Goal: Information Seeking & Learning: Learn about a topic

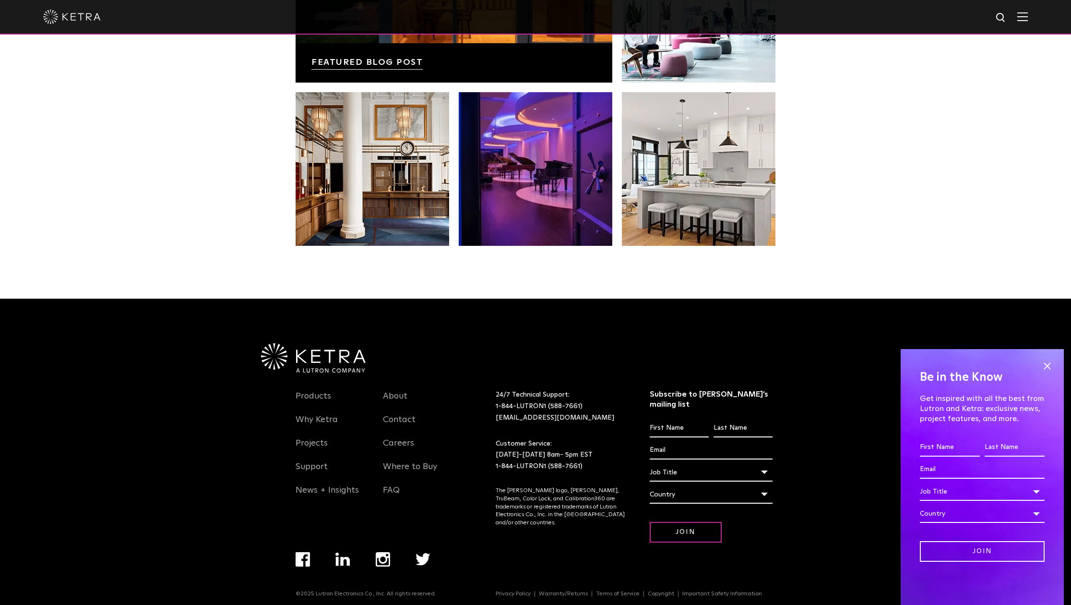
scroll to position [2015, 0]
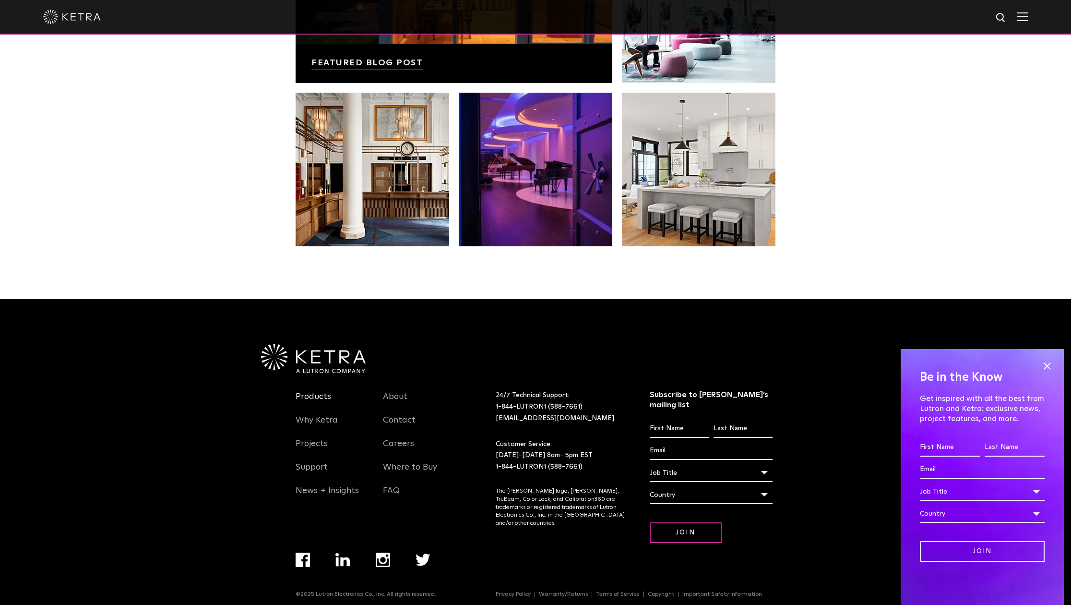
click at [319, 393] on link "Products" at bounding box center [314, 402] width 36 height 22
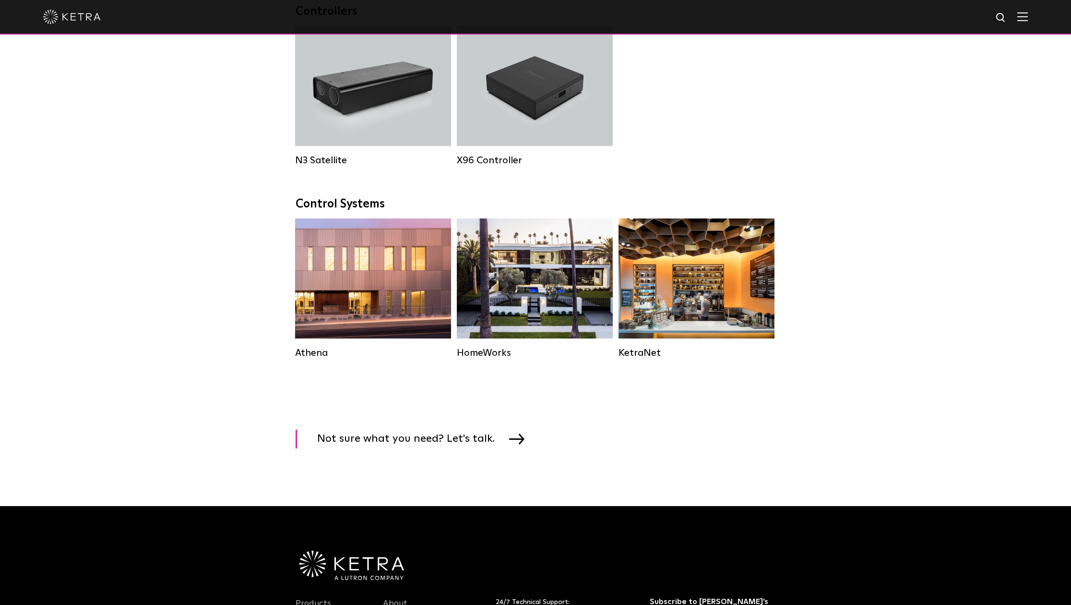
scroll to position [1265, 0]
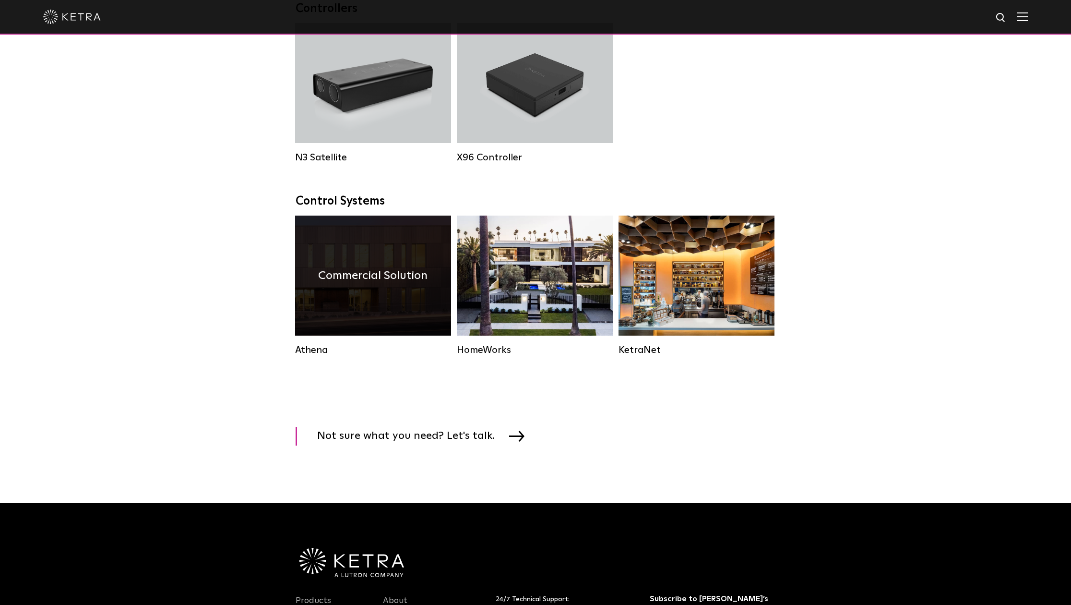
click at [363, 289] on div "Commercial Solution" at bounding box center [373, 275] width 156 height 120
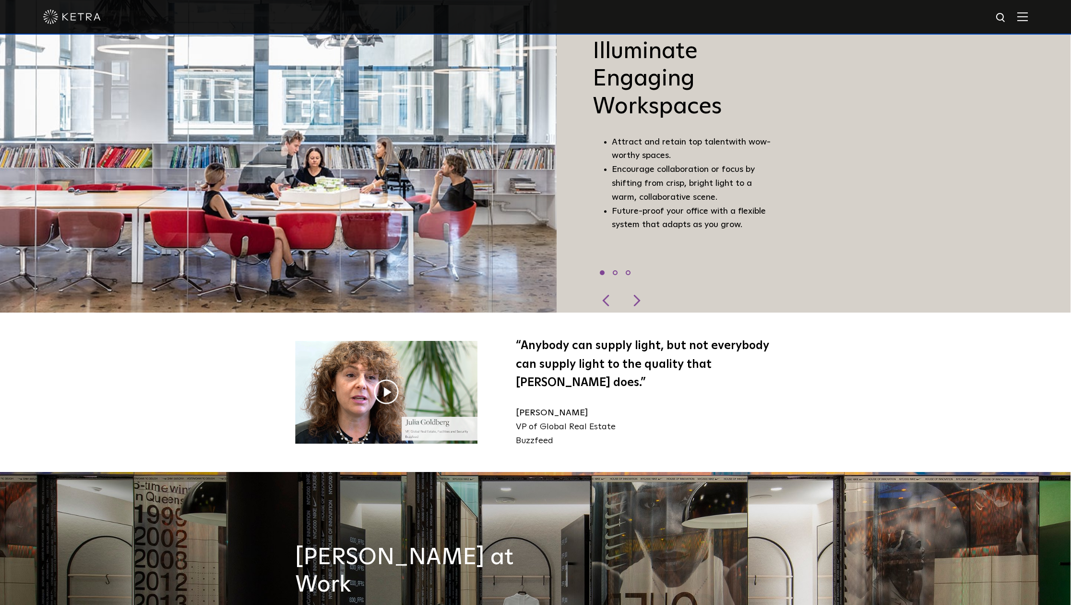
scroll to position [927, 3]
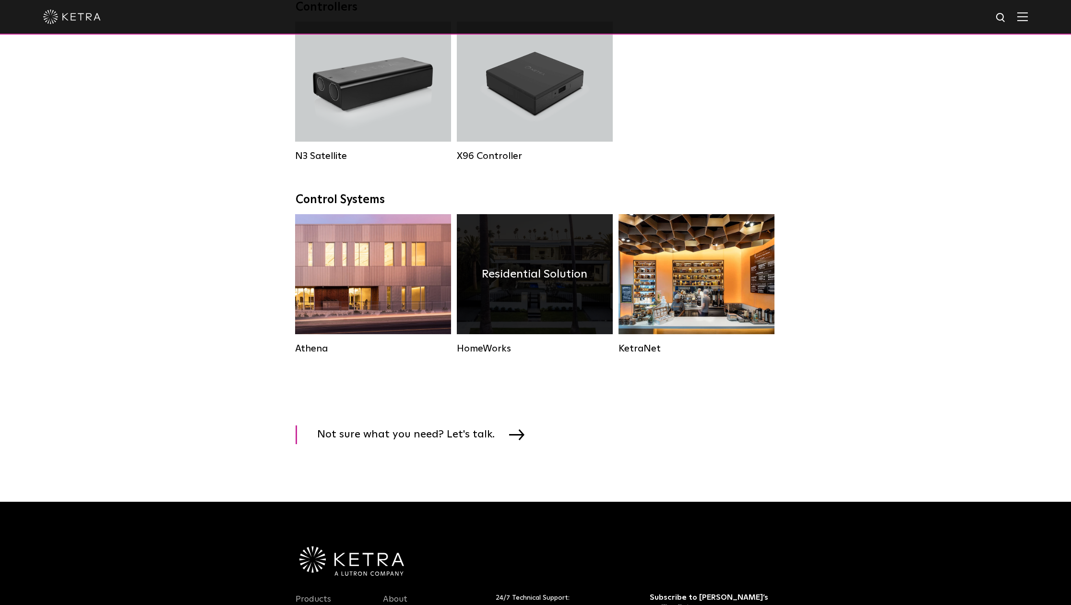
click at [553, 275] on h4 "Residential Solution" at bounding box center [535, 274] width 106 height 18
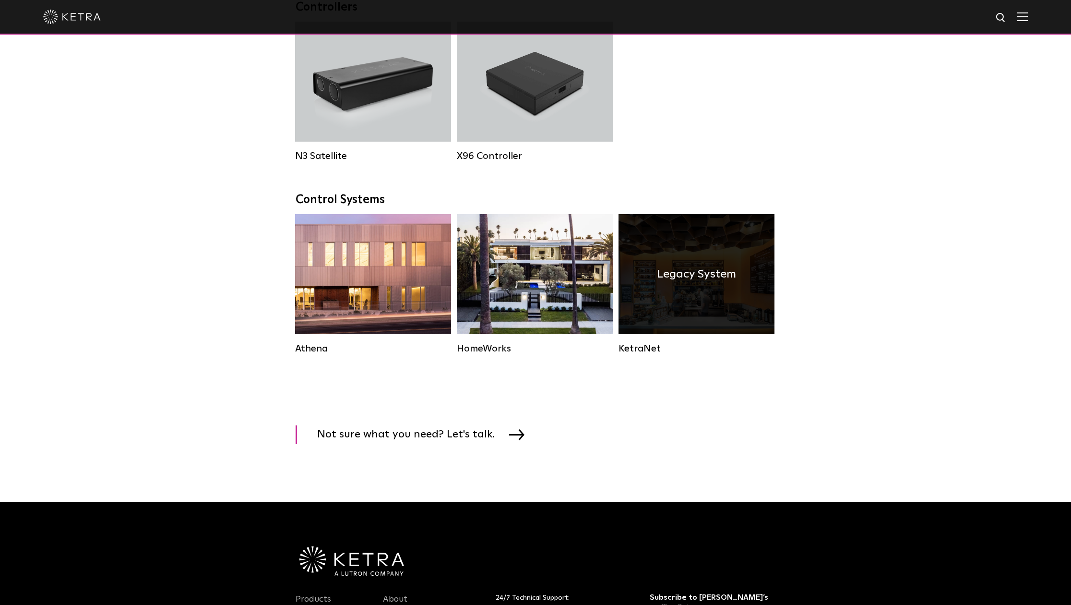
click at [676, 290] on div "Legacy System" at bounding box center [697, 274] width 156 height 120
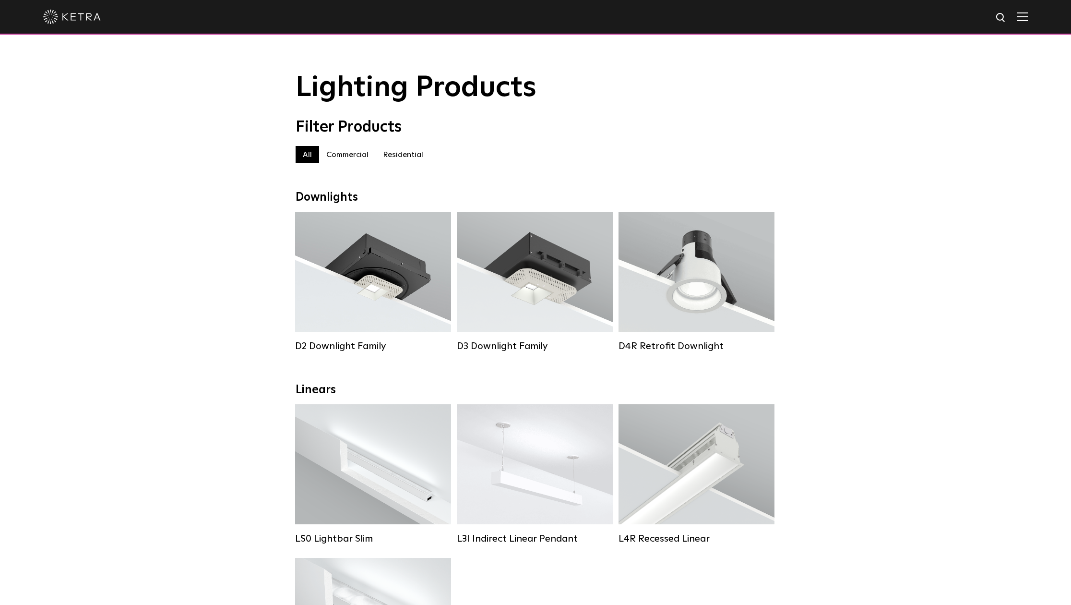
click at [95, 18] on img at bounding box center [72, 17] width 58 height 14
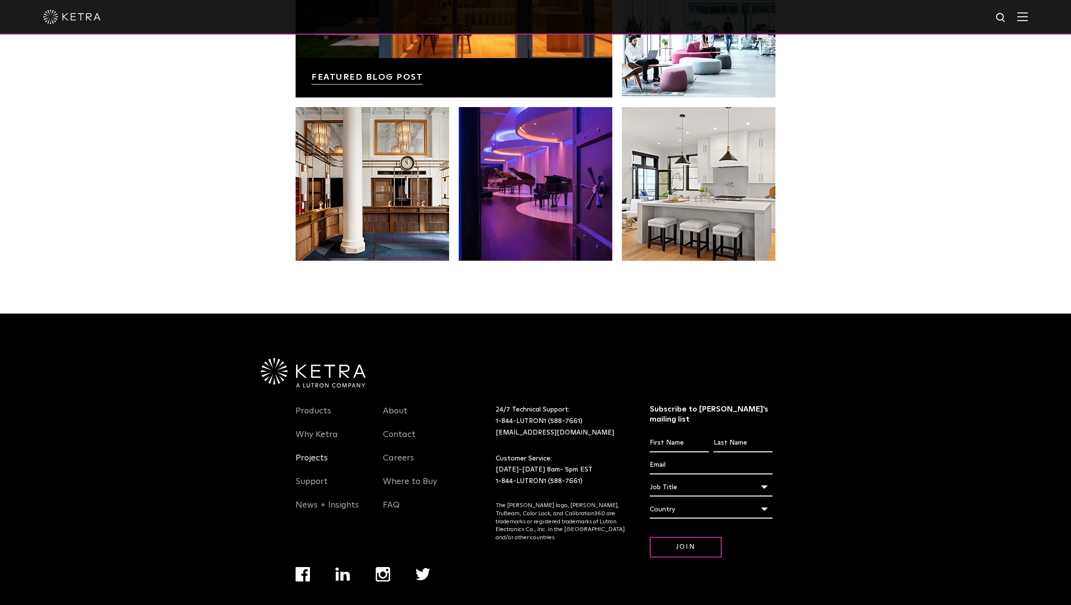
scroll to position [2001, 0]
click at [312, 463] on link "Projects" at bounding box center [312, 463] width 32 height 22
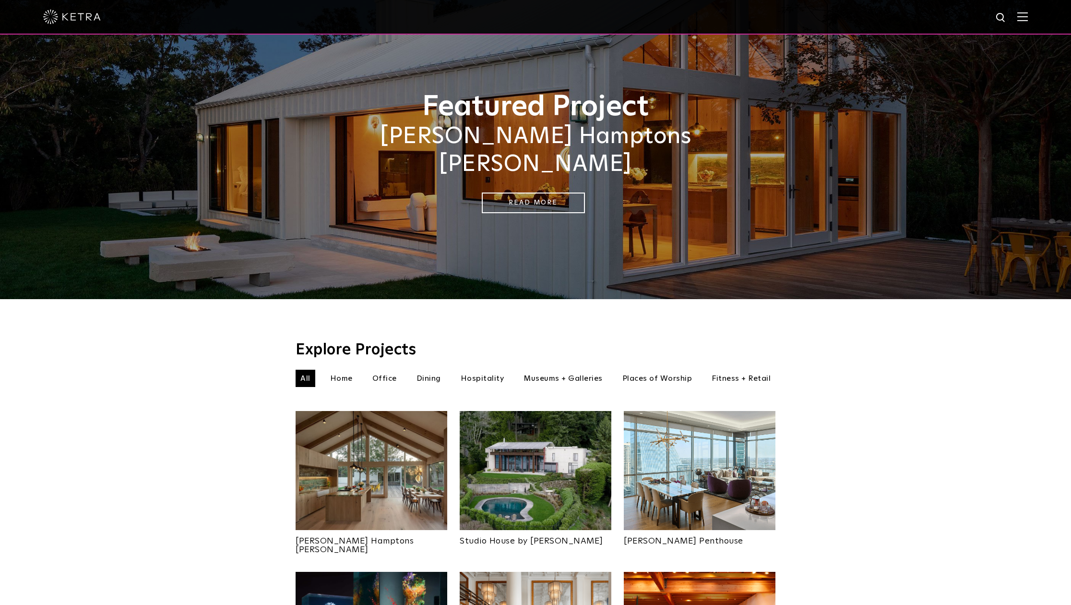
scroll to position [31, 0]
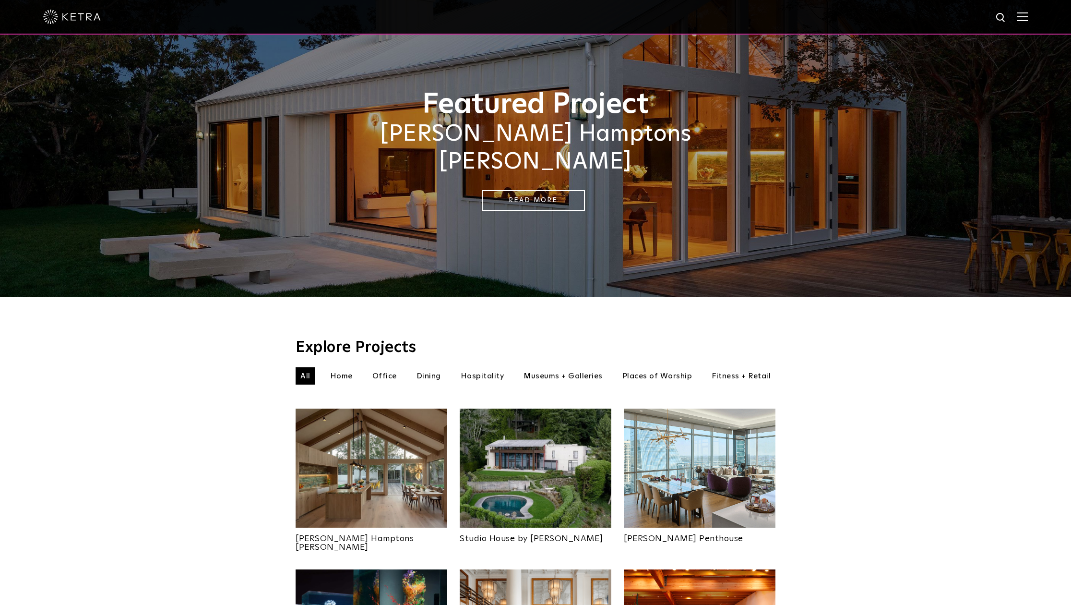
click at [405, 450] on img at bounding box center [372, 467] width 152 height 119
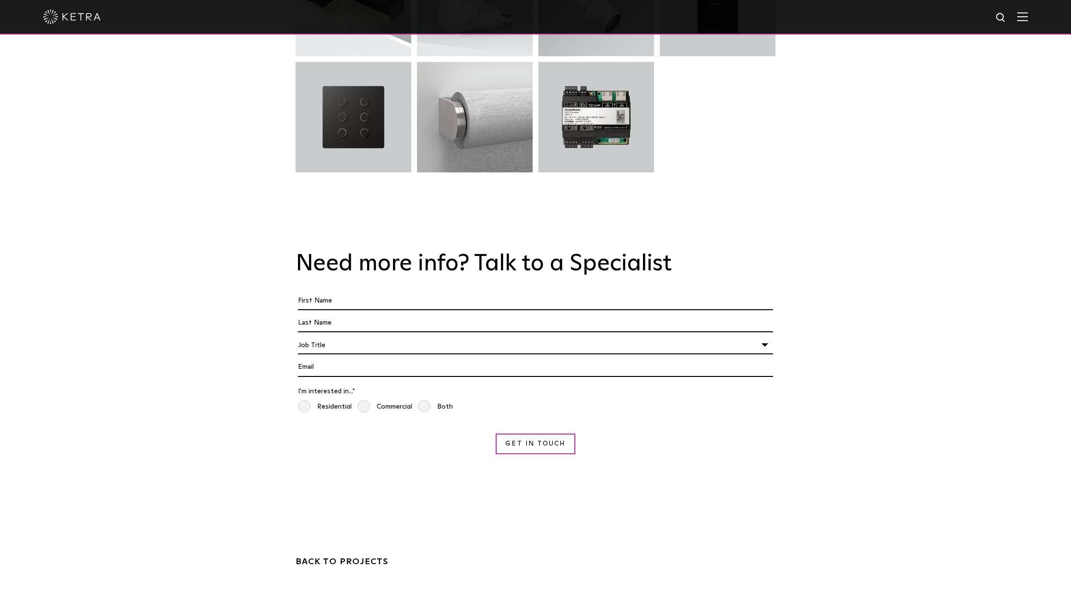
scroll to position [3413, 0]
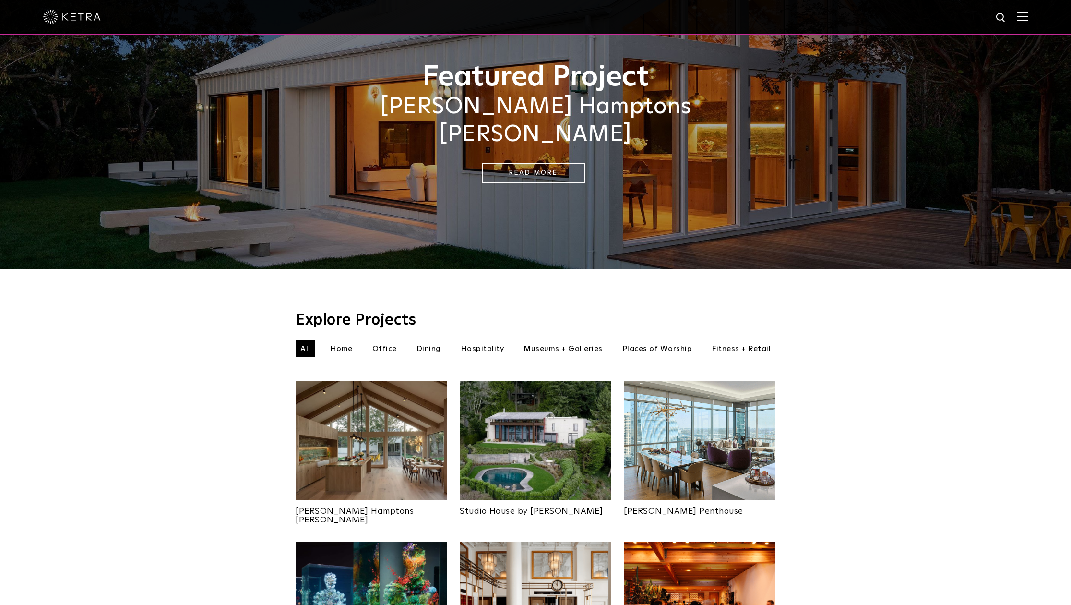
scroll to position [56, 0]
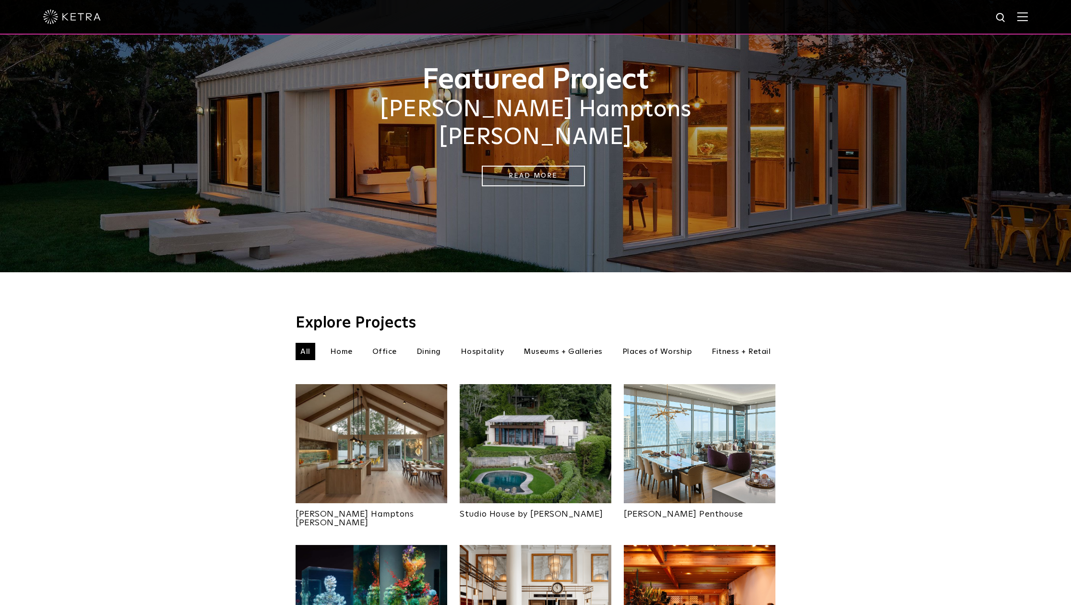
click at [398, 427] on img at bounding box center [372, 443] width 152 height 119
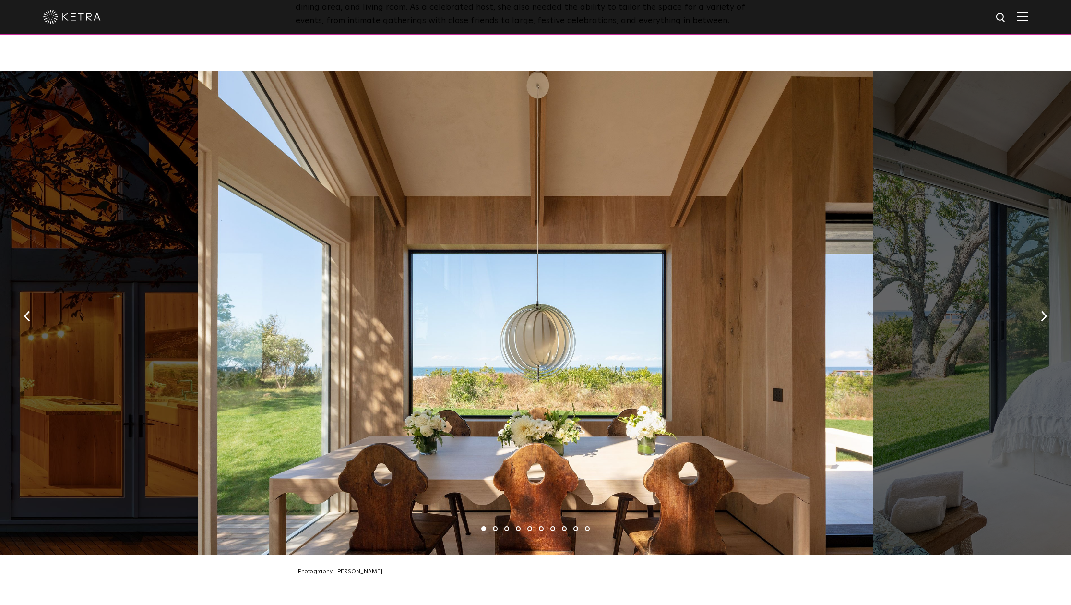
scroll to position [1367, 0]
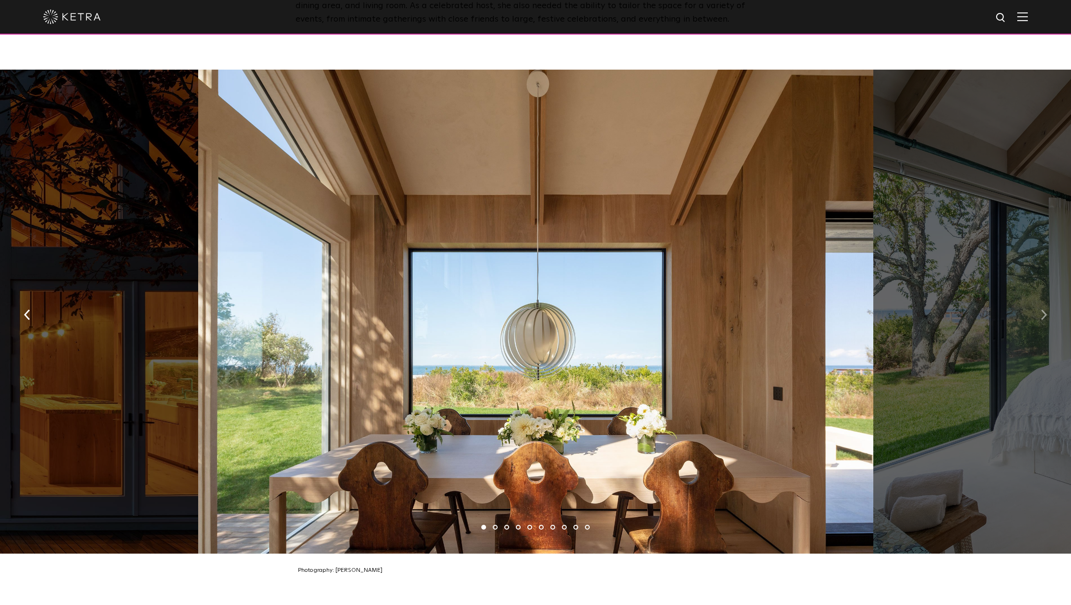
click at [1042, 310] on img "button" at bounding box center [1044, 315] width 6 height 11
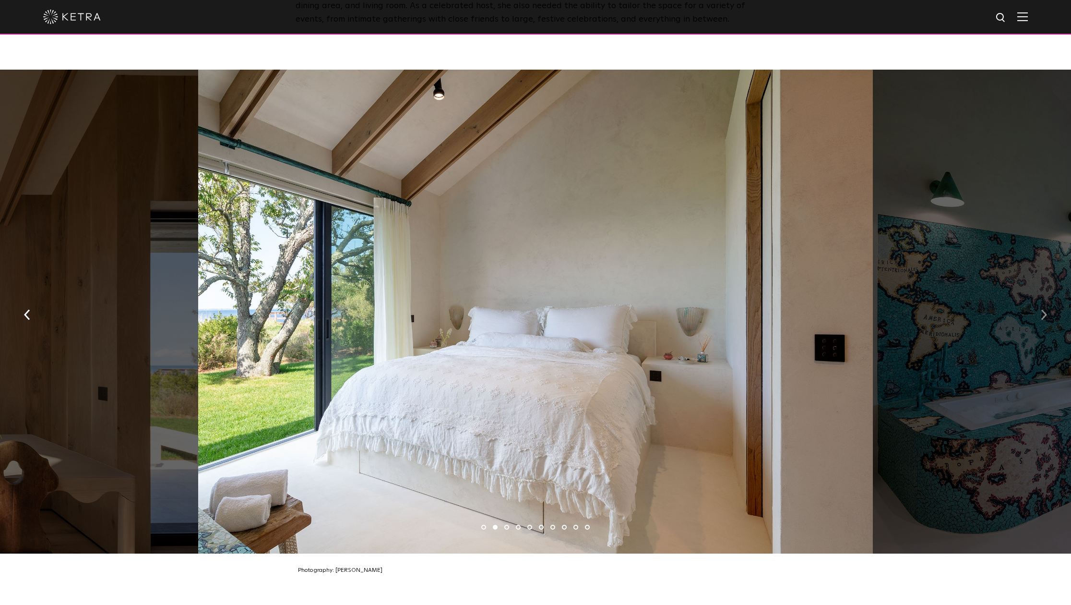
click at [1042, 310] on img "button" at bounding box center [1044, 315] width 6 height 11
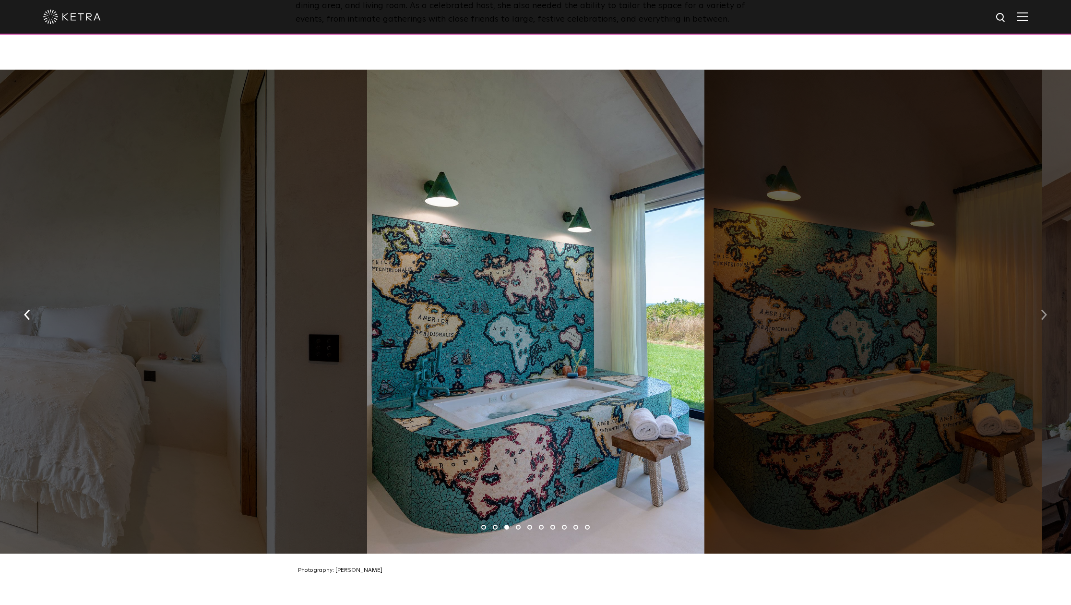
click at [1042, 310] on img "button" at bounding box center [1044, 315] width 6 height 11
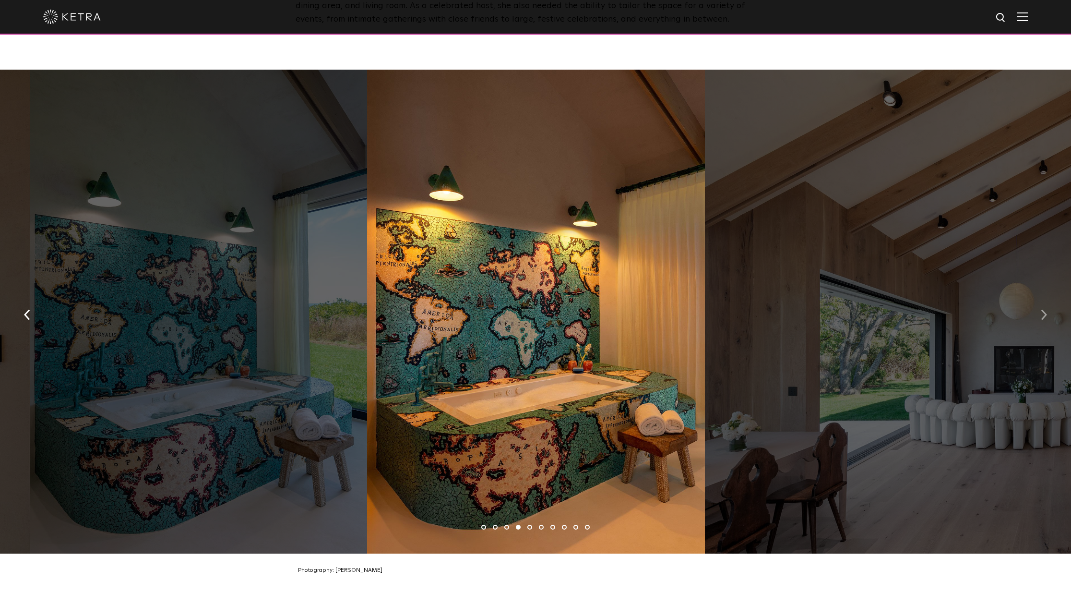
click at [1042, 310] on img "button" at bounding box center [1044, 315] width 6 height 11
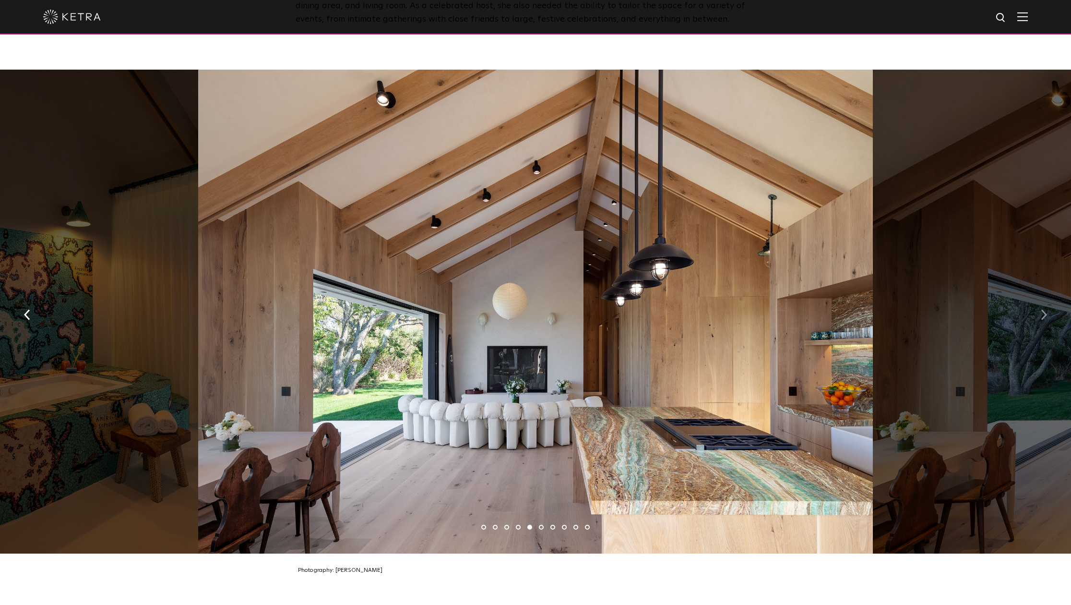
click at [1042, 310] on img "button" at bounding box center [1044, 315] width 6 height 11
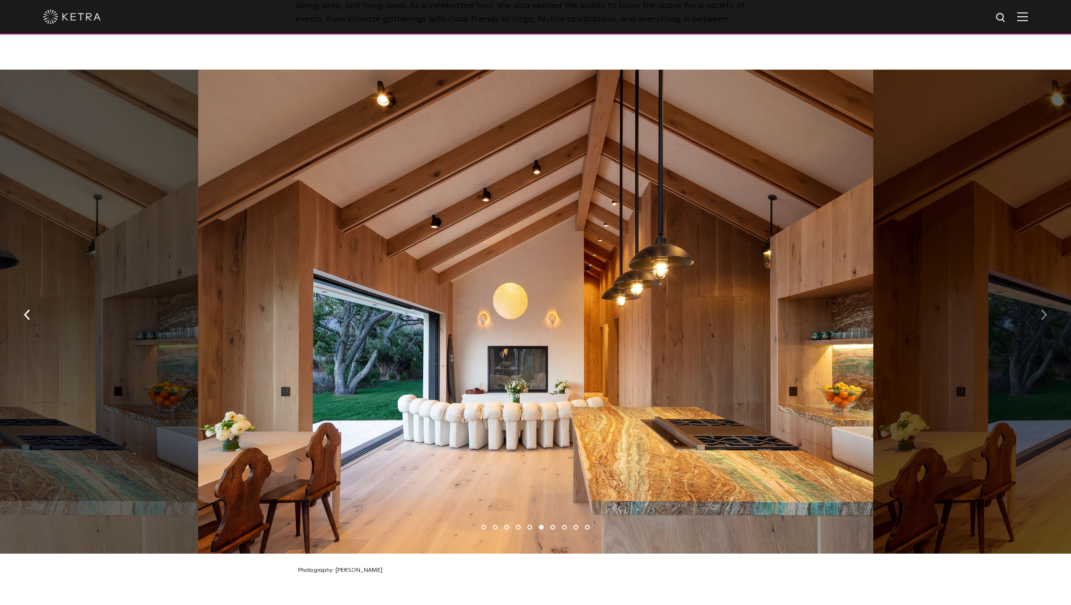
click at [1042, 310] on img "button" at bounding box center [1044, 315] width 6 height 11
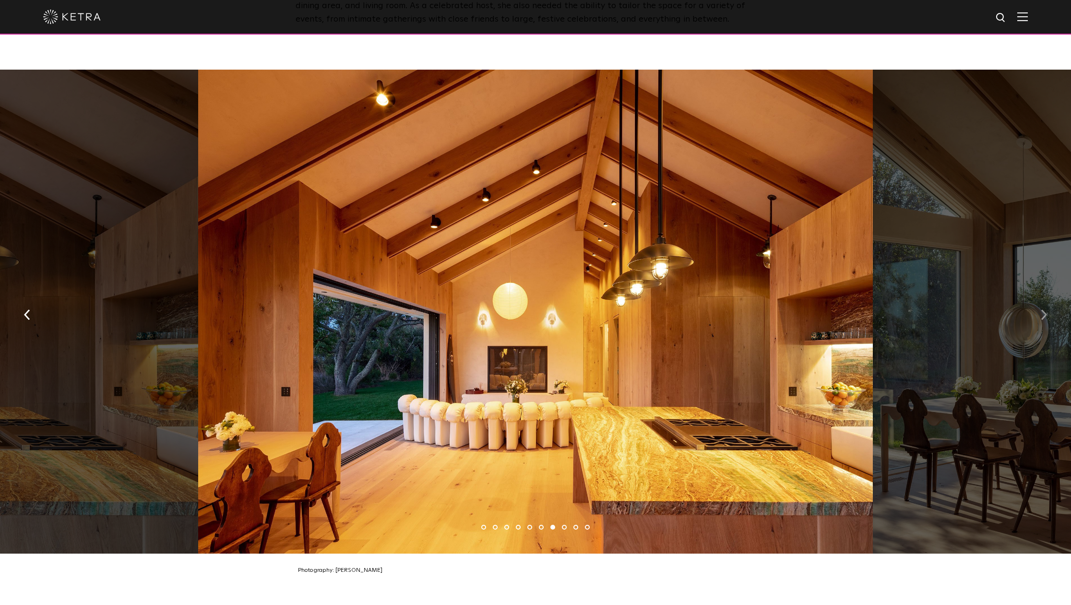
click at [1042, 310] on img "button" at bounding box center [1044, 315] width 6 height 11
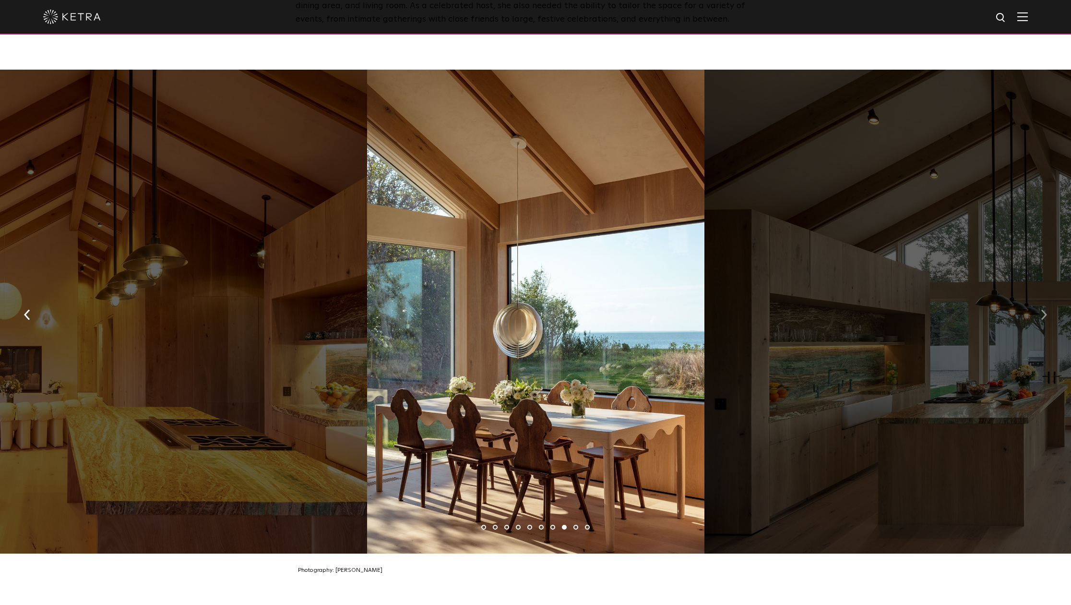
click at [1042, 310] on img "button" at bounding box center [1044, 315] width 6 height 11
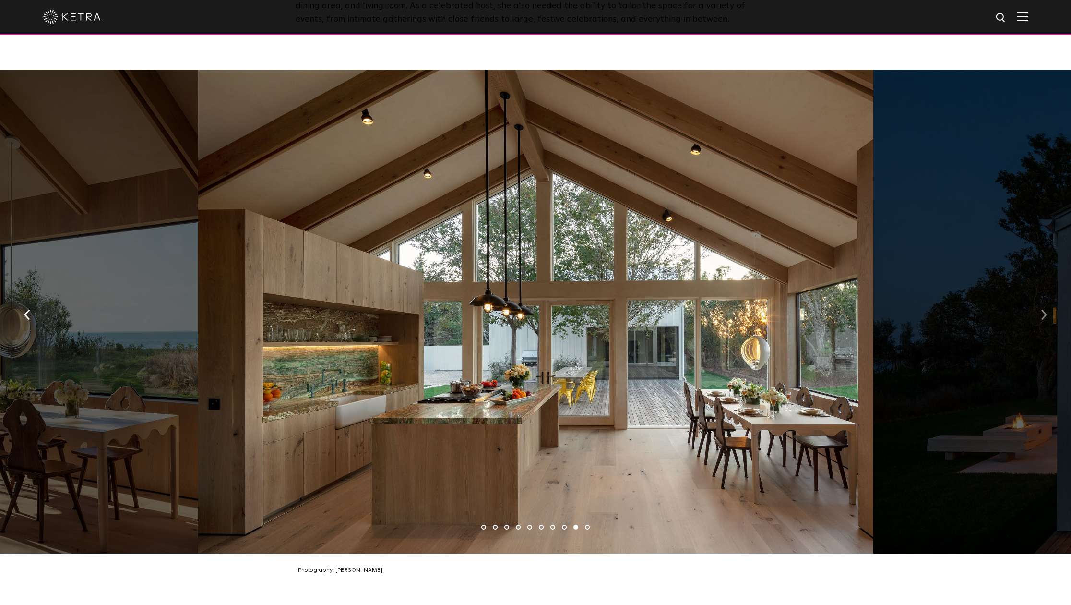
click at [1042, 310] on img "button" at bounding box center [1044, 315] width 6 height 11
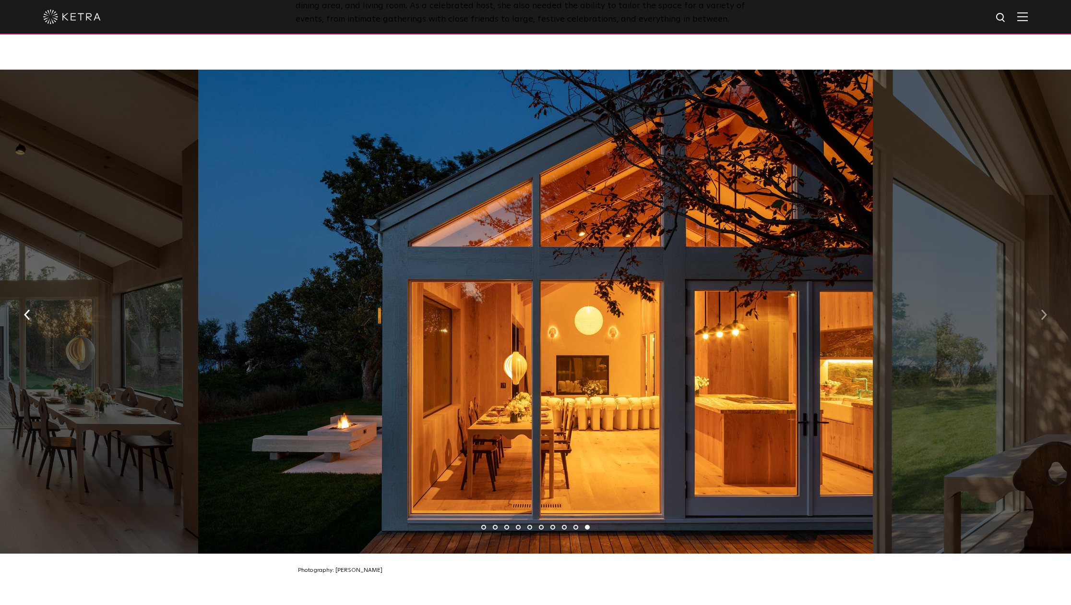
click at [1042, 310] on img "button" at bounding box center [1044, 315] width 6 height 11
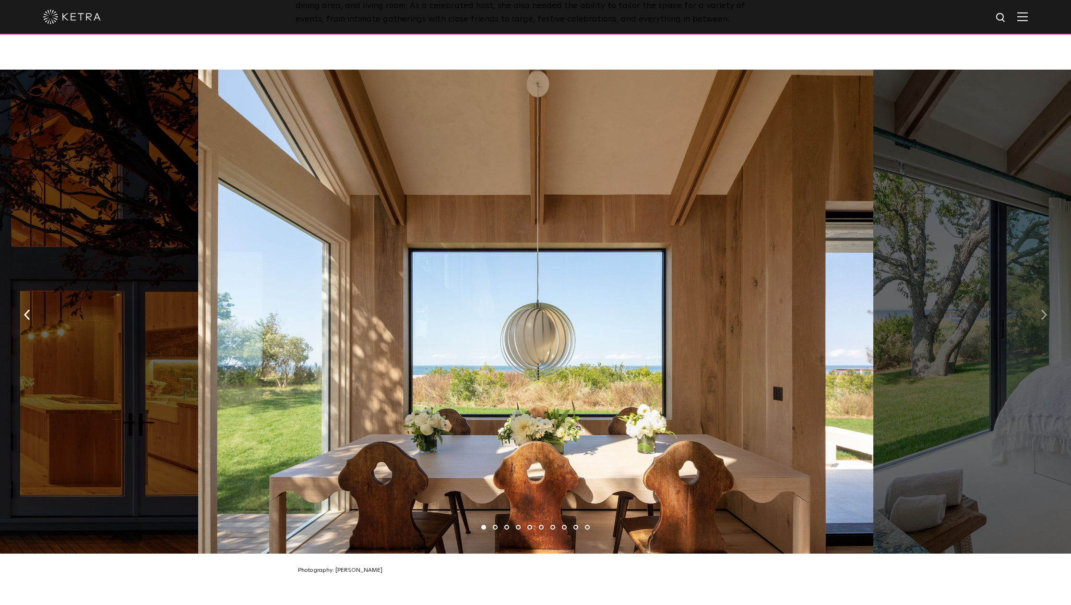
click at [1042, 310] on img "button" at bounding box center [1044, 315] width 6 height 11
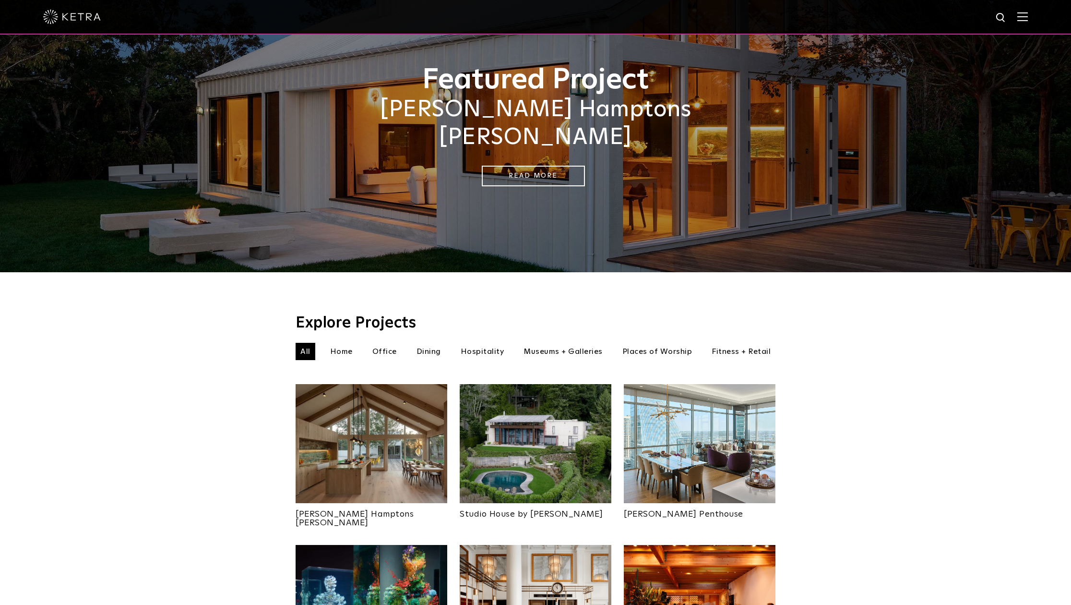
click at [520, 434] on img at bounding box center [536, 443] width 152 height 119
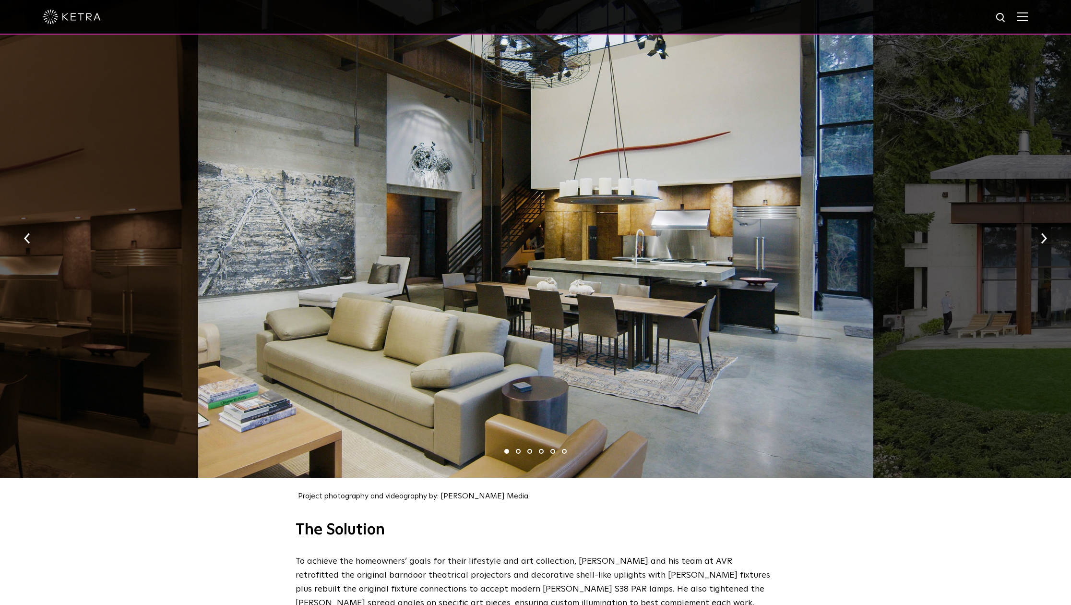
scroll to position [1034, 0]
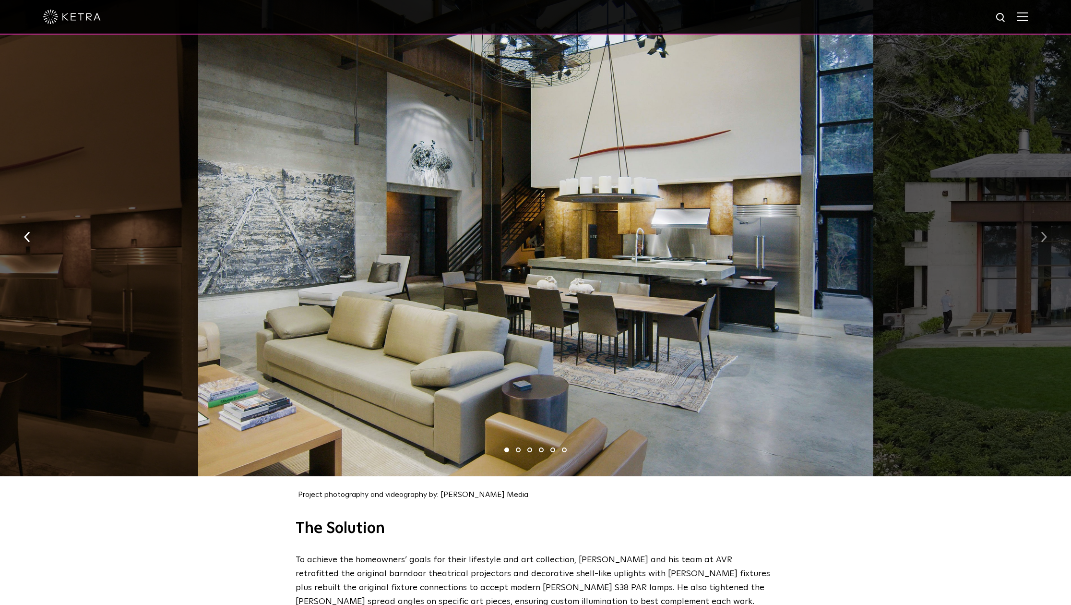
click at [1038, 226] on button "button" at bounding box center [1044, 236] width 21 height 33
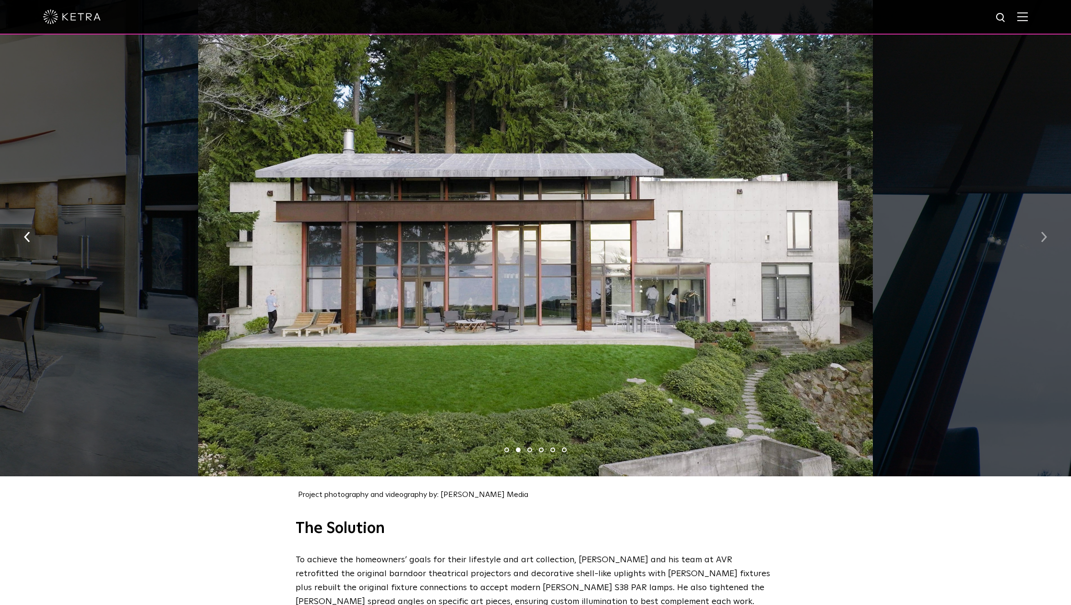
click at [1038, 226] on button "button" at bounding box center [1044, 236] width 21 height 33
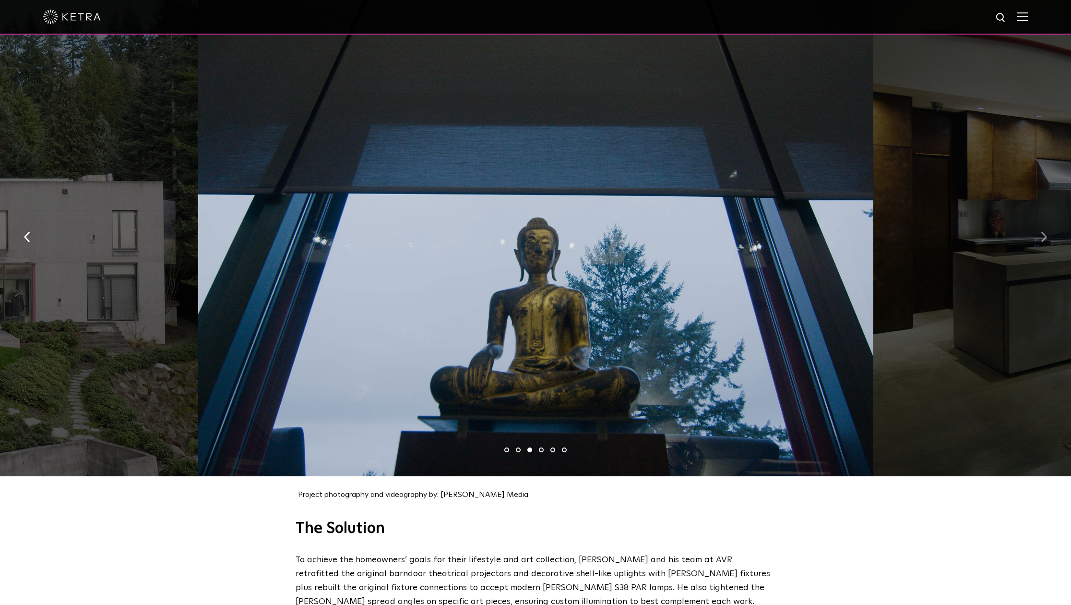
click at [1038, 226] on button "button" at bounding box center [1044, 236] width 21 height 33
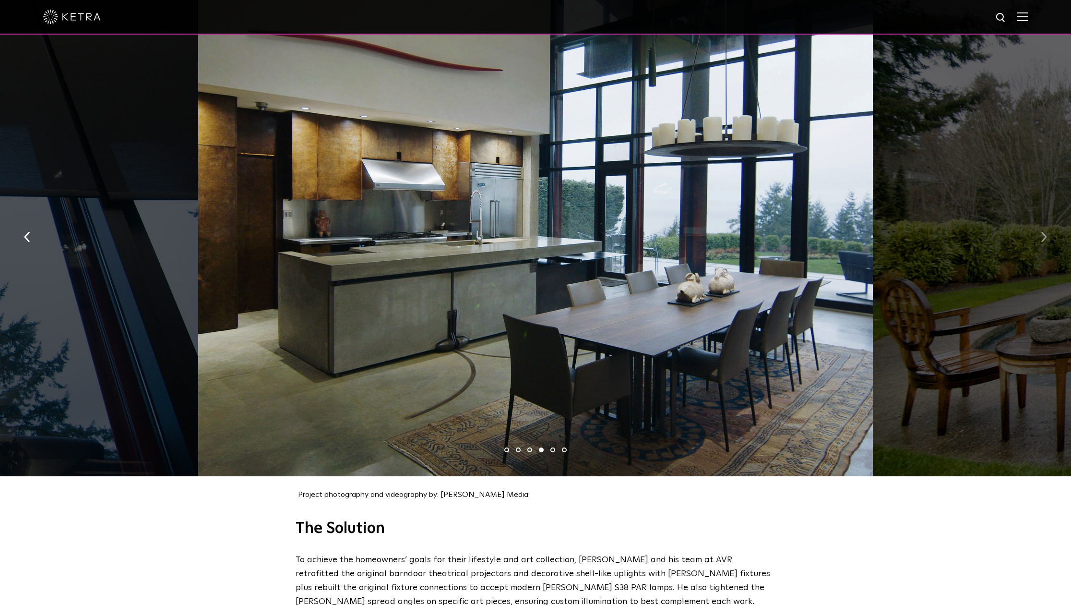
click at [1038, 226] on button "button" at bounding box center [1044, 236] width 21 height 33
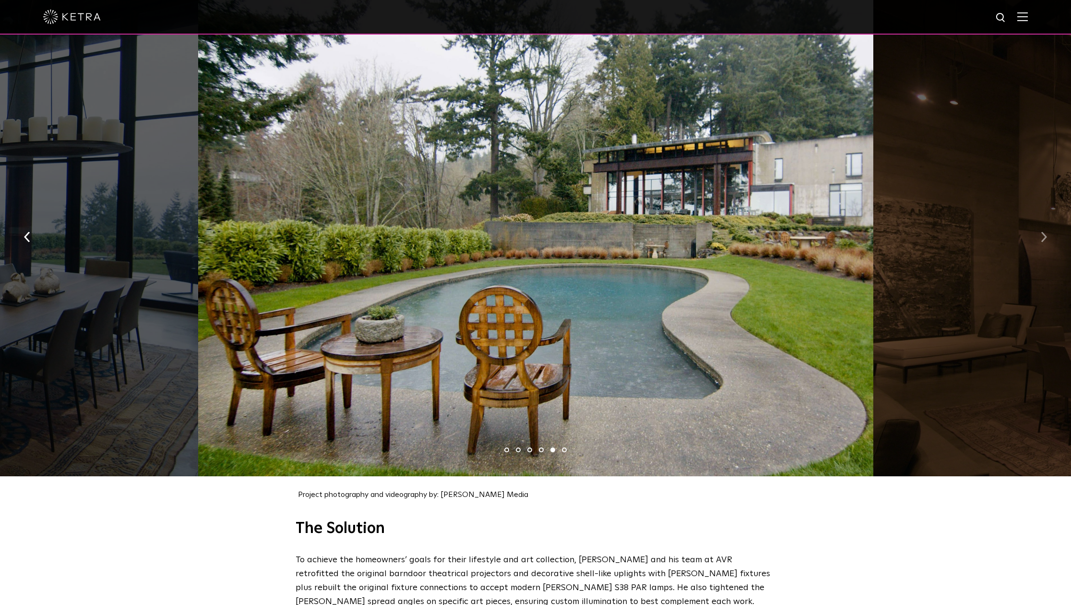
click at [1038, 226] on button "button" at bounding box center [1044, 236] width 21 height 33
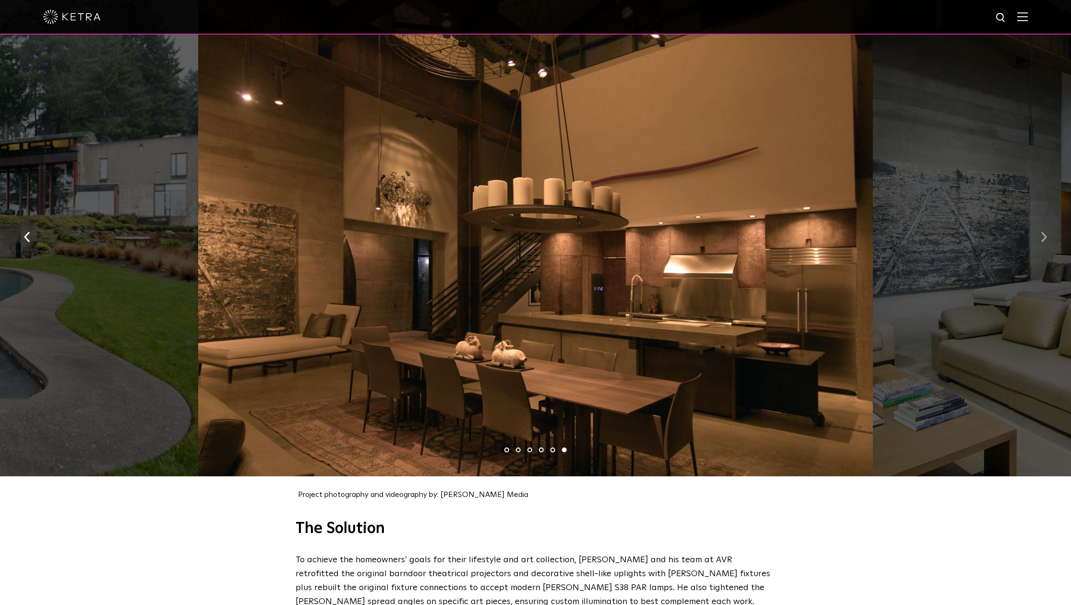
click at [1038, 226] on button "button" at bounding box center [1044, 236] width 21 height 33
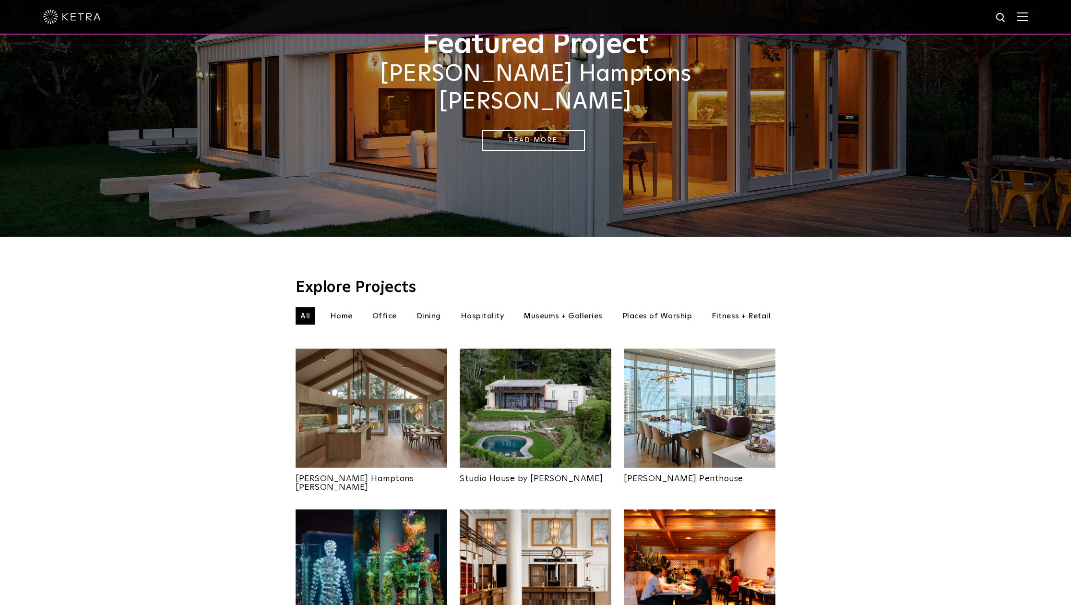
scroll to position [106, 0]
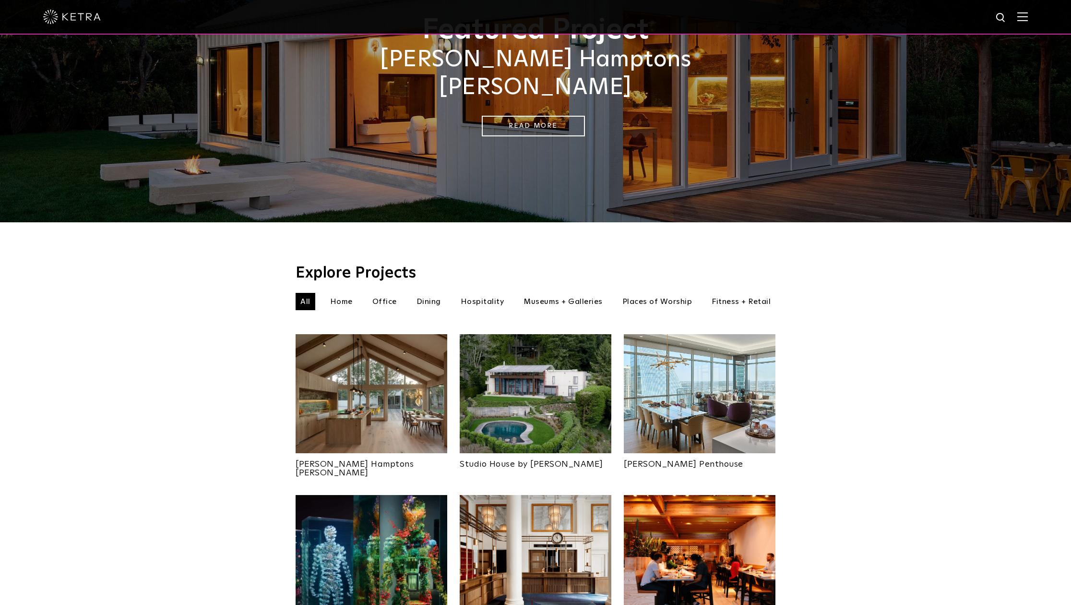
click at [689, 373] on img at bounding box center [700, 393] width 152 height 119
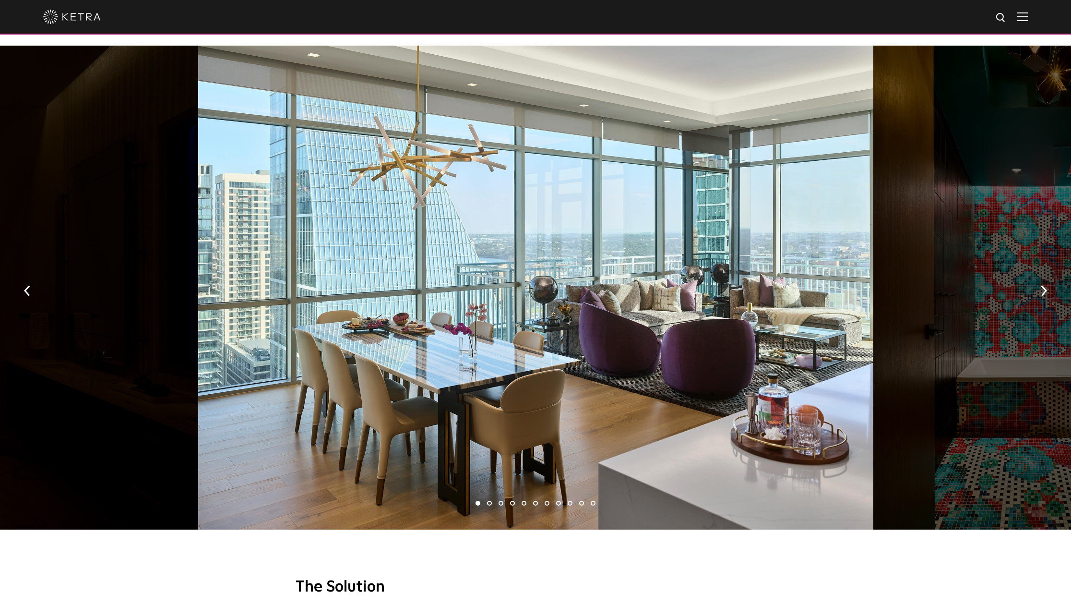
scroll to position [1414, 0]
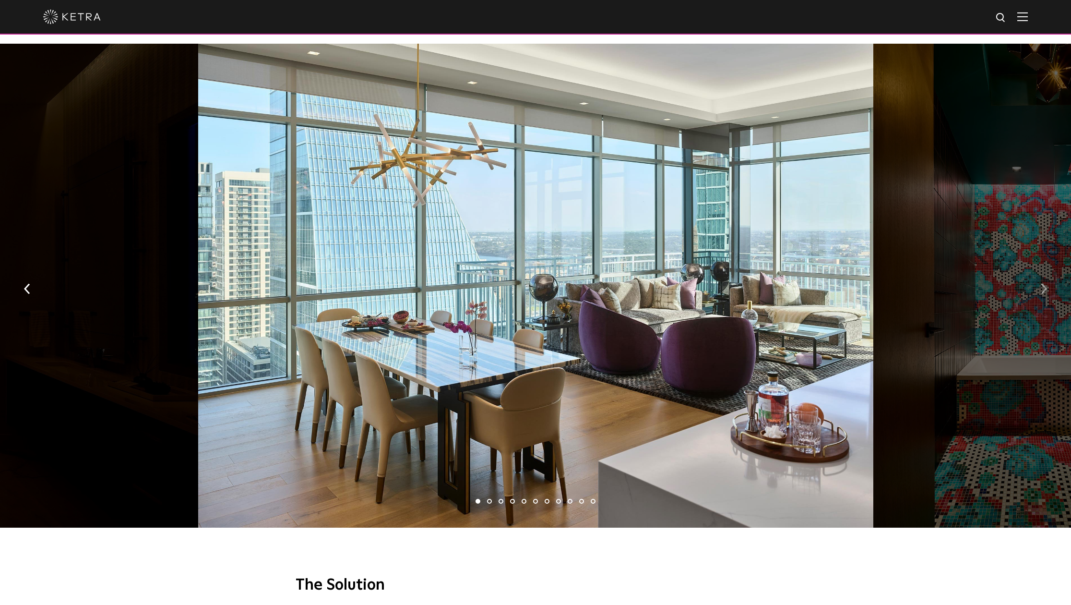
click at [1045, 284] on img "button" at bounding box center [1044, 289] width 6 height 11
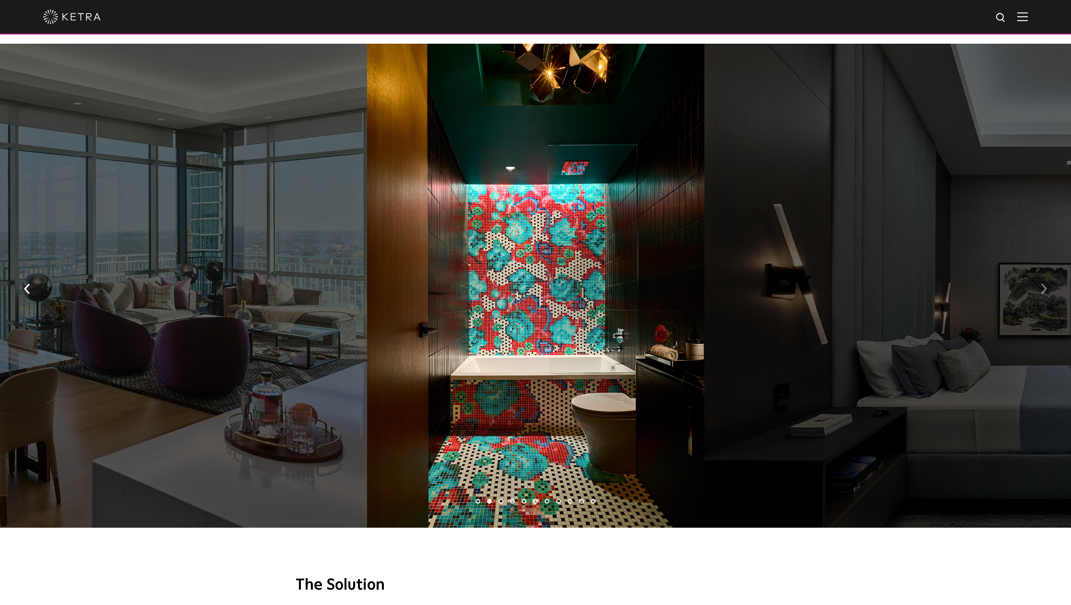
click at [1045, 284] on img "button" at bounding box center [1044, 289] width 6 height 11
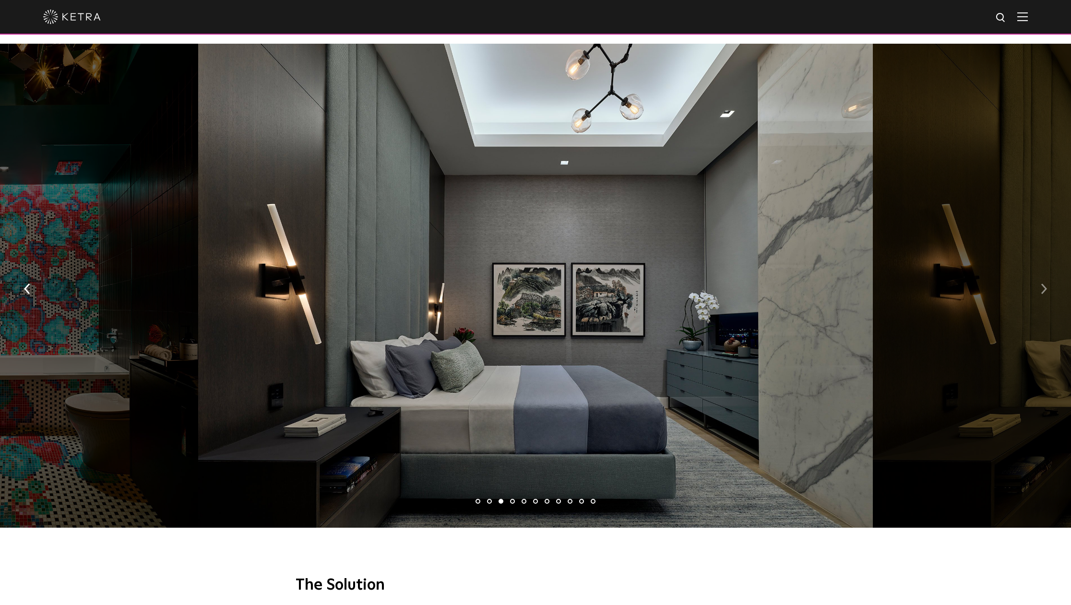
click at [1045, 284] on img "button" at bounding box center [1044, 289] width 6 height 11
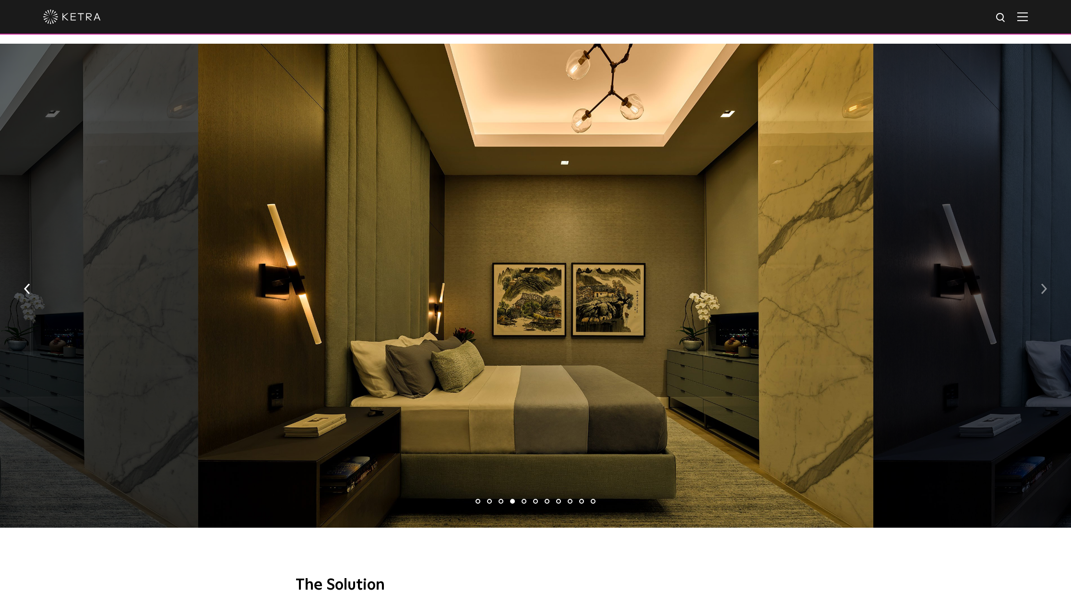
click at [1045, 284] on img "button" at bounding box center [1044, 289] width 6 height 11
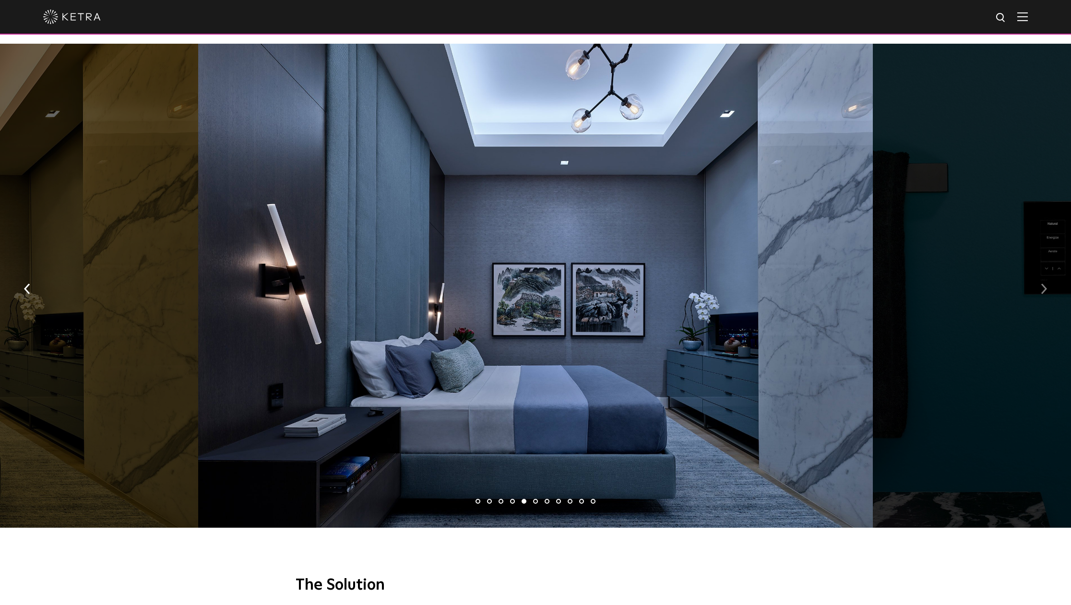
click at [1045, 284] on img "button" at bounding box center [1044, 289] width 6 height 11
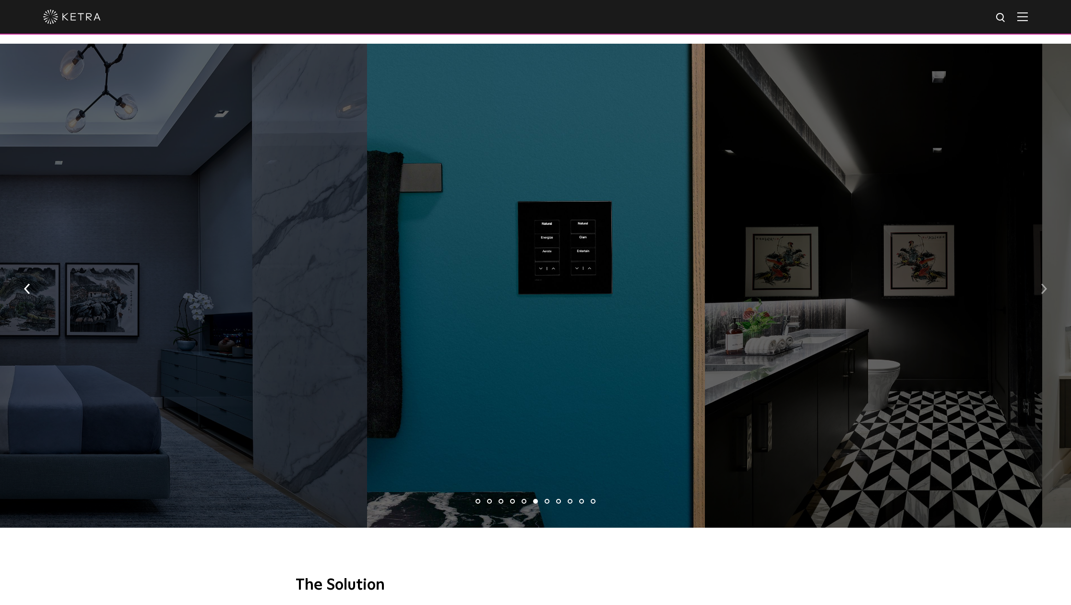
click at [1045, 284] on img "button" at bounding box center [1044, 289] width 6 height 11
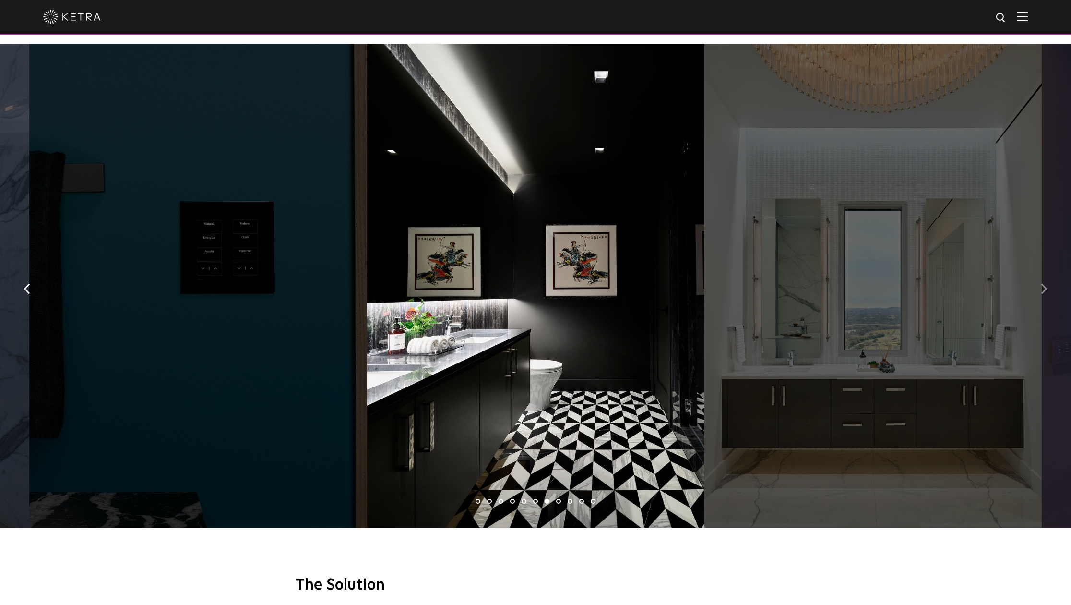
click at [1045, 284] on img "button" at bounding box center [1044, 289] width 6 height 11
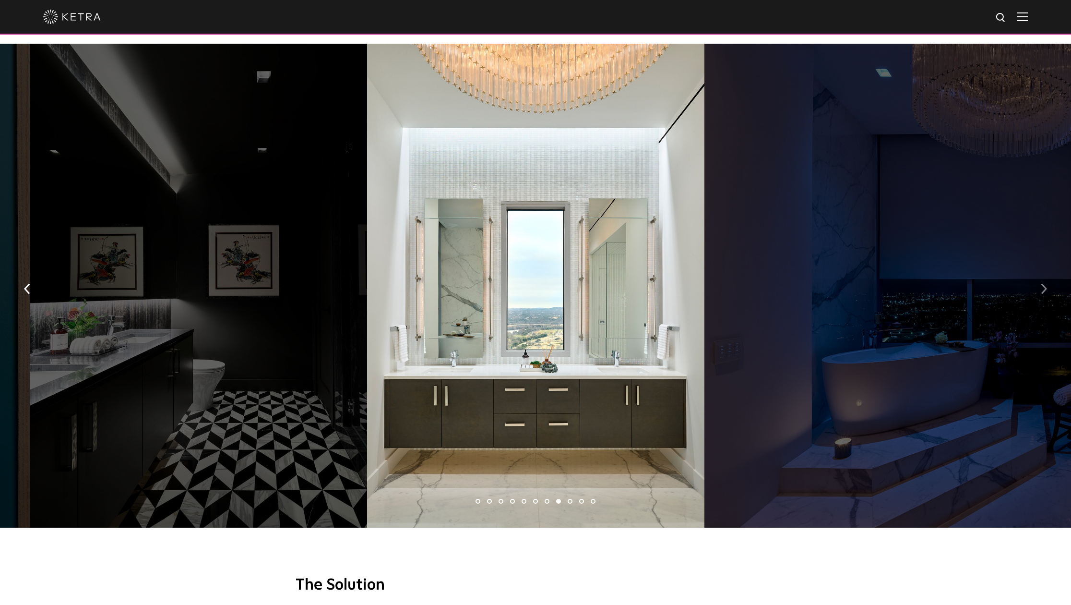
click at [1045, 284] on img "button" at bounding box center [1044, 289] width 6 height 11
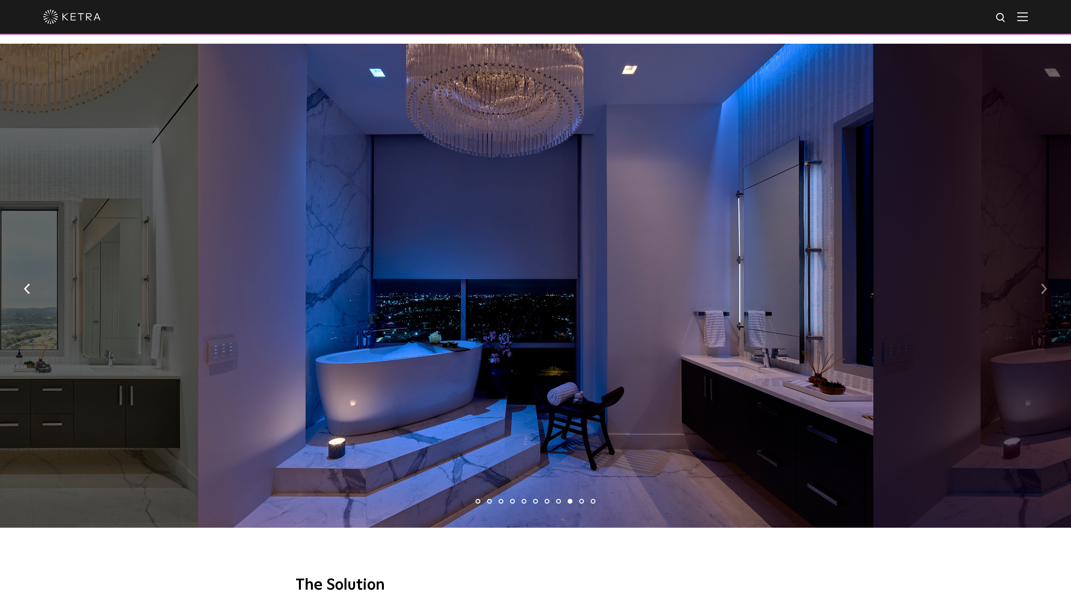
click at [1045, 284] on img "button" at bounding box center [1044, 289] width 6 height 11
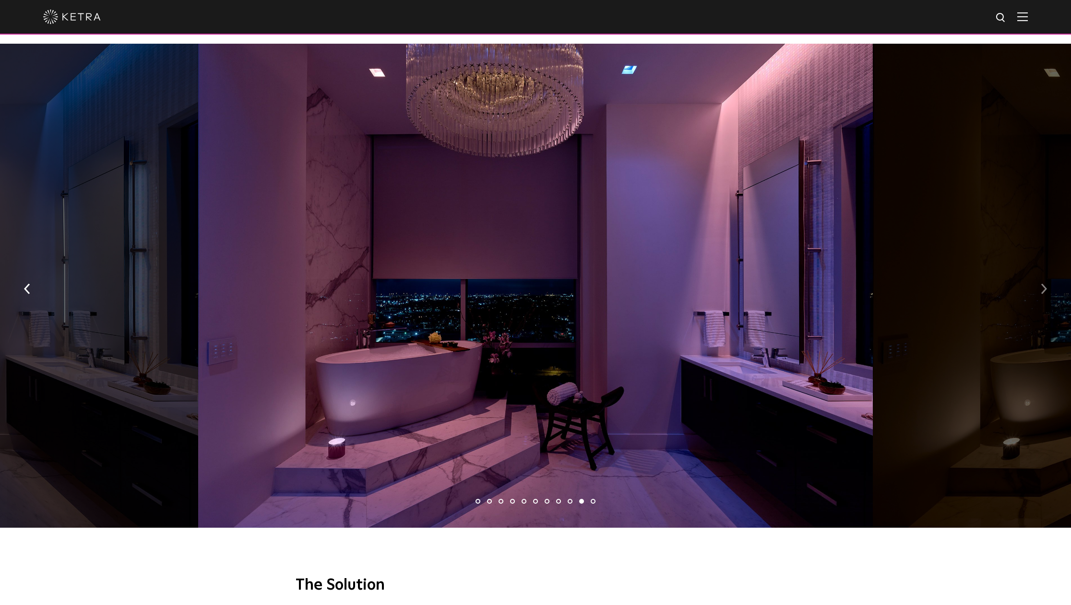
click at [1045, 284] on img "button" at bounding box center [1044, 289] width 6 height 11
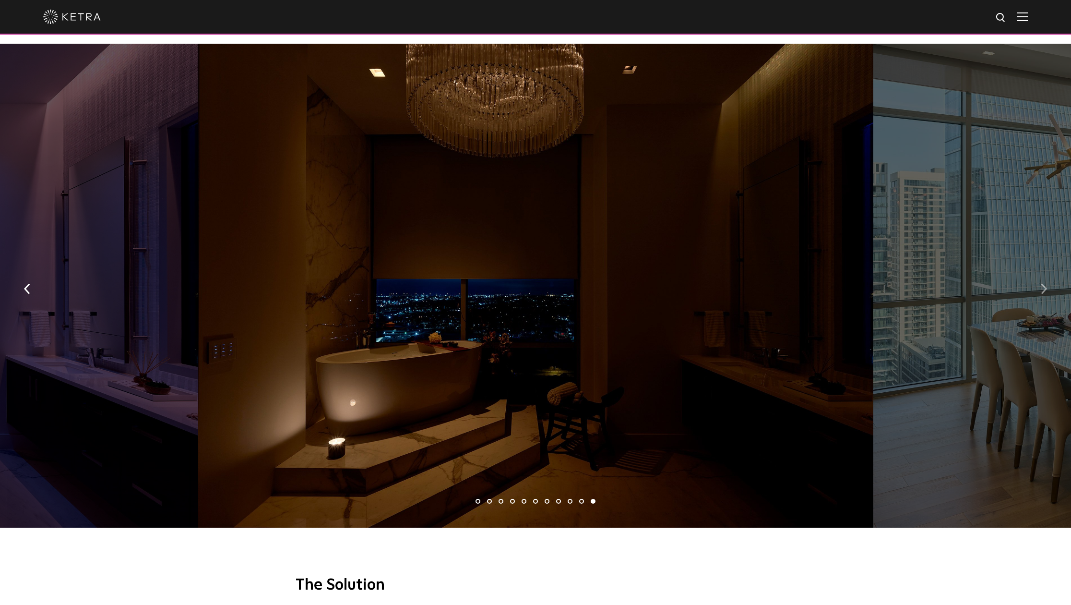
click at [1045, 284] on img "button" at bounding box center [1044, 289] width 6 height 11
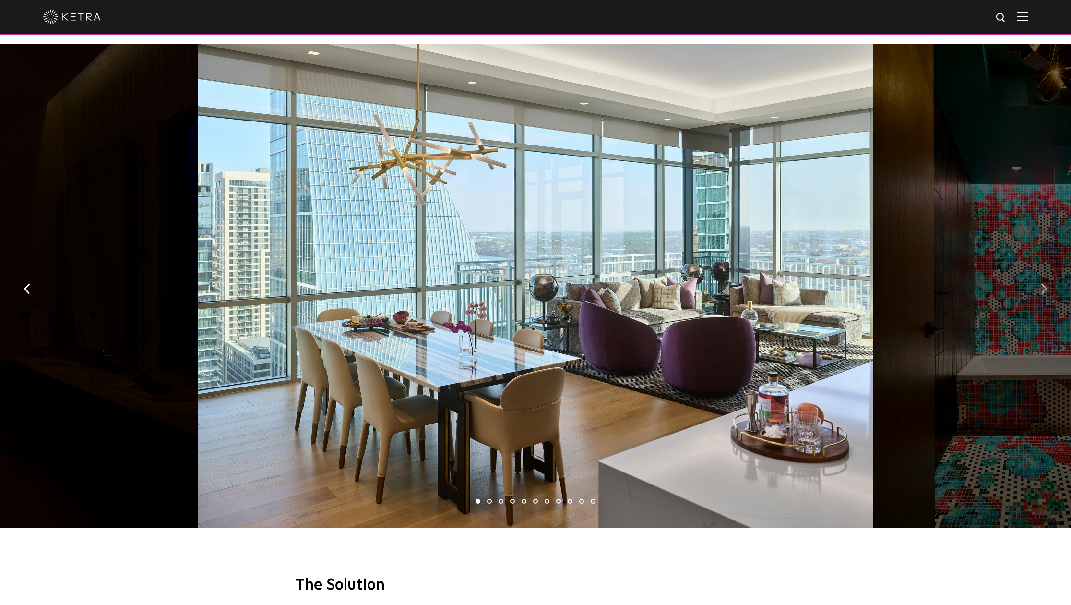
click at [1045, 284] on img "button" at bounding box center [1044, 289] width 6 height 11
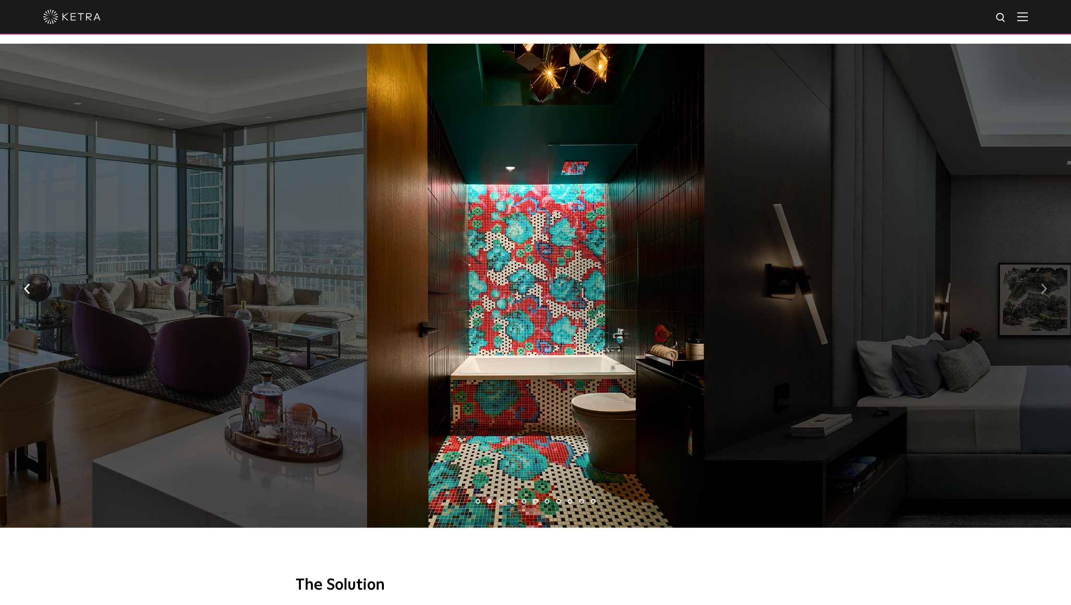
click at [1045, 284] on img "button" at bounding box center [1044, 289] width 6 height 11
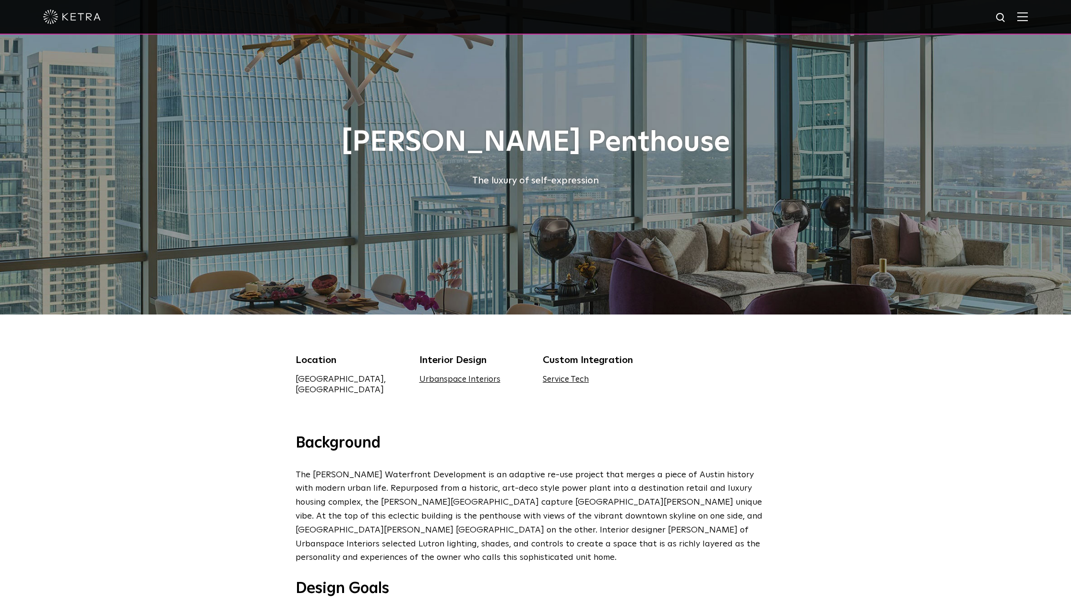
scroll to position [0, 0]
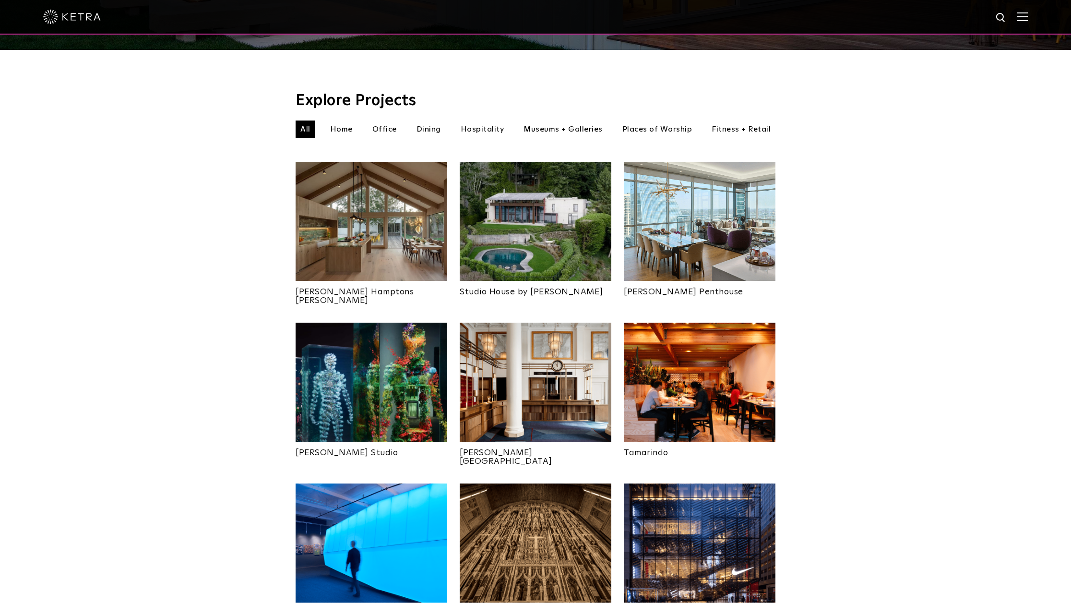
scroll to position [278, 0]
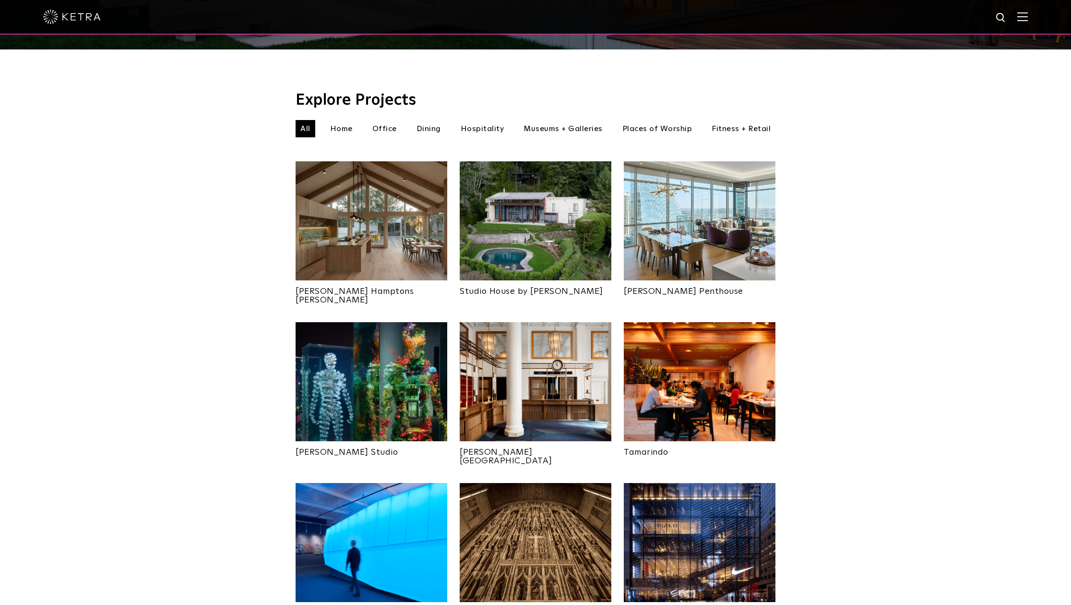
click at [370, 348] on img at bounding box center [372, 381] width 152 height 119
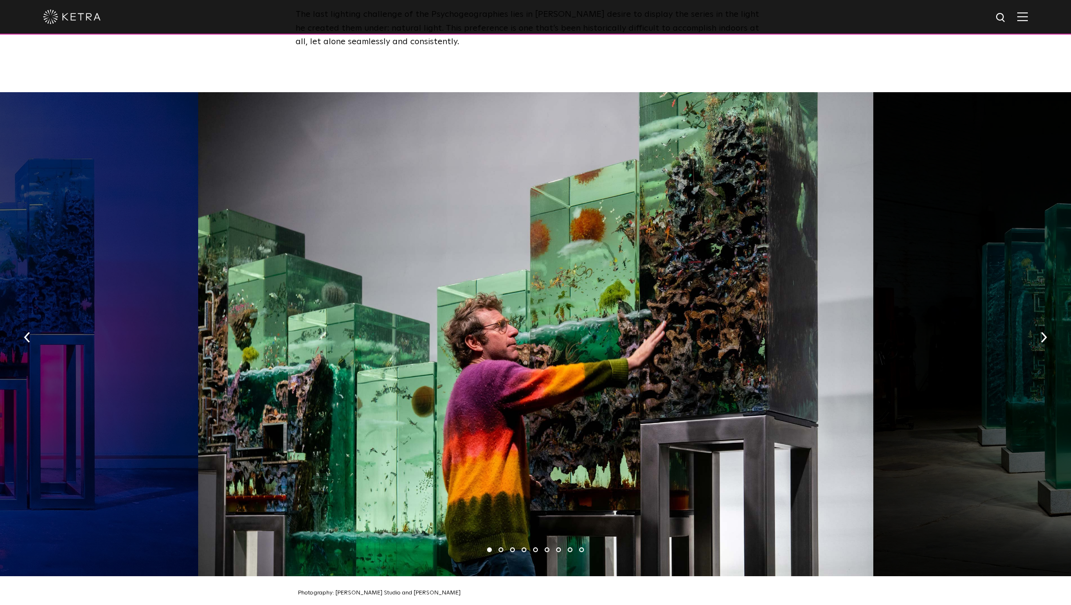
scroll to position [1425, 0]
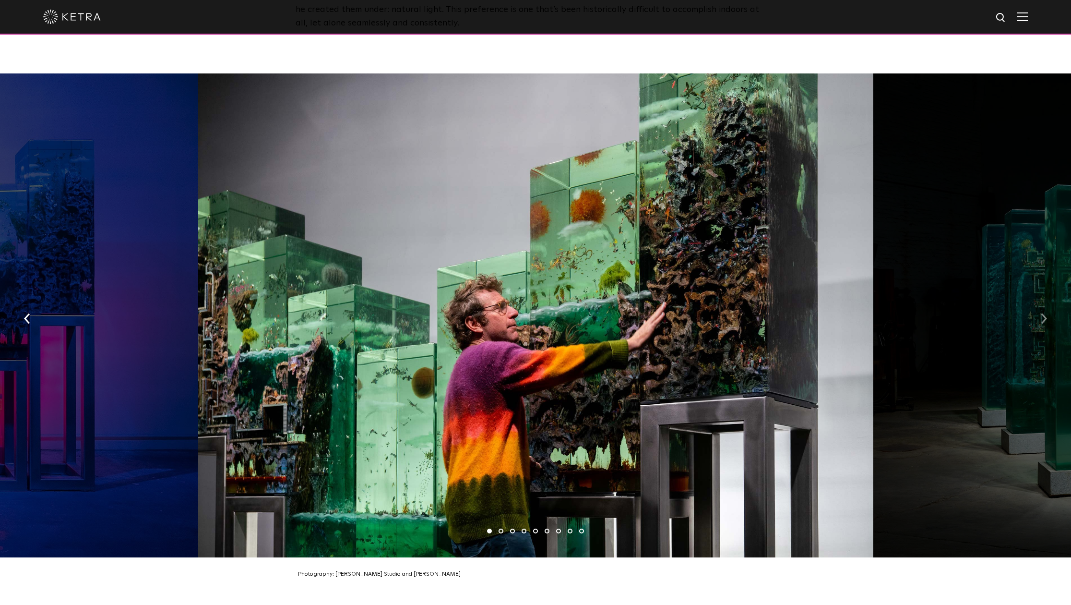
click at [1047, 313] on img "button" at bounding box center [1044, 318] width 6 height 11
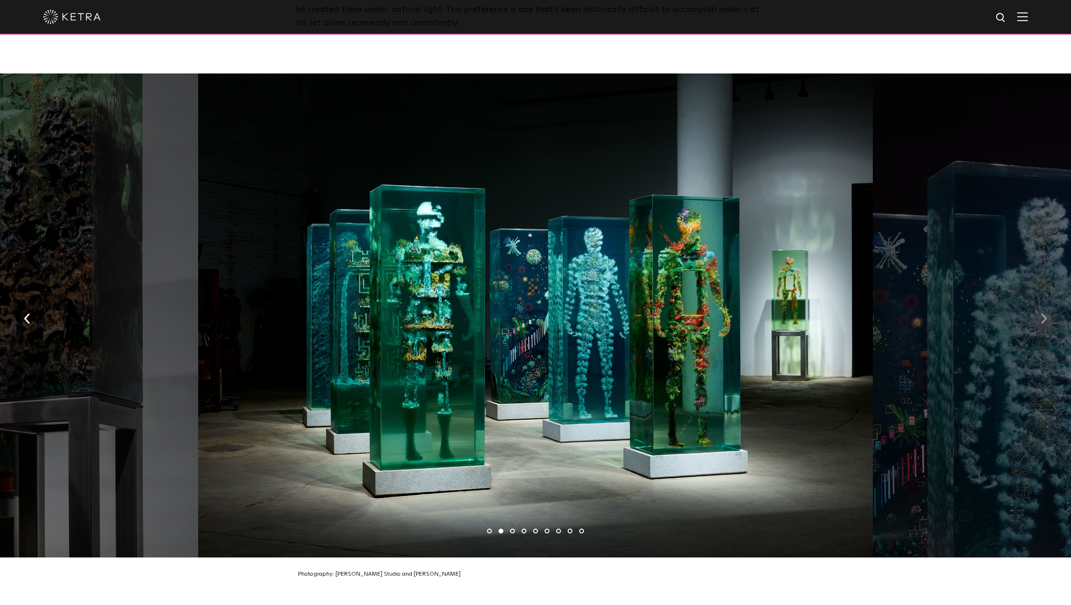
click at [1047, 313] on img "button" at bounding box center [1044, 318] width 6 height 11
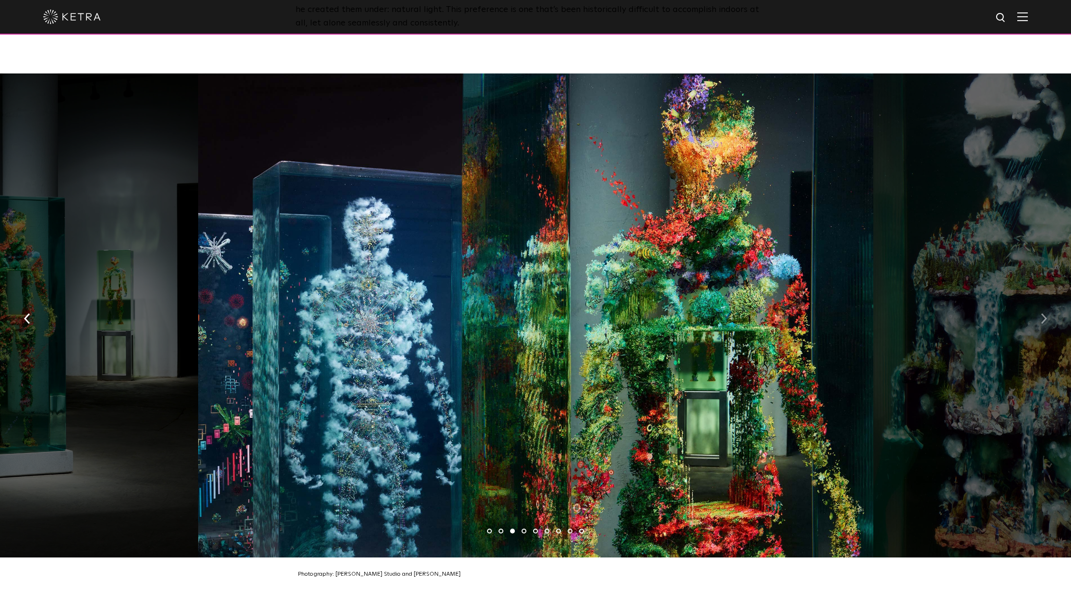
click at [1047, 313] on img "button" at bounding box center [1044, 318] width 6 height 11
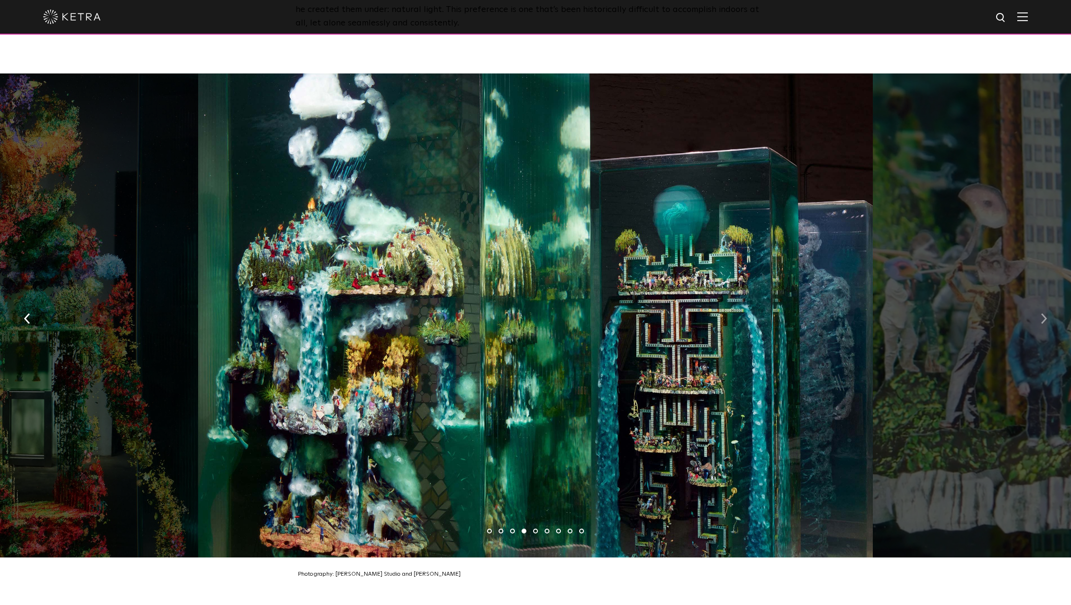
click at [1047, 313] on img "button" at bounding box center [1044, 318] width 6 height 11
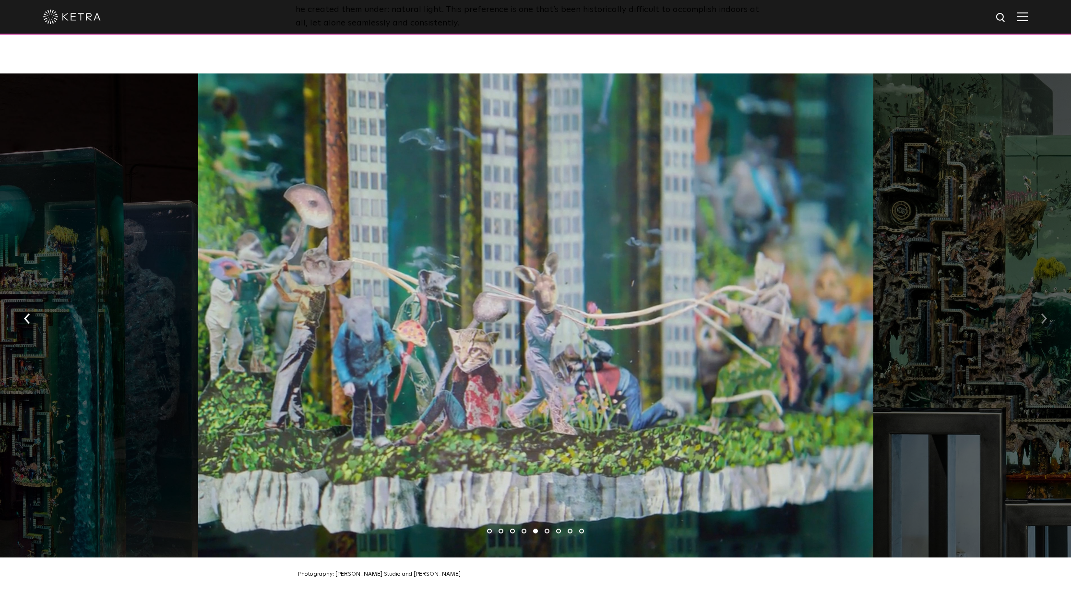
click at [1047, 313] on img "button" at bounding box center [1044, 318] width 6 height 11
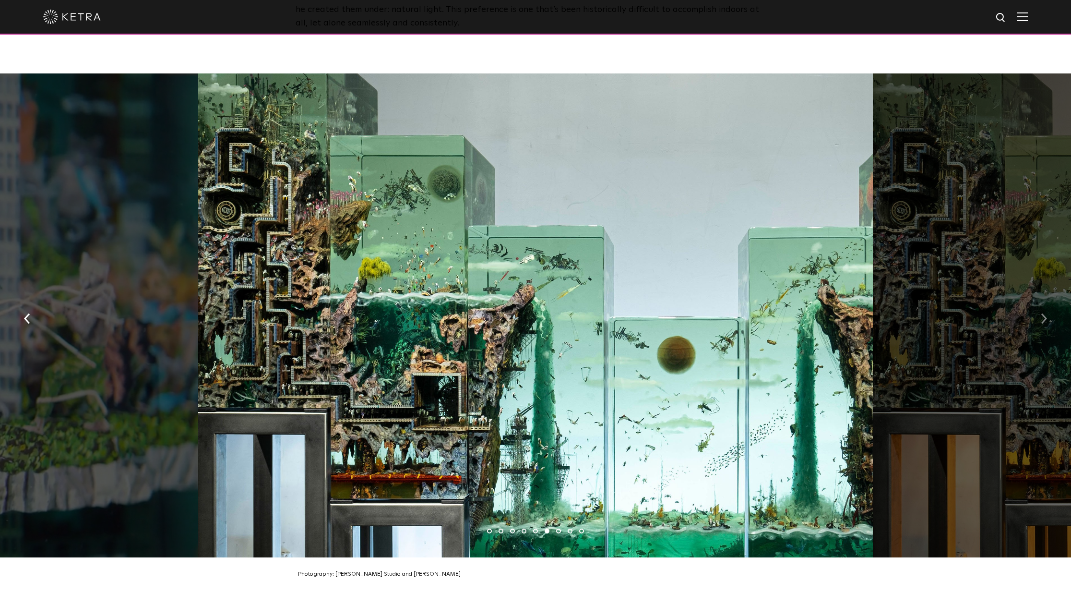
click at [1047, 313] on img "button" at bounding box center [1044, 318] width 6 height 11
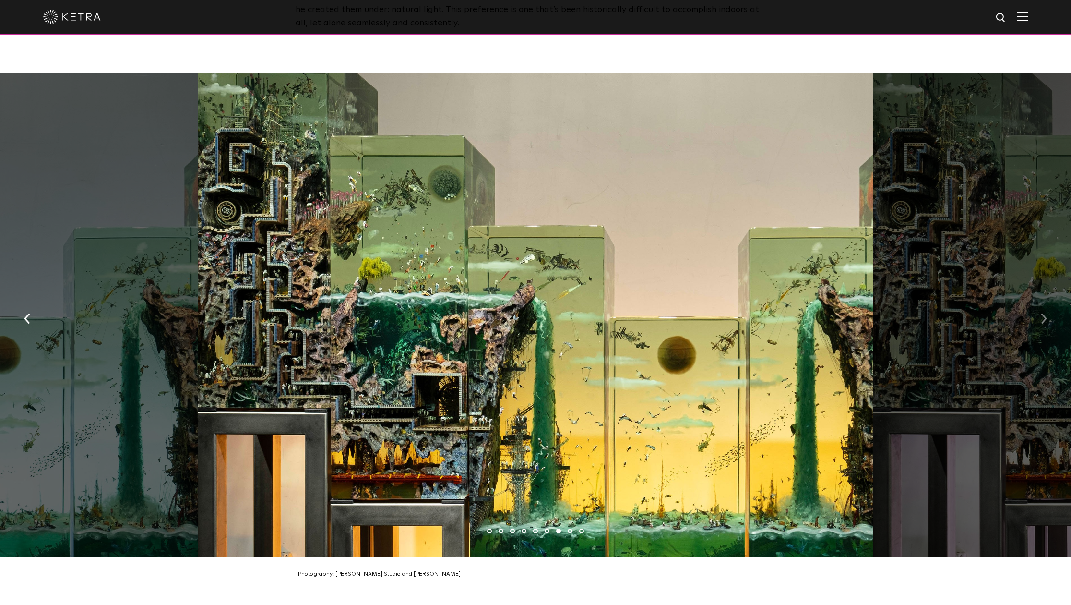
click at [1047, 313] on img "button" at bounding box center [1044, 318] width 6 height 11
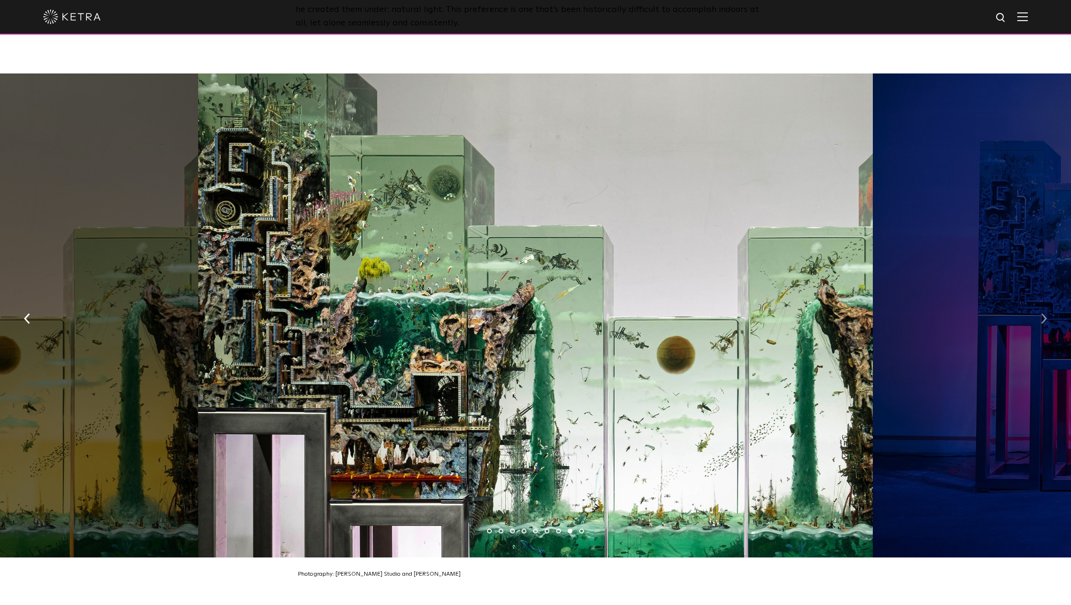
click at [1047, 313] on img "button" at bounding box center [1044, 318] width 6 height 11
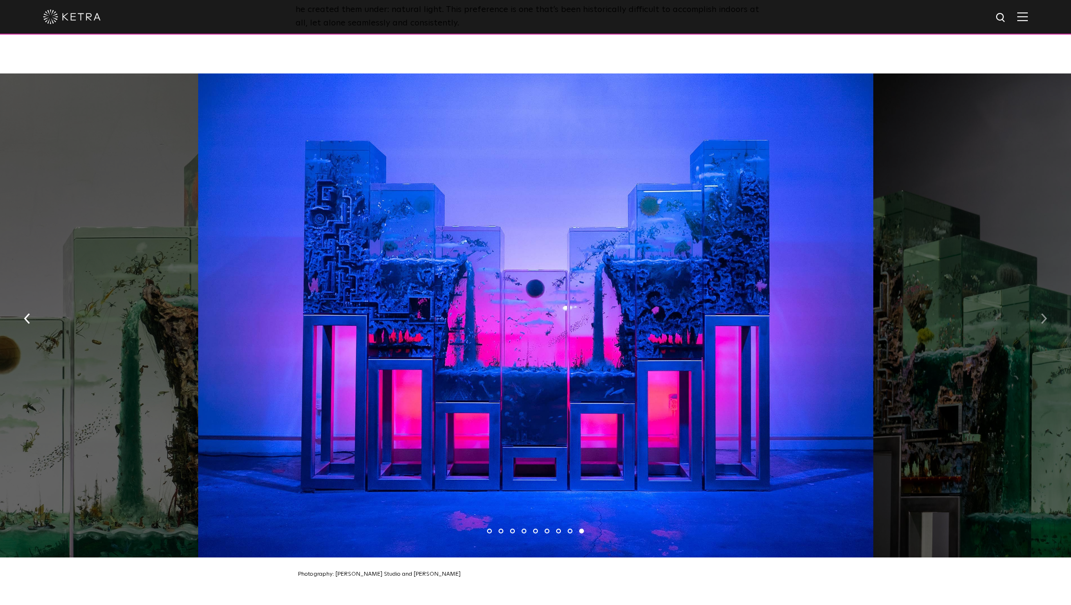
click at [1047, 313] on img "button" at bounding box center [1044, 318] width 6 height 11
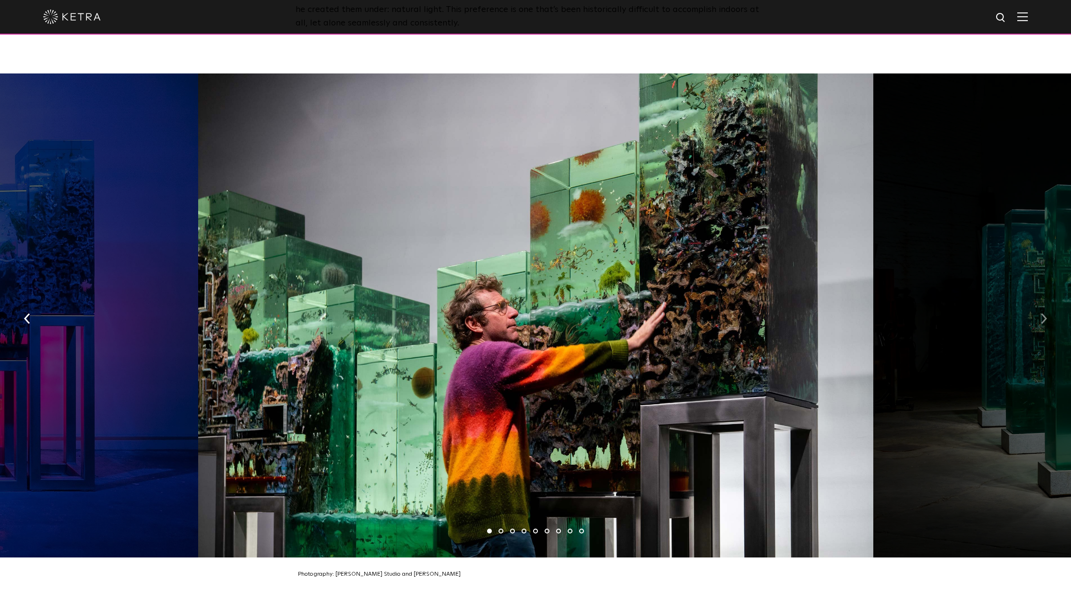
click at [1047, 313] on img "button" at bounding box center [1044, 318] width 6 height 11
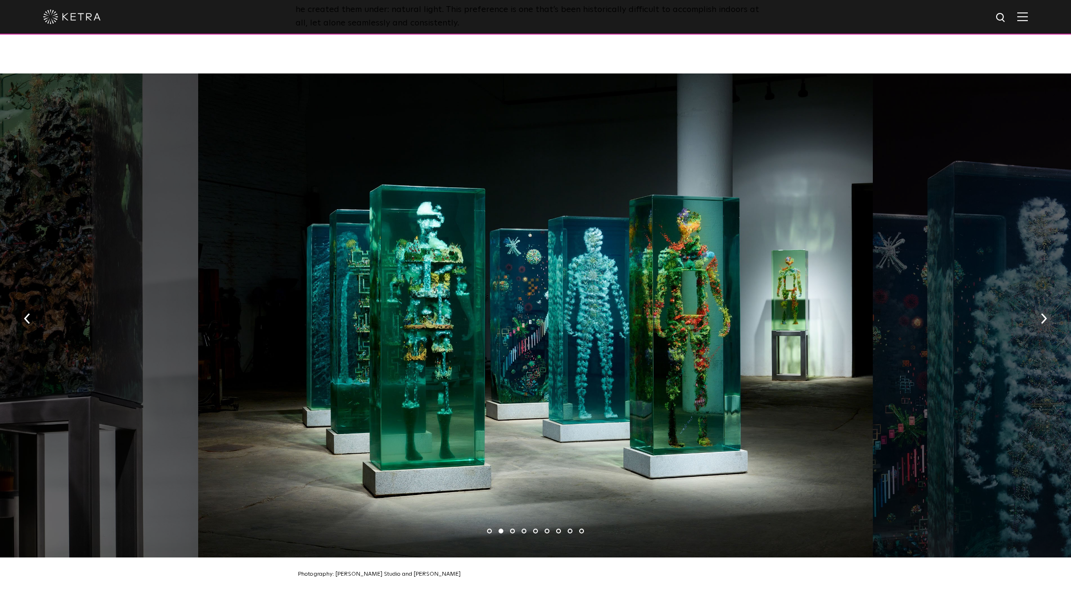
scroll to position [1425, 0]
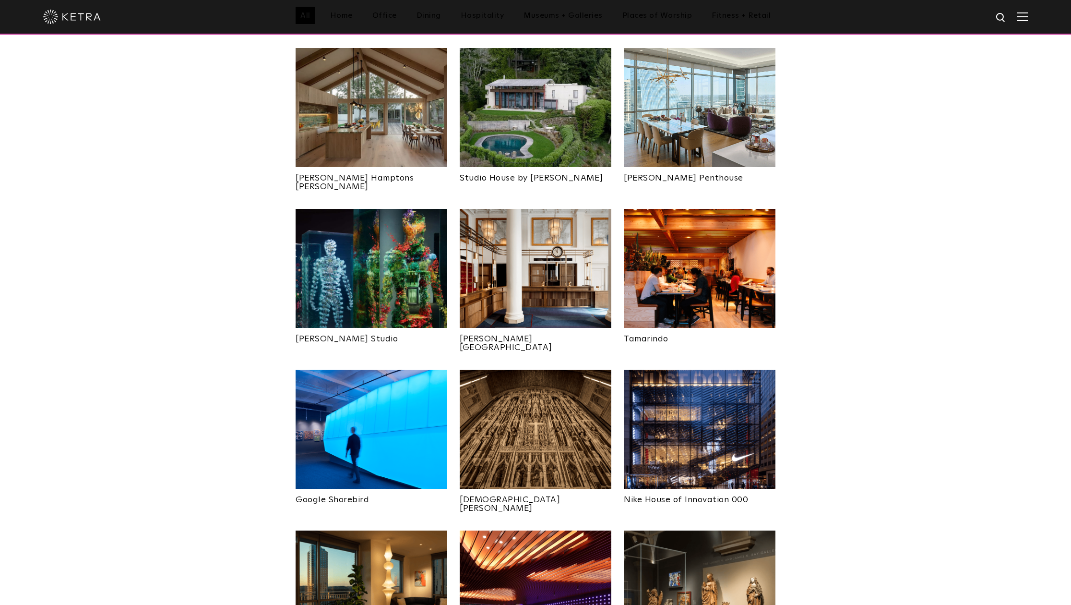
scroll to position [392, 0]
click at [556, 270] on img at bounding box center [536, 267] width 152 height 119
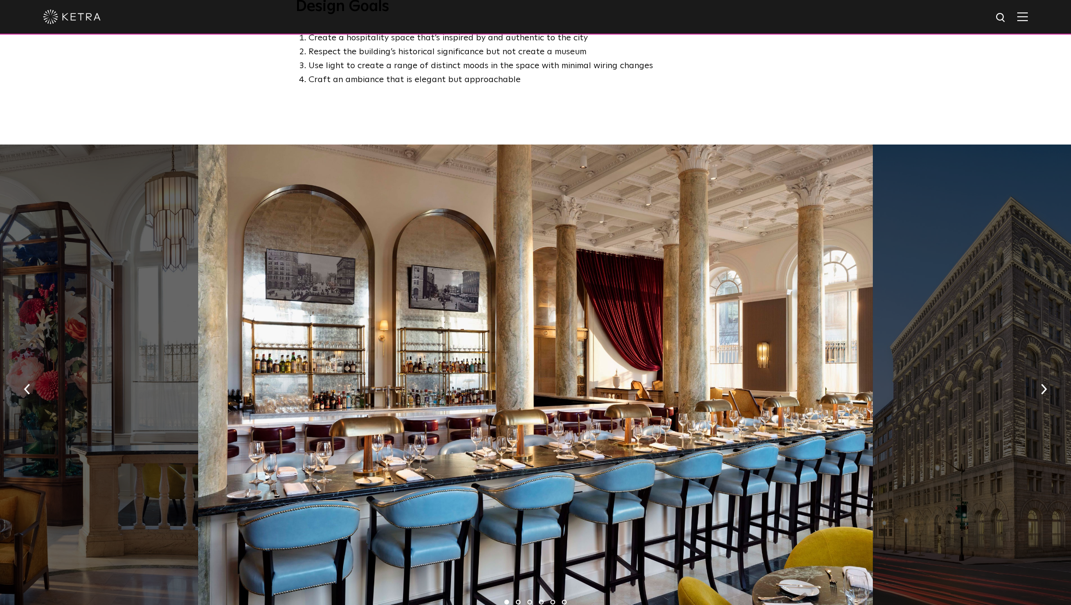
scroll to position [627, 0]
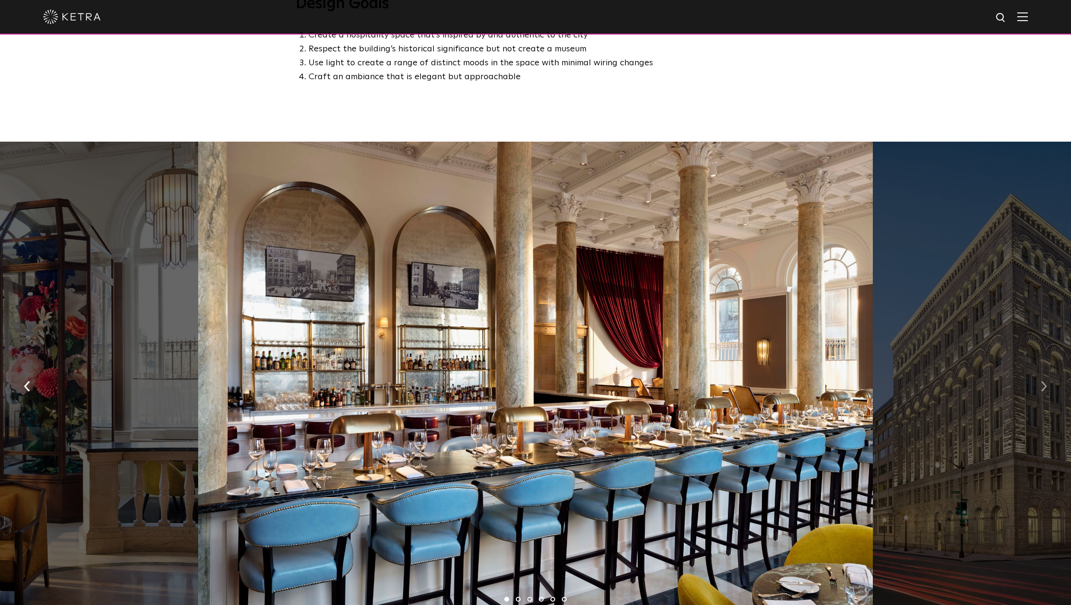
click at [1046, 381] on img "button" at bounding box center [1044, 386] width 6 height 11
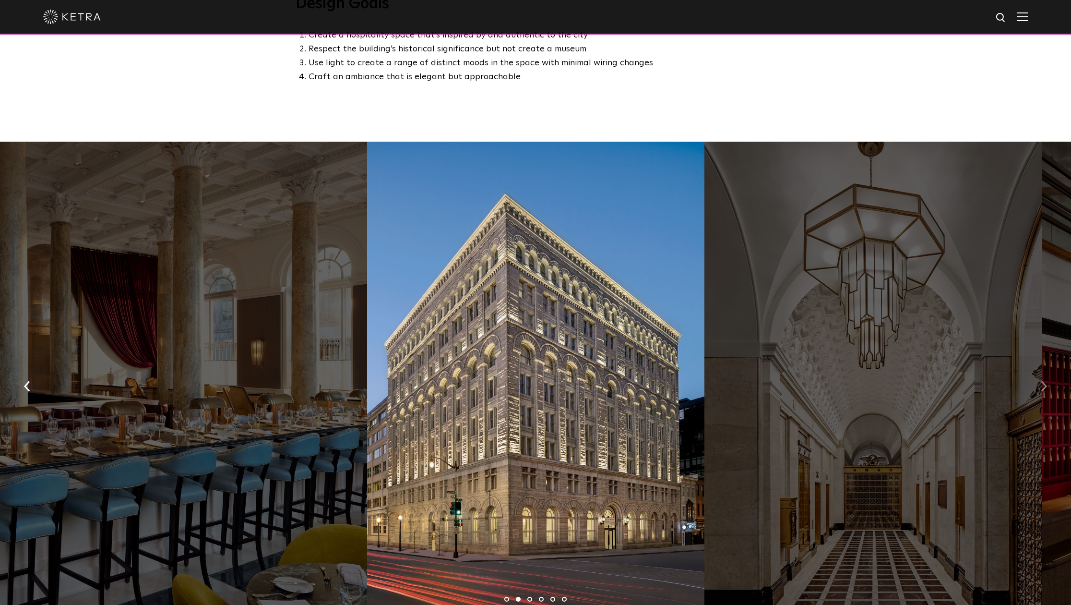
click at [1046, 381] on img "button" at bounding box center [1044, 386] width 6 height 11
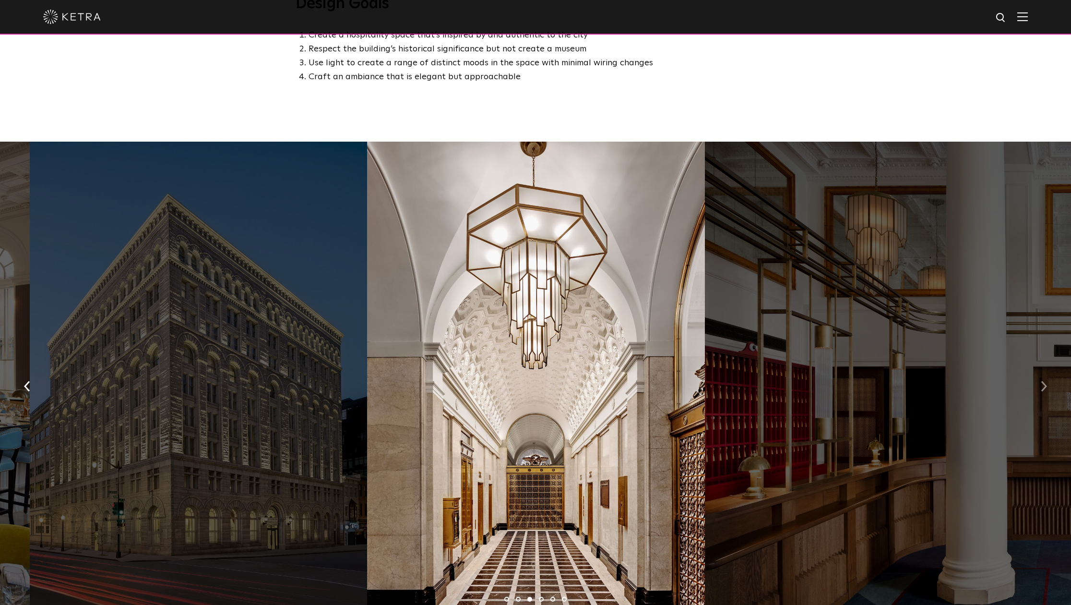
click at [1046, 381] on img "button" at bounding box center [1044, 386] width 6 height 11
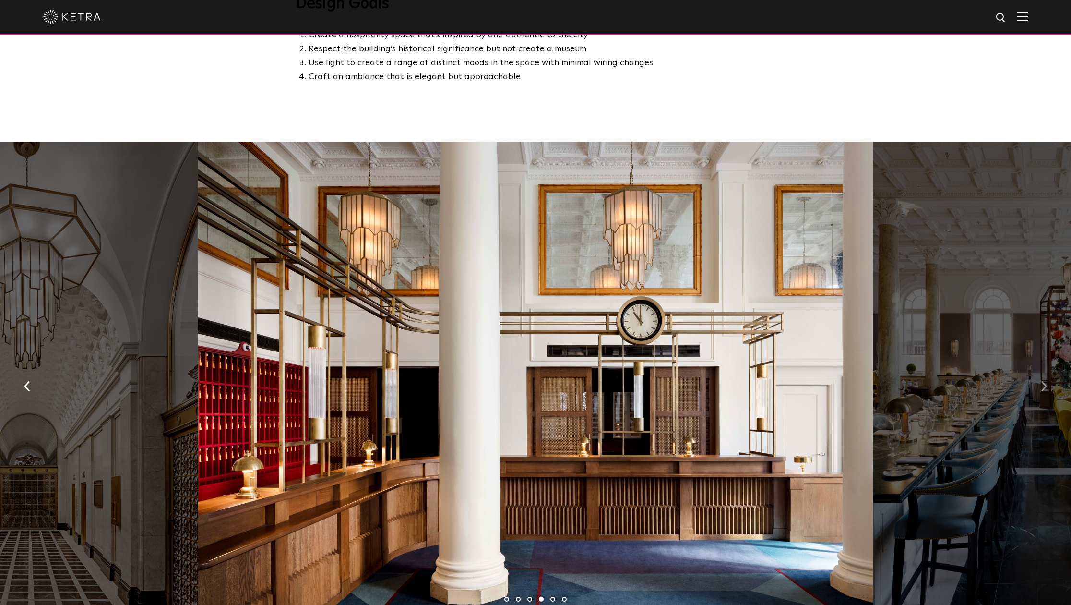
click at [1046, 381] on img "button" at bounding box center [1044, 386] width 6 height 11
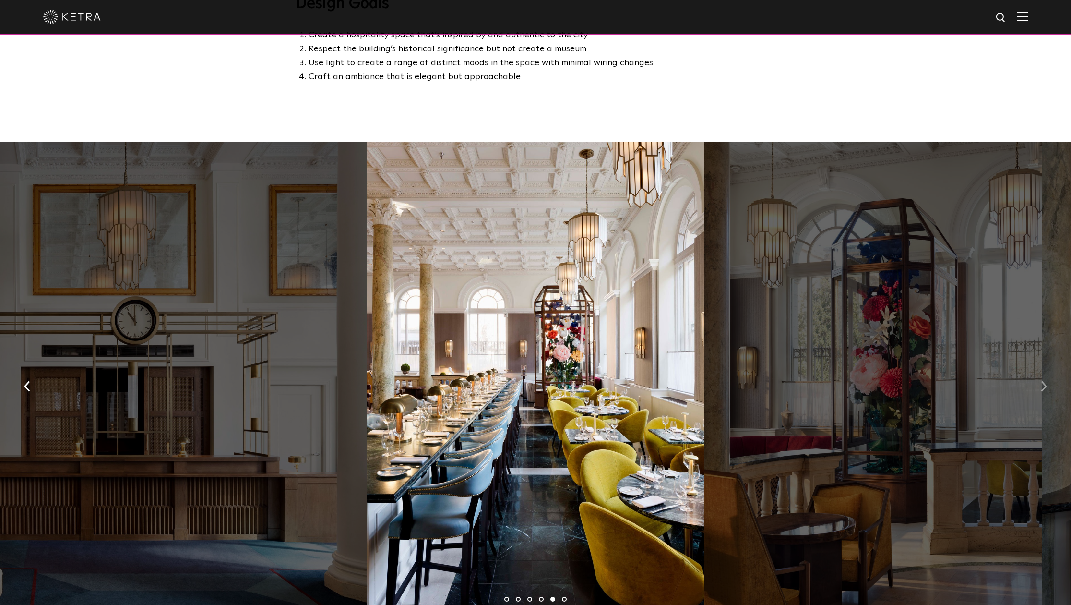
click at [1046, 381] on img "button" at bounding box center [1044, 386] width 6 height 11
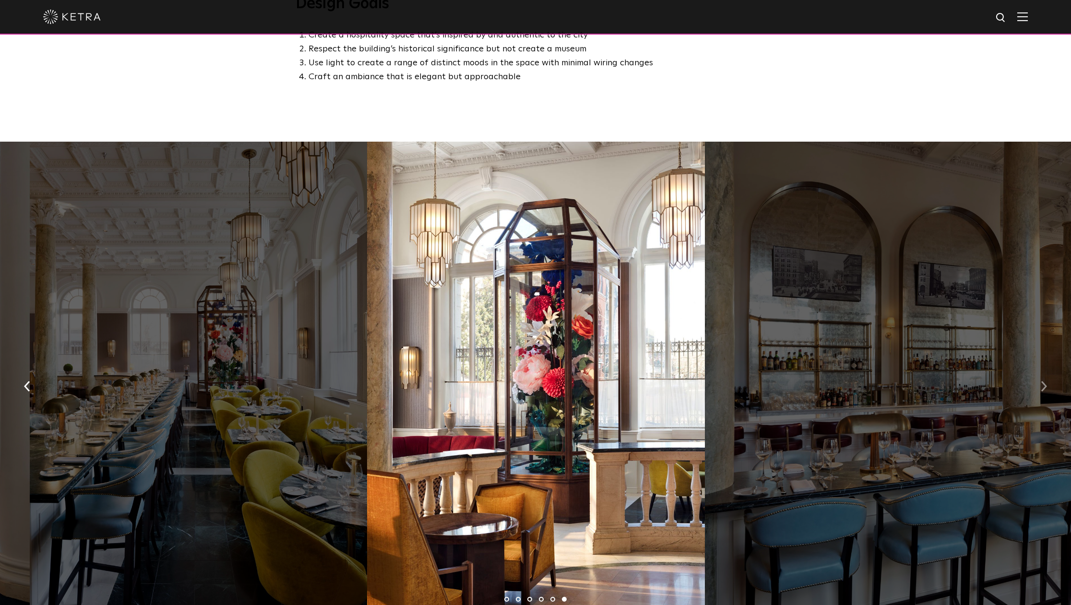
click at [1046, 381] on img "button" at bounding box center [1044, 386] width 6 height 11
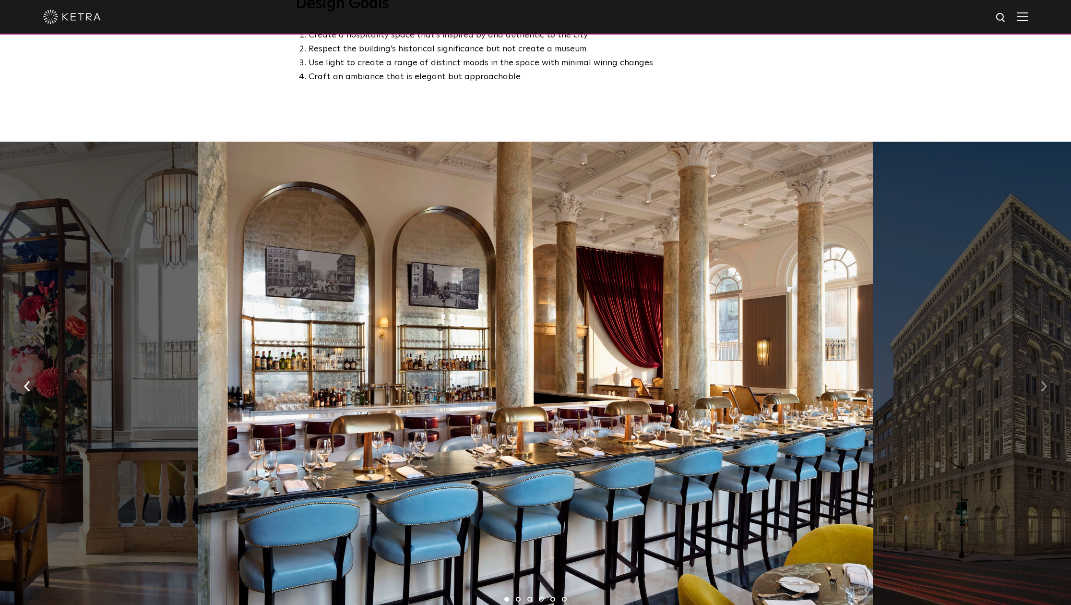
click at [1046, 381] on img "button" at bounding box center [1044, 386] width 6 height 11
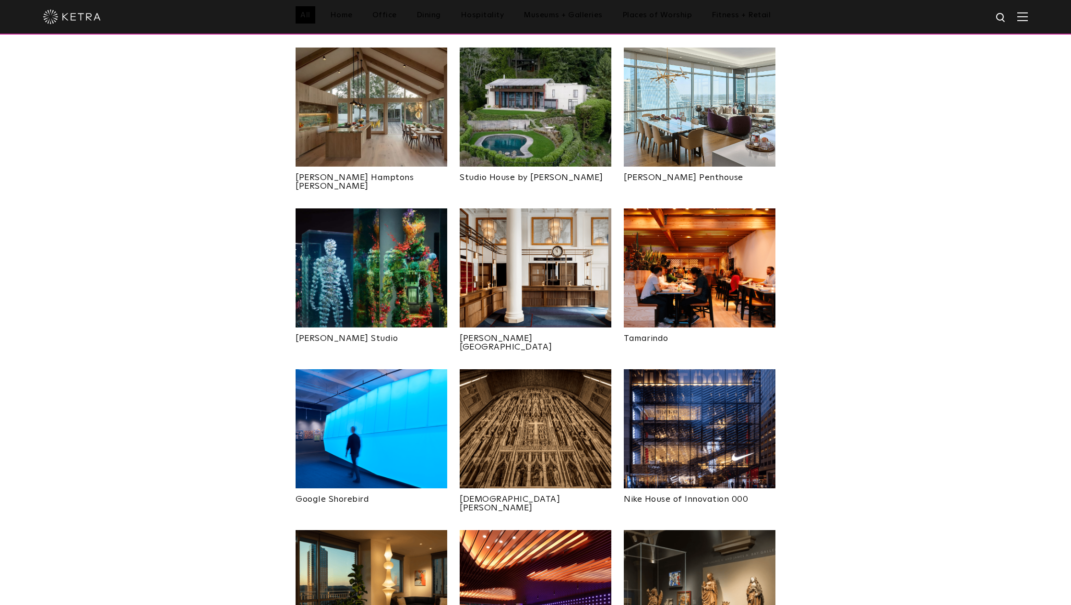
click at [701, 262] on img at bounding box center [700, 267] width 152 height 119
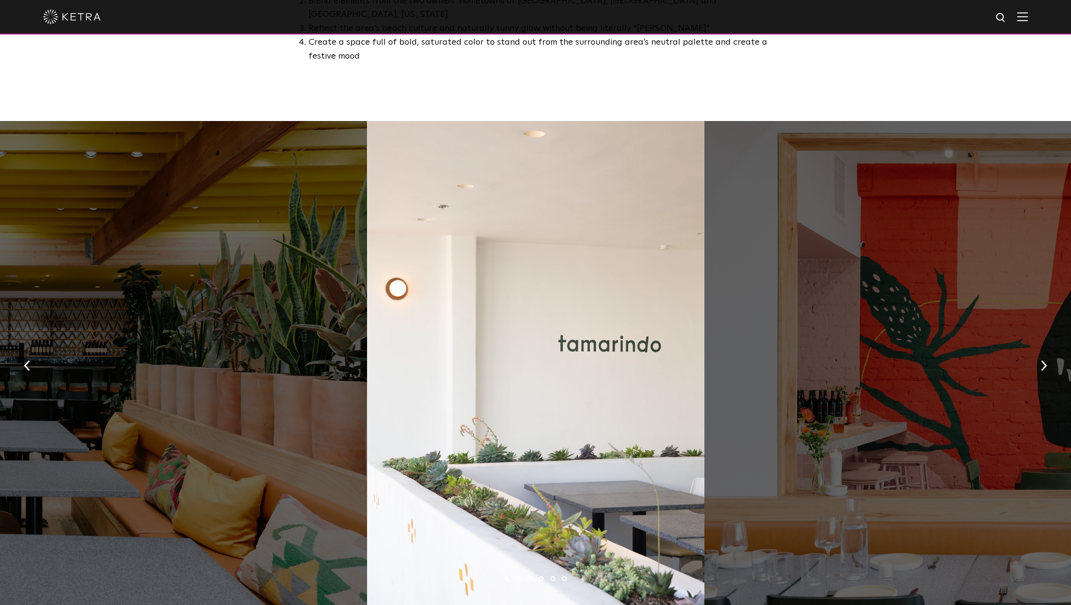
scroll to position [633, 0]
click at [1044, 360] on img "button" at bounding box center [1044, 365] width 6 height 11
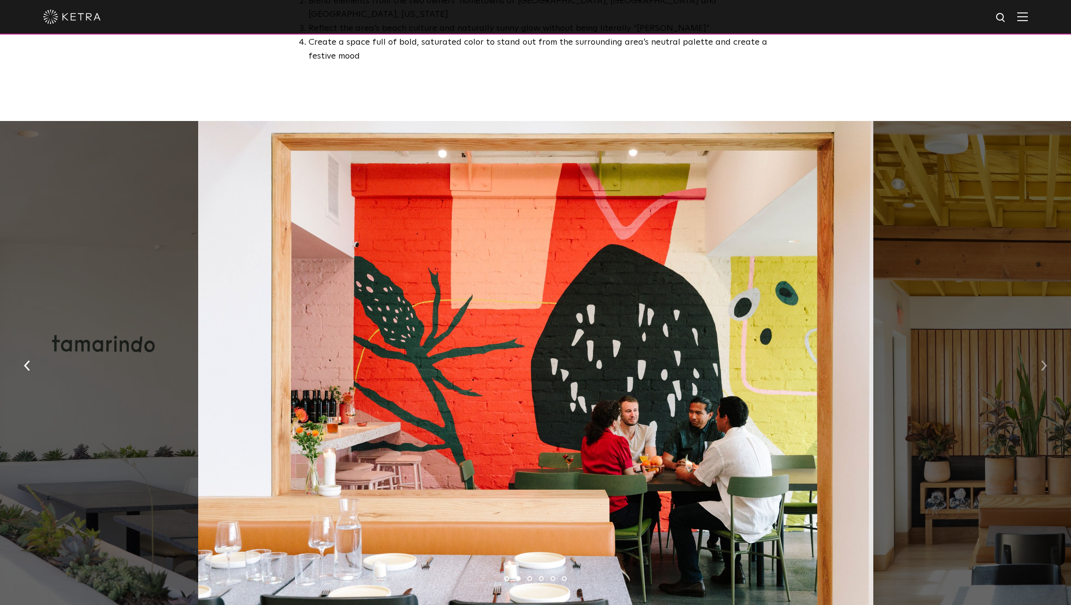
click at [1044, 360] on img "button" at bounding box center [1044, 365] width 6 height 11
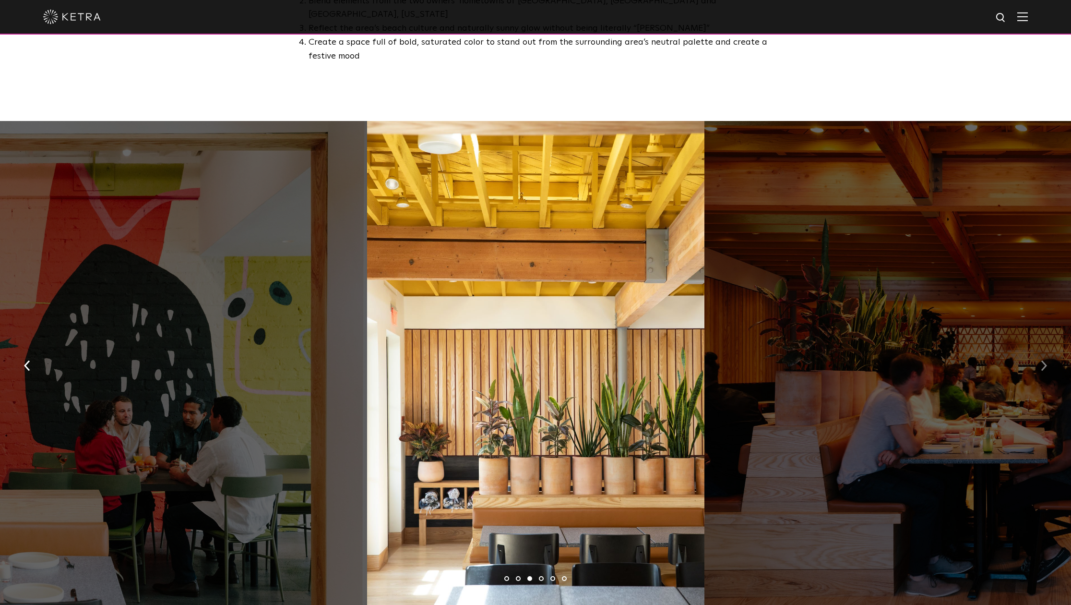
click at [1044, 360] on img "button" at bounding box center [1044, 365] width 6 height 11
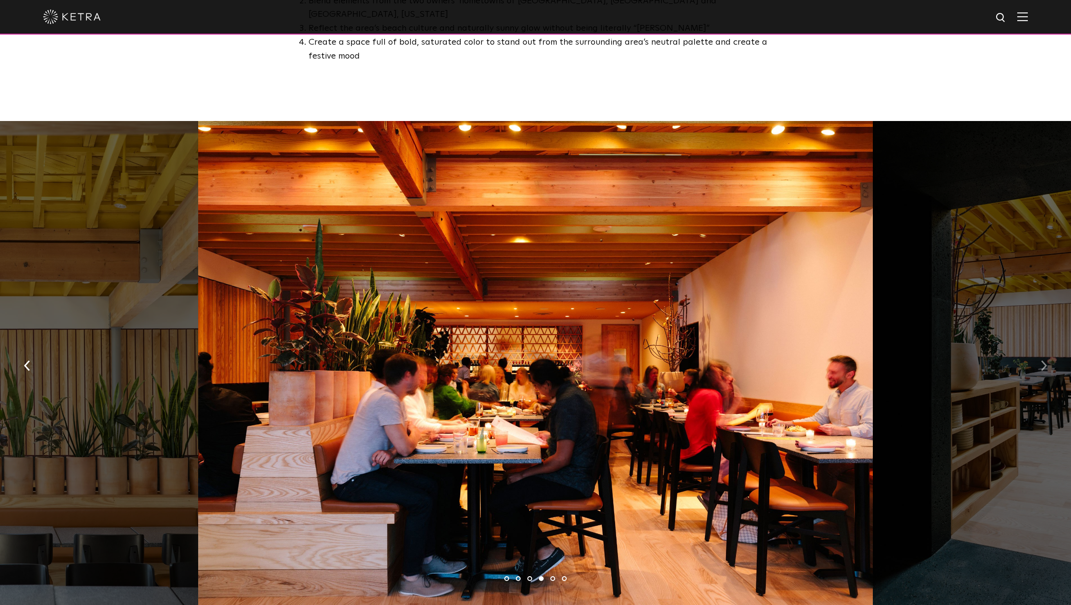
click at [1044, 360] on img "button" at bounding box center [1044, 365] width 6 height 11
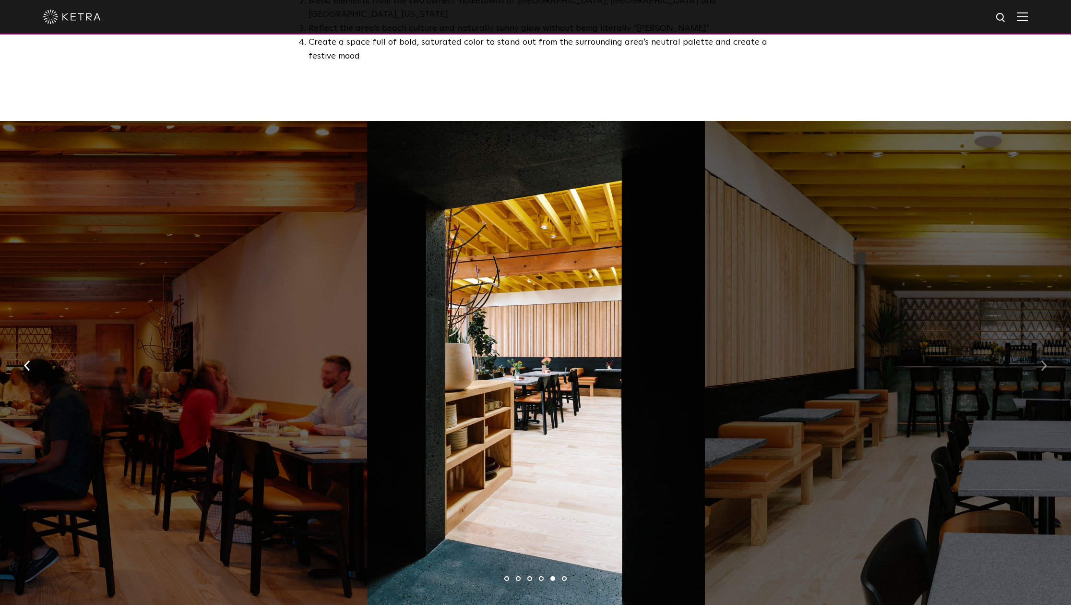
click at [1044, 360] on img "button" at bounding box center [1044, 365] width 6 height 11
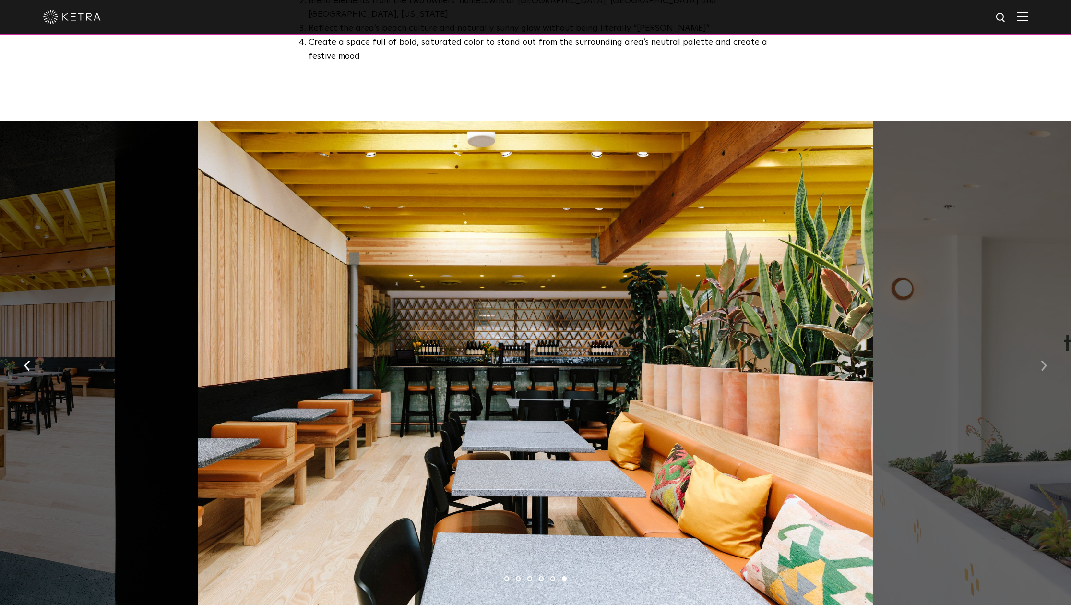
click at [1044, 360] on img "button" at bounding box center [1044, 365] width 6 height 11
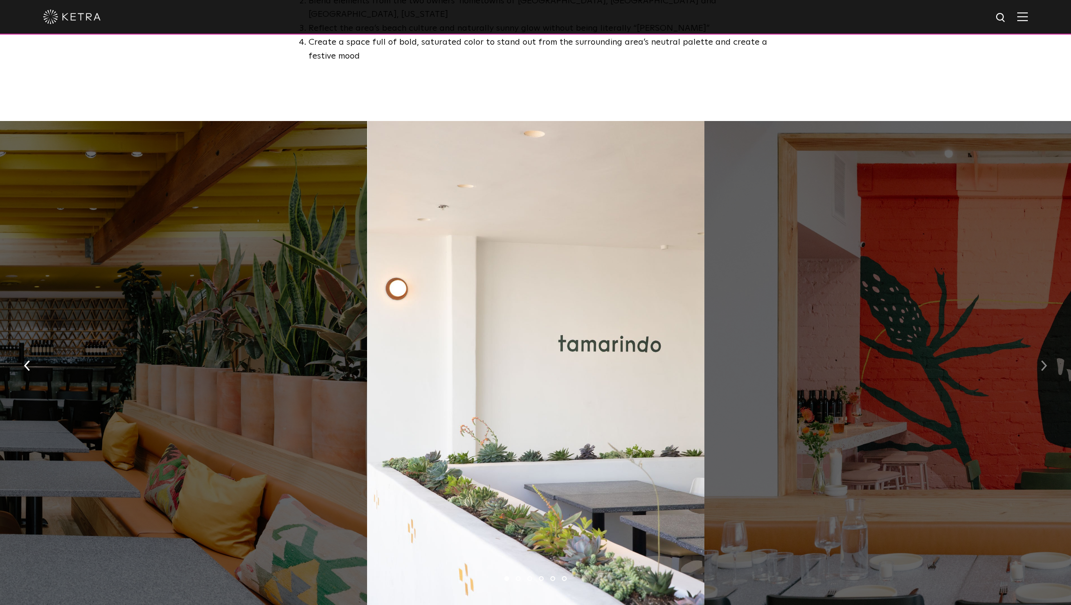
click at [1044, 360] on img "button" at bounding box center [1044, 365] width 6 height 11
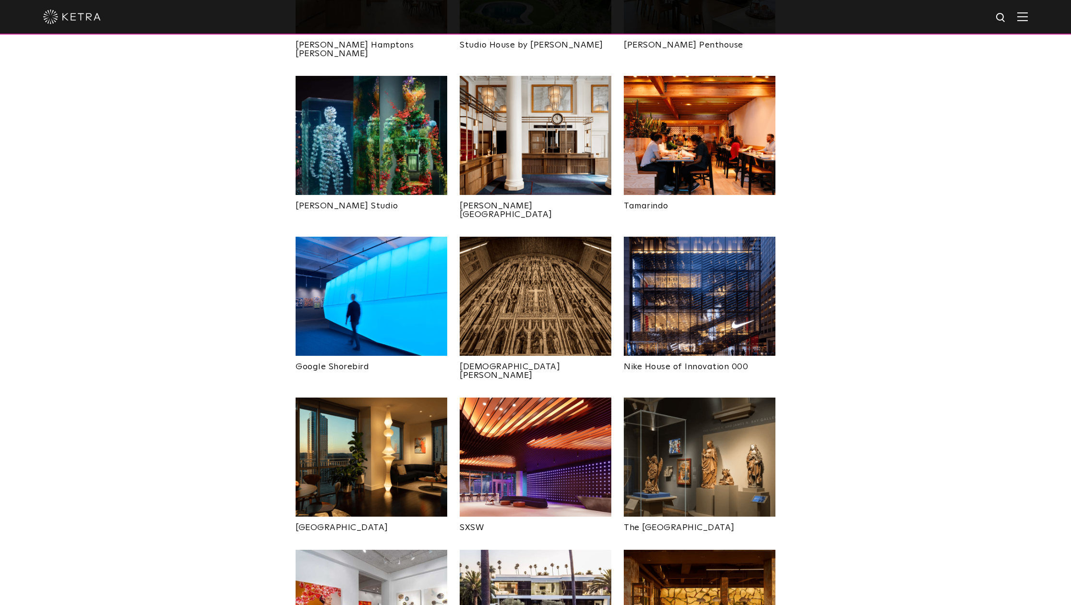
scroll to position [535, 0]
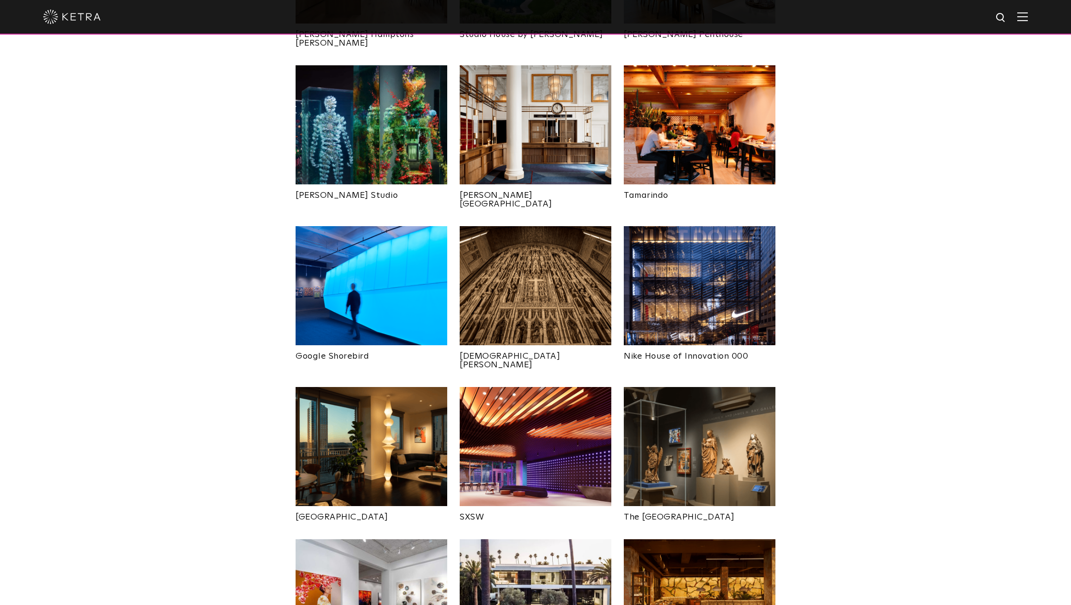
click at [387, 285] on img at bounding box center [372, 285] width 152 height 119
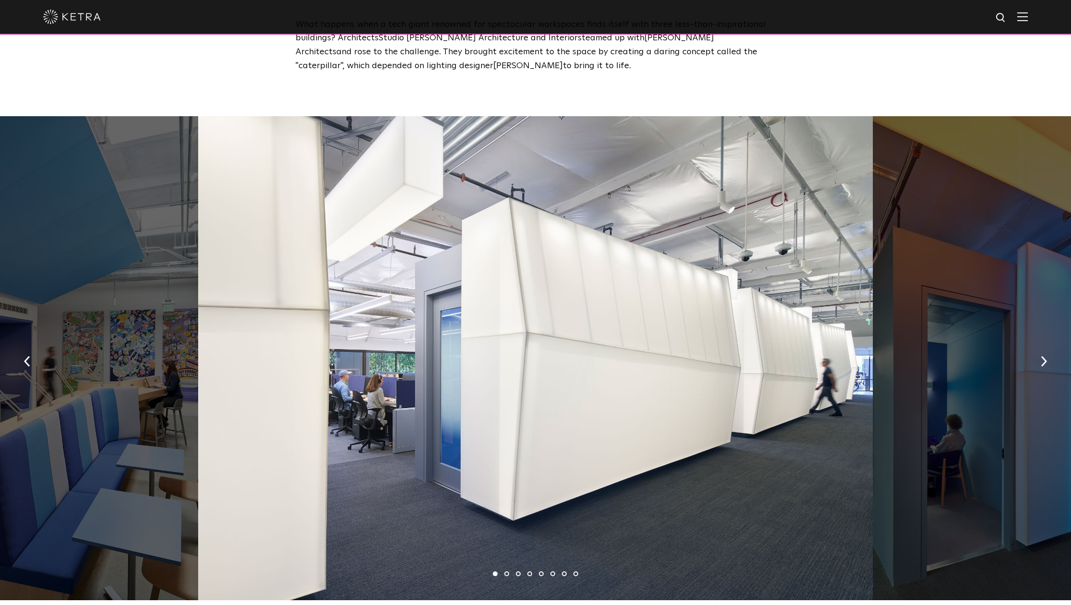
scroll to position [490, 0]
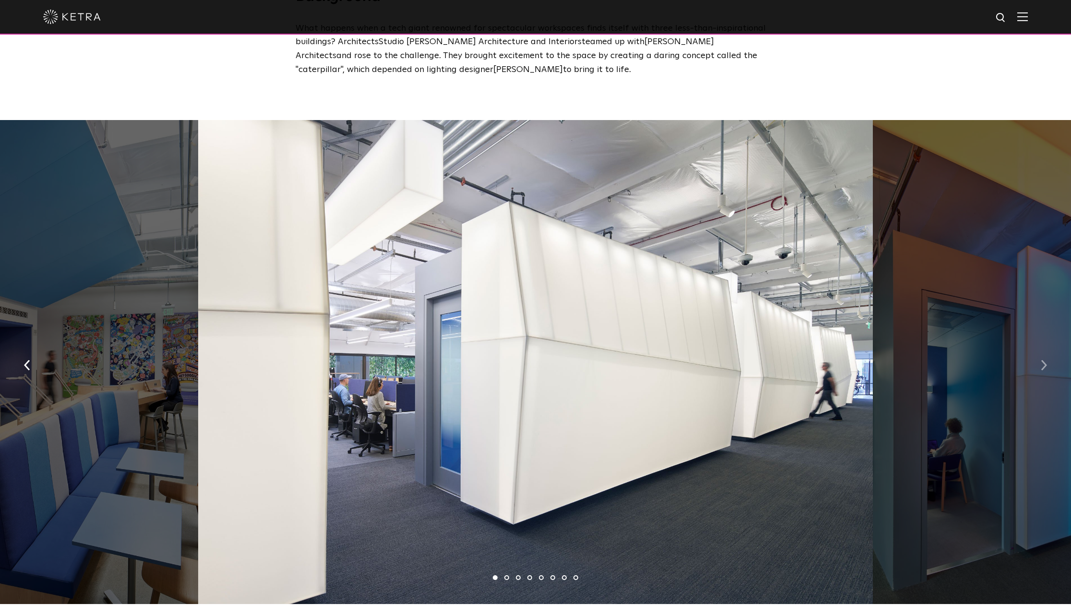
click at [1047, 355] on button "button" at bounding box center [1044, 363] width 21 height 33
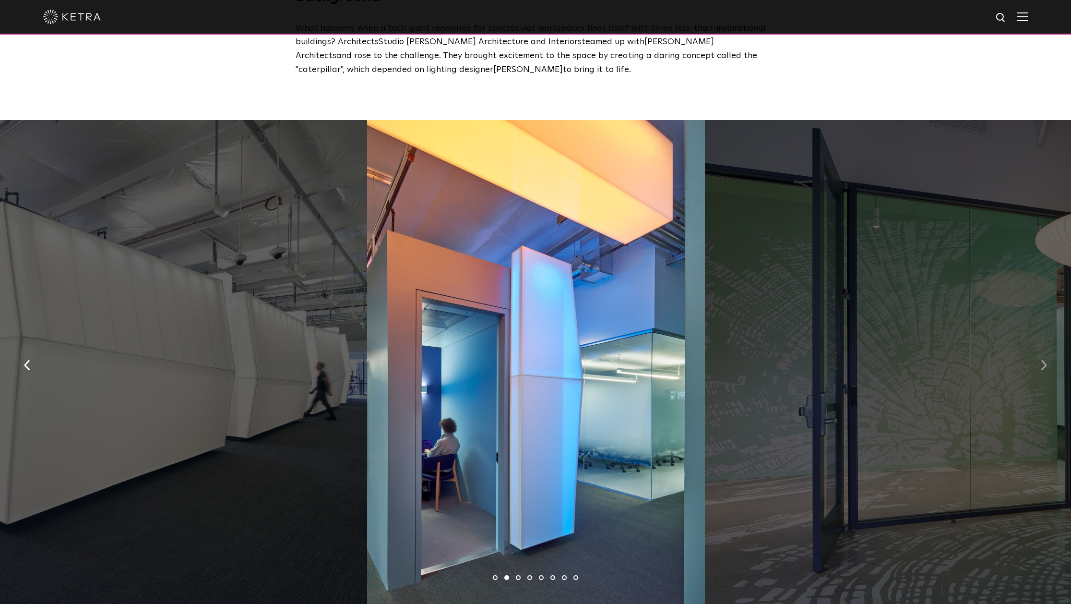
click at [1047, 355] on button "button" at bounding box center [1044, 363] width 21 height 33
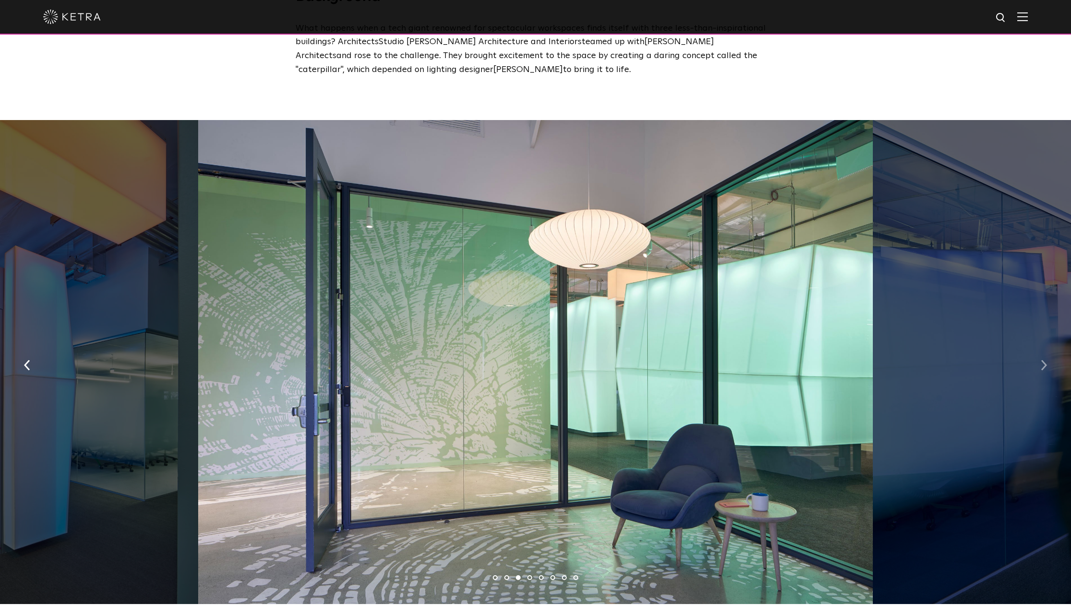
click at [1047, 355] on button "button" at bounding box center [1044, 363] width 21 height 33
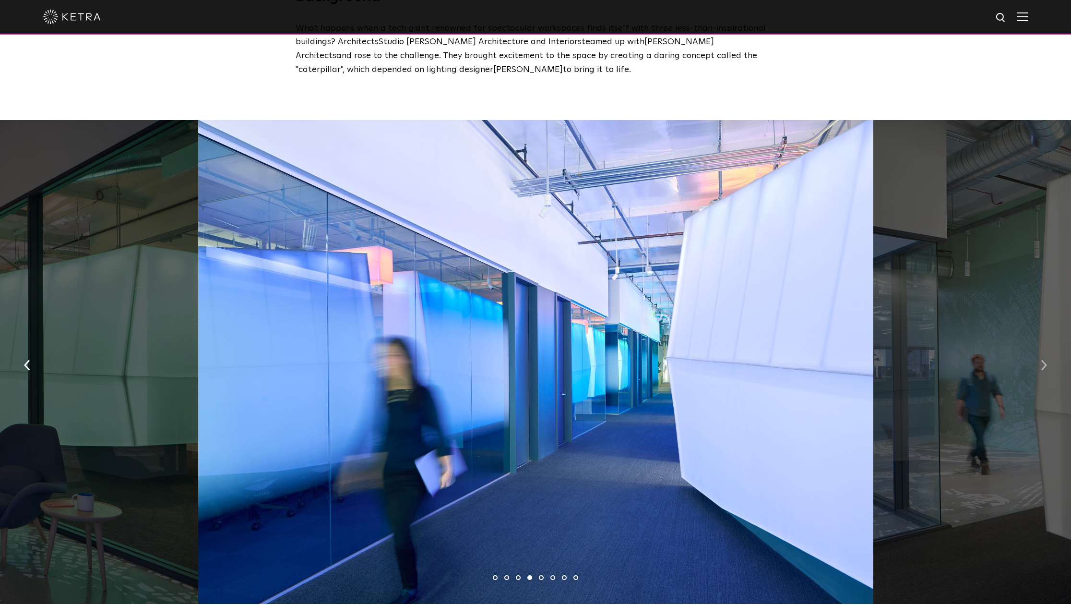
click at [1047, 355] on button "button" at bounding box center [1044, 363] width 21 height 33
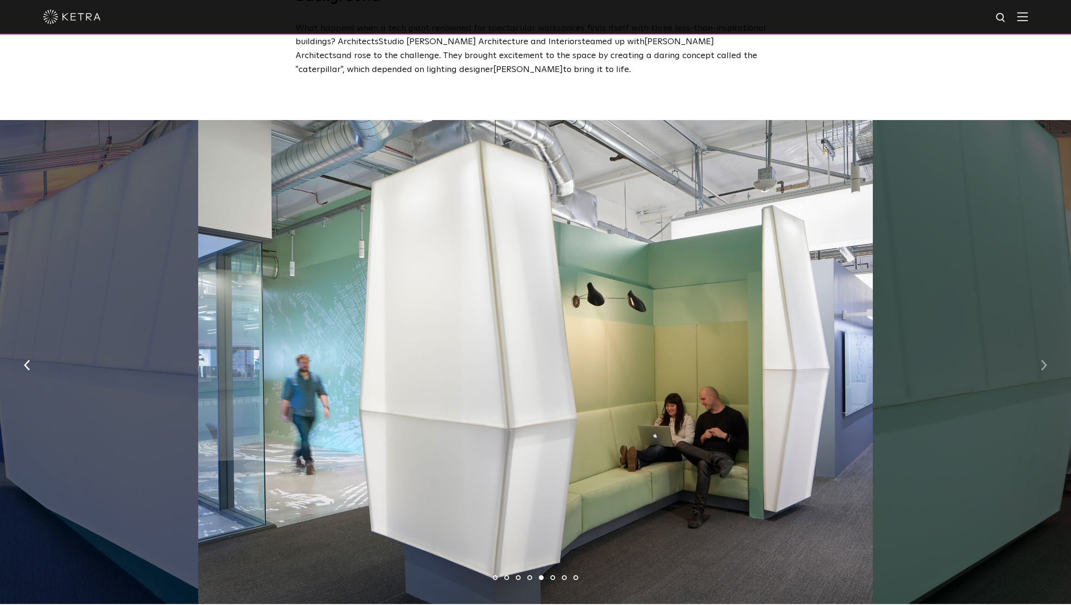
click at [1047, 355] on button "button" at bounding box center [1044, 363] width 21 height 33
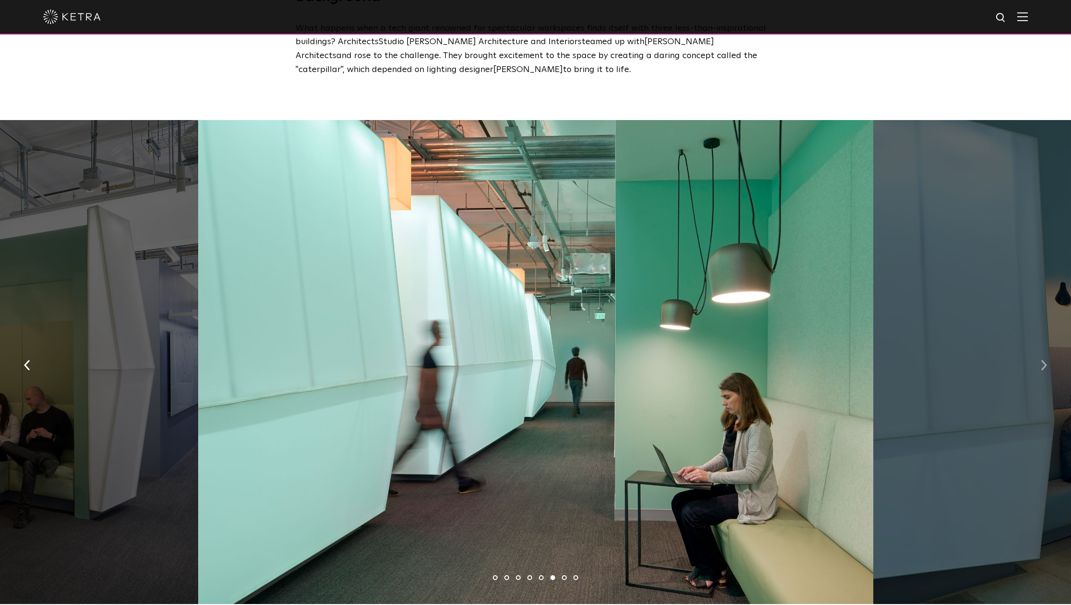
click at [1047, 355] on button "button" at bounding box center [1044, 363] width 21 height 33
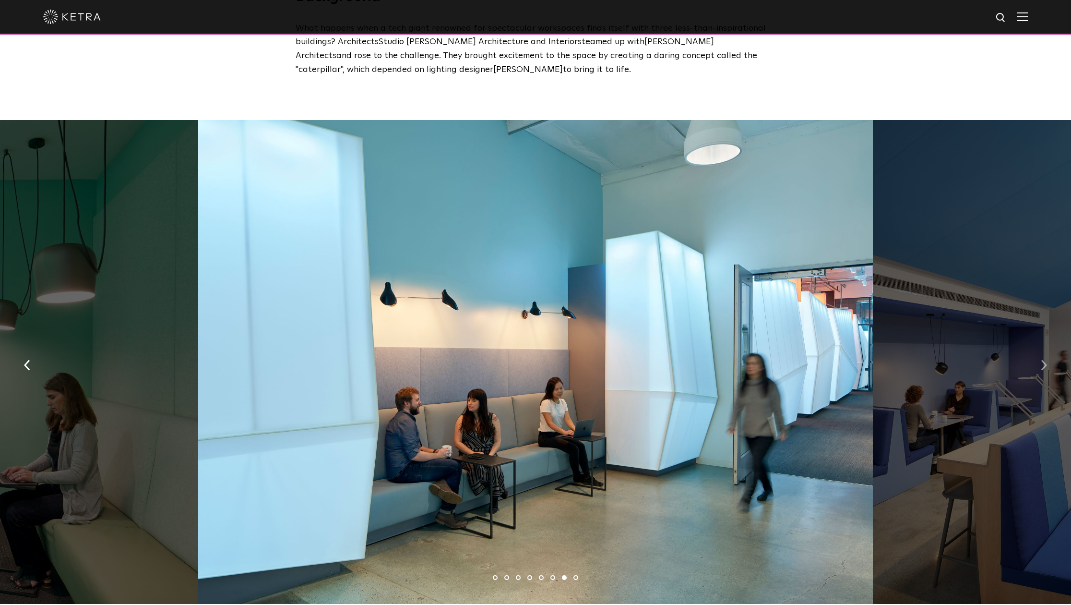
click at [1047, 355] on button "button" at bounding box center [1044, 363] width 21 height 33
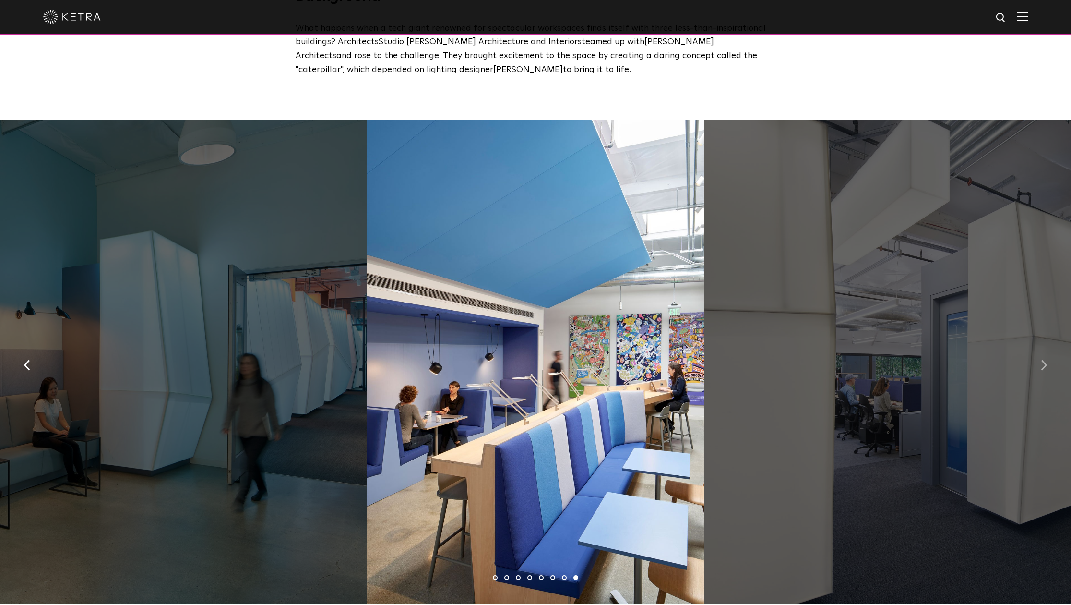
click at [1047, 355] on button "button" at bounding box center [1044, 363] width 21 height 33
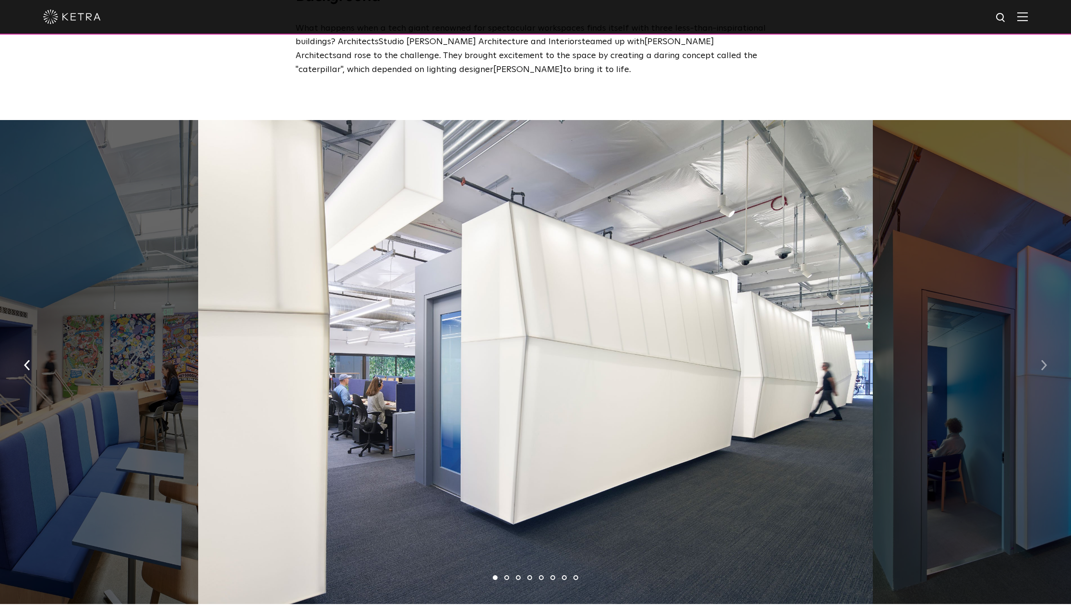
click at [1047, 355] on button "button" at bounding box center [1044, 363] width 21 height 33
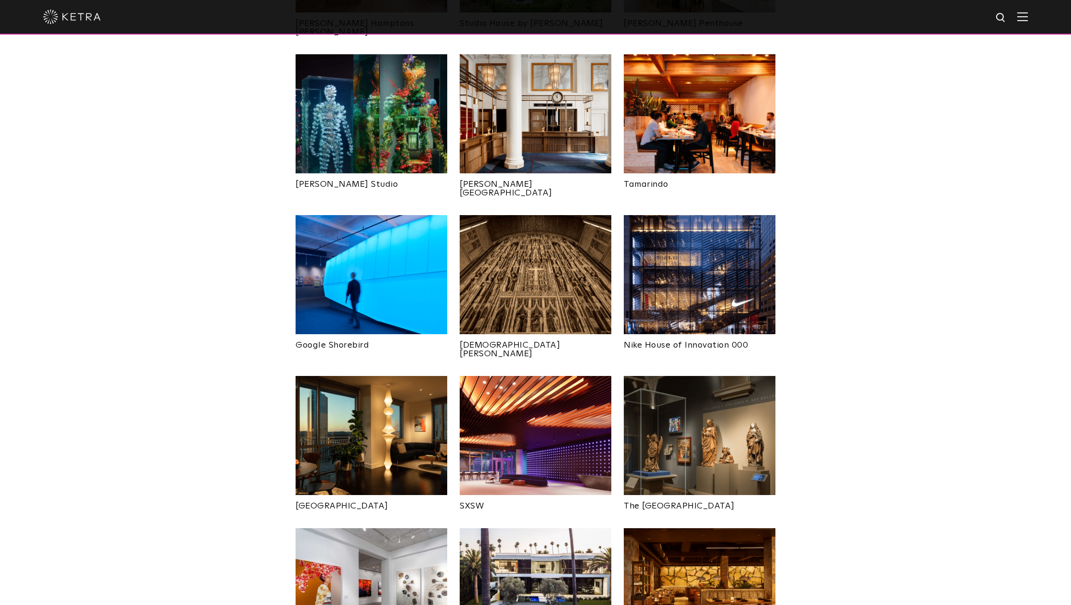
scroll to position [548, 0]
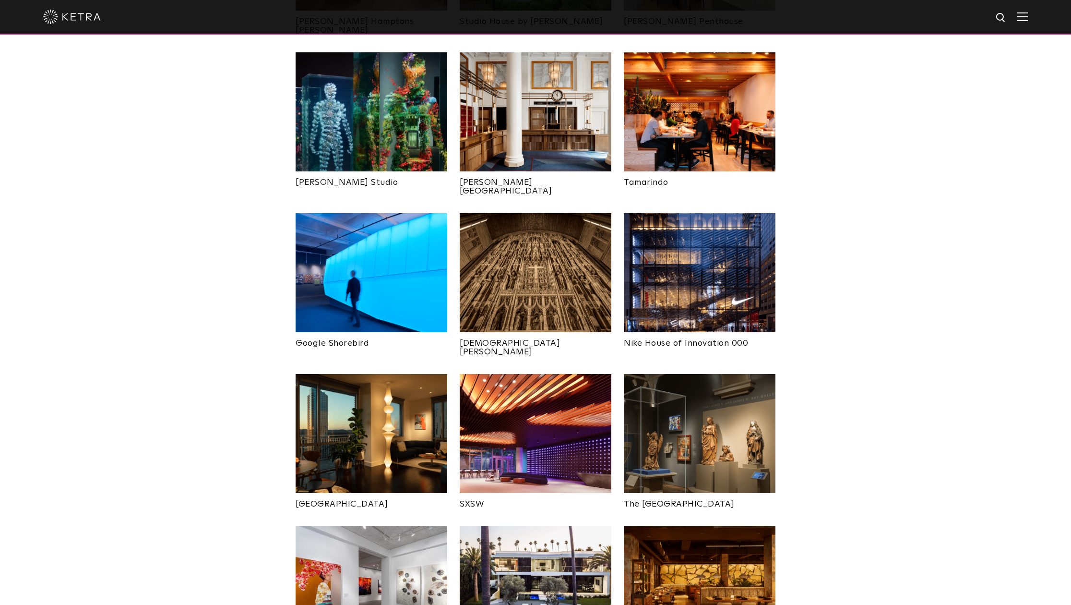
click at [515, 235] on img at bounding box center [536, 272] width 152 height 119
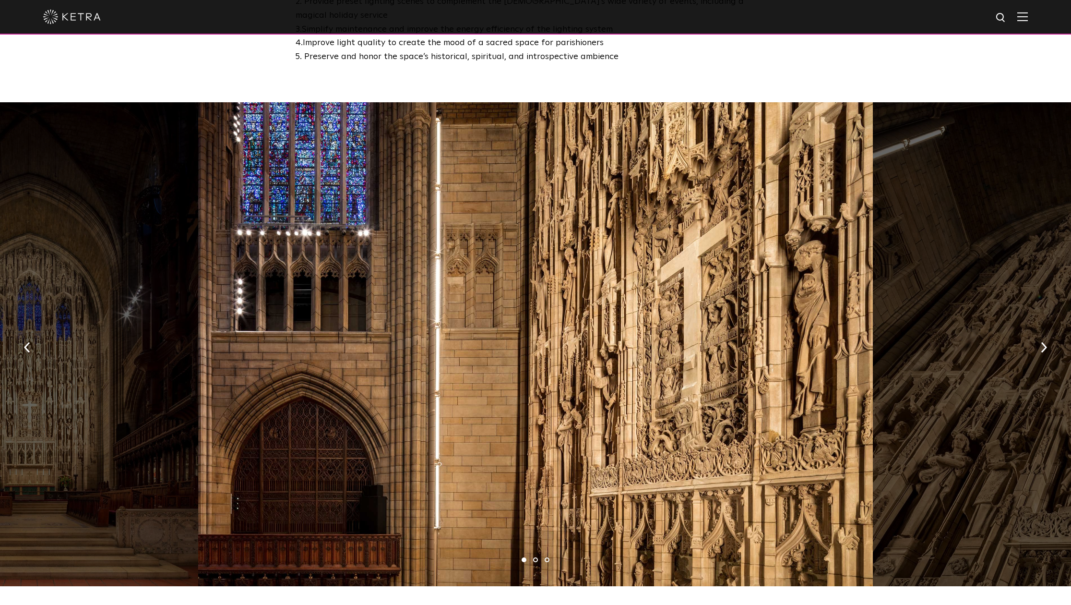
scroll to position [632, 0]
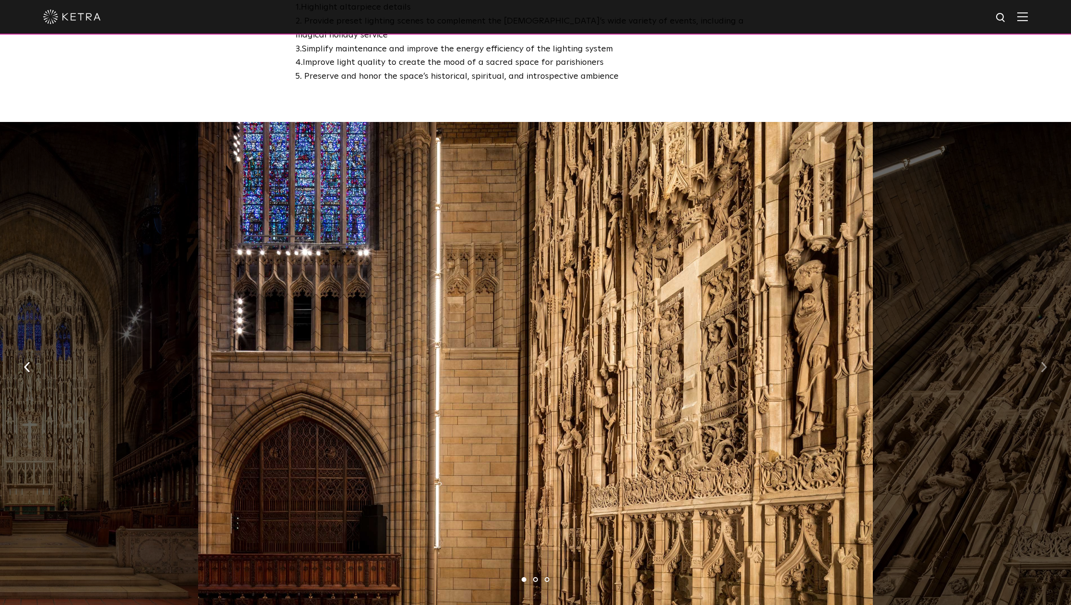
click at [1040, 349] on button "button" at bounding box center [1044, 365] width 21 height 33
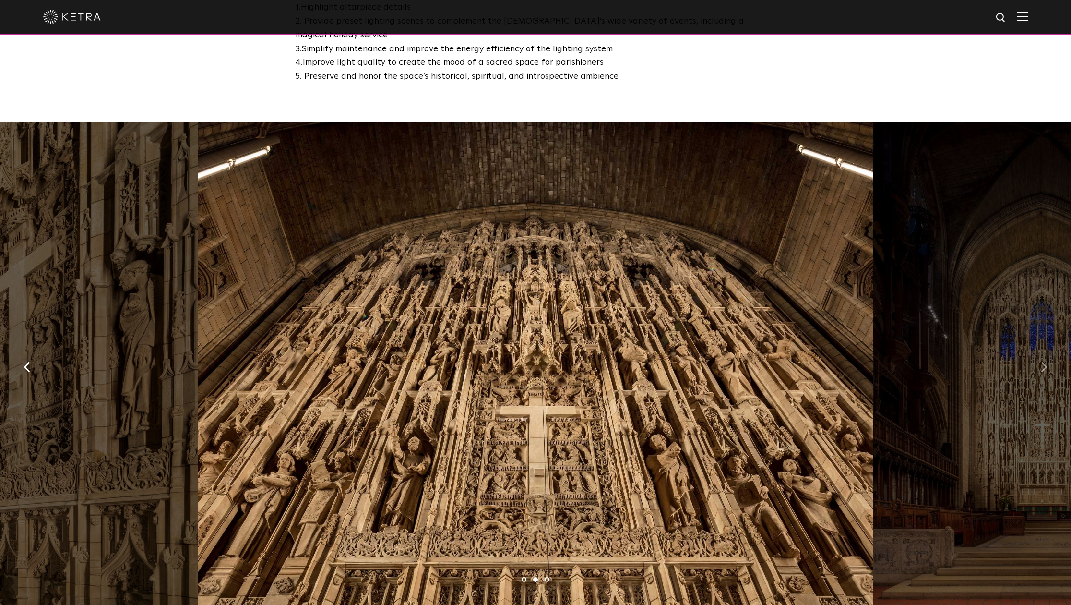
click at [1040, 349] on button "button" at bounding box center [1044, 365] width 21 height 33
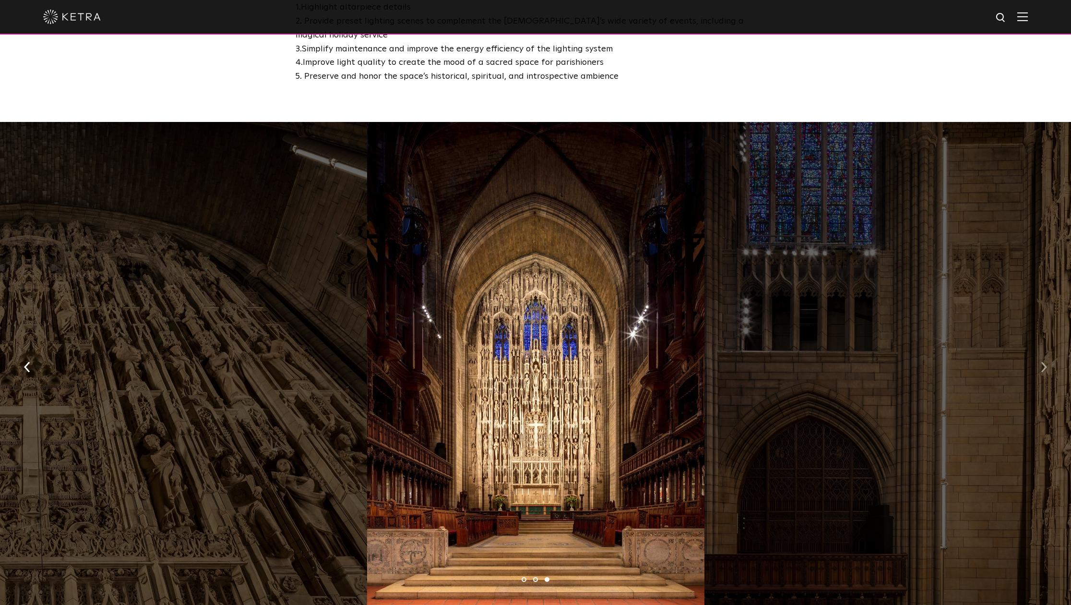
click at [1040, 349] on button "button" at bounding box center [1044, 365] width 21 height 33
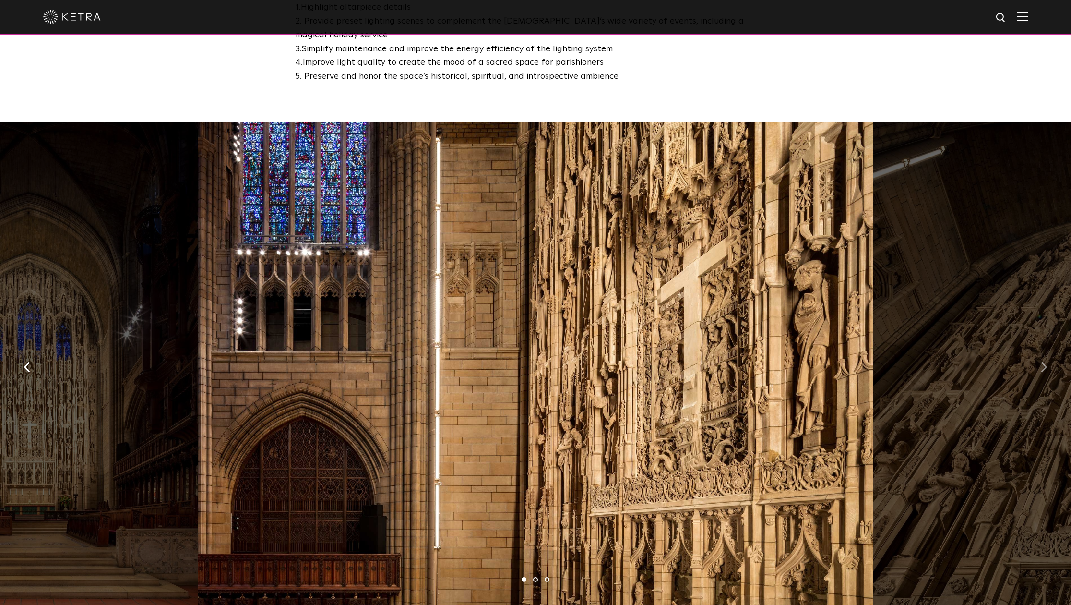
click at [1040, 349] on button "button" at bounding box center [1044, 365] width 21 height 33
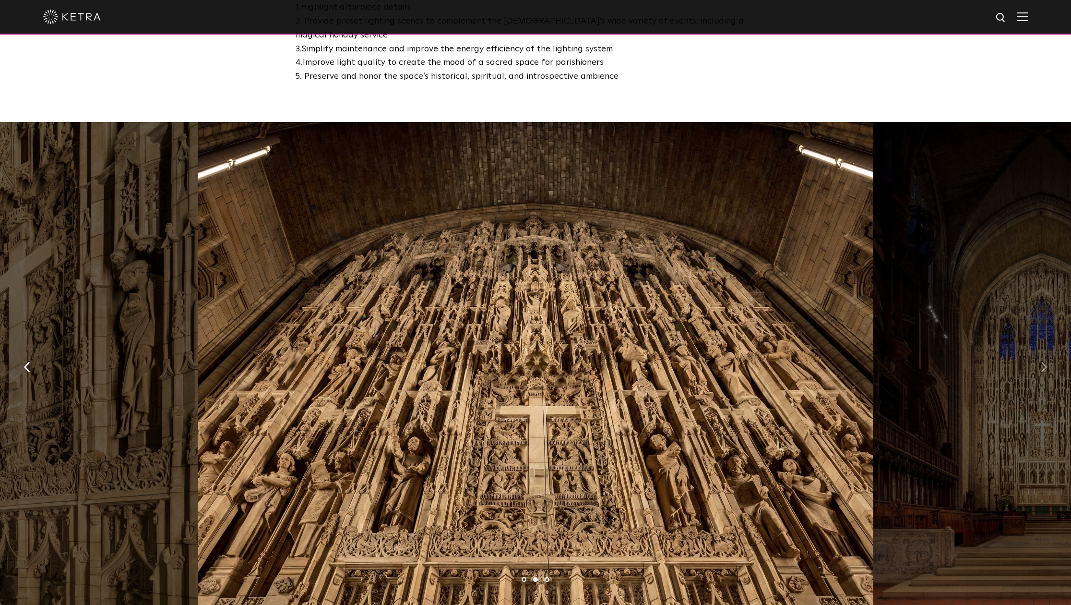
click at [1040, 349] on button "button" at bounding box center [1044, 365] width 21 height 33
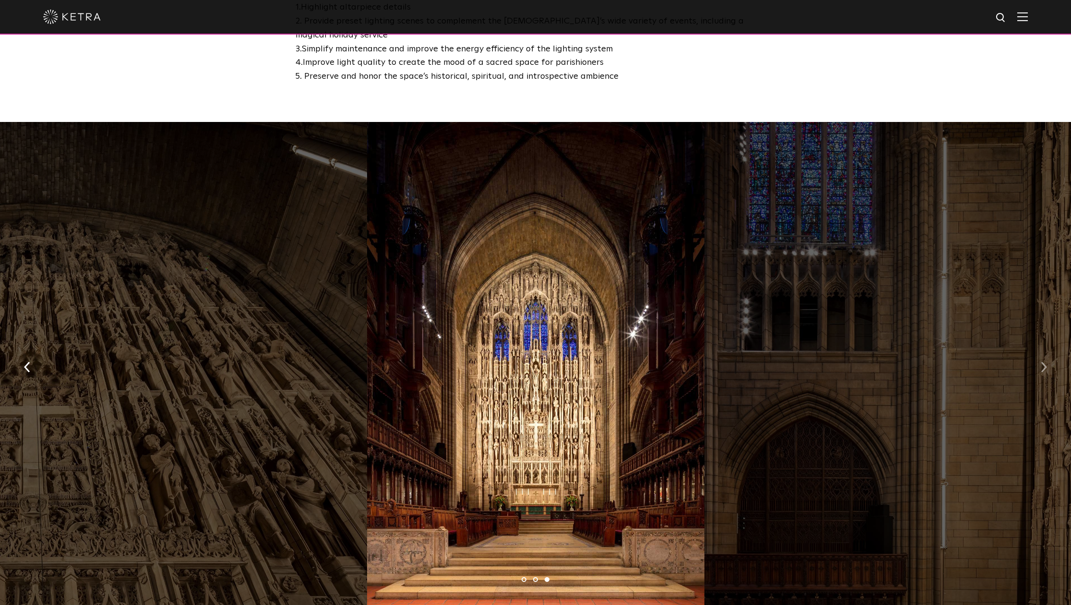
click at [1040, 349] on button "button" at bounding box center [1044, 365] width 21 height 33
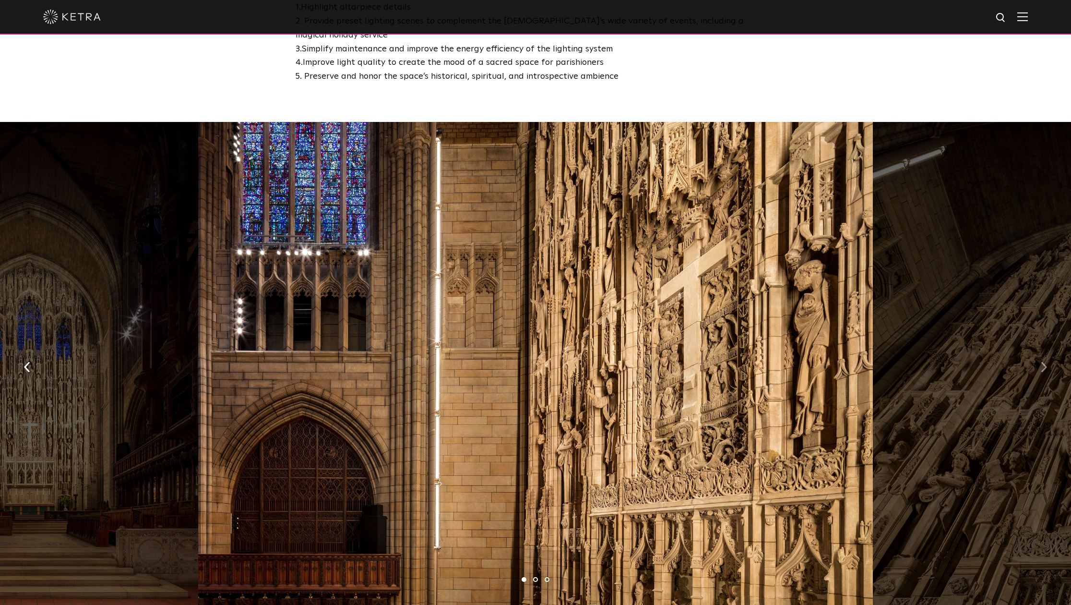
click at [1040, 349] on button "button" at bounding box center [1044, 365] width 21 height 33
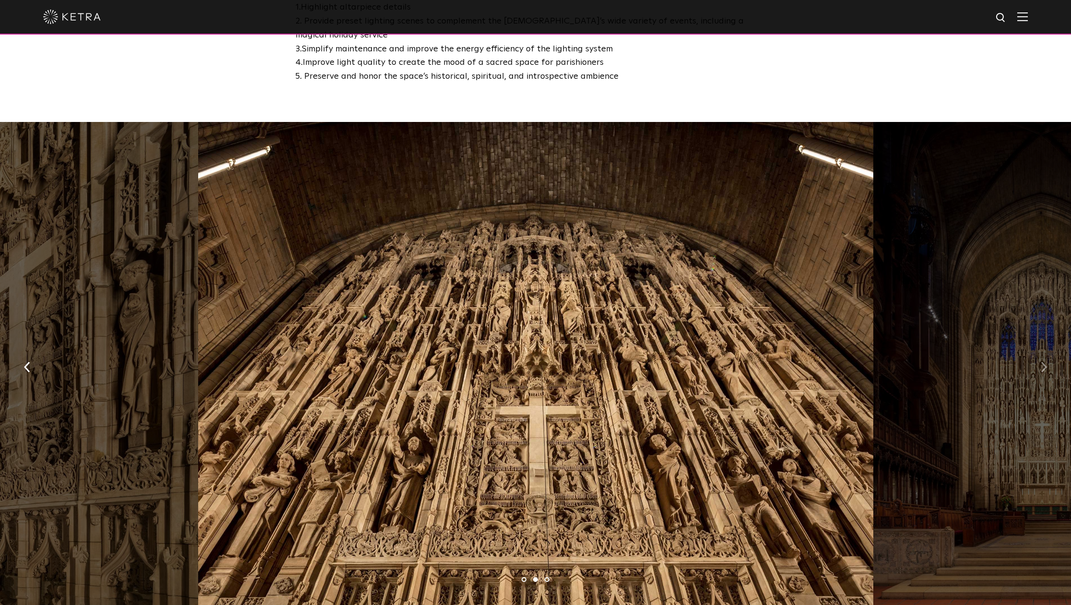
click at [1040, 349] on button "button" at bounding box center [1044, 365] width 21 height 33
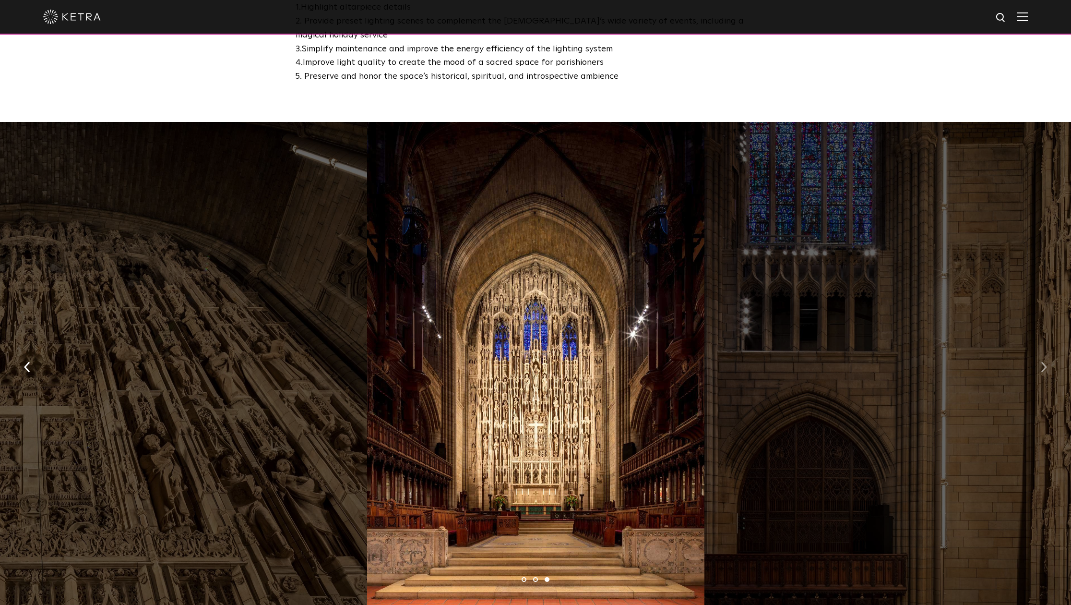
click at [1040, 349] on button "button" at bounding box center [1044, 365] width 21 height 33
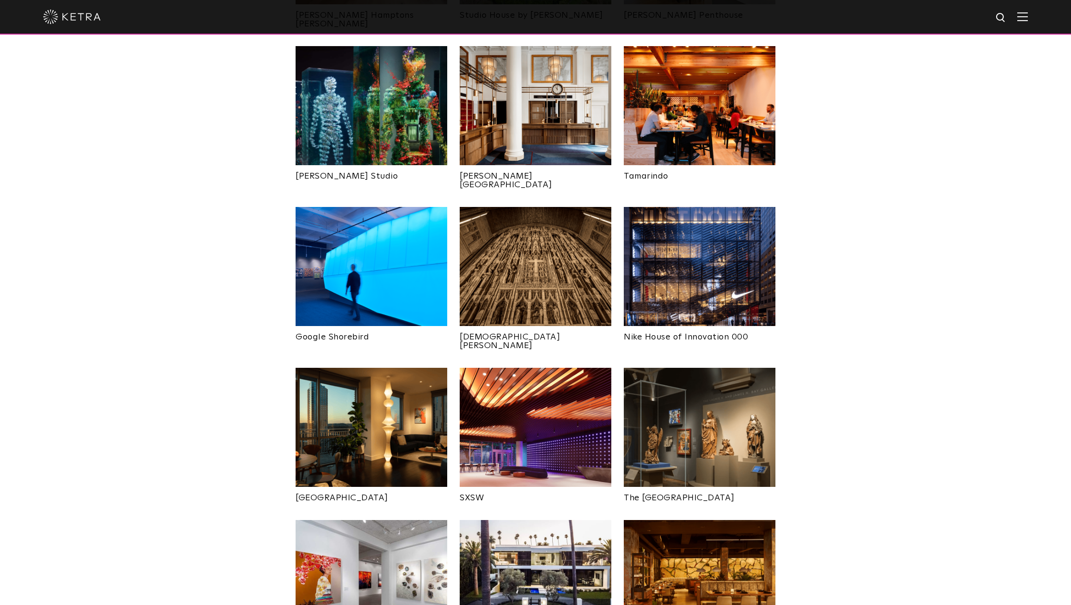
scroll to position [557, 0]
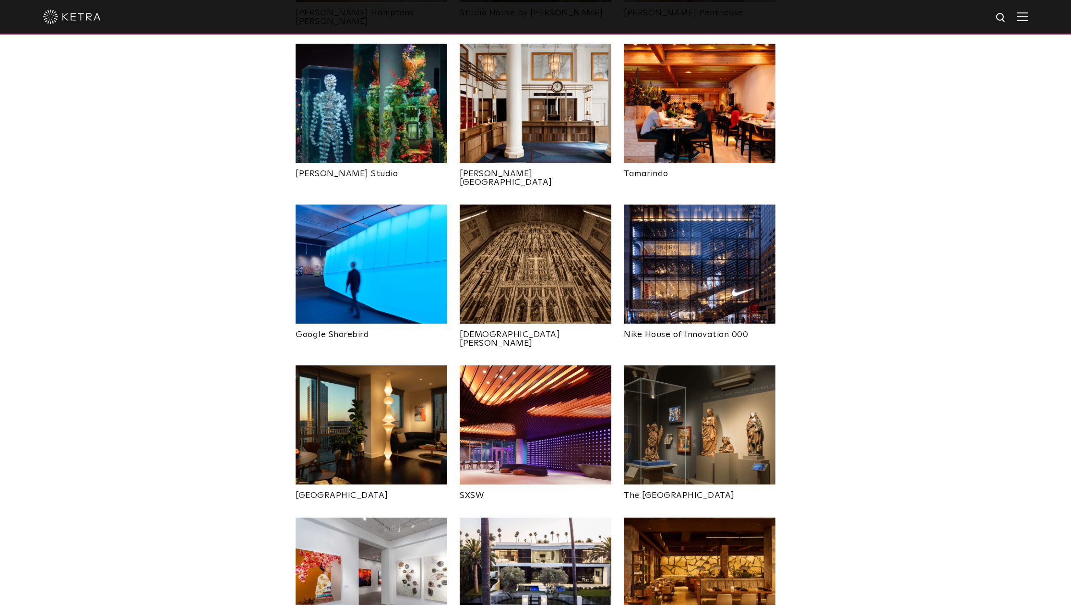
click at [672, 242] on img at bounding box center [700, 263] width 152 height 119
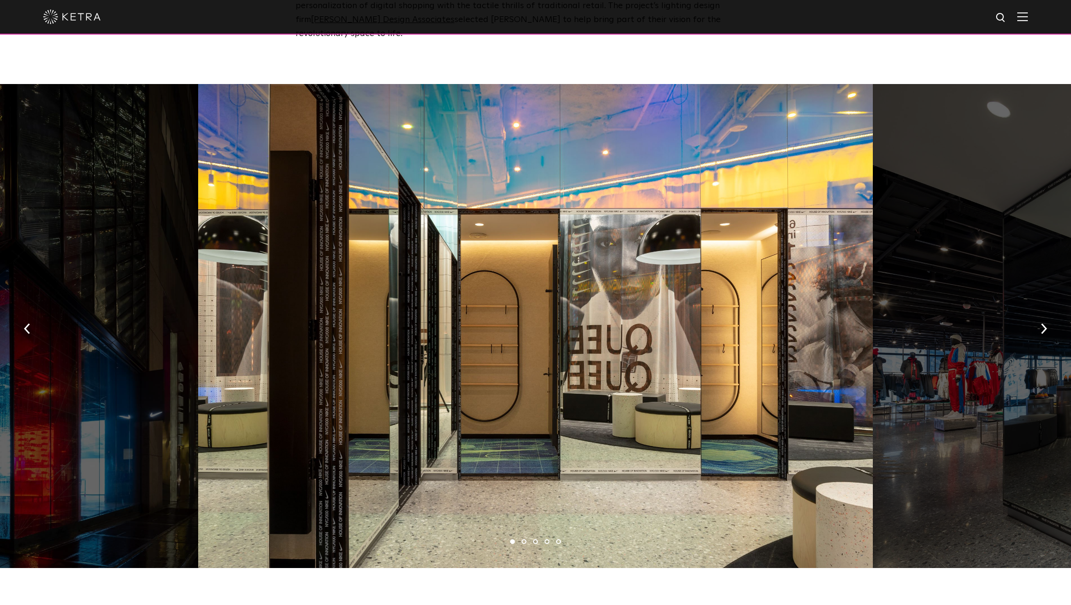
scroll to position [497, 0]
click at [1037, 311] on button "button" at bounding box center [1044, 327] width 21 height 33
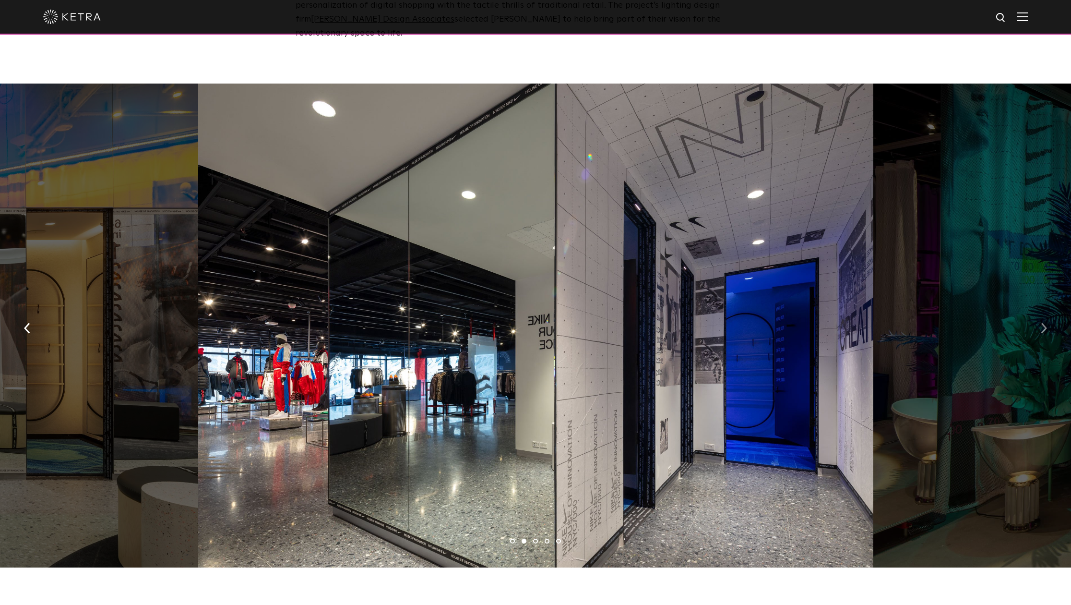
click at [1037, 311] on button "button" at bounding box center [1044, 327] width 21 height 33
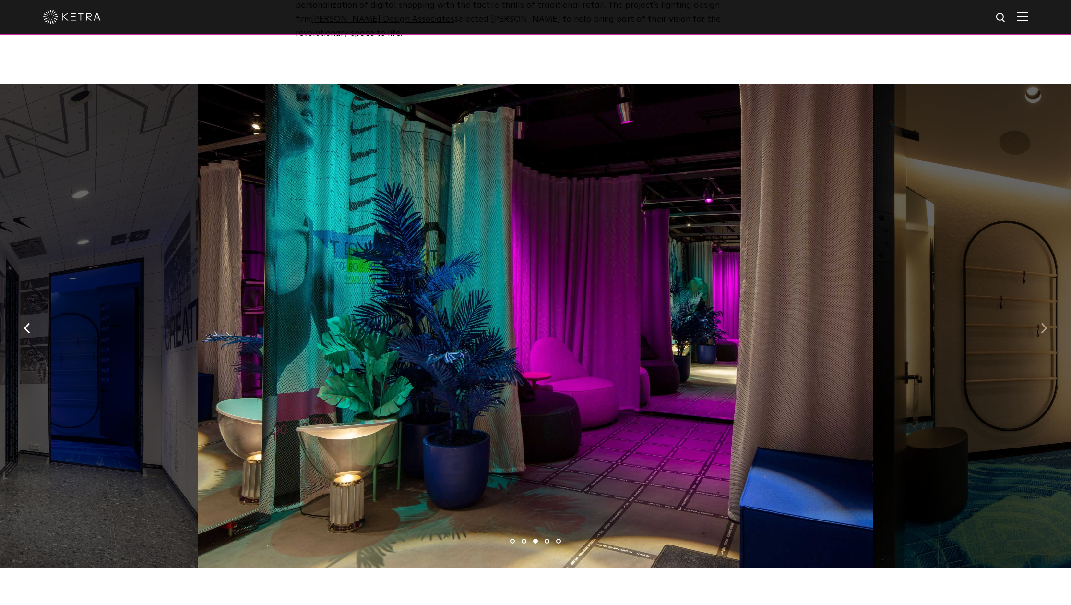
click at [1037, 311] on button "button" at bounding box center [1044, 327] width 21 height 33
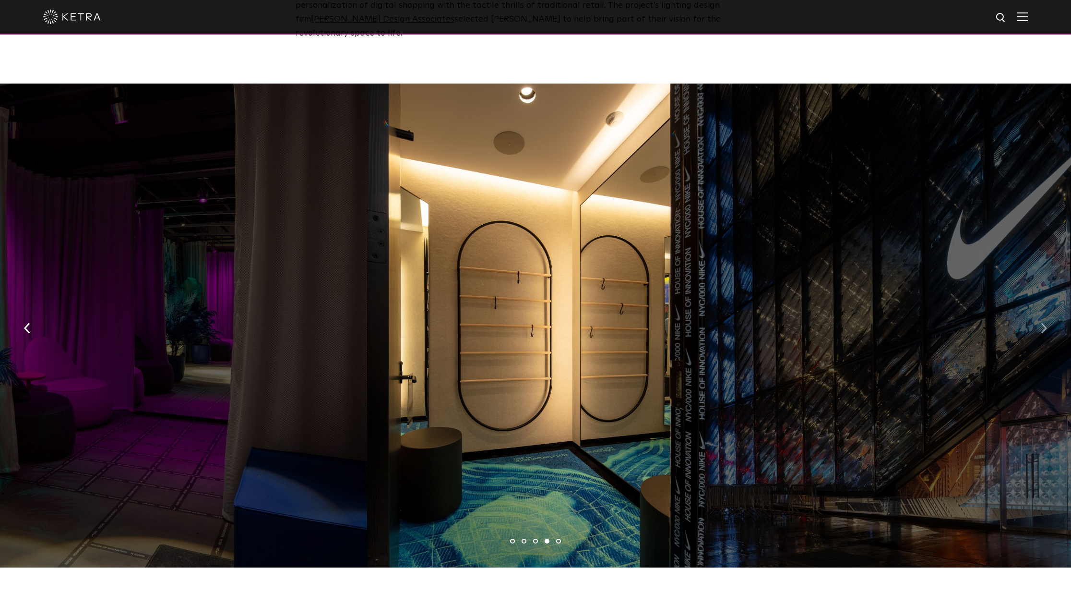
click at [1037, 311] on button "button" at bounding box center [1044, 327] width 21 height 33
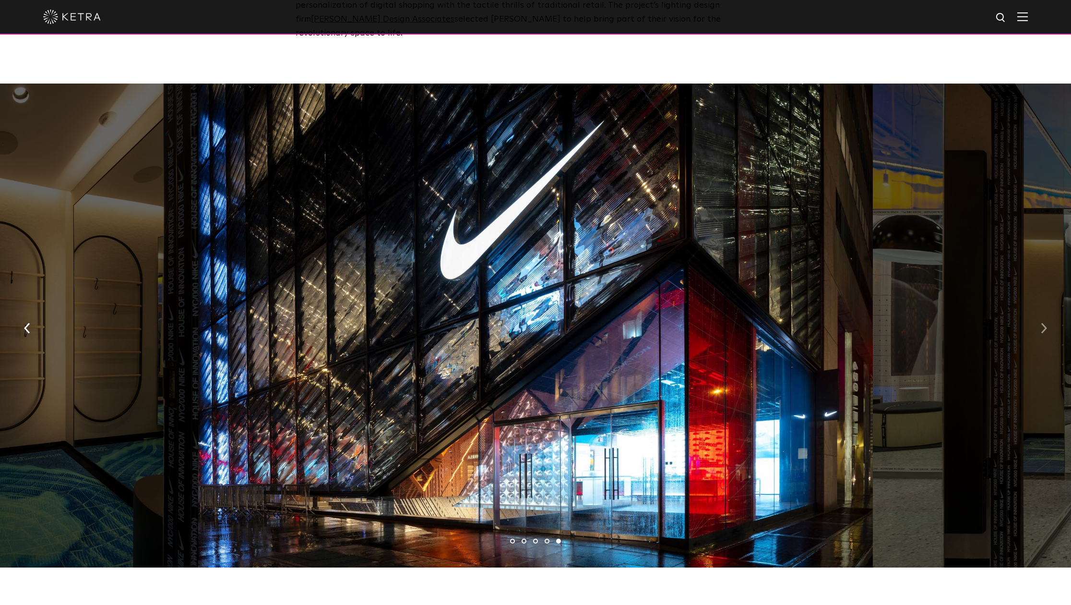
click at [1037, 311] on button "button" at bounding box center [1044, 327] width 21 height 33
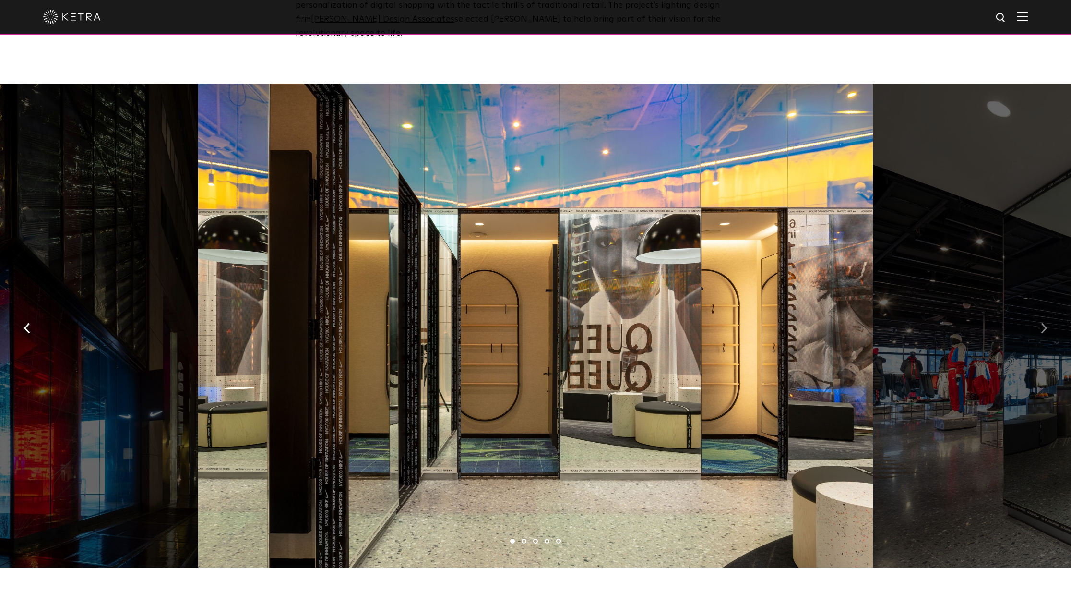
click at [1039, 311] on button "button" at bounding box center [1044, 327] width 21 height 33
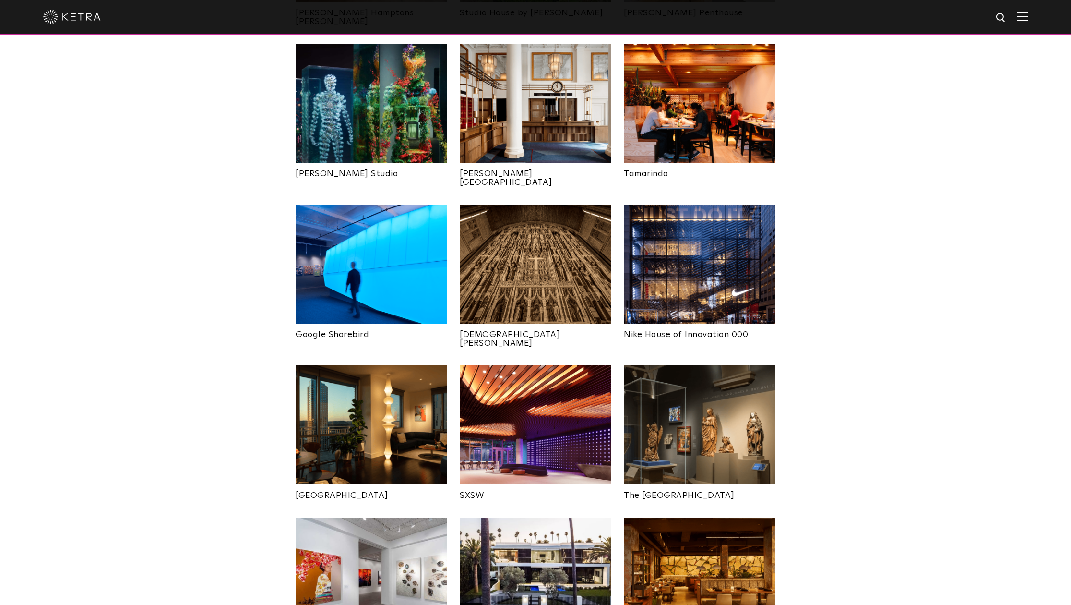
click at [371, 393] on img at bounding box center [372, 424] width 152 height 119
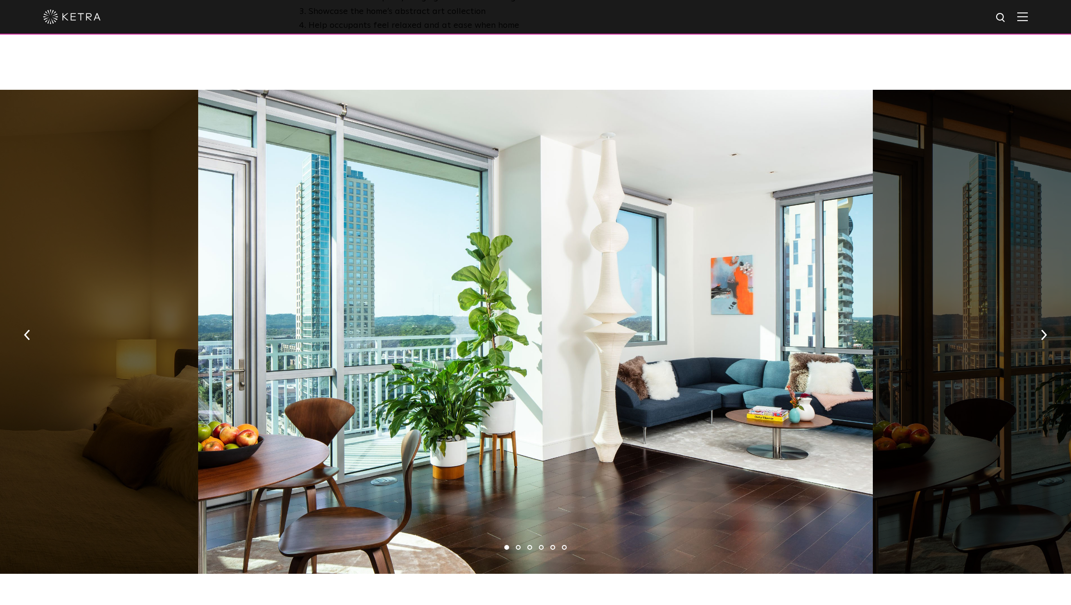
scroll to position [576, 0]
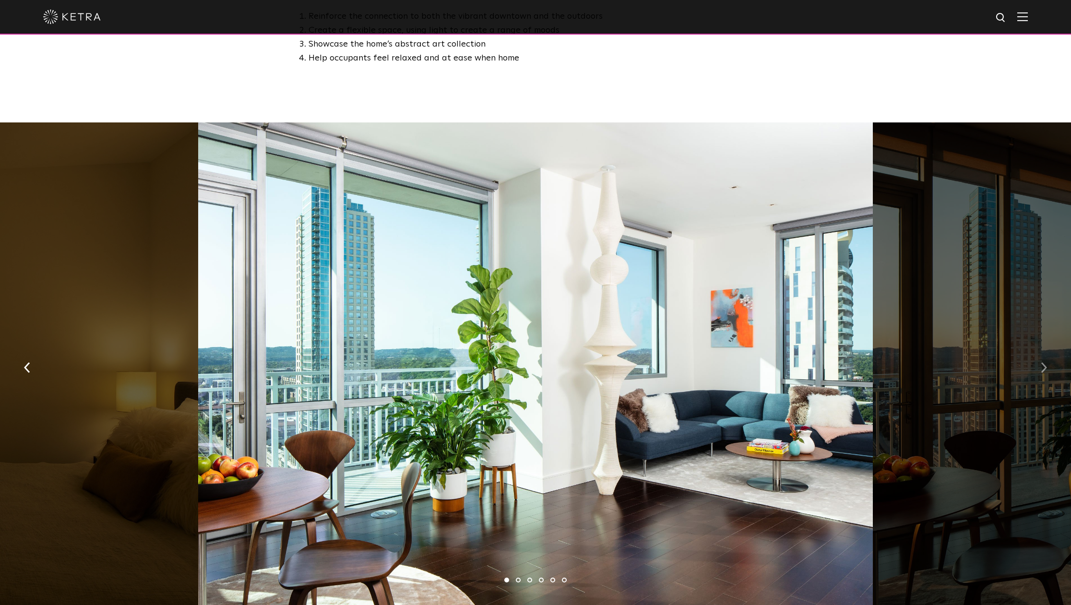
click at [1044, 362] on img "button" at bounding box center [1044, 367] width 6 height 11
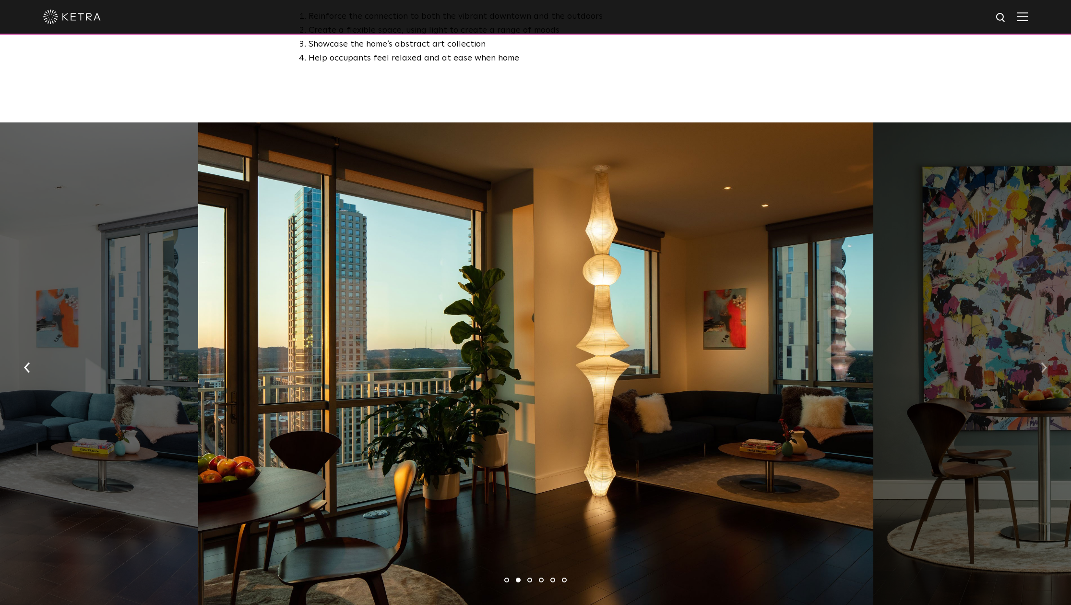
click at [1043, 362] on img "button" at bounding box center [1044, 367] width 6 height 11
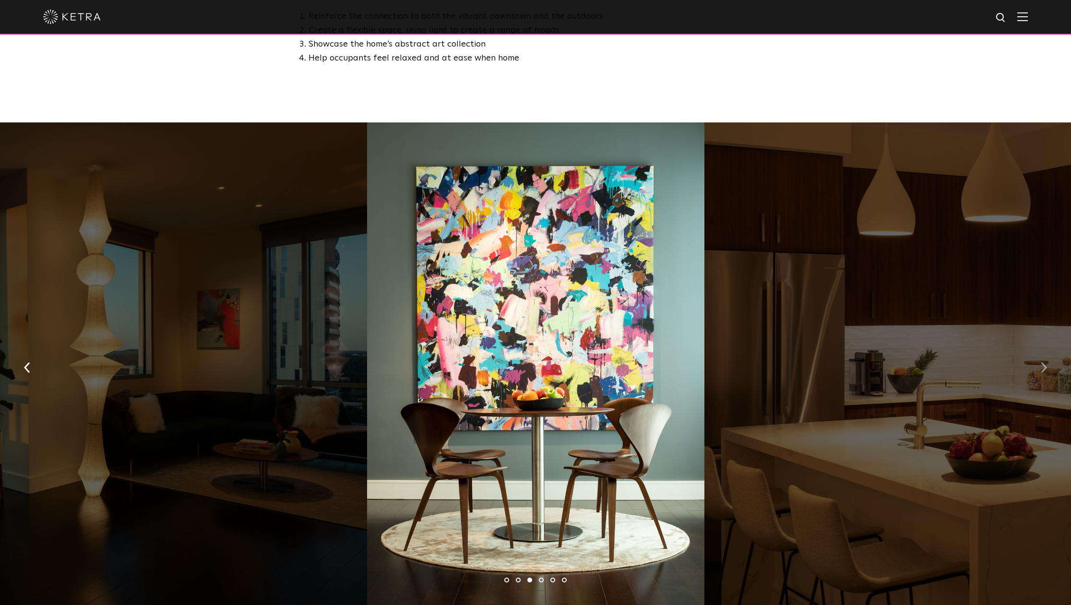
click at [1043, 362] on img "button" at bounding box center [1044, 367] width 6 height 11
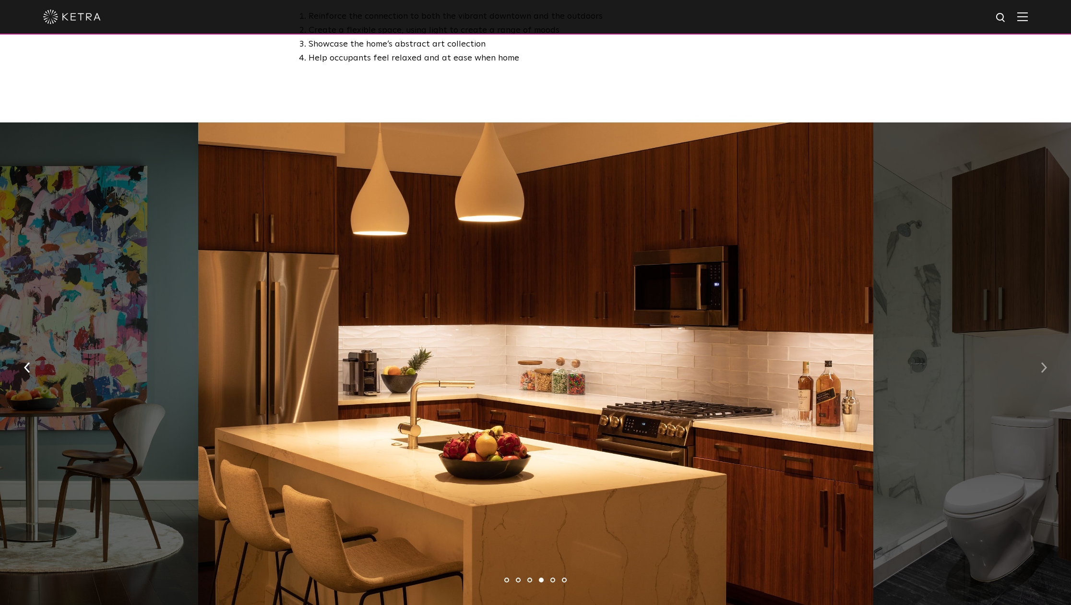
click at [1043, 362] on img "button" at bounding box center [1044, 367] width 6 height 11
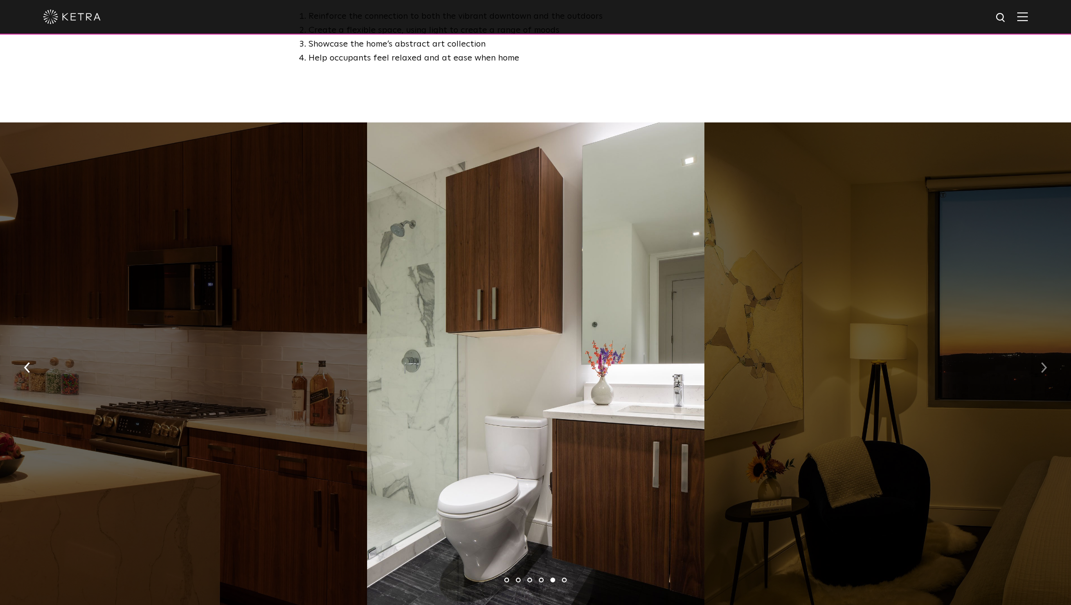
click at [1043, 362] on img "button" at bounding box center [1044, 367] width 6 height 11
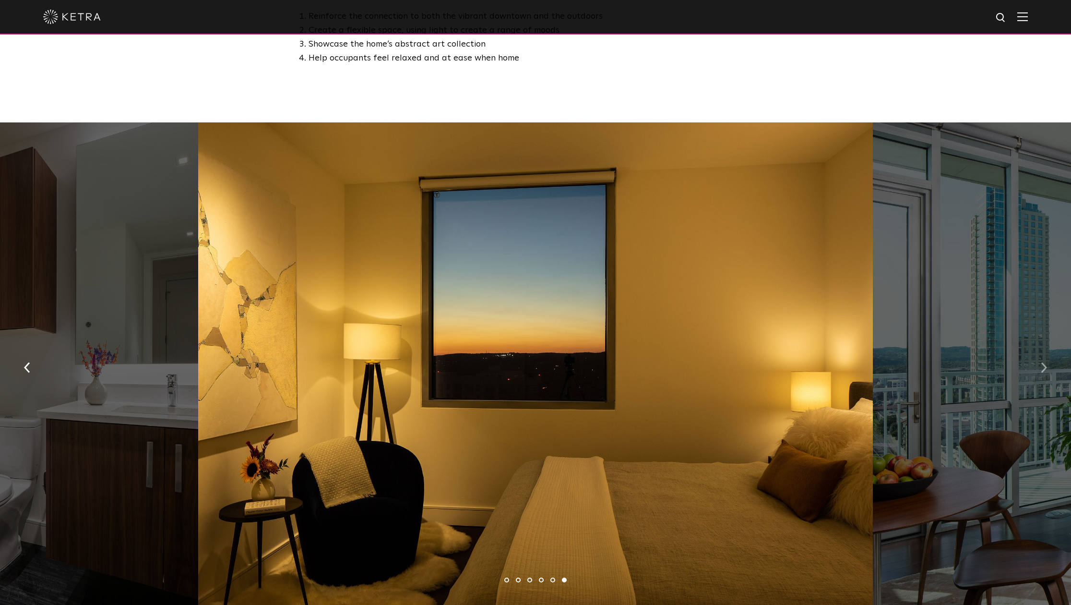
click at [1043, 362] on img "button" at bounding box center [1044, 367] width 6 height 11
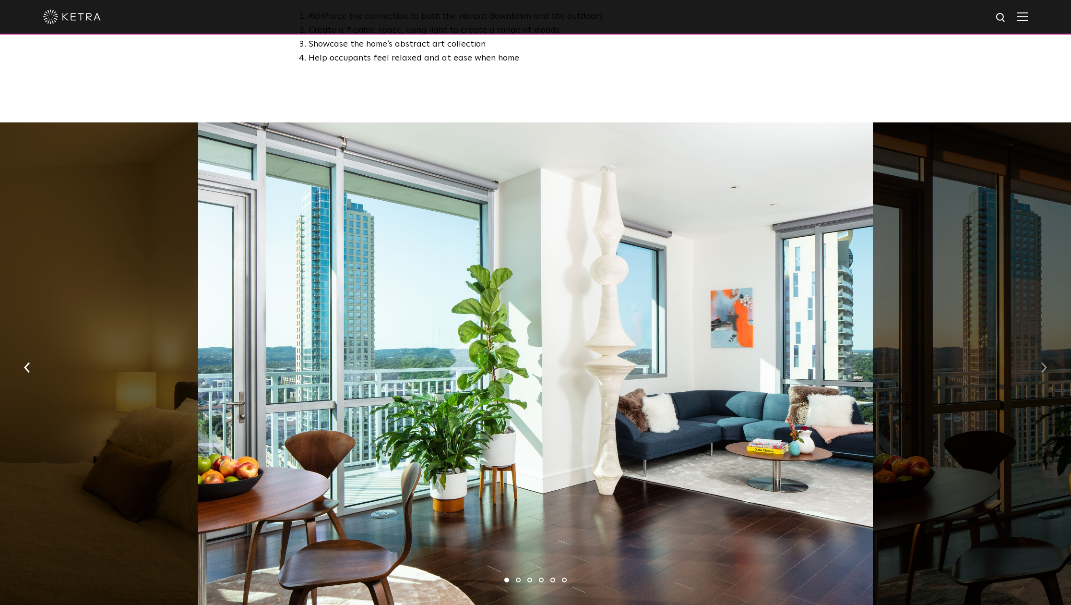
click at [1043, 362] on img "button" at bounding box center [1044, 367] width 6 height 11
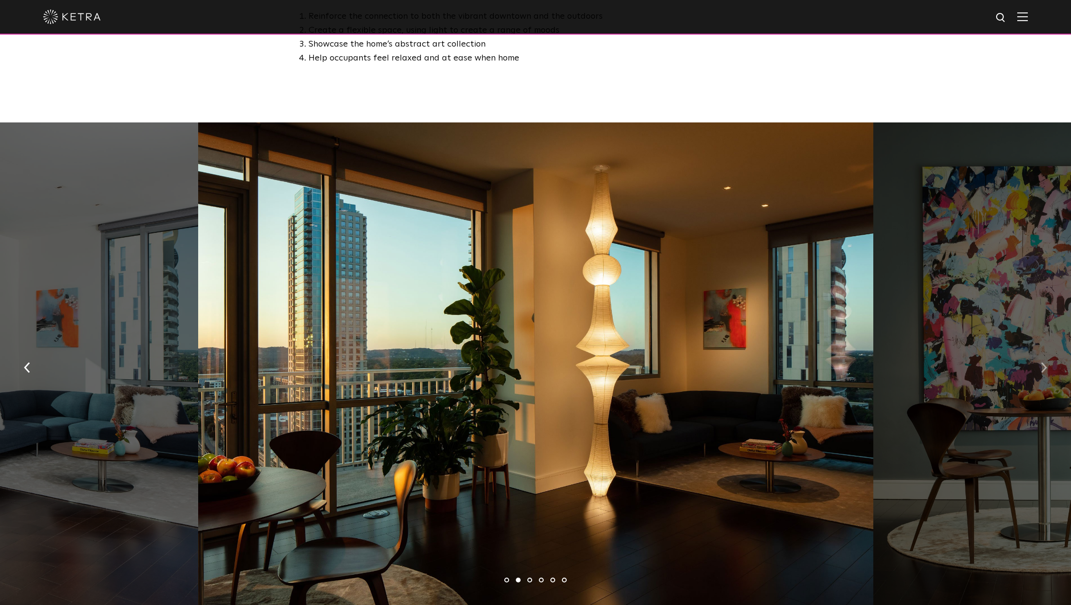
click at [1043, 362] on img "button" at bounding box center [1044, 367] width 6 height 11
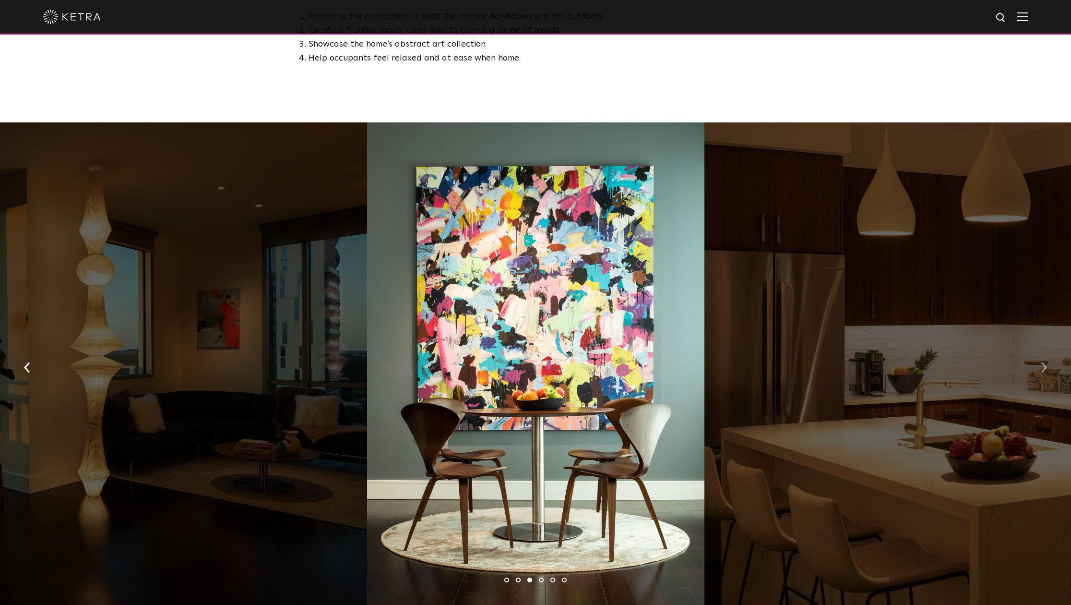
click at [1043, 362] on img "button" at bounding box center [1044, 367] width 6 height 11
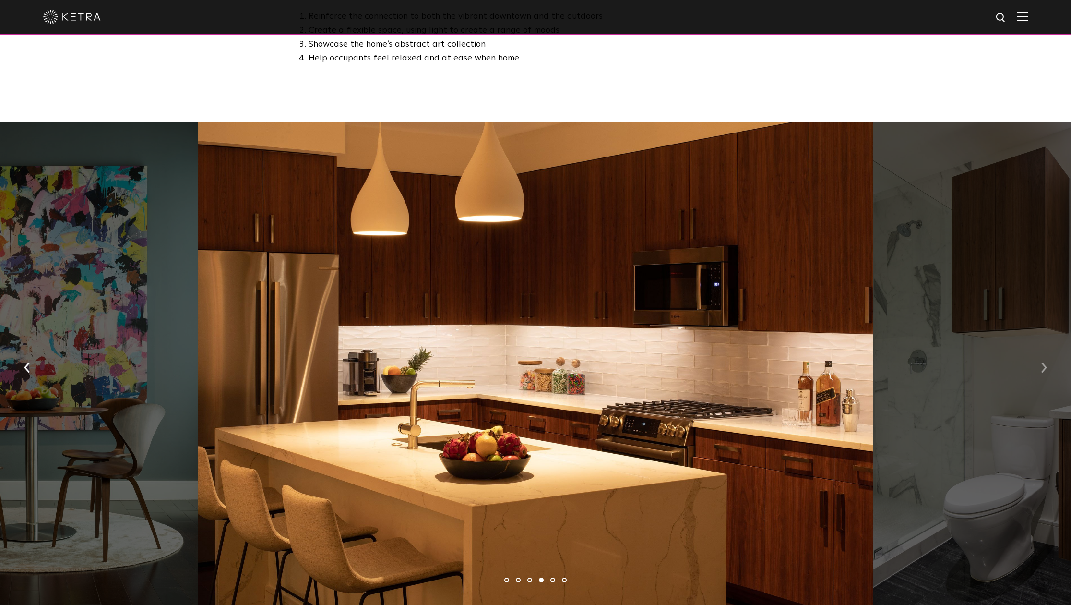
click at [1043, 362] on img "button" at bounding box center [1044, 367] width 6 height 11
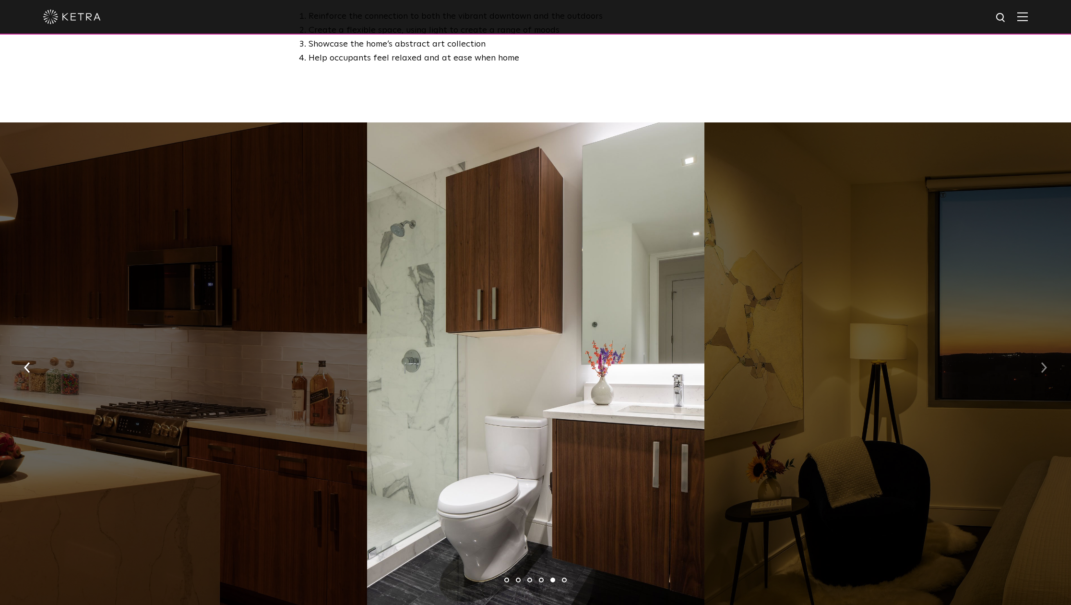
click at [1043, 362] on img "button" at bounding box center [1044, 367] width 6 height 11
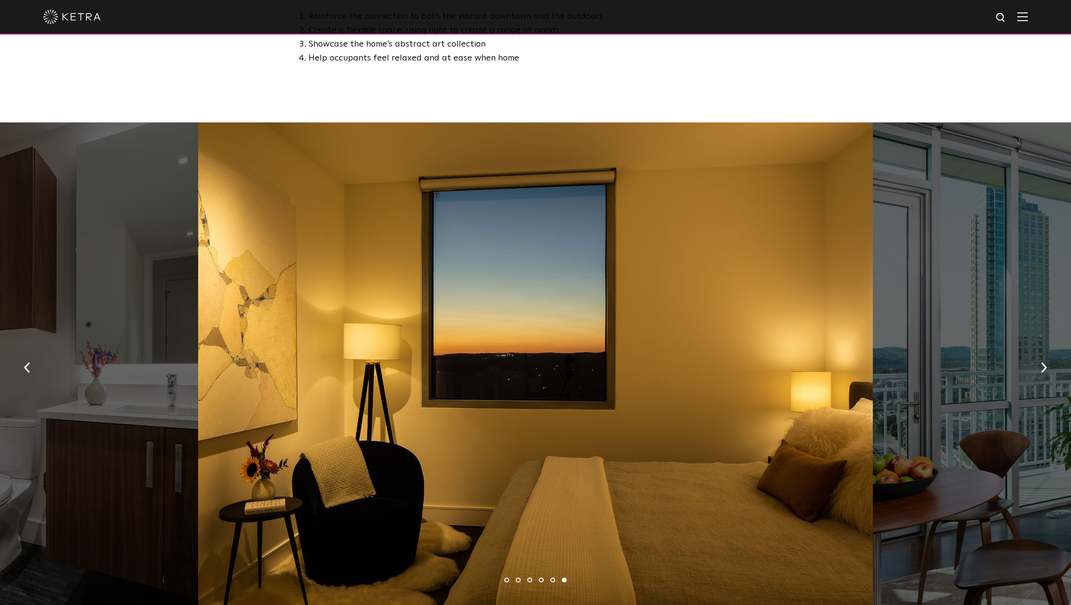
click at [581, 311] on div at bounding box center [535, 364] width 675 height 484
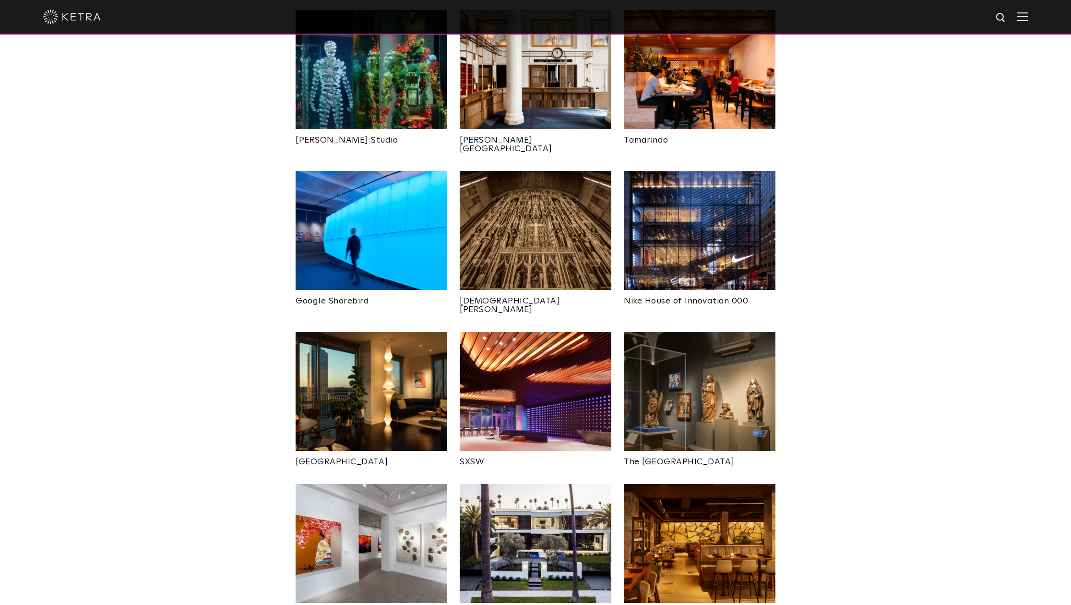
scroll to position [592, 0]
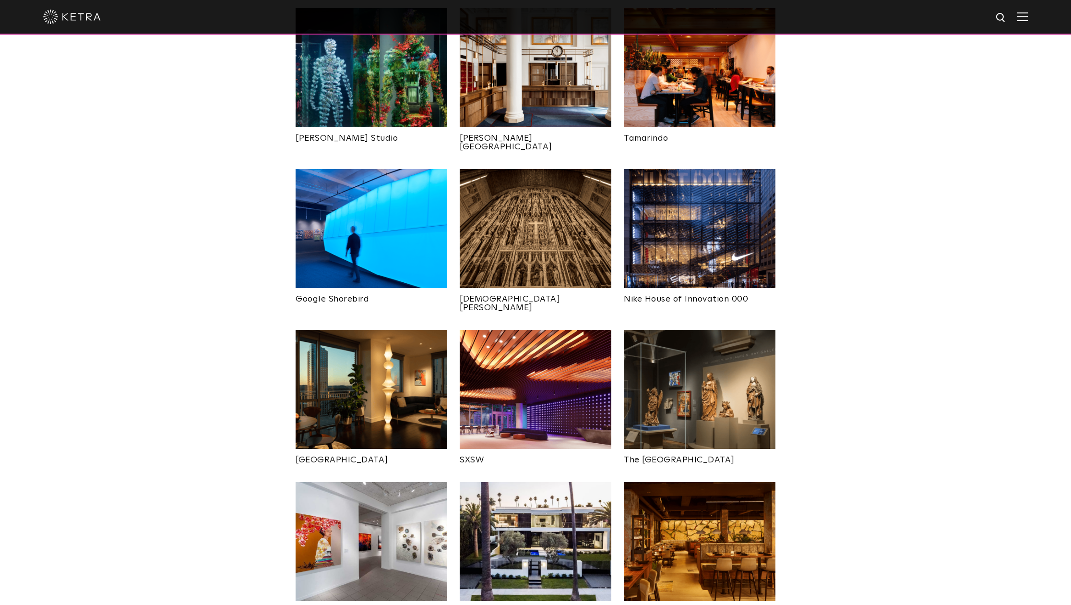
click at [495, 330] on img at bounding box center [536, 389] width 152 height 119
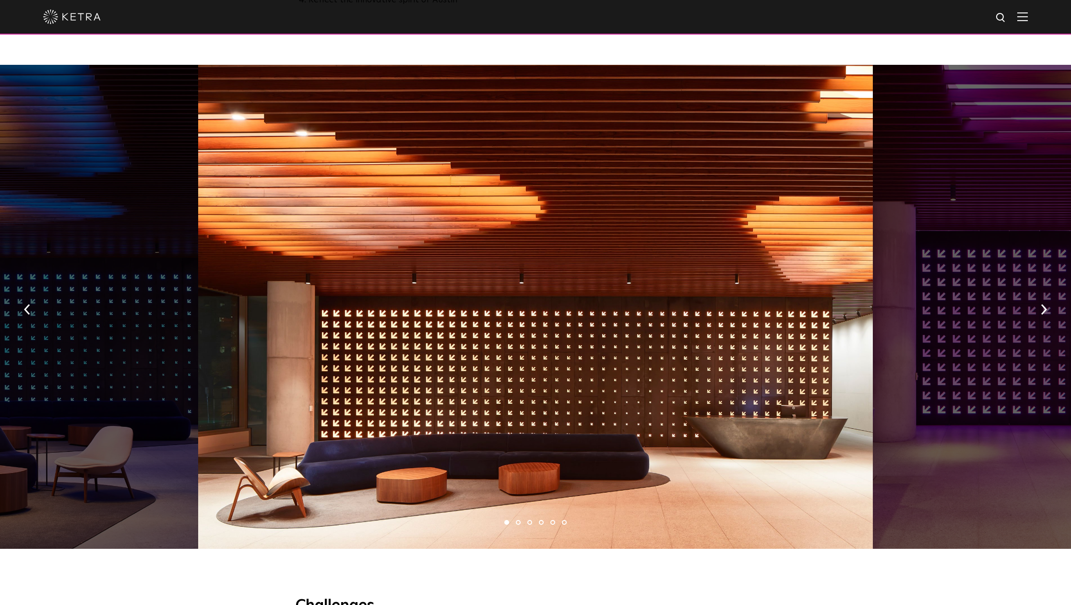
scroll to position [685, 0]
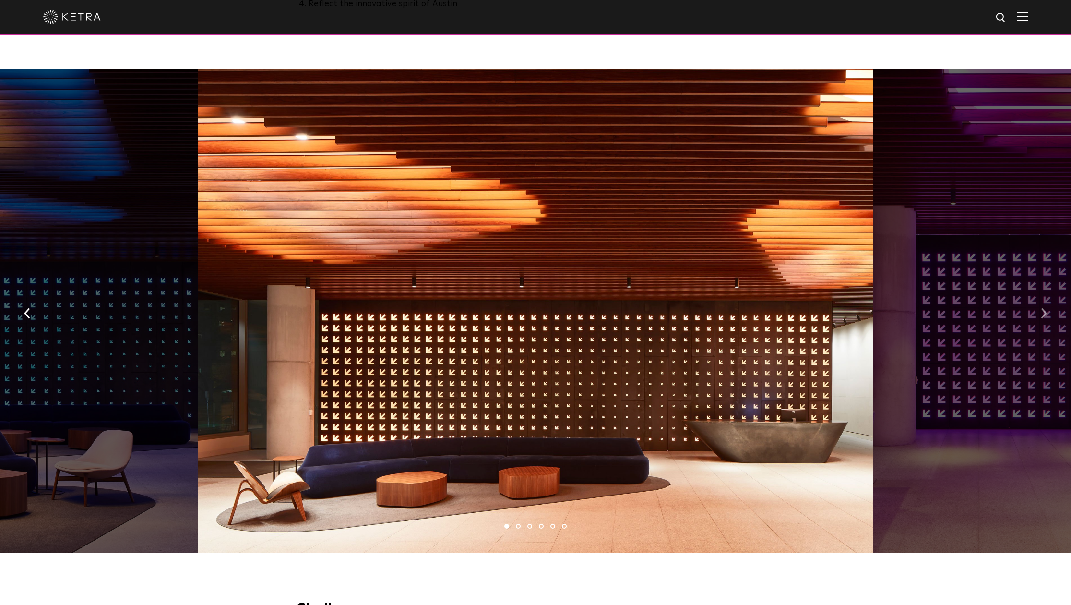
click at [1049, 301] on button "button" at bounding box center [1044, 312] width 21 height 33
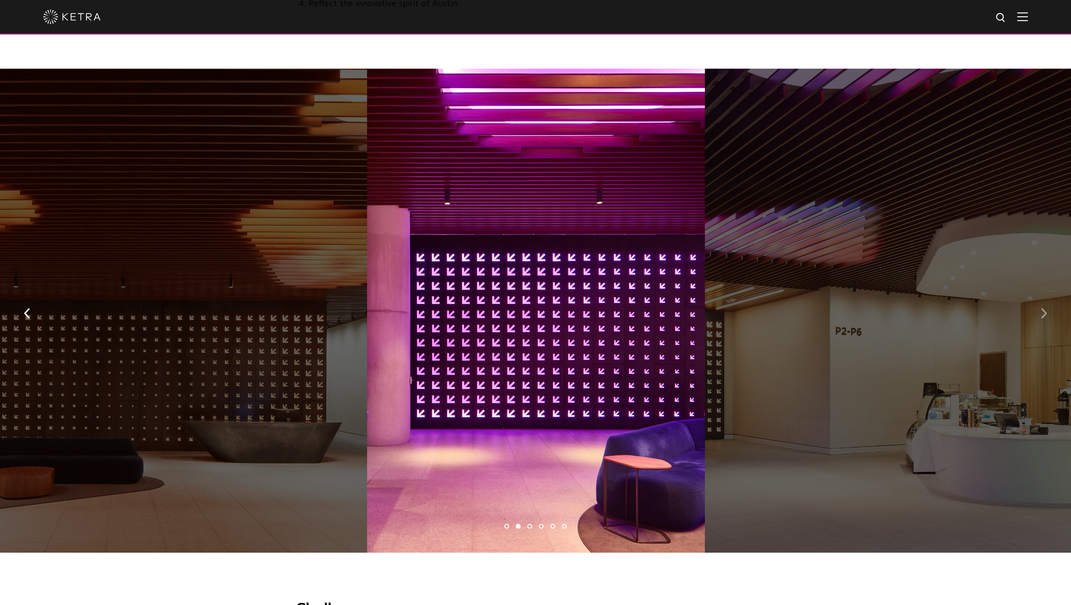
scroll to position [687, 0]
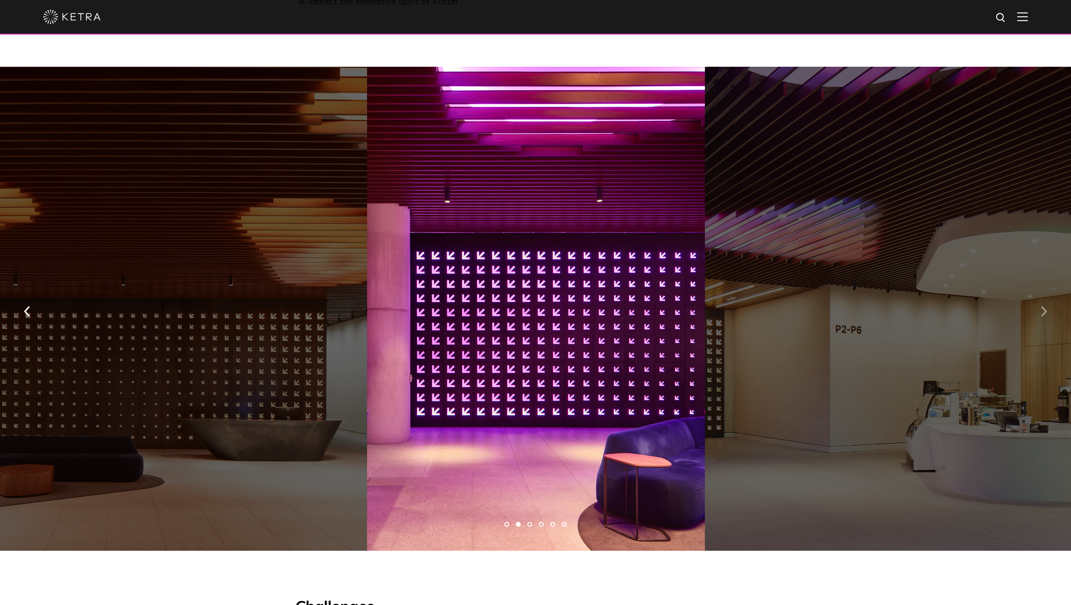
click at [1046, 306] on img "button" at bounding box center [1044, 311] width 6 height 11
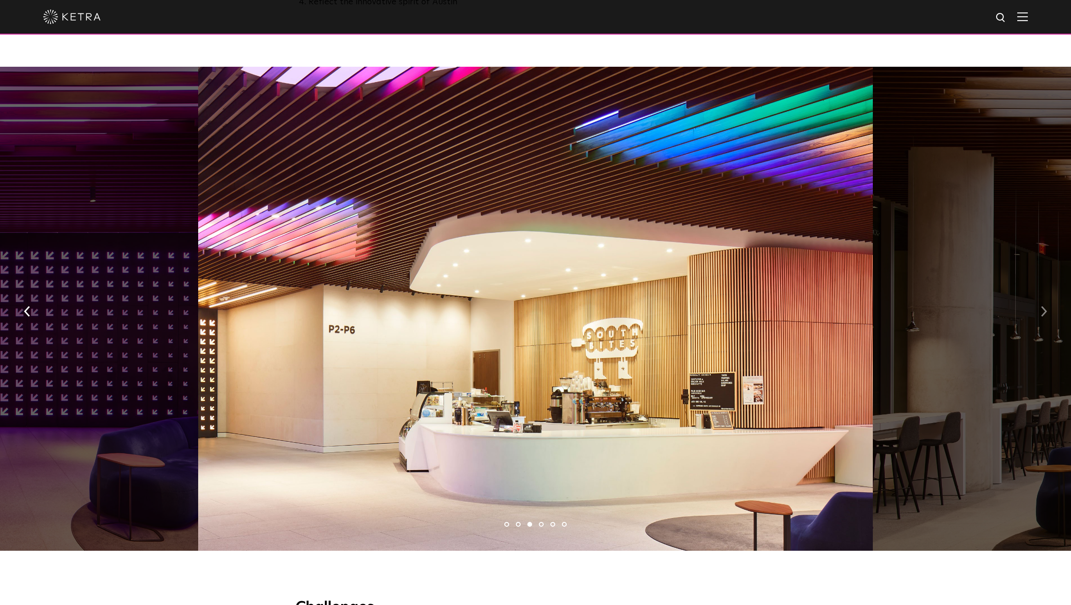
click at [1046, 306] on img "button" at bounding box center [1044, 311] width 6 height 11
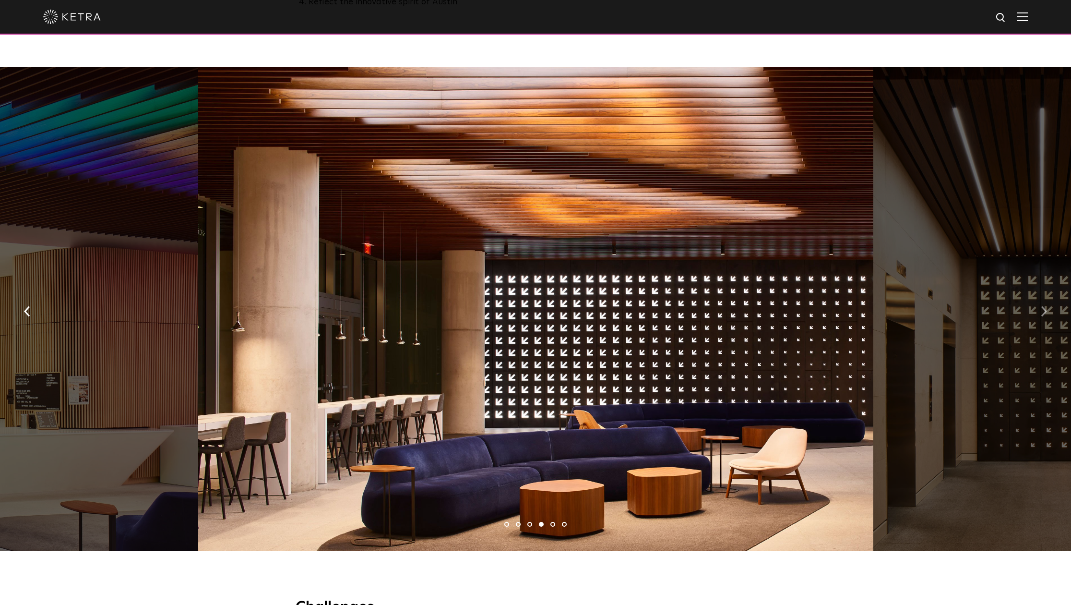
click at [1046, 306] on img "button" at bounding box center [1044, 311] width 6 height 11
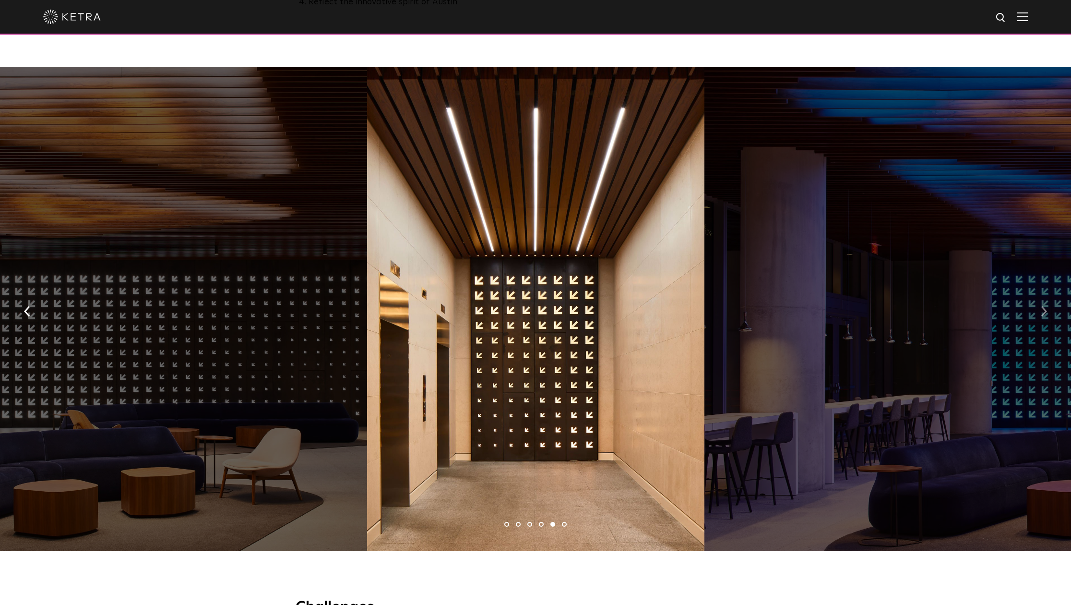
click at [1046, 306] on img "button" at bounding box center [1044, 311] width 6 height 11
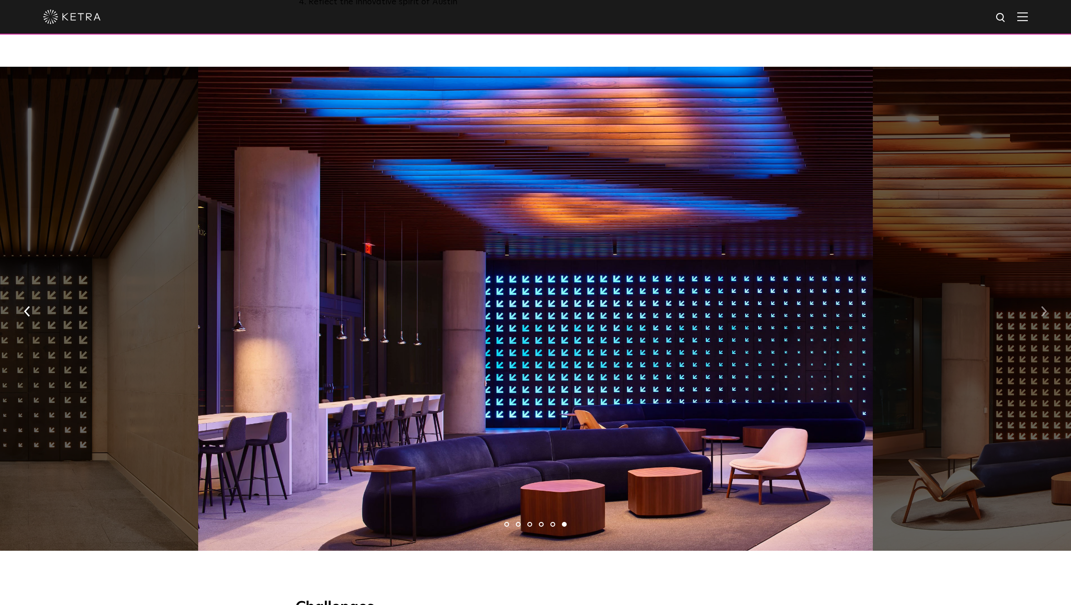
click at [1046, 306] on img "button" at bounding box center [1044, 311] width 6 height 11
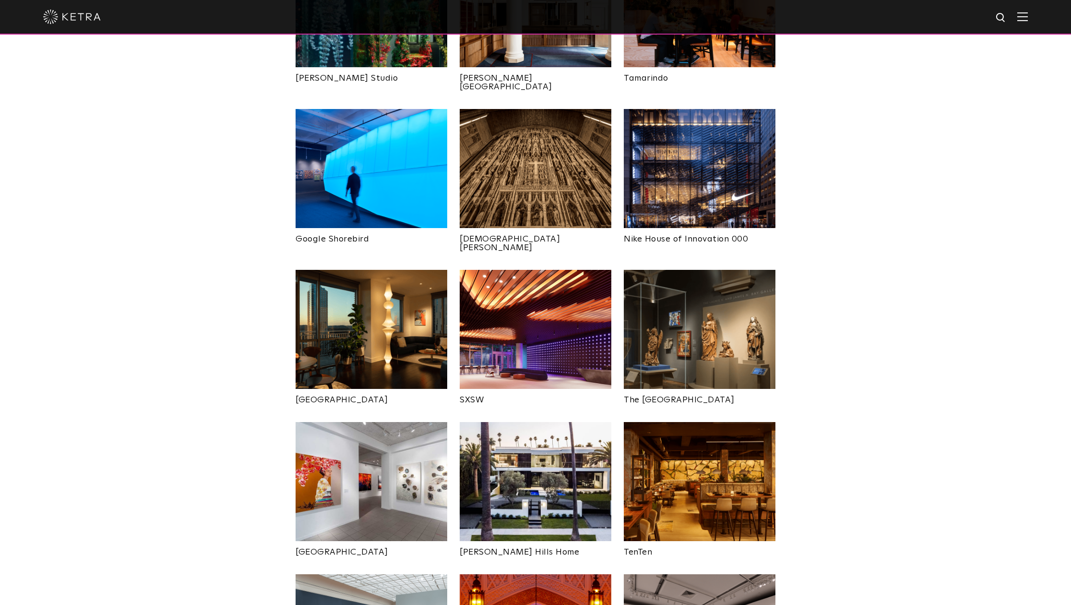
scroll to position [660, 0]
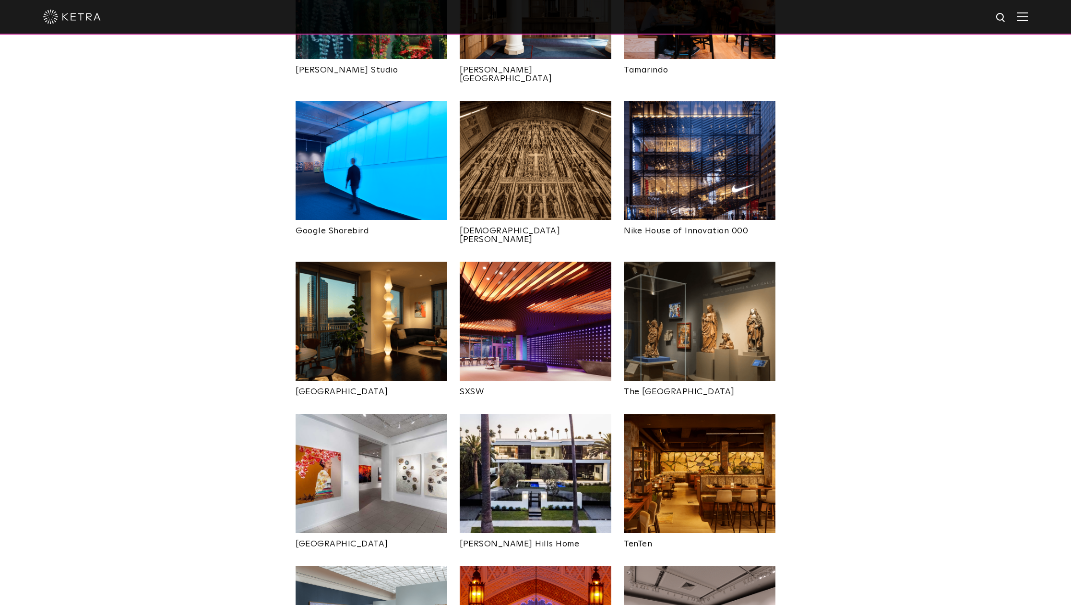
click at [706, 296] on img at bounding box center [700, 321] width 152 height 119
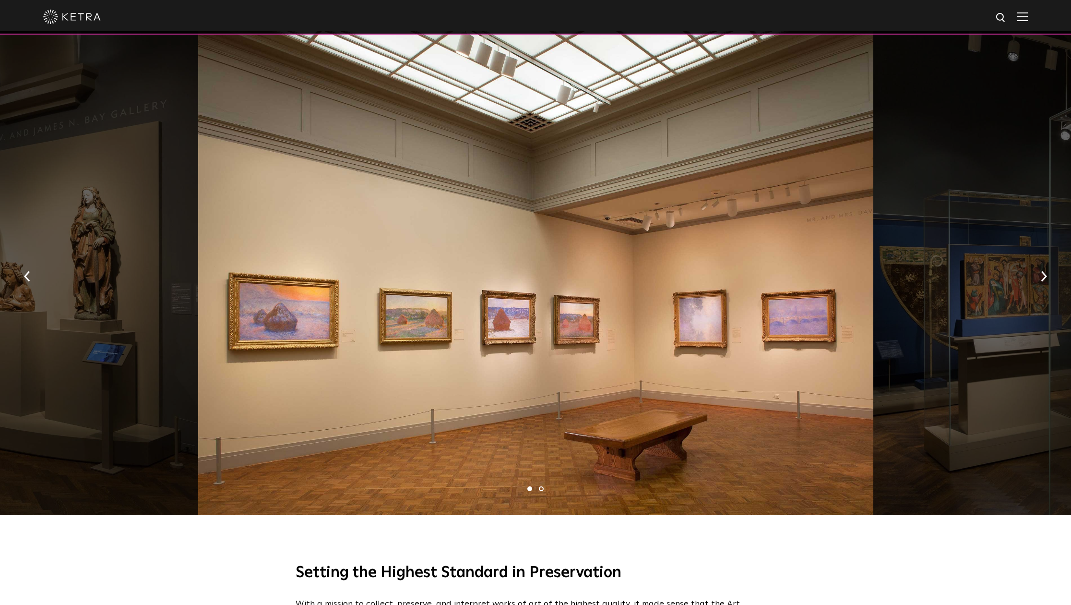
scroll to position [522, 0]
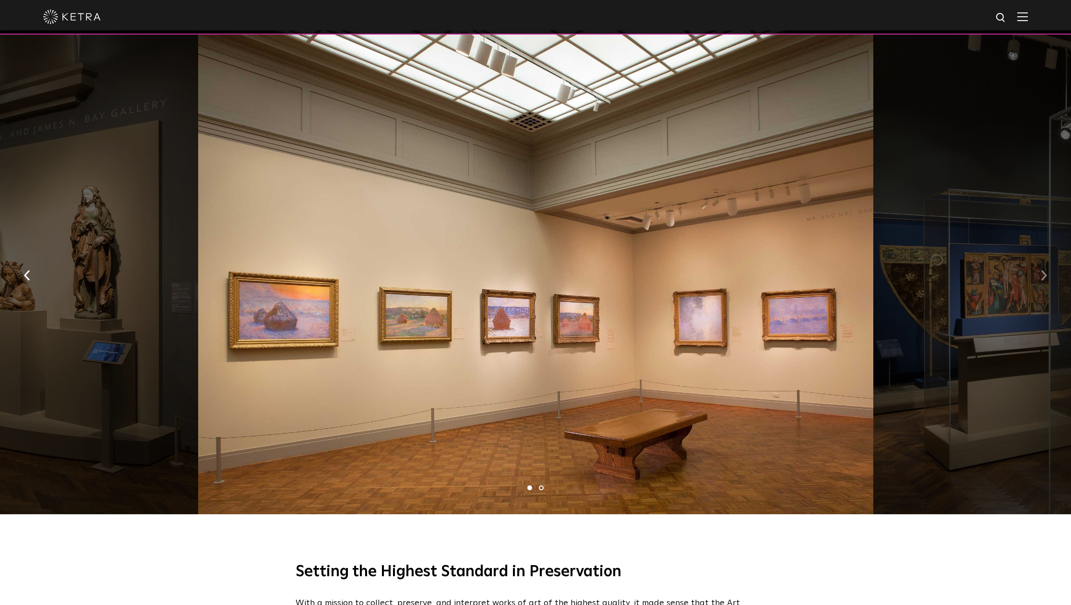
click at [1045, 271] on img "button" at bounding box center [1044, 275] width 6 height 11
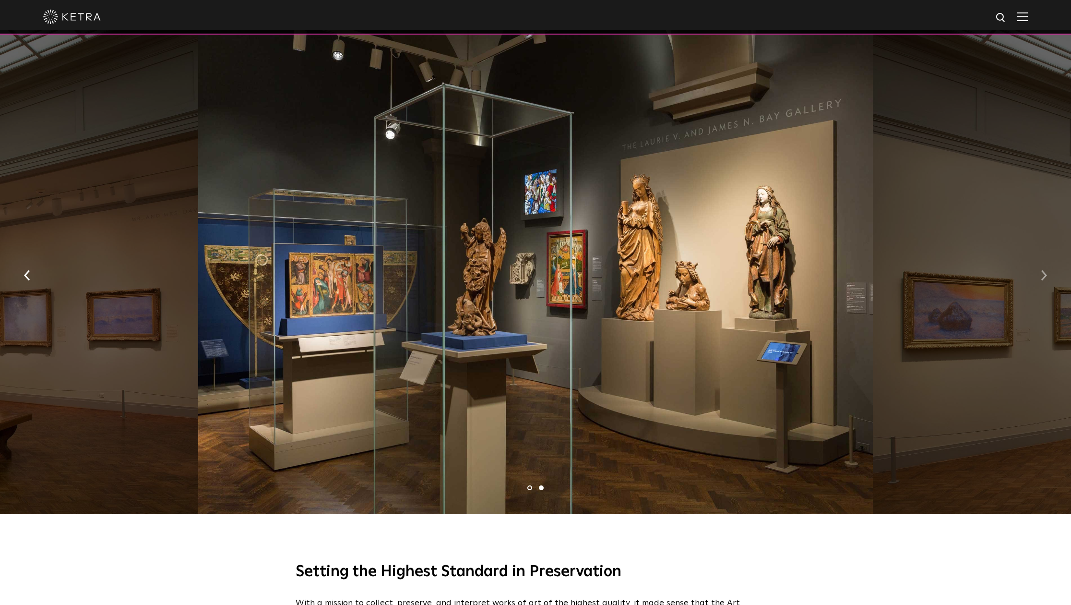
click at [1045, 271] on img "button" at bounding box center [1044, 275] width 6 height 11
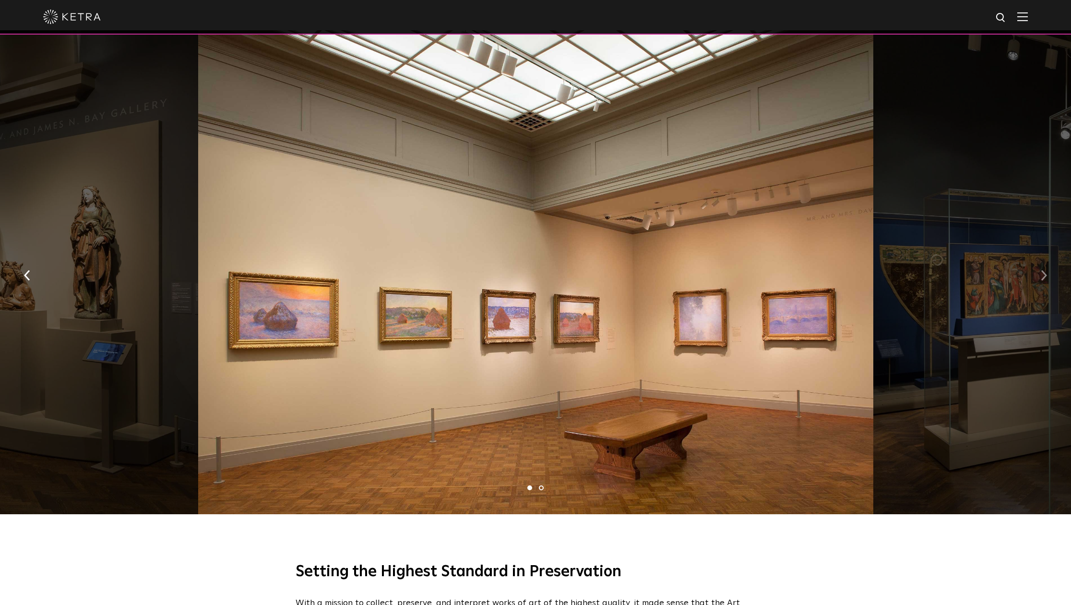
click at [1045, 271] on img "button" at bounding box center [1044, 275] width 6 height 11
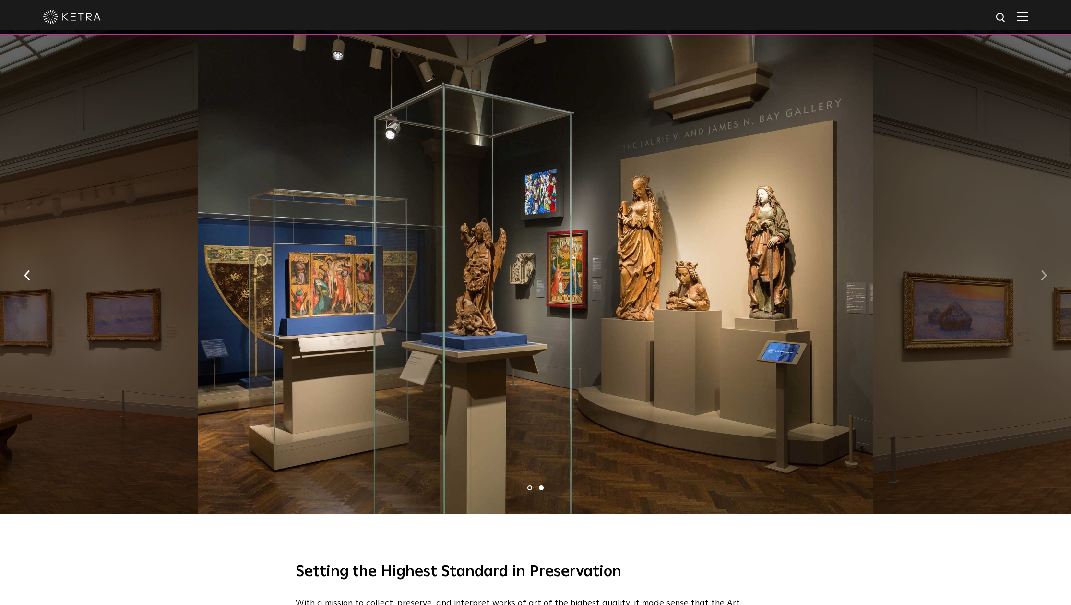
scroll to position [521, 0]
click at [1045, 271] on img "button" at bounding box center [1044, 275] width 6 height 11
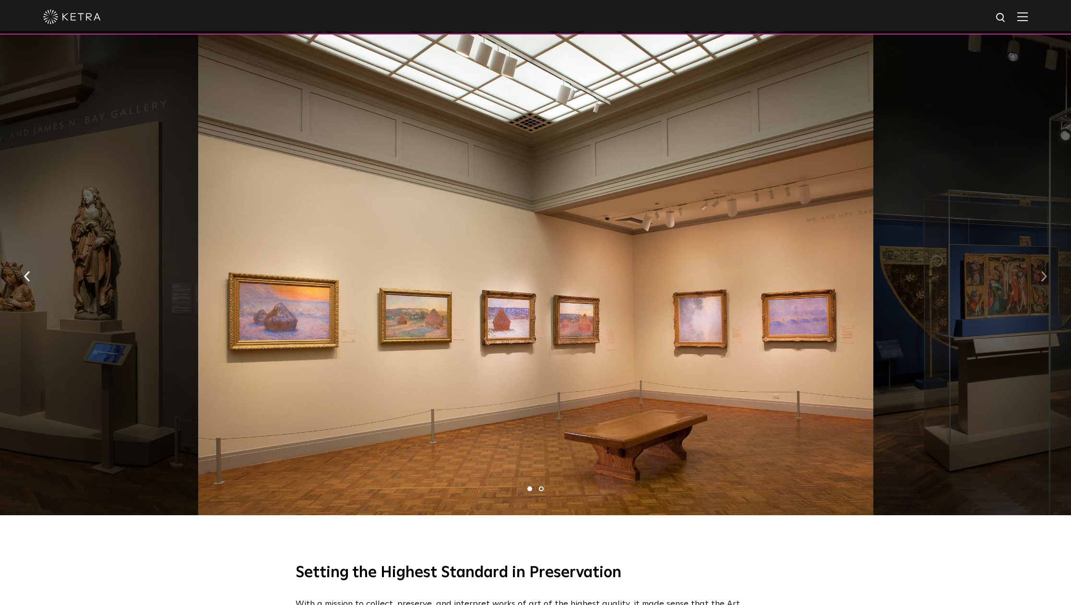
click at [1045, 271] on img "button" at bounding box center [1044, 276] width 6 height 11
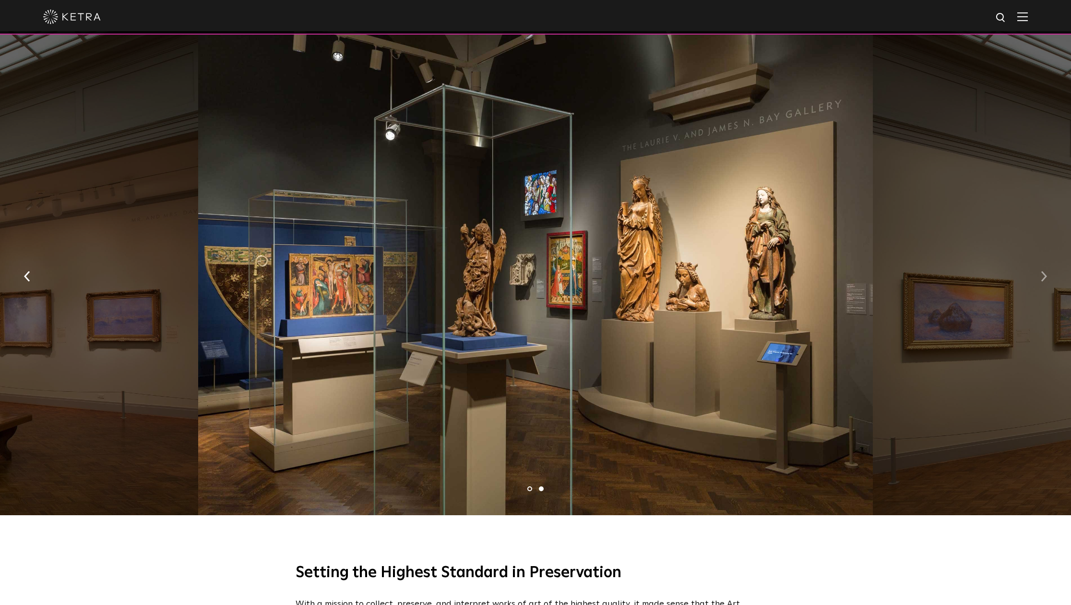
click at [1045, 271] on img "button" at bounding box center [1044, 276] width 6 height 11
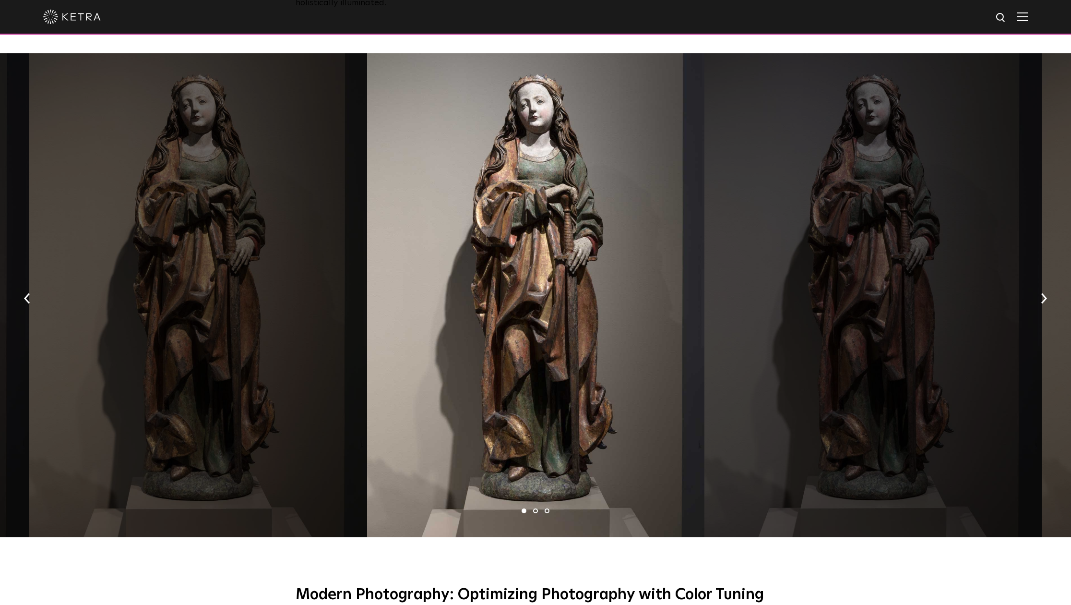
scroll to position [1868, 0]
click at [1045, 292] on img "button" at bounding box center [1044, 297] width 6 height 11
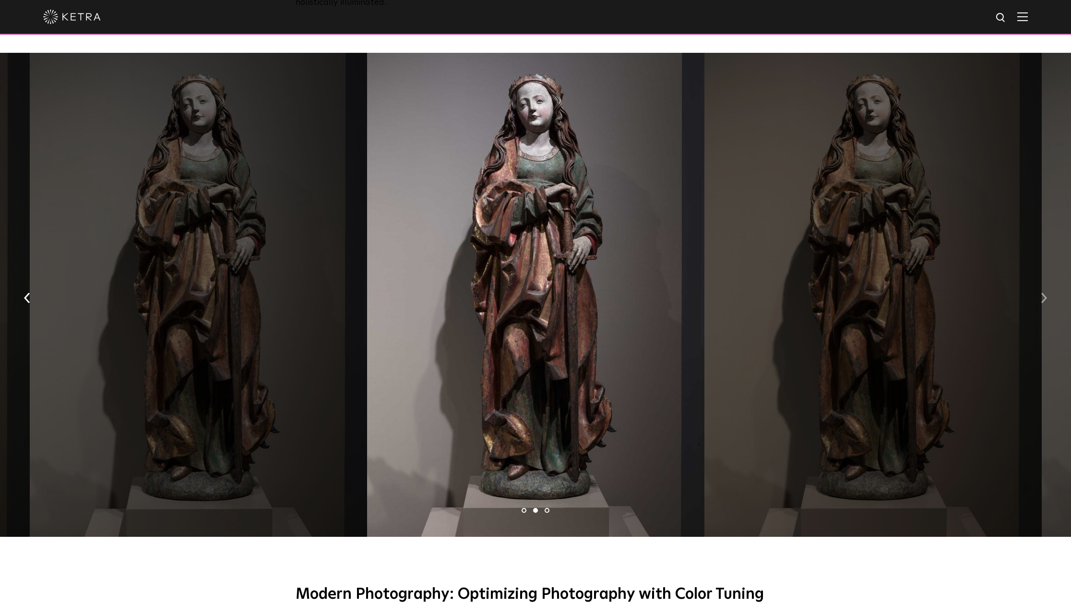
click at [1045, 292] on img "button" at bounding box center [1044, 297] width 6 height 11
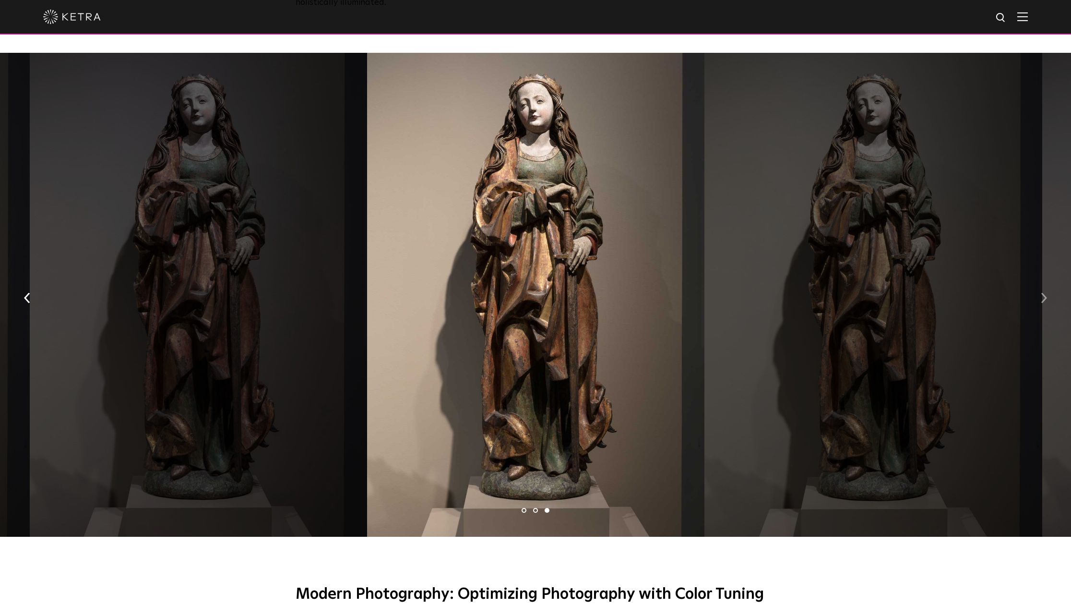
click at [1045, 292] on img "button" at bounding box center [1044, 297] width 6 height 11
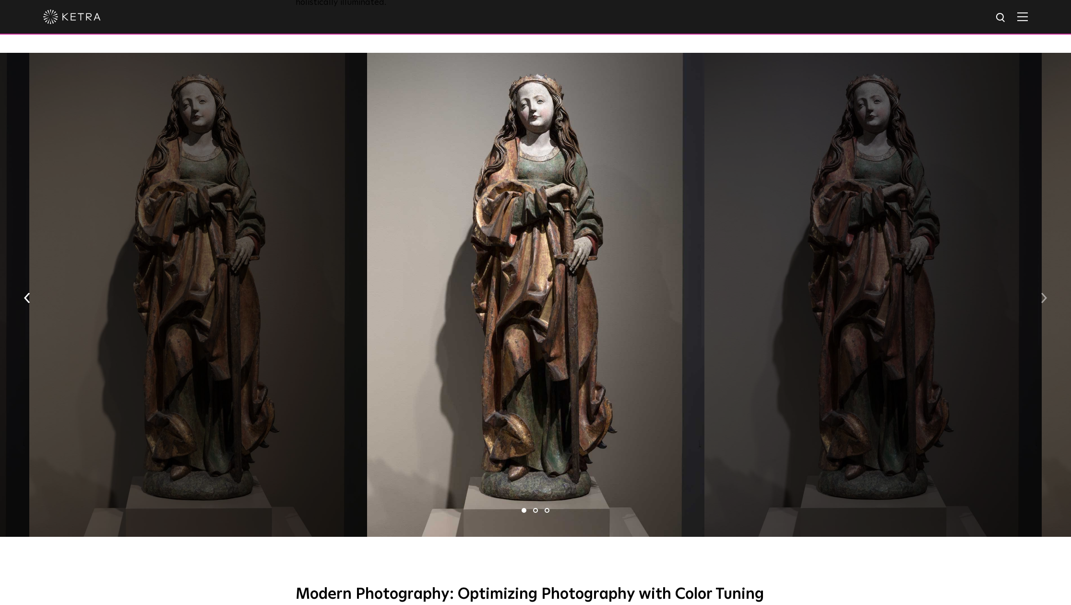
click at [1045, 292] on img "button" at bounding box center [1044, 297] width 6 height 11
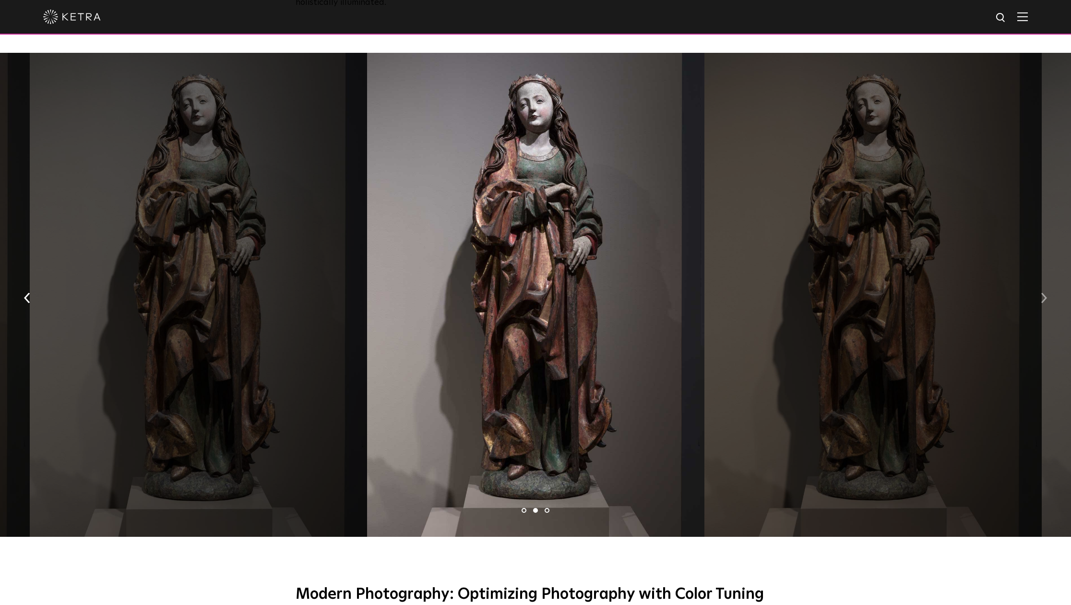
click at [1045, 292] on img "button" at bounding box center [1044, 297] width 6 height 11
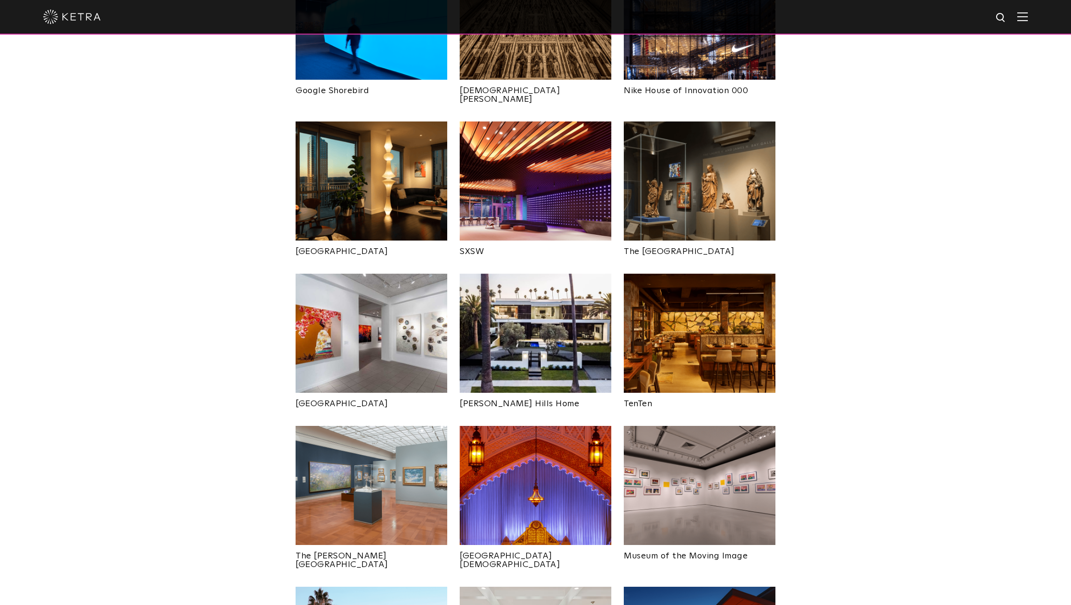
scroll to position [801, 0]
click at [337, 302] on img at bounding box center [372, 332] width 152 height 119
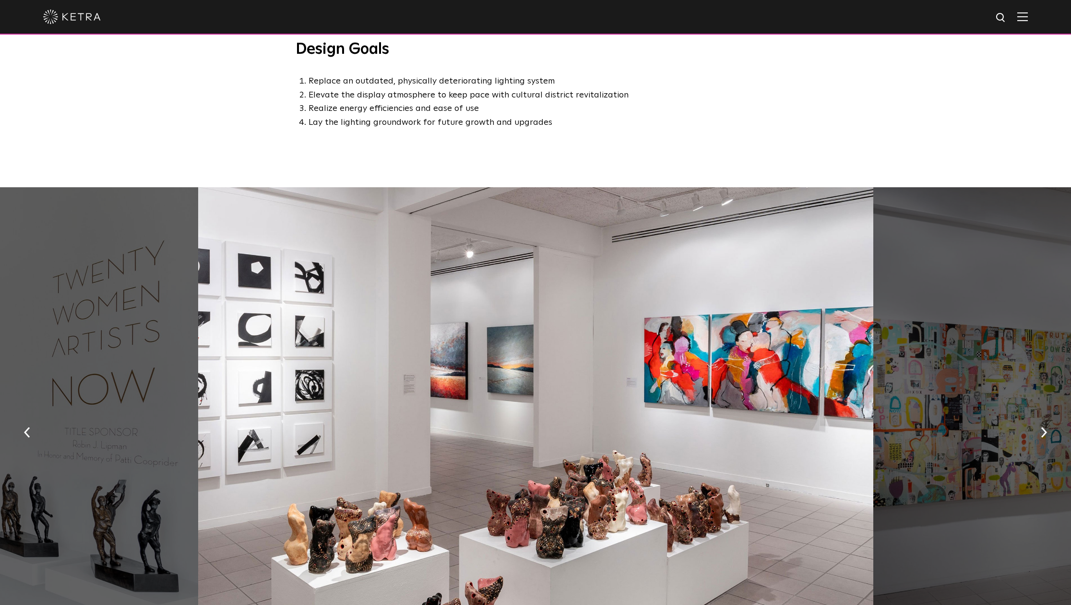
scroll to position [640, 0]
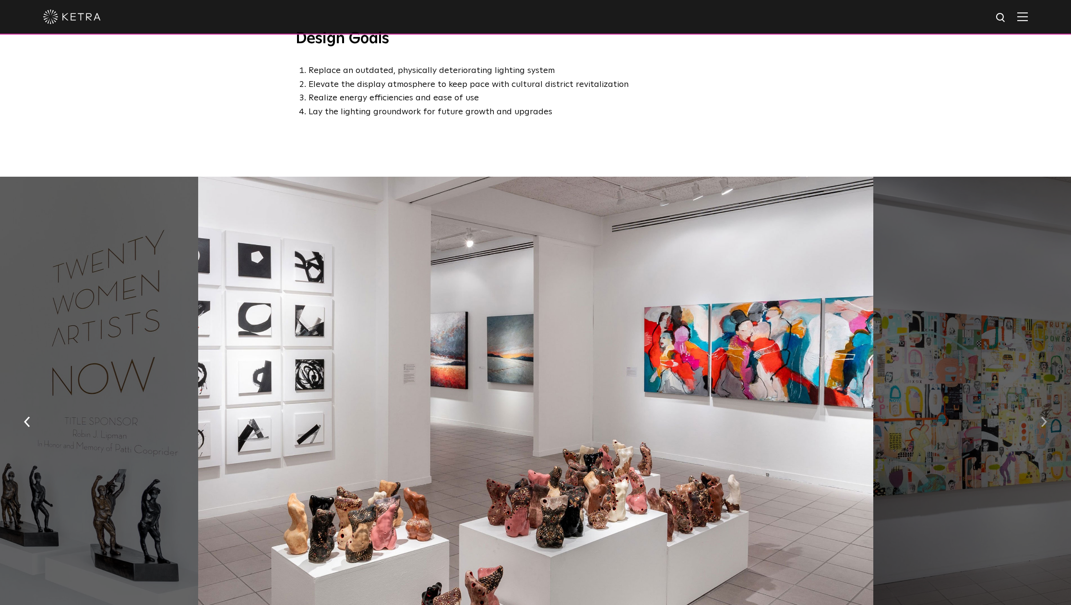
click at [1047, 404] on button "button" at bounding box center [1044, 420] width 21 height 33
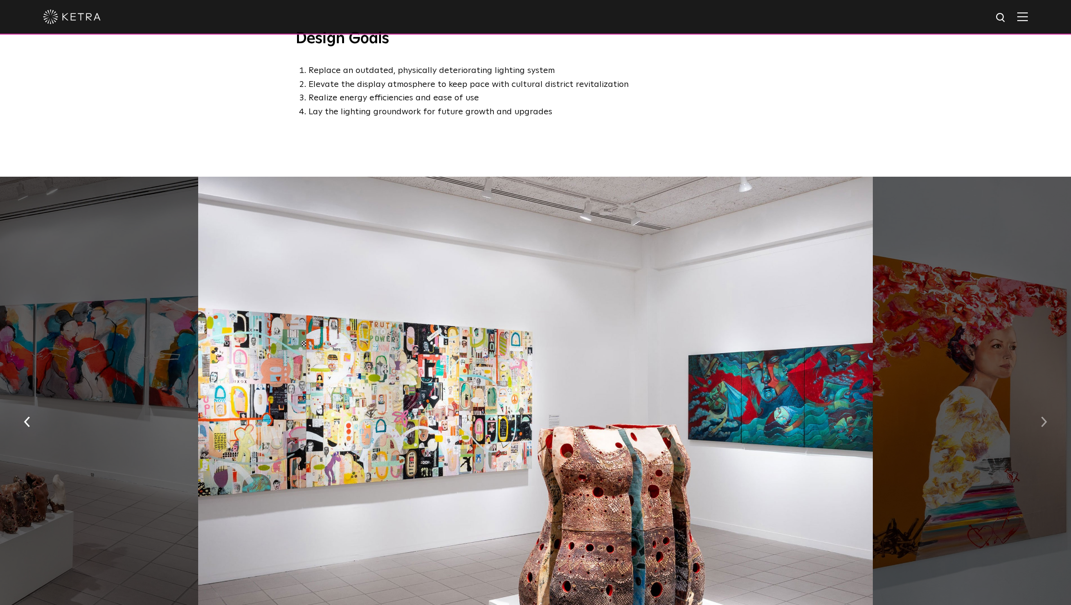
click at [1047, 404] on button "button" at bounding box center [1044, 420] width 21 height 33
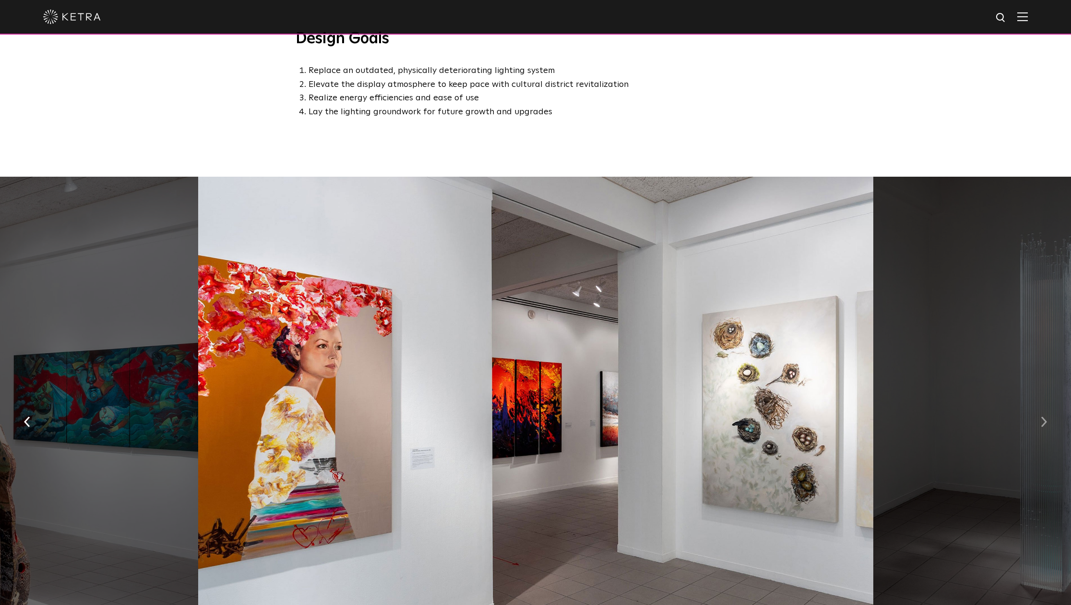
click at [1047, 404] on button "button" at bounding box center [1044, 420] width 21 height 33
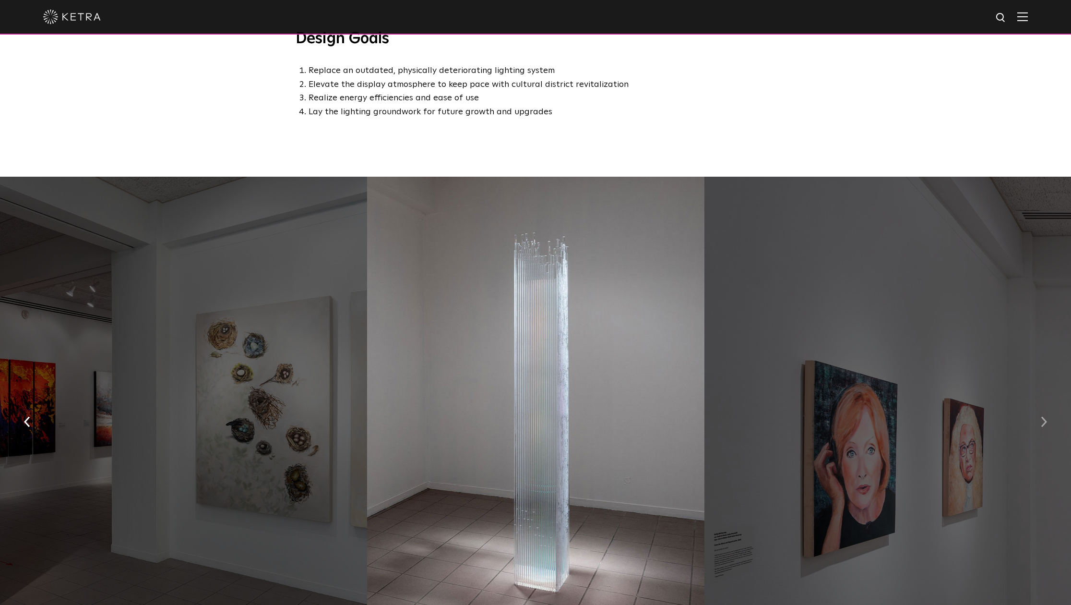
click at [1047, 404] on button "button" at bounding box center [1044, 420] width 21 height 33
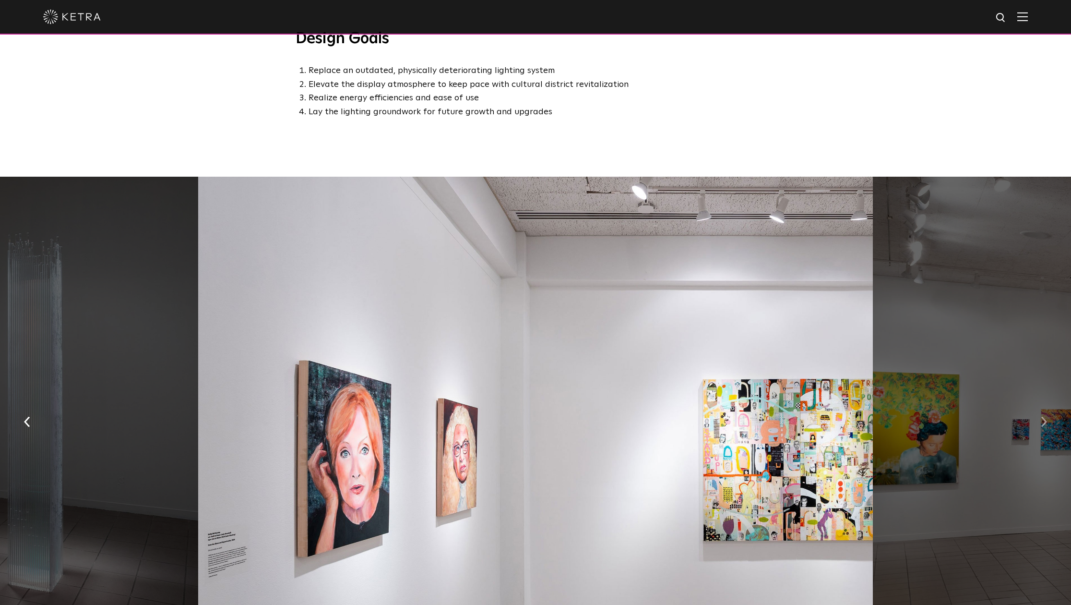
click at [1047, 404] on button "button" at bounding box center [1044, 420] width 21 height 33
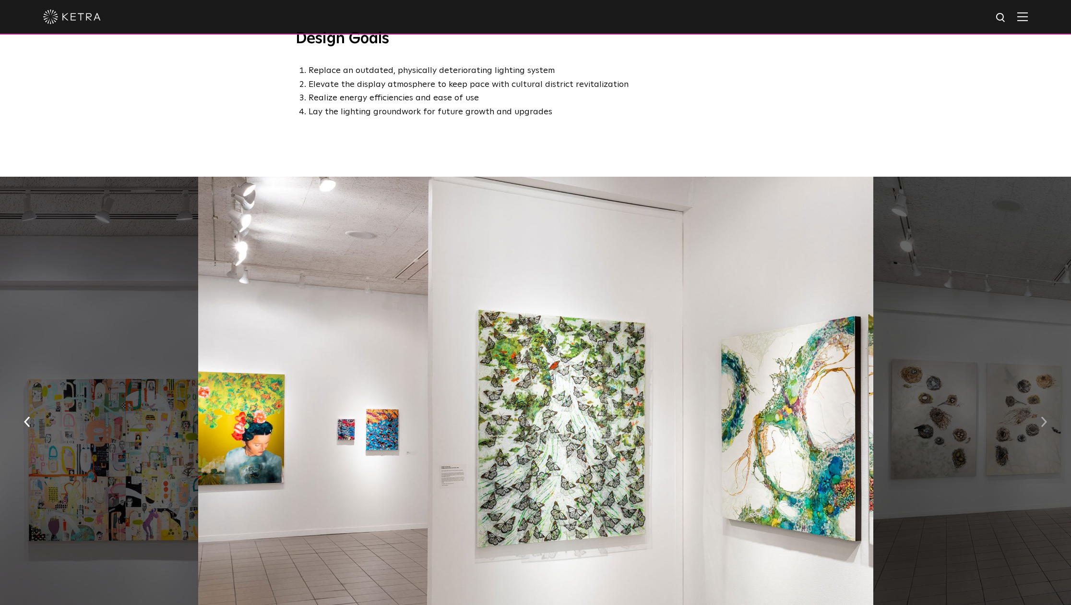
click at [1046, 416] on img "button" at bounding box center [1044, 421] width 6 height 11
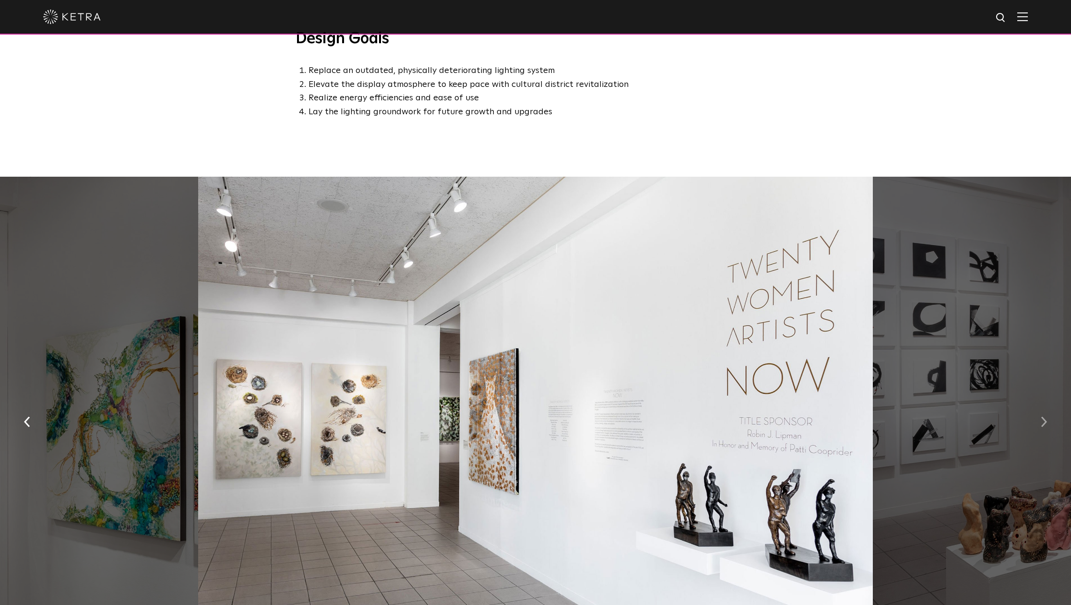
click at [1046, 416] on img "button" at bounding box center [1044, 421] width 6 height 11
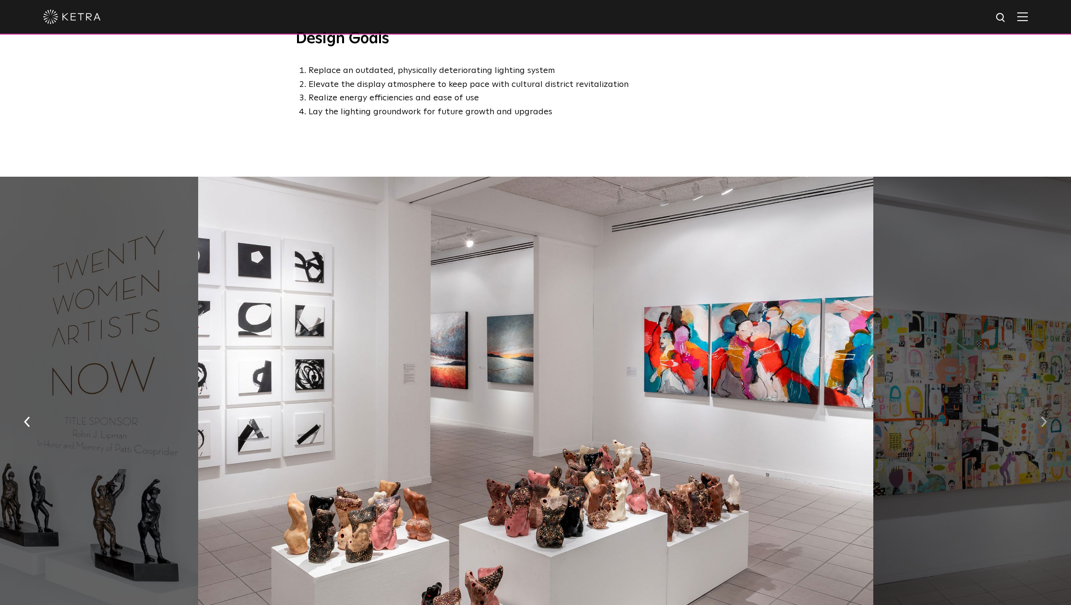
click at [1046, 416] on img "button" at bounding box center [1044, 421] width 6 height 11
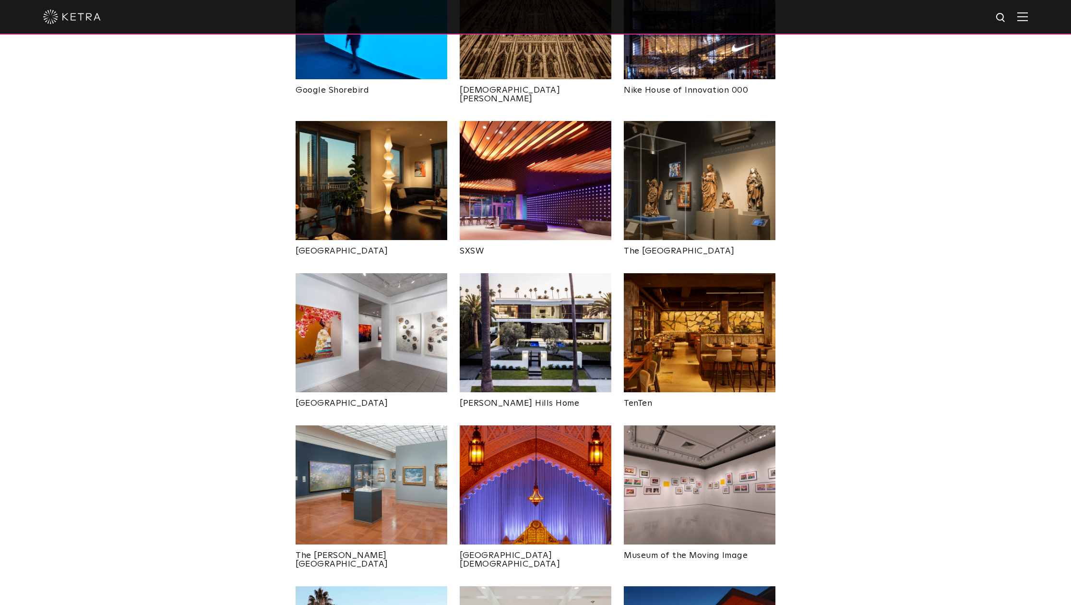
click at [560, 309] on img at bounding box center [536, 332] width 152 height 119
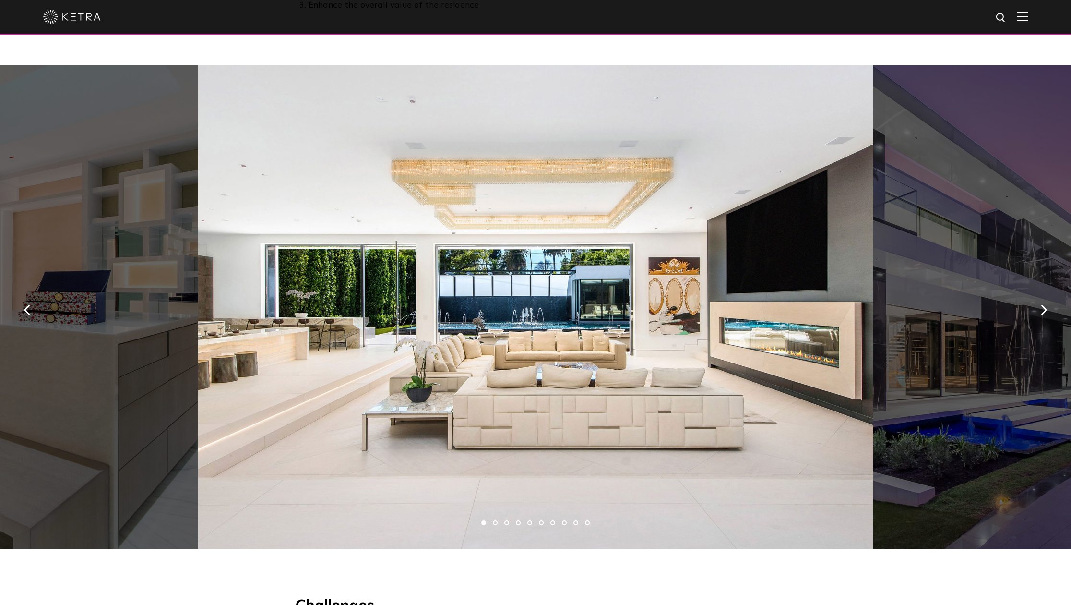
scroll to position [602, 0]
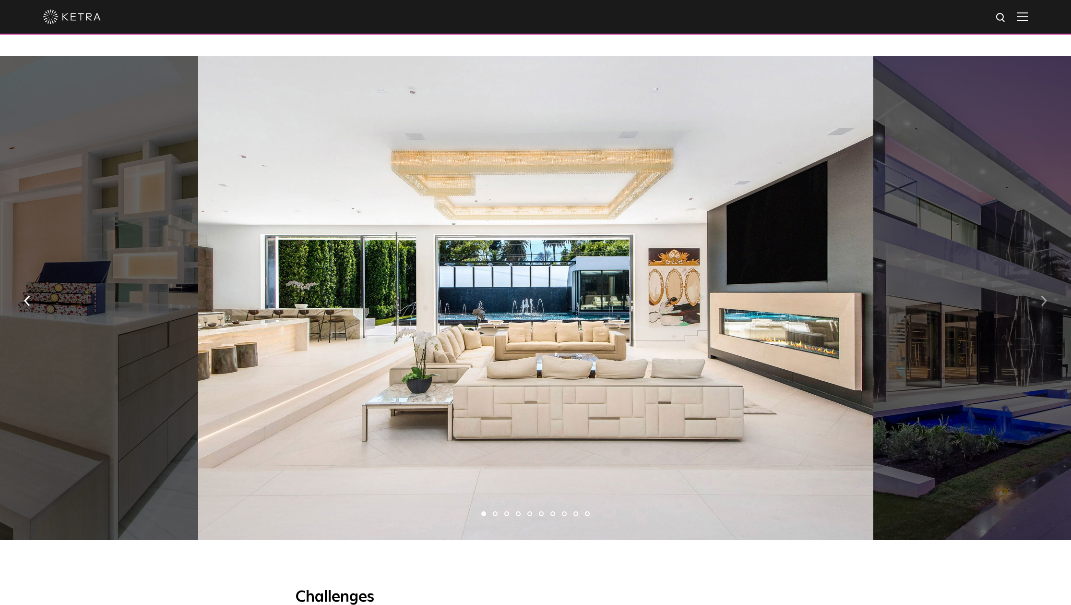
click at [1045, 298] on img "button" at bounding box center [1044, 301] width 6 height 11
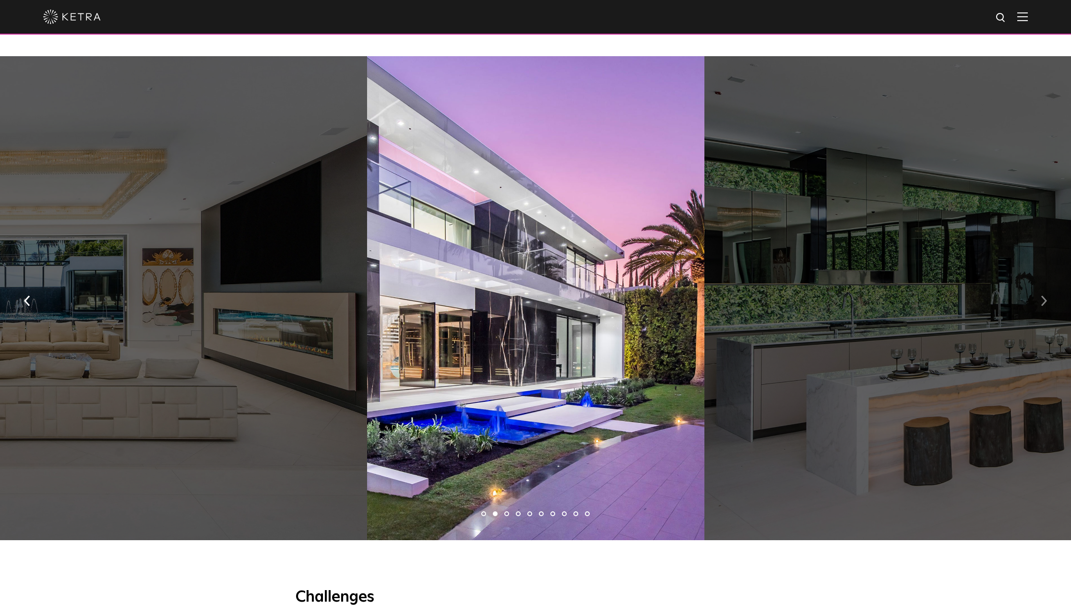
click at [1043, 299] on img "button" at bounding box center [1044, 301] width 6 height 11
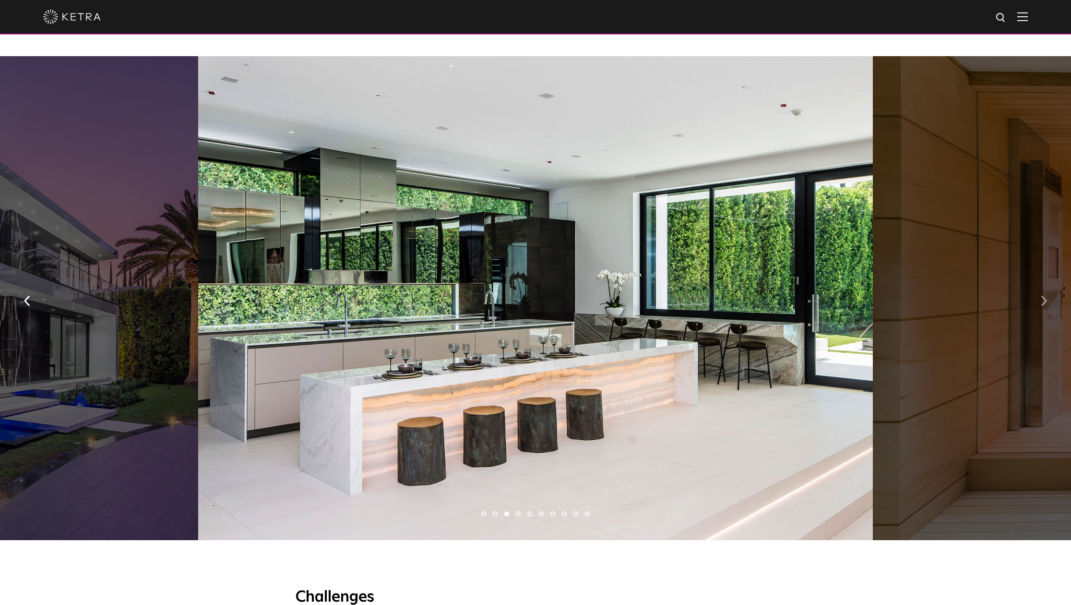
click at [1043, 299] on img "button" at bounding box center [1044, 301] width 6 height 11
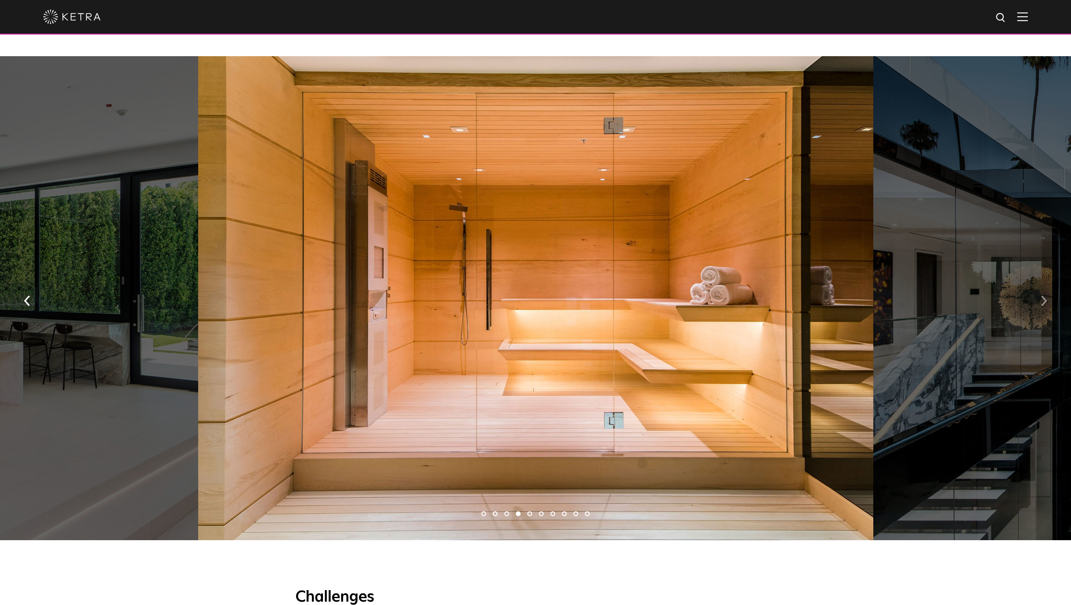
click at [1043, 299] on img "button" at bounding box center [1044, 301] width 6 height 11
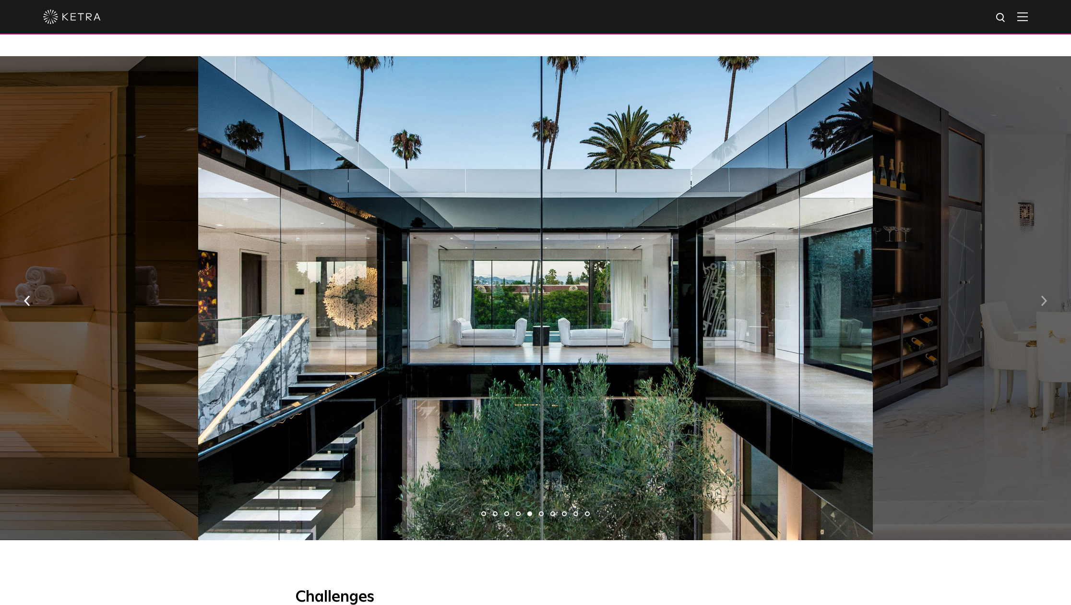
click at [1043, 299] on img "button" at bounding box center [1044, 301] width 6 height 11
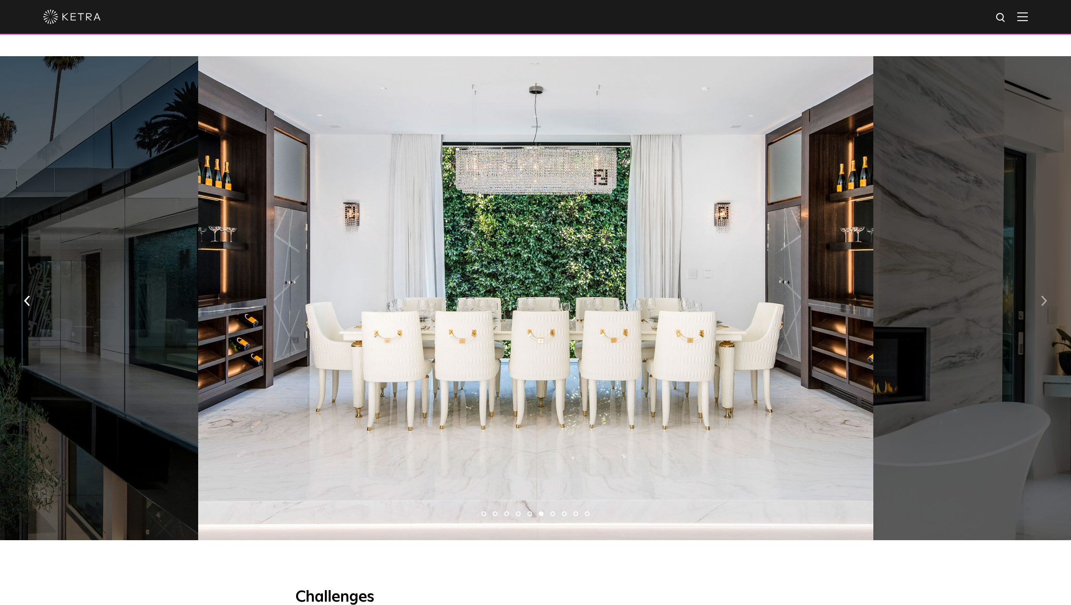
click at [1043, 299] on img "button" at bounding box center [1044, 301] width 6 height 11
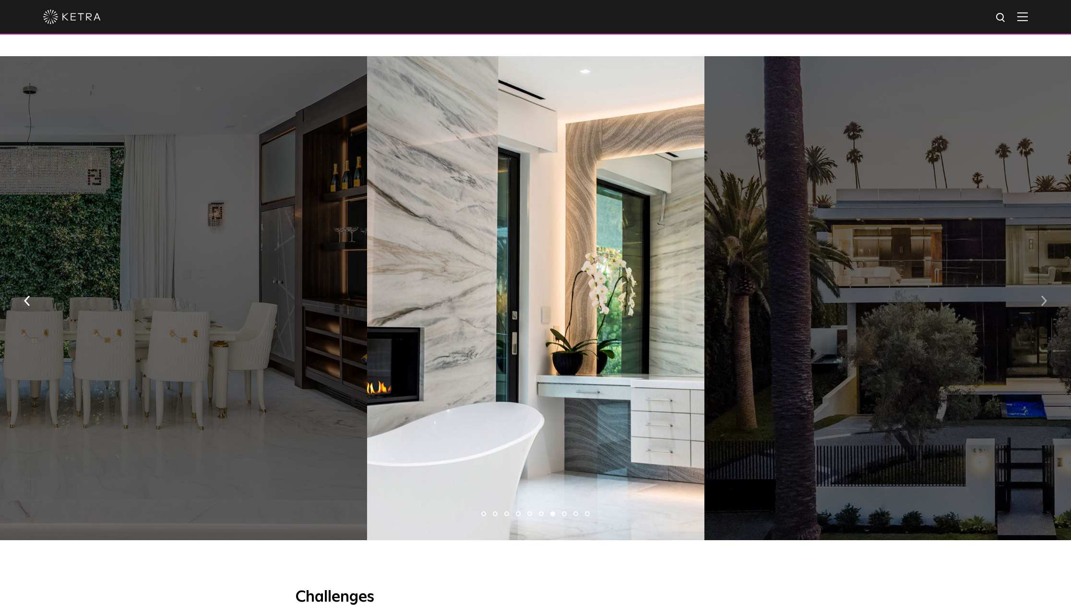
click at [1043, 299] on img "button" at bounding box center [1044, 301] width 6 height 11
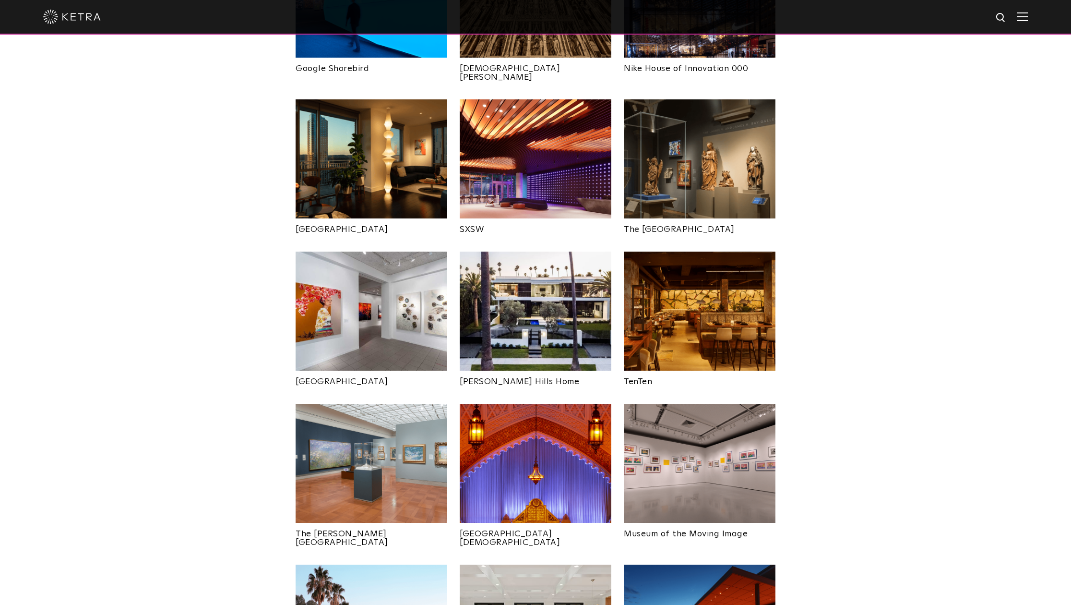
scroll to position [823, 0]
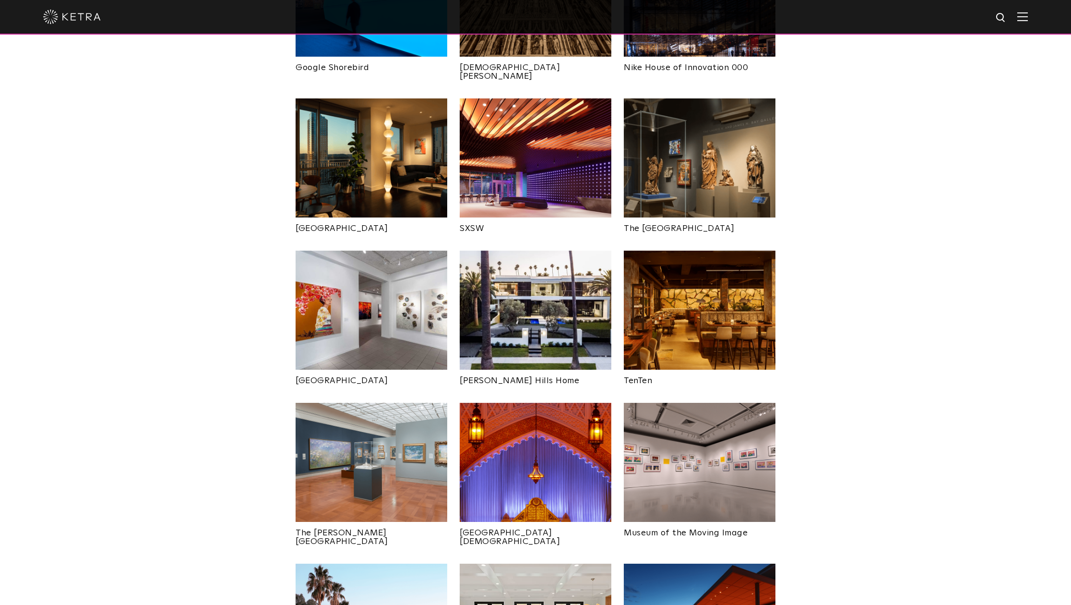
click at [681, 279] on img at bounding box center [700, 309] width 152 height 119
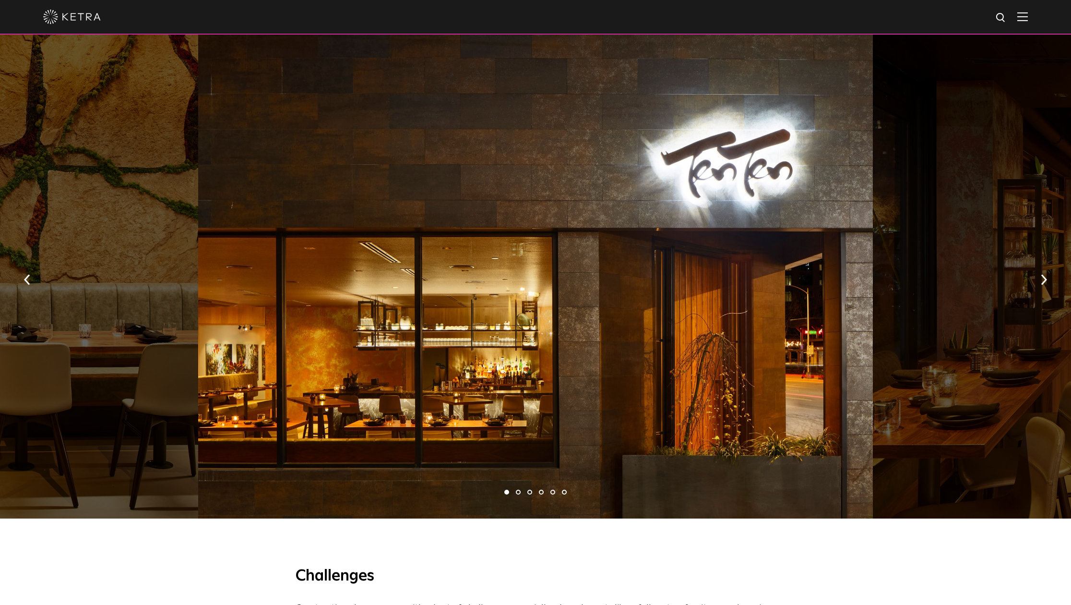
scroll to position [680, 0]
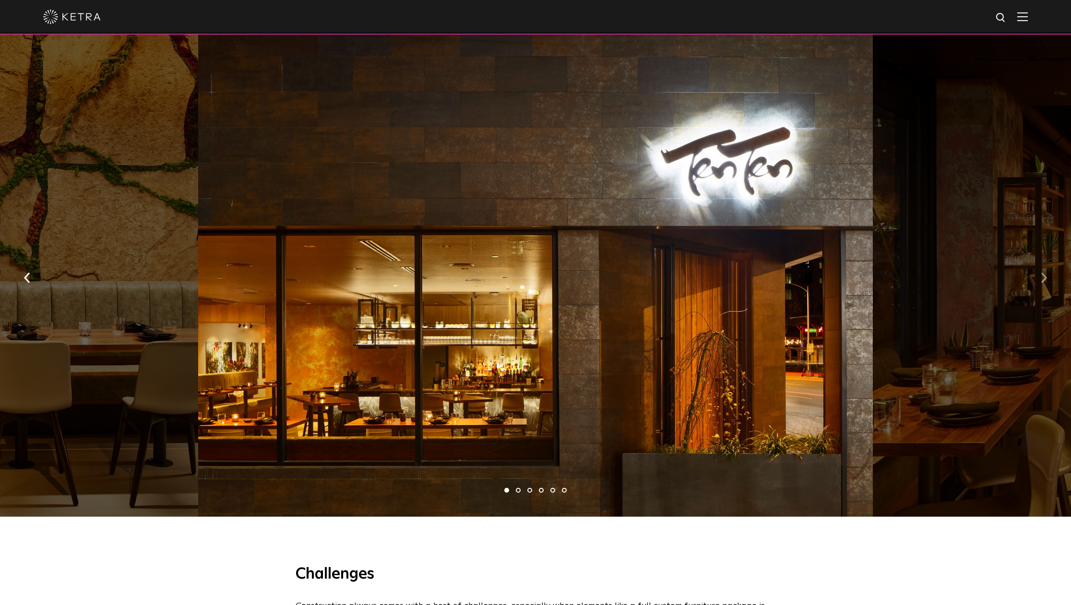
click at [1043, 272] on button "button" at bounding box center [1044, 277] width 21 height 33
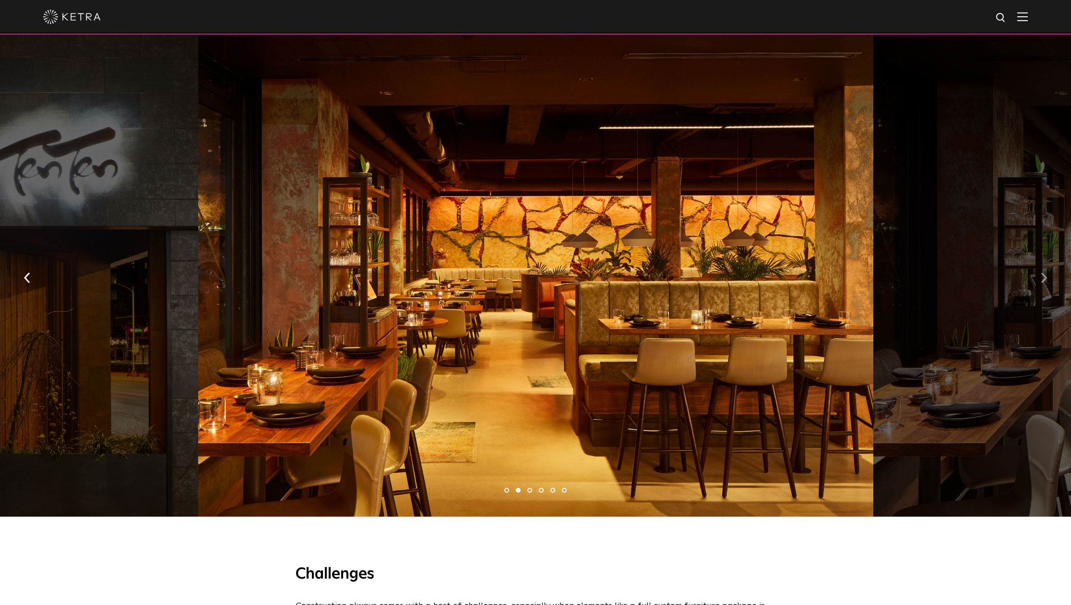
click at [1043, 272] on button "button" at bounding box center [1044, 277] width 21 height 33
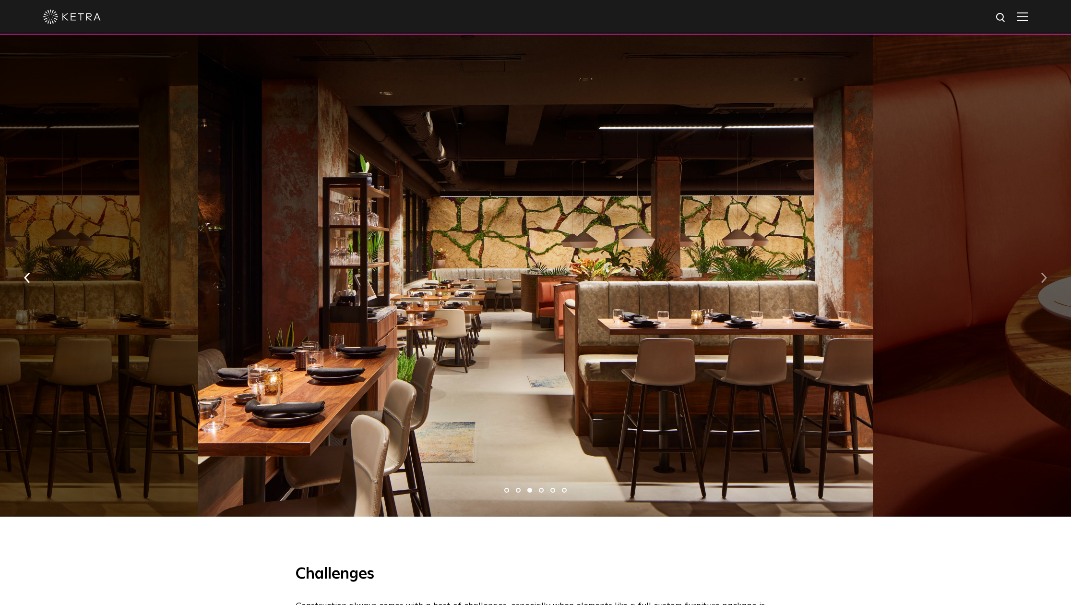
click at [1043, 272] on button "button" at bounding box center [1044, 277] width 21 height 33
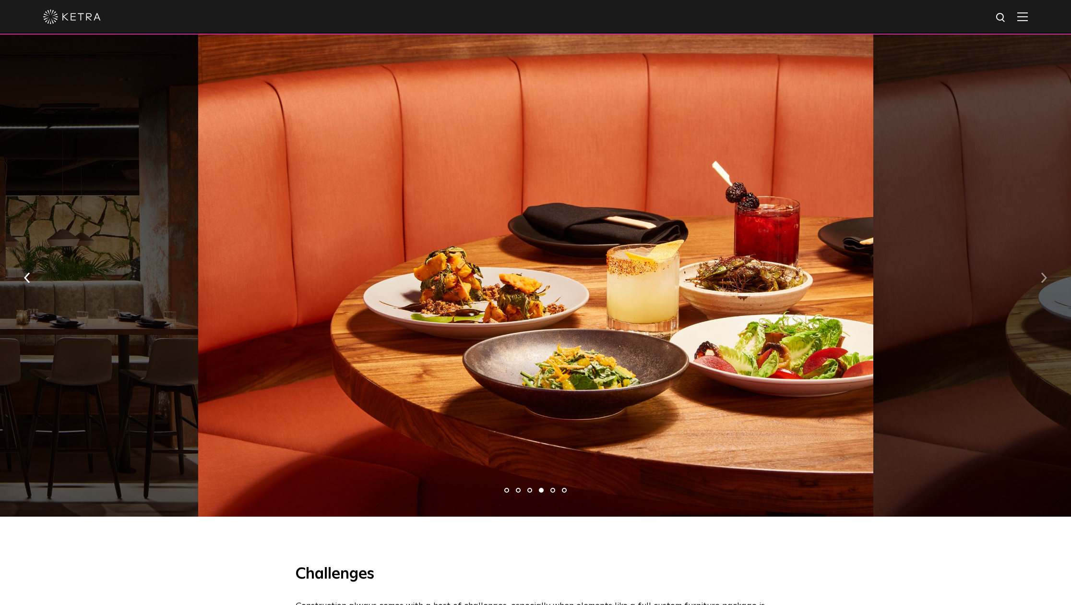
click at [1043, 272] on button "button" at bounding box center [1044, 277] width 21 height 33
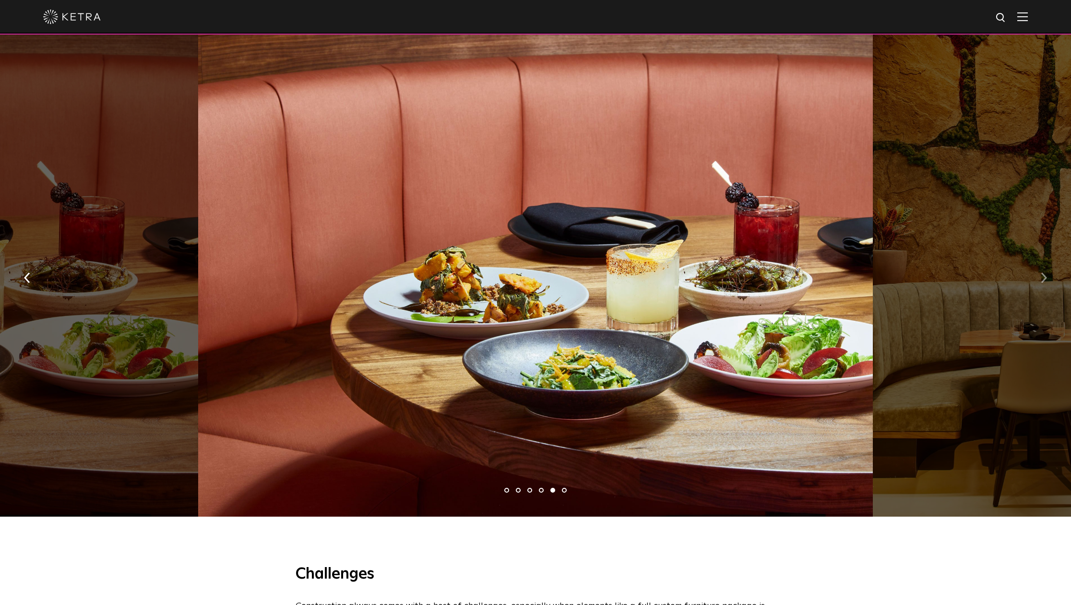
click at [1043, 272] on button "button" at bounding box center [1044, 277] width 21 height 33
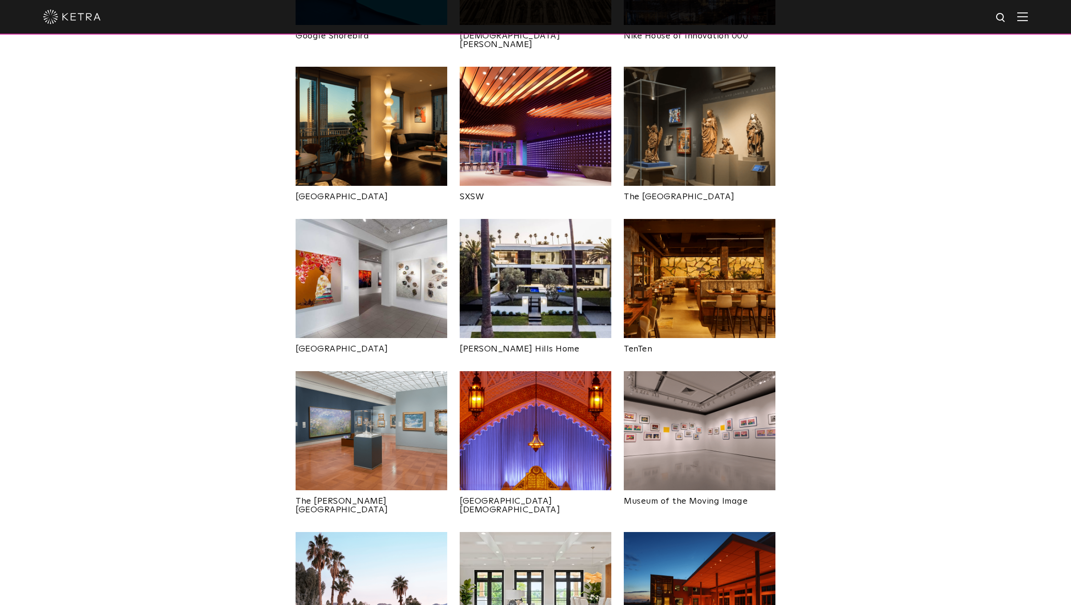
scroll to position [857, 0]
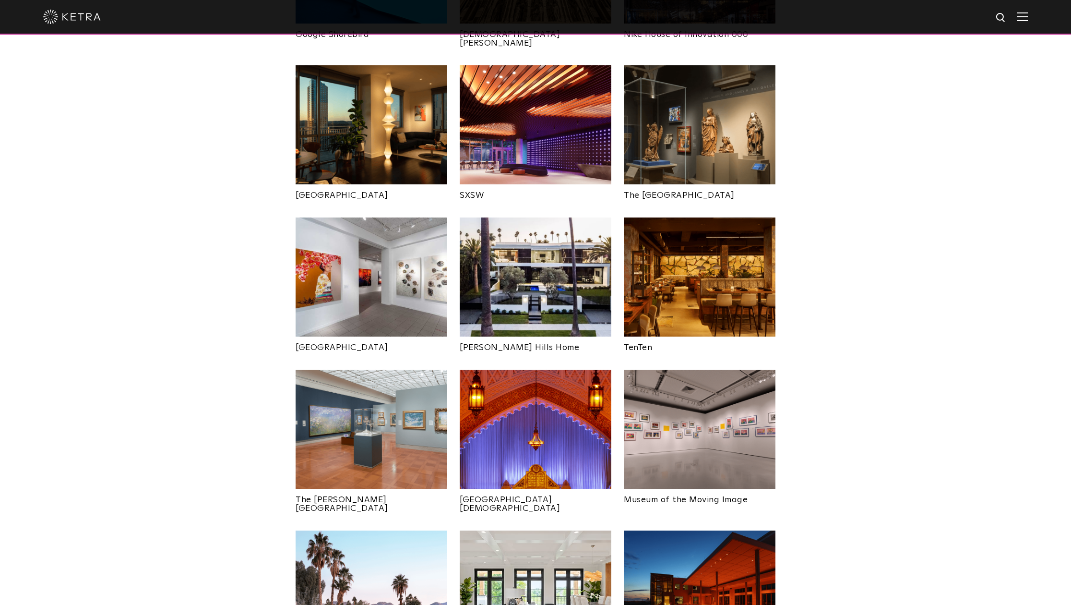
click at [354, 393] on img at bounding box center [372, 429] width 152 height 119
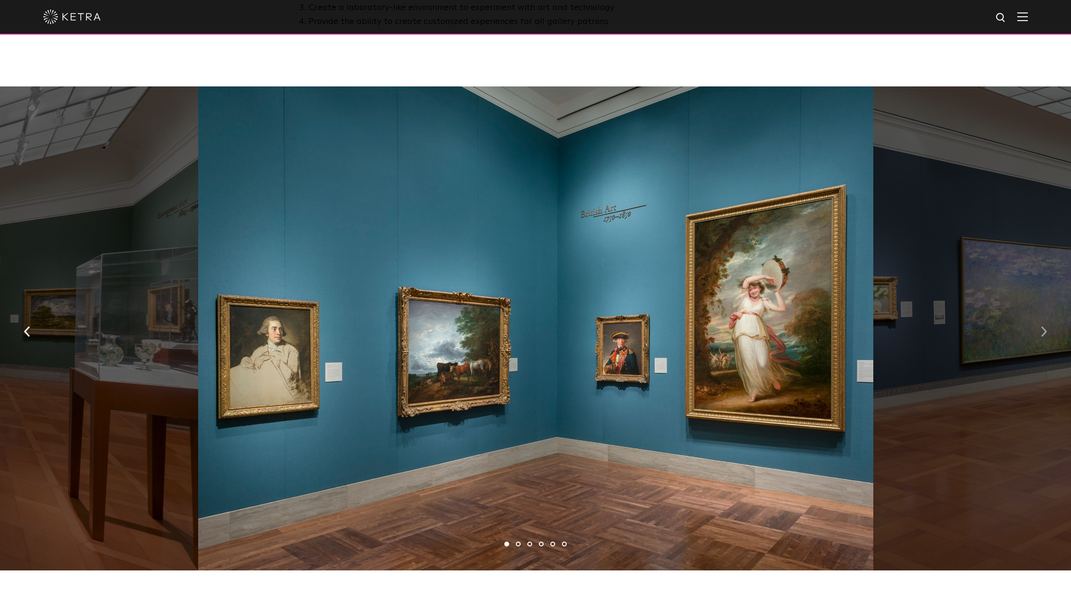
scroll to position [650, 0]
click at [1047, 314] on button "button" at bounding box center [1044, 330] width 21 height 33
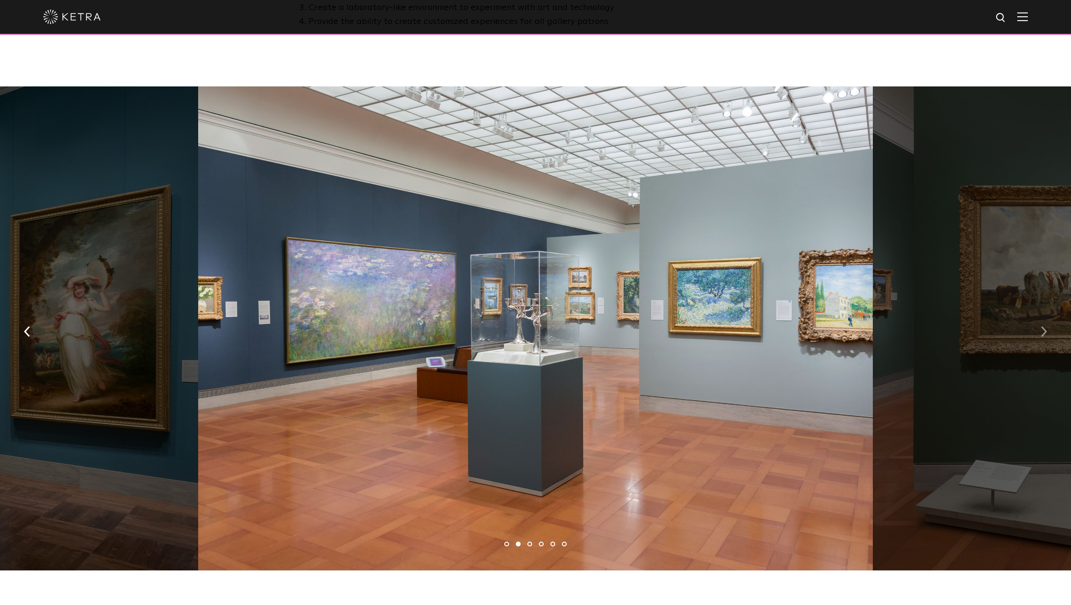
scroll to position [649, 0]
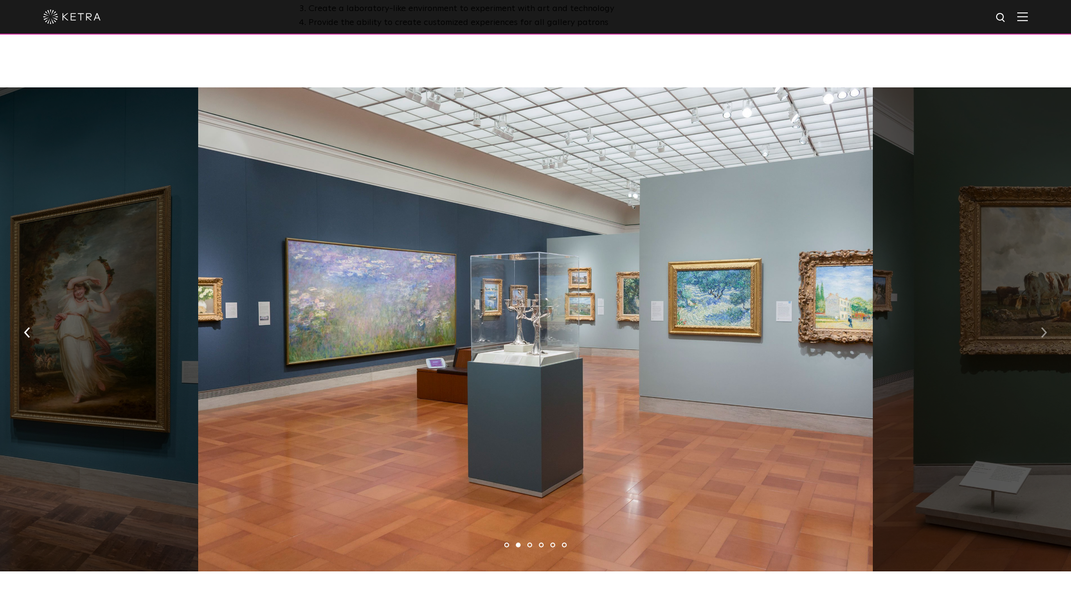
click at [1047, 327] on img "button" at bounding box center [1044, 332] width 6 height 11
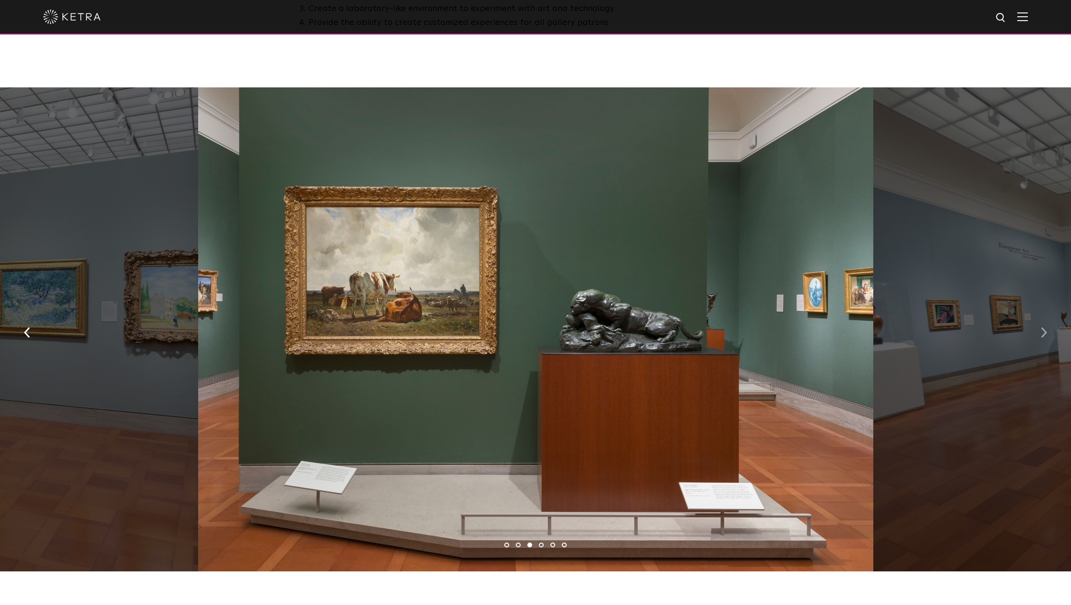
click at [1047, 327] on img "button" at bounding box center [1044, 332] width 6 height 11
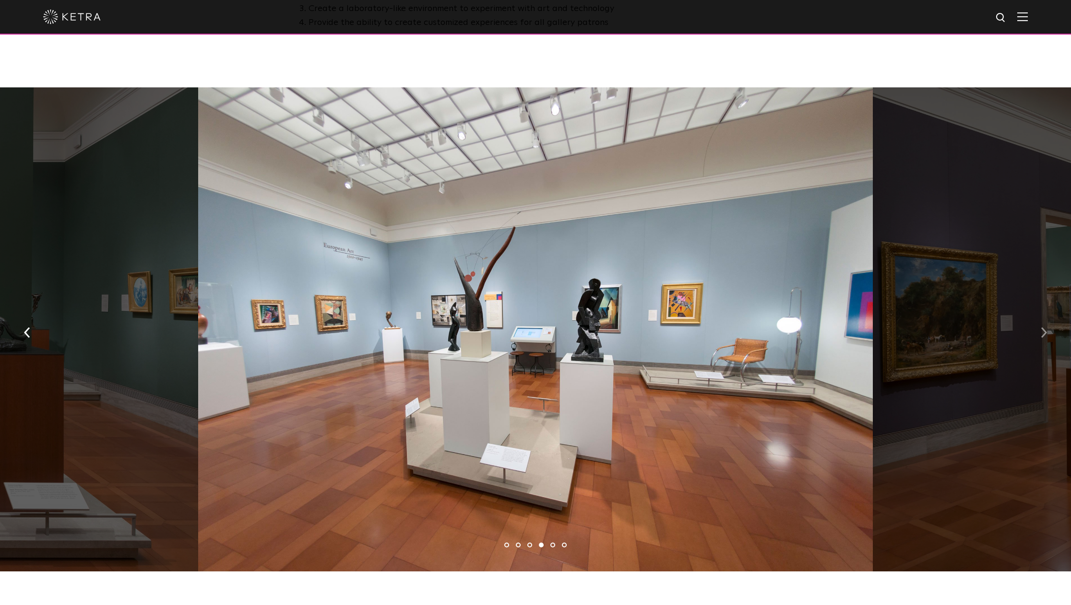
click at [1047, 327] on img "button" at bounding box center [1044, 332] width 6 height 11
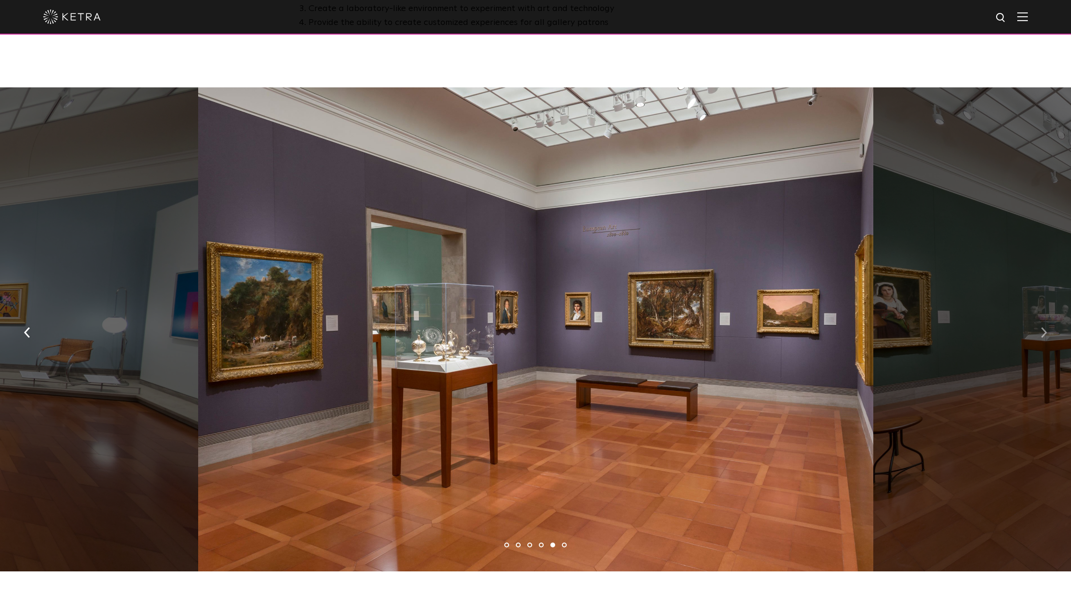
click at [1047, 327] on img "button" at bounding box center [1044, 332] width 6 height 11
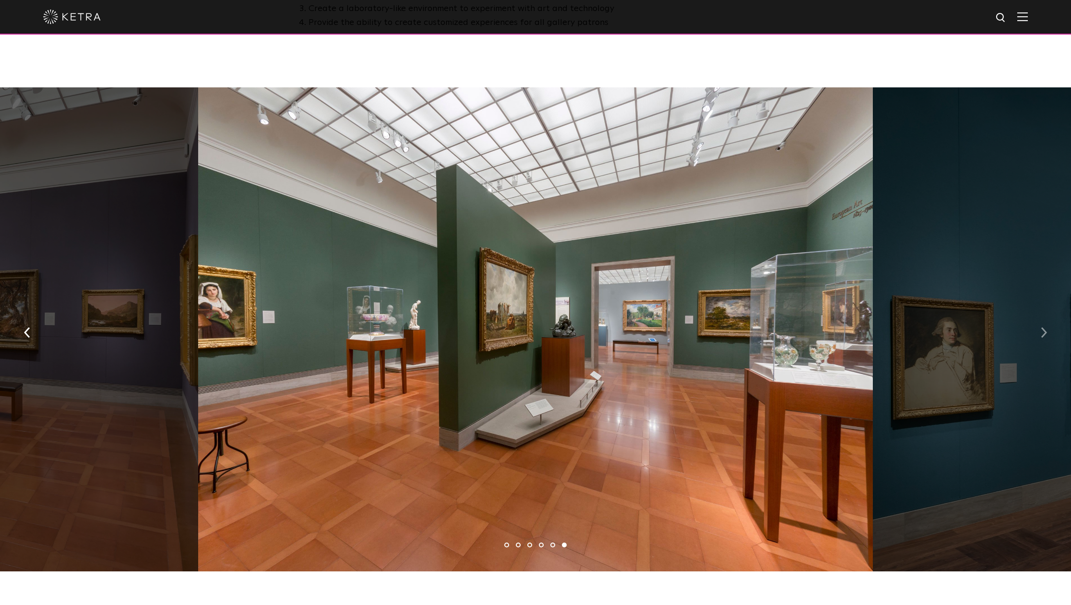
click at [1047, 327] on img "button" at bounding box center [1044, 332] width 6 height 11
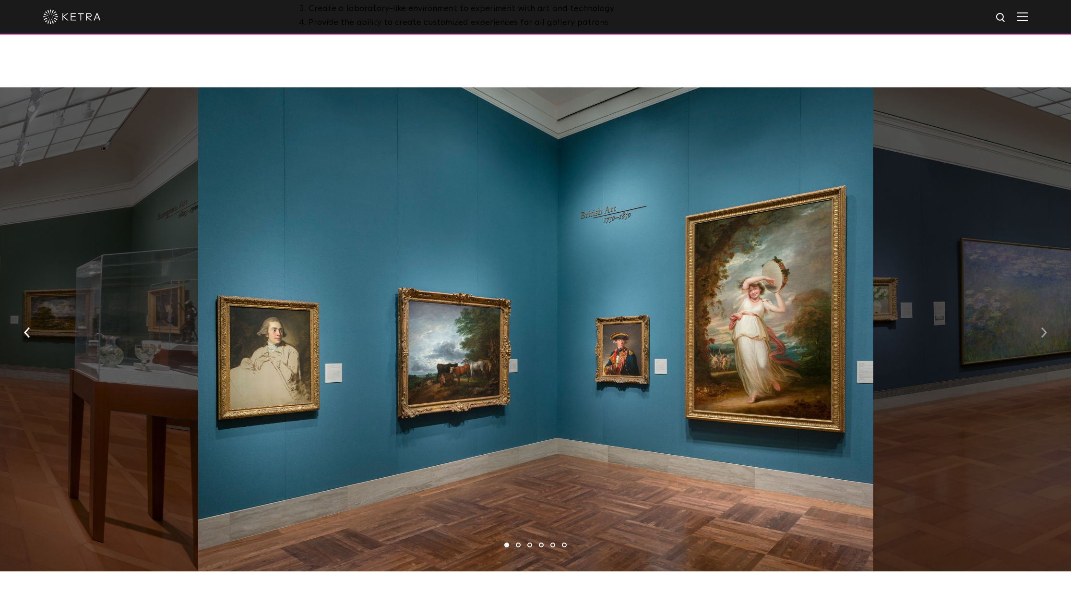
click at [1047, 327] on img "button" at bounding box center [1044, 332] width 6 height 11
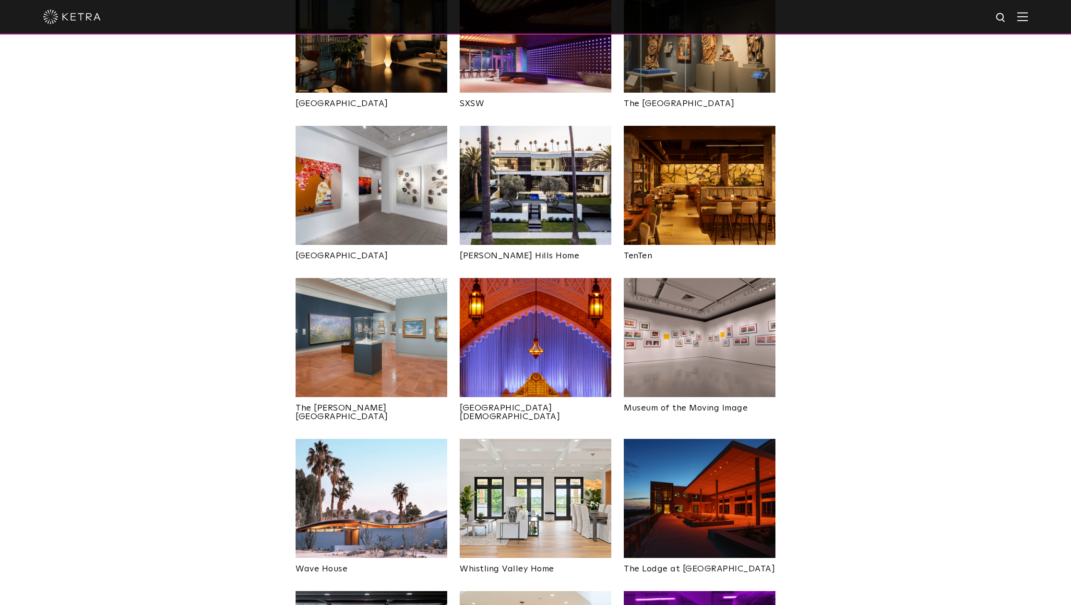
scroll to position [961, 0]
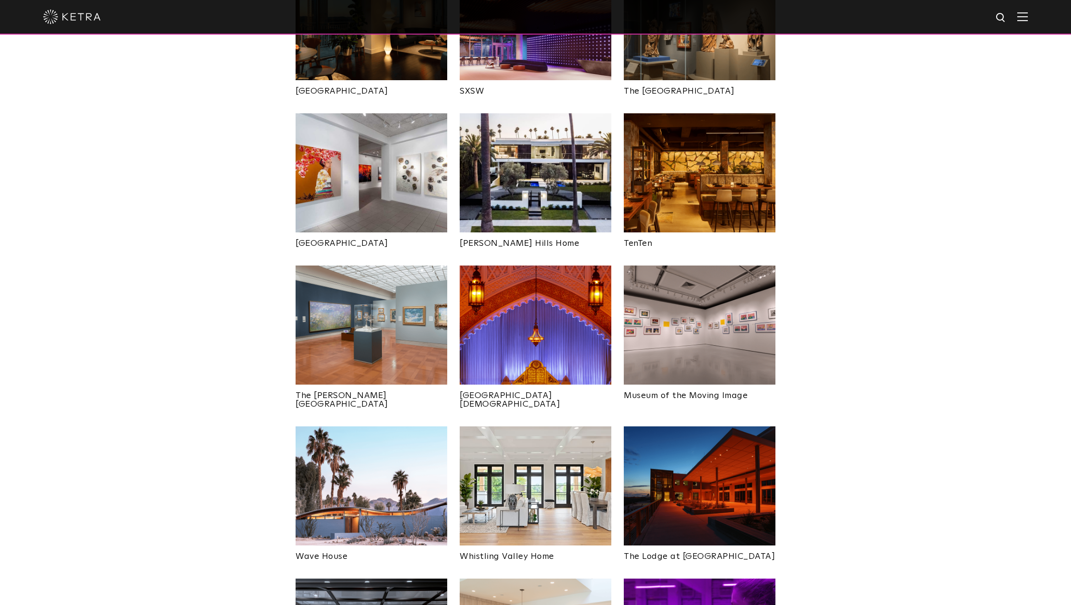
click at [522, 326] on img at bounding box center [536, 324] width 152 height 119
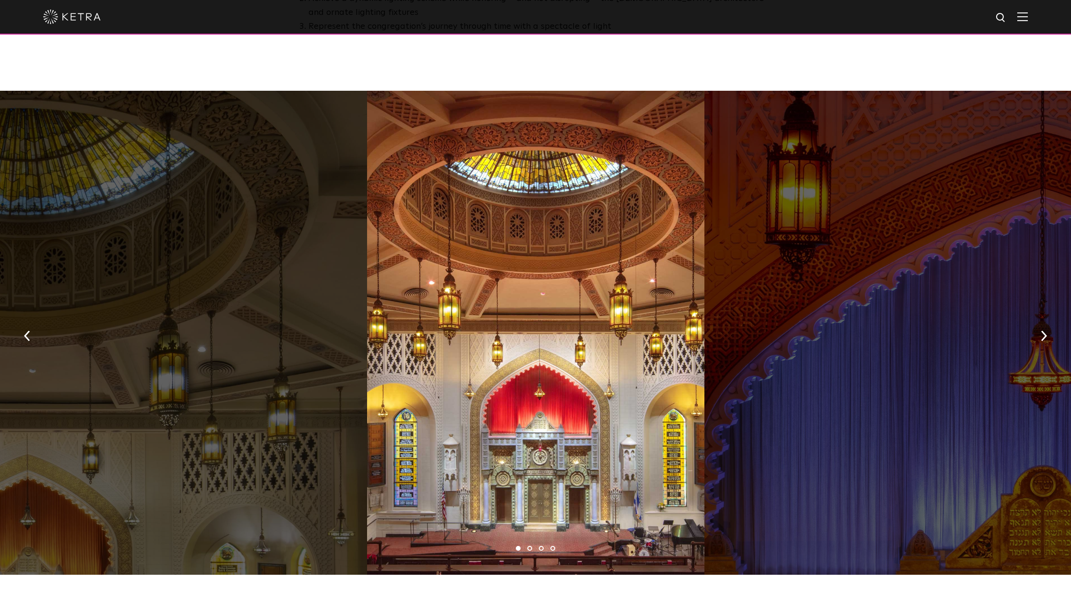
scroll to position [690, 0]
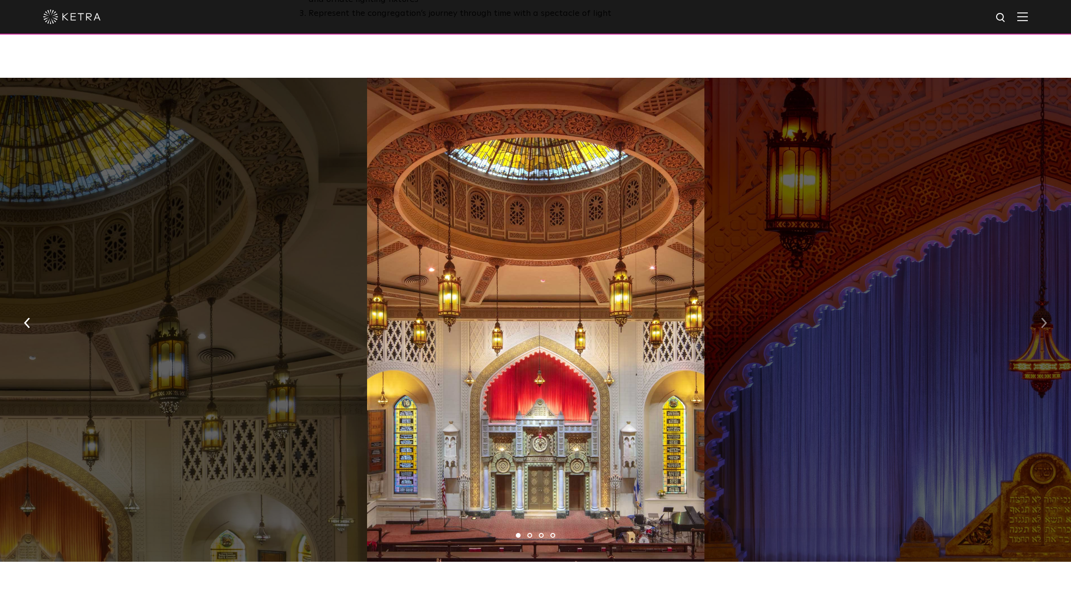
click at [1042, 318] on img "button" at bounding box center [1044, 323] width 6 height 11
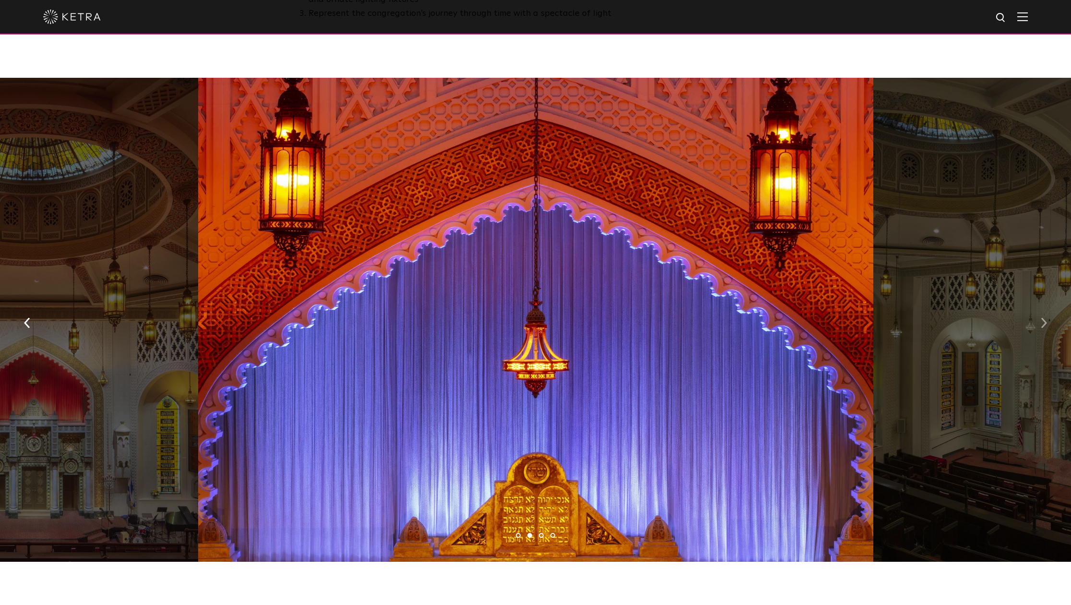
click at [1042, 318] on img "button" at bounding box center [1044, 323] width 6 height 11
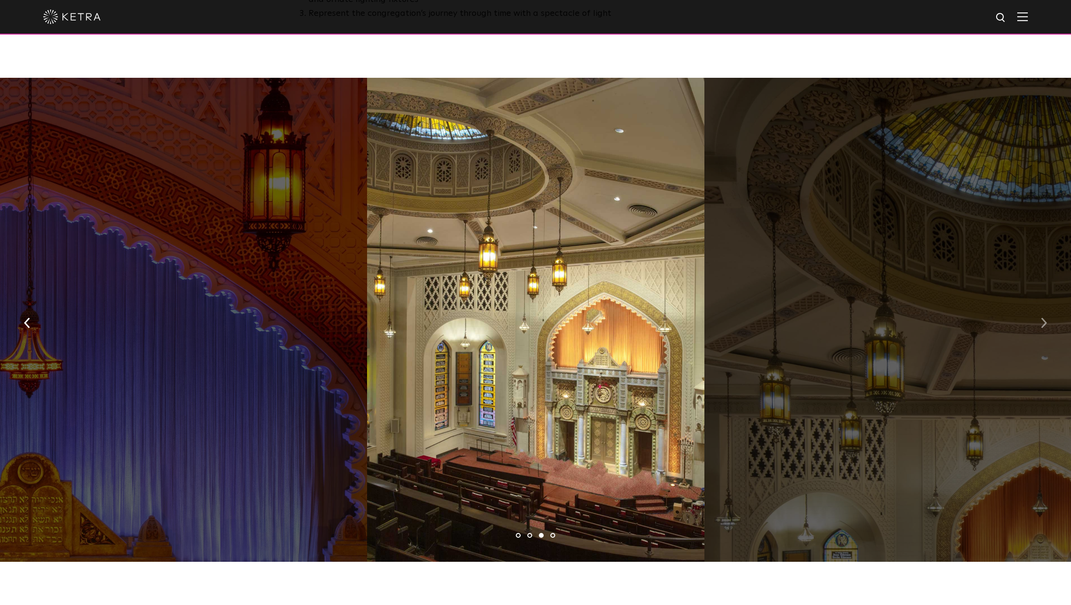
click at [1042, 318] on img "button" at bounding box center [1044, 323] width 6 height 11
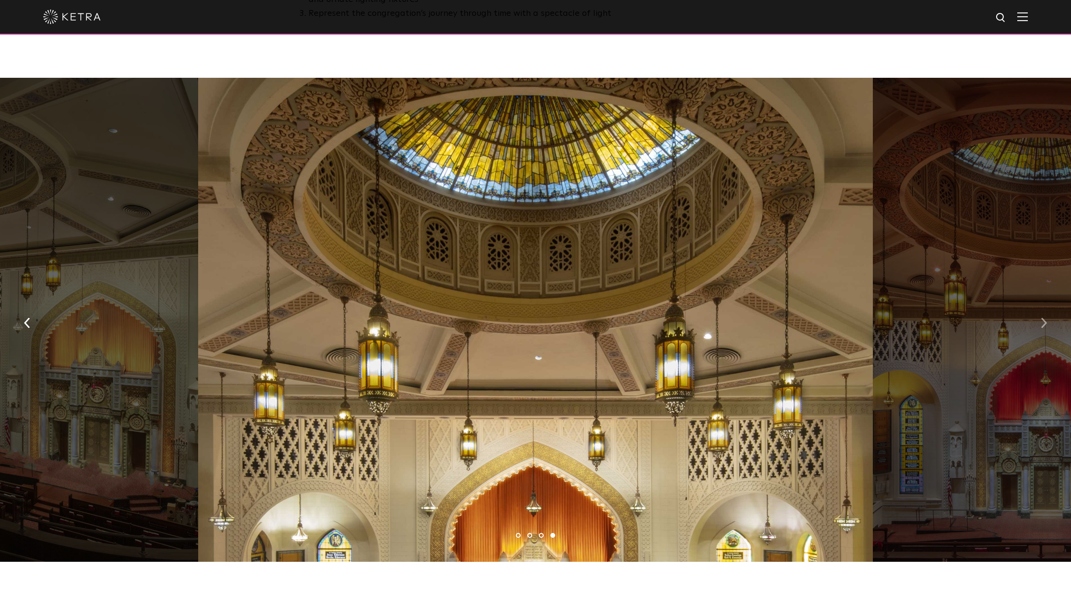
click at [1042, 318] on img "button" at bounding box center [1044, 323] width 6 height 11
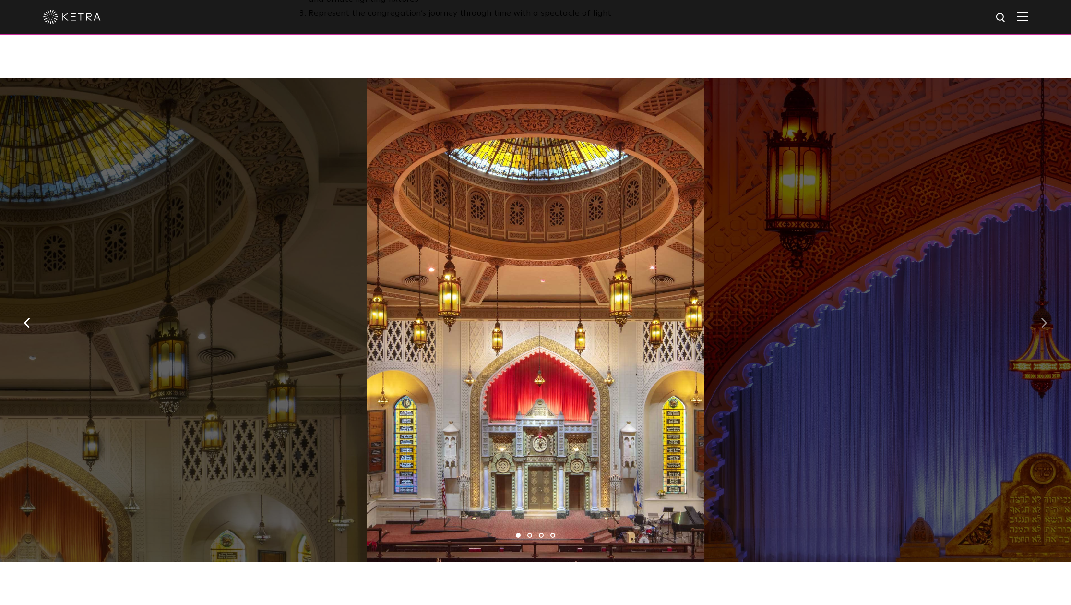
click at [1042, 318] on img "button" at bounding box center [1044, 323] width 6 height 11
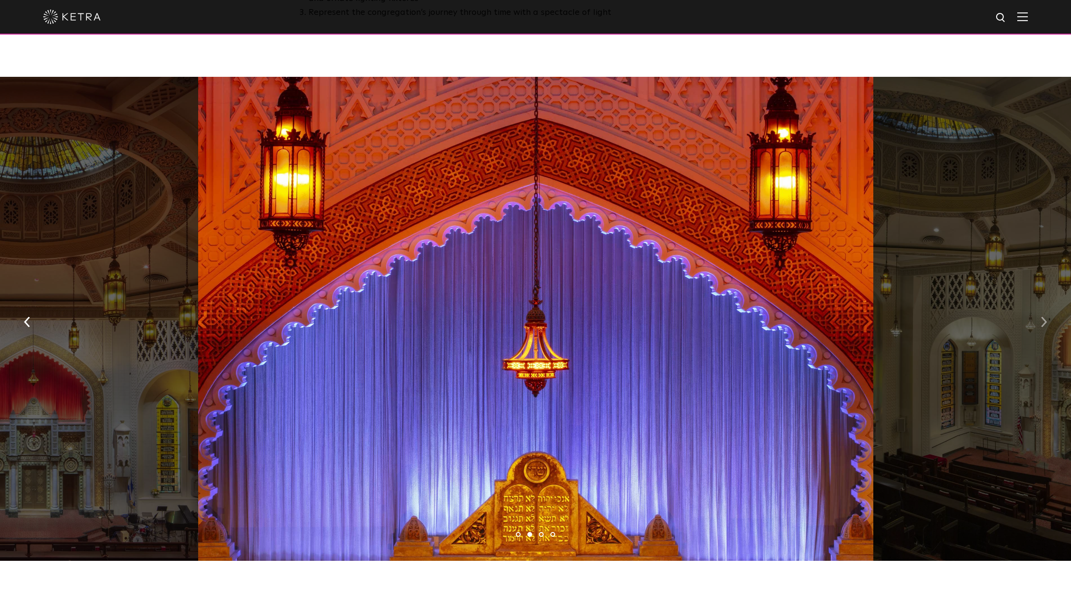
scroll to position [691, 0]
click at [1042, 317] on img "button" at bounding box center [1044, 322] width 6 height 11
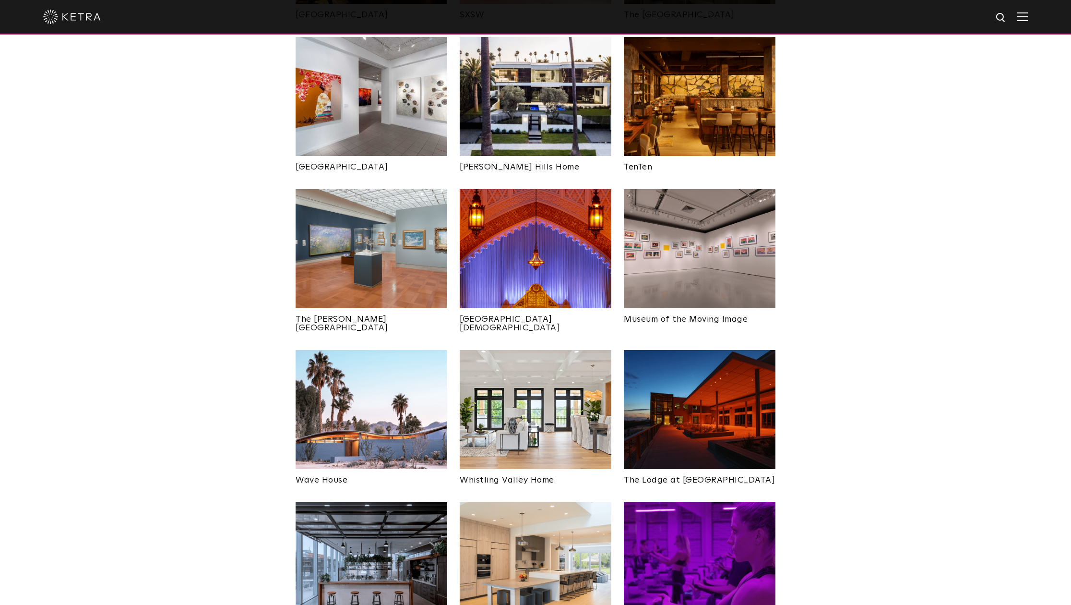
scroll to position [1038, 0]
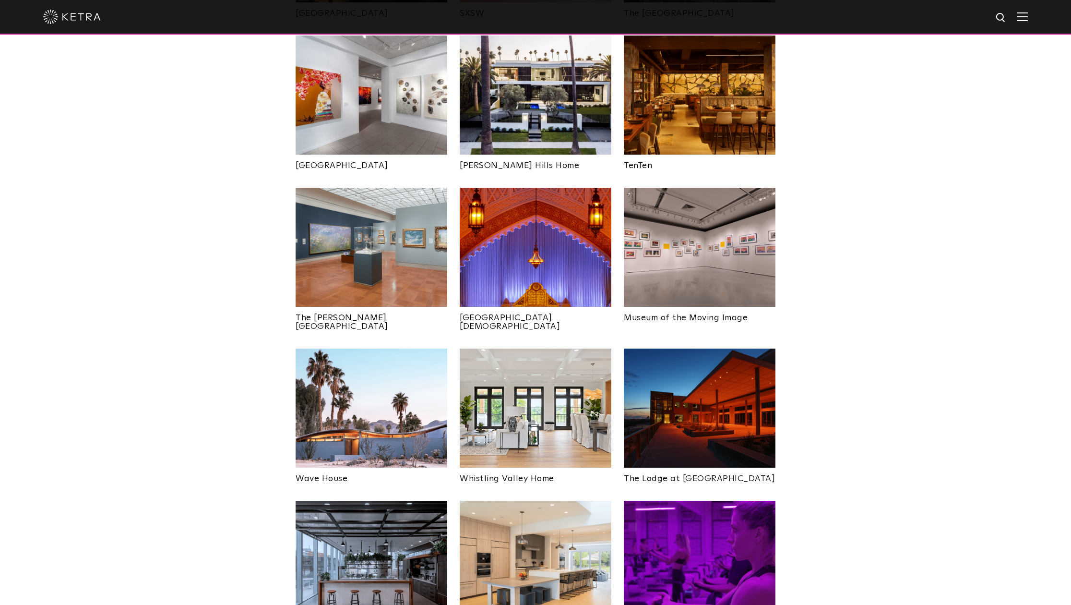
click at [691, 197] on img at bounding box center [700, 247] width 152 height 119
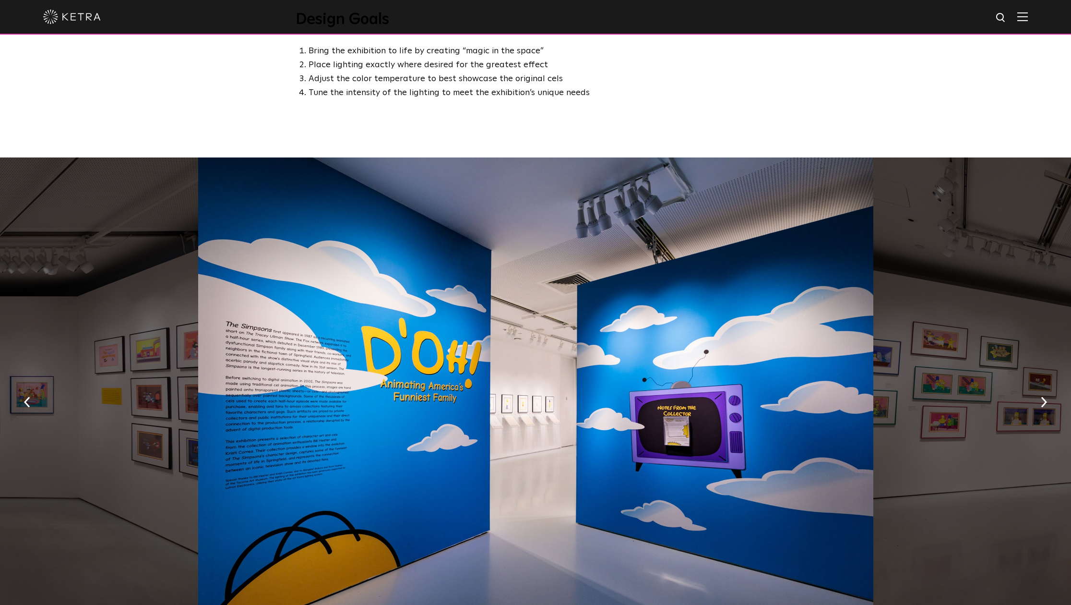
scroll to position [620, 0]
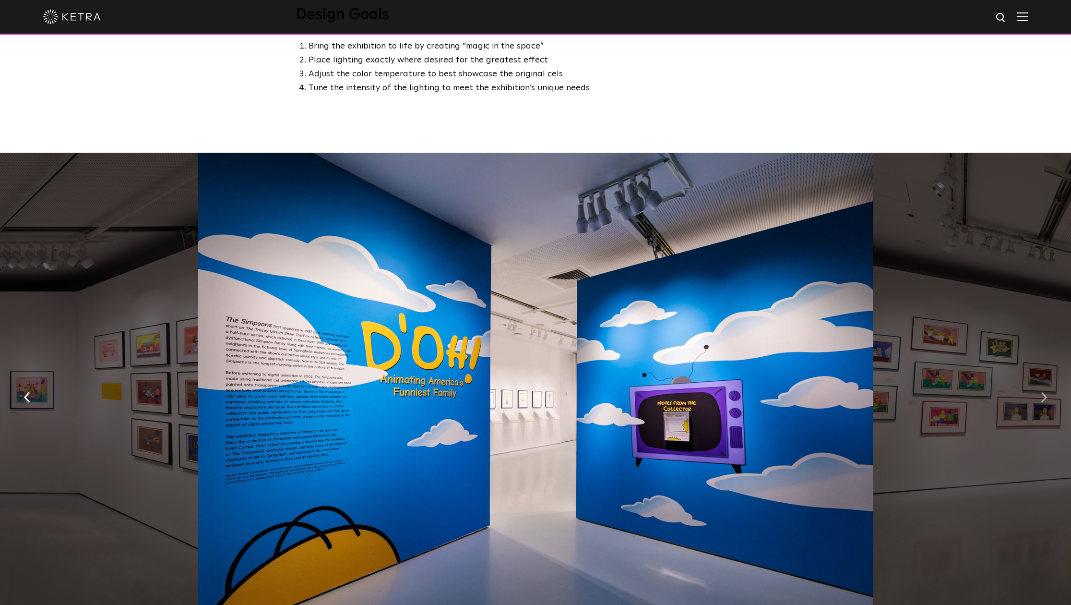
click at [1040, 380] on button "button" at bounding box center [1044, 396] width 21 height 33
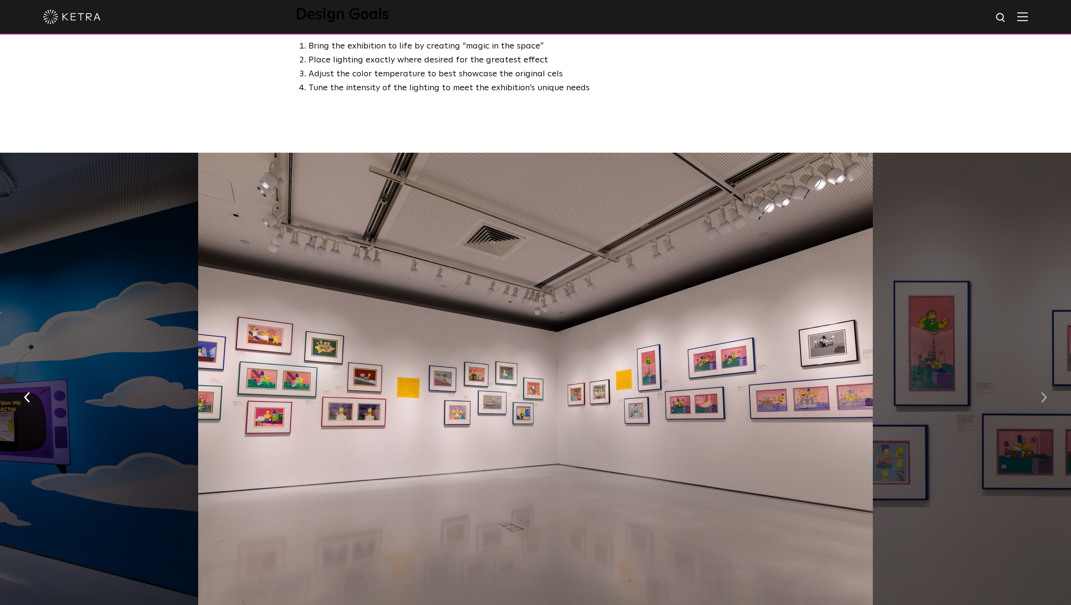
click at [1040, 380] on button "button" at bounding box center [1044, 396] width 21 height 33
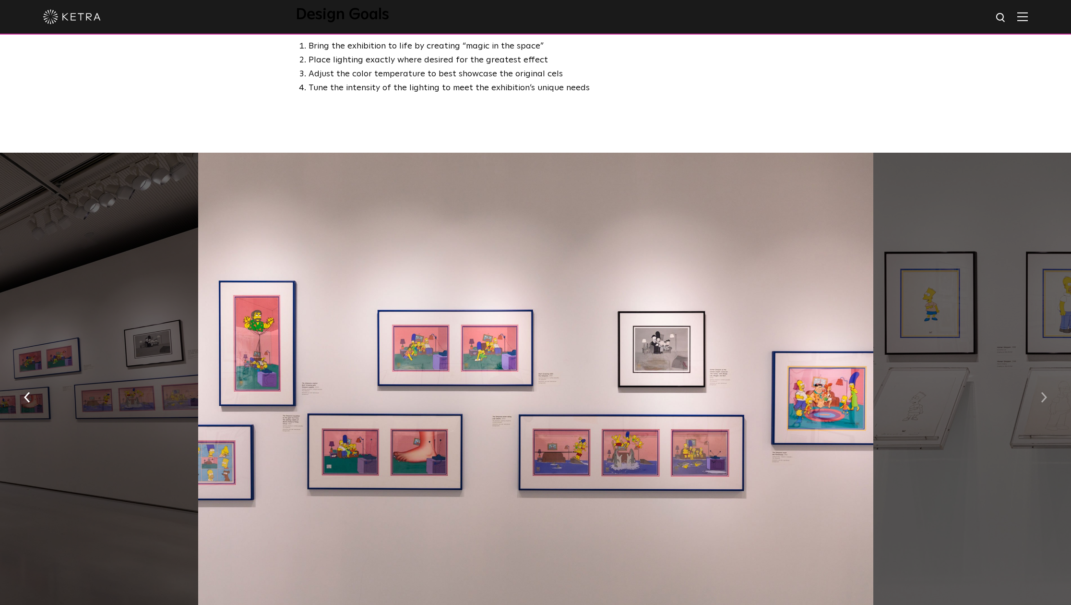
click at [1040, 380] on button "button" at bounding box center [1044, 396] width 21 height 33
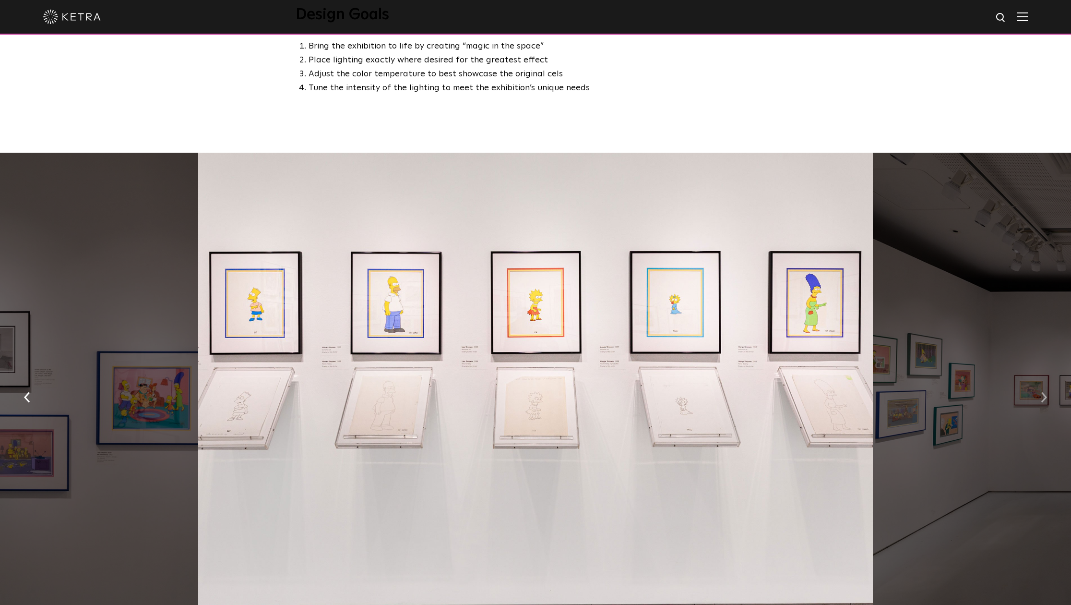
click at [1040, 380] on button "button" at bounding box center [1044, 396] width 21 height 33
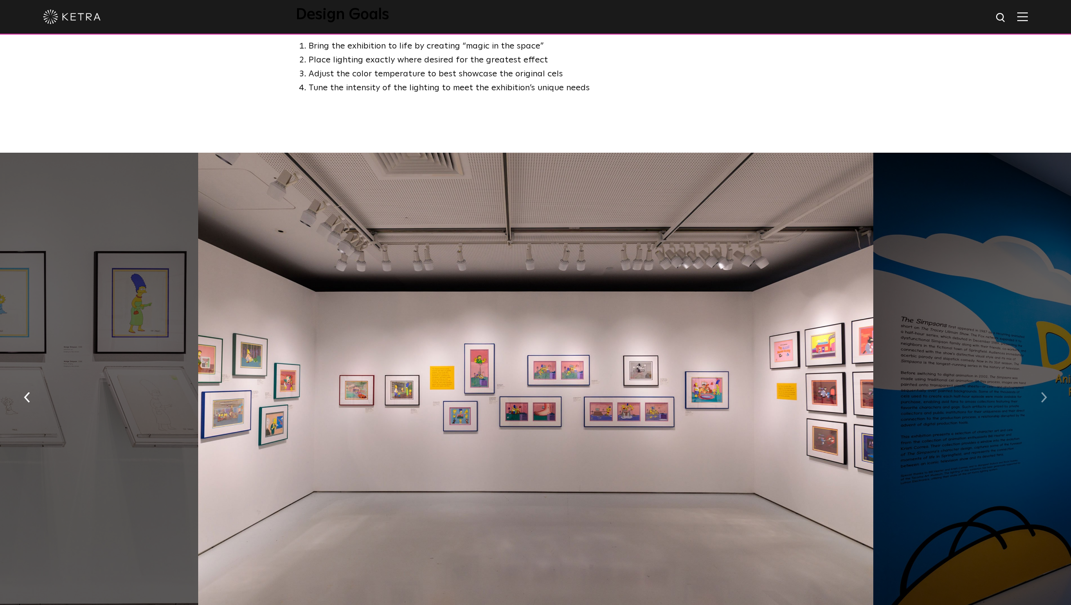
click at [1040, 380] on button "button" at bounding box center [1044, 396] width 21 height 33
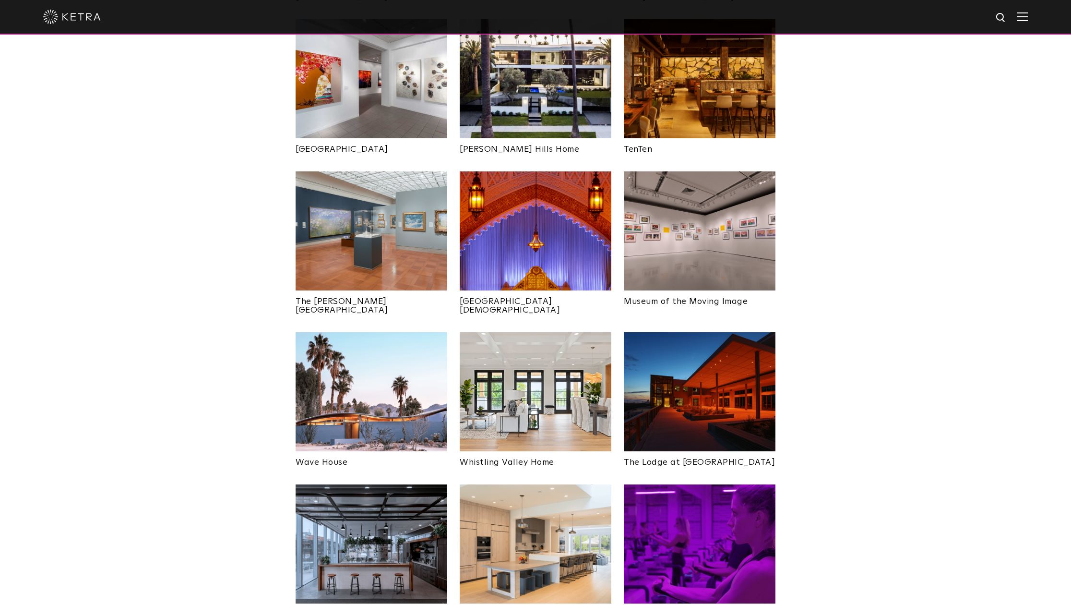
scroll to position [1067, 0]
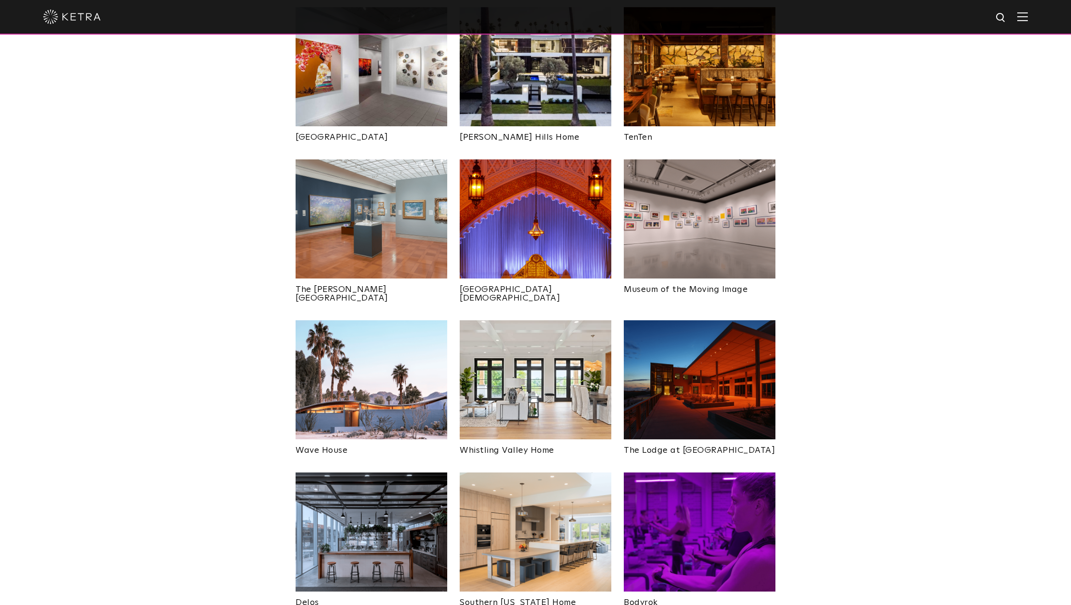
click at [373, 345] on img at bounding box center [372, 379] width 152 height 119
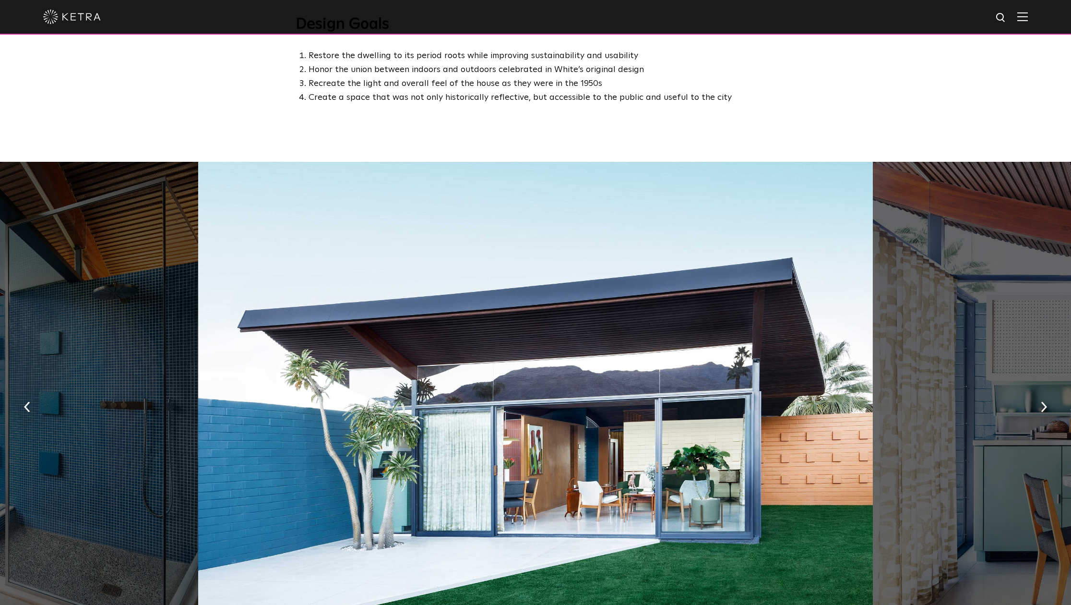
scroll to position [539, 0]
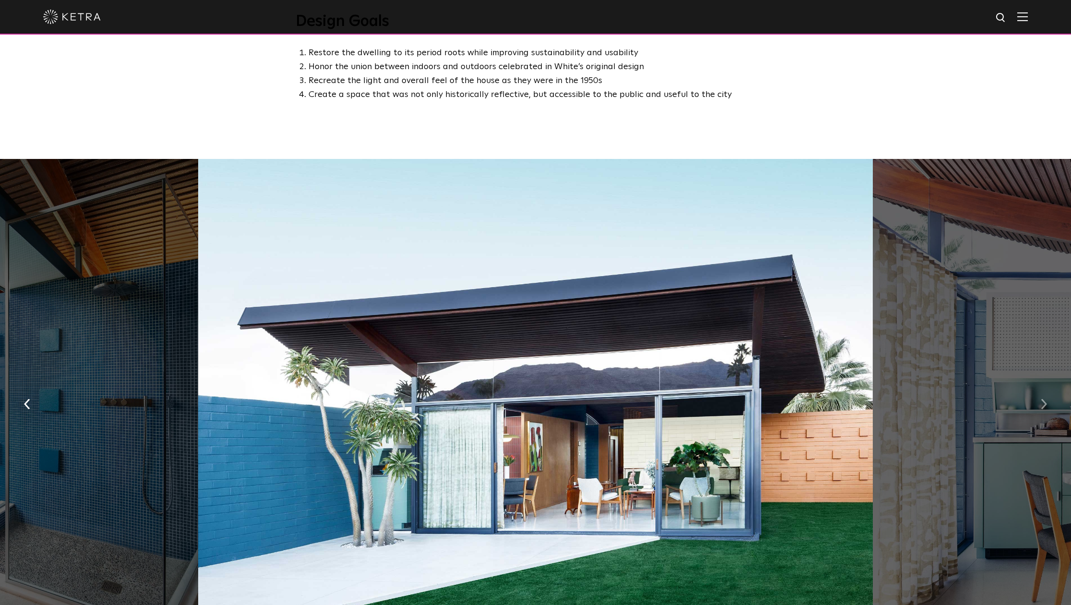
click at [1045, 399] on img "button" at bounding box center [1044, 404] width 6 height 11
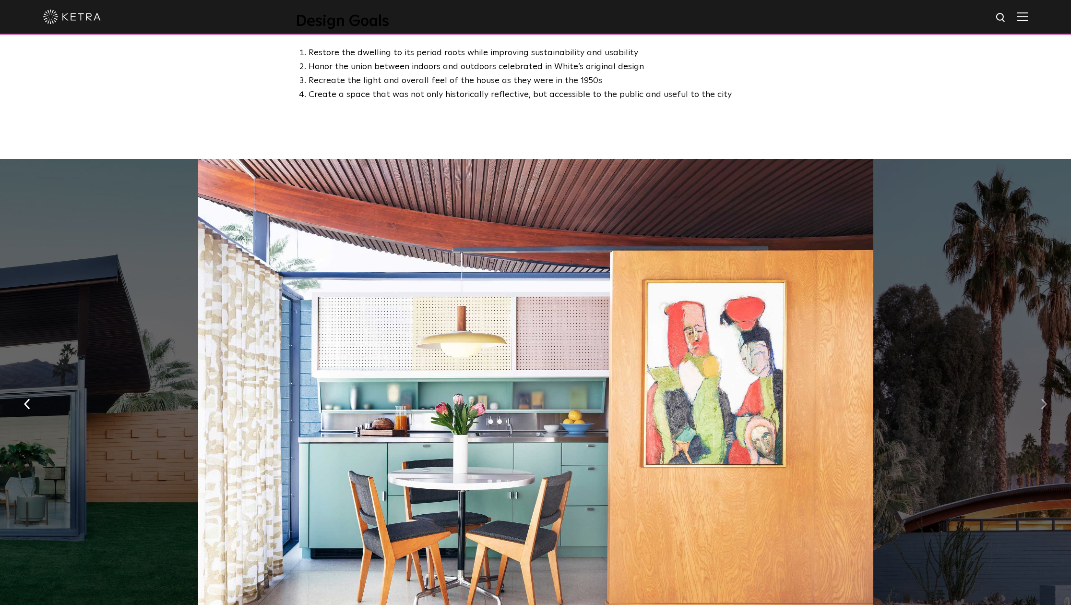
click at [1045, 399] on img "button" at bounding box center [1044, 404] width 6 height 11
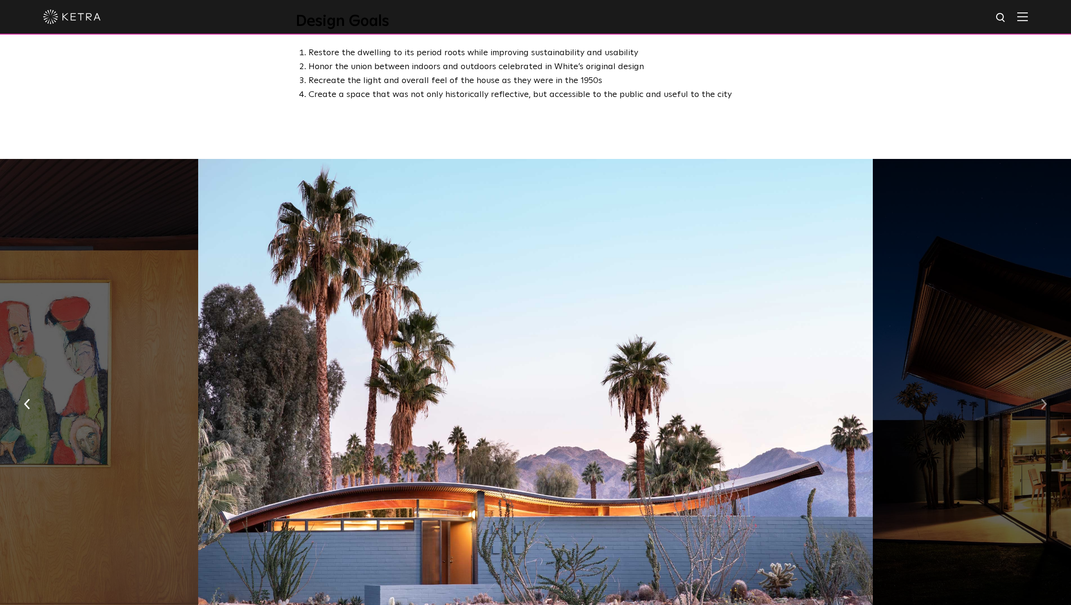
click at [1045, 399] on img "button" at bounding box center [1044, 404] width 6 height 11
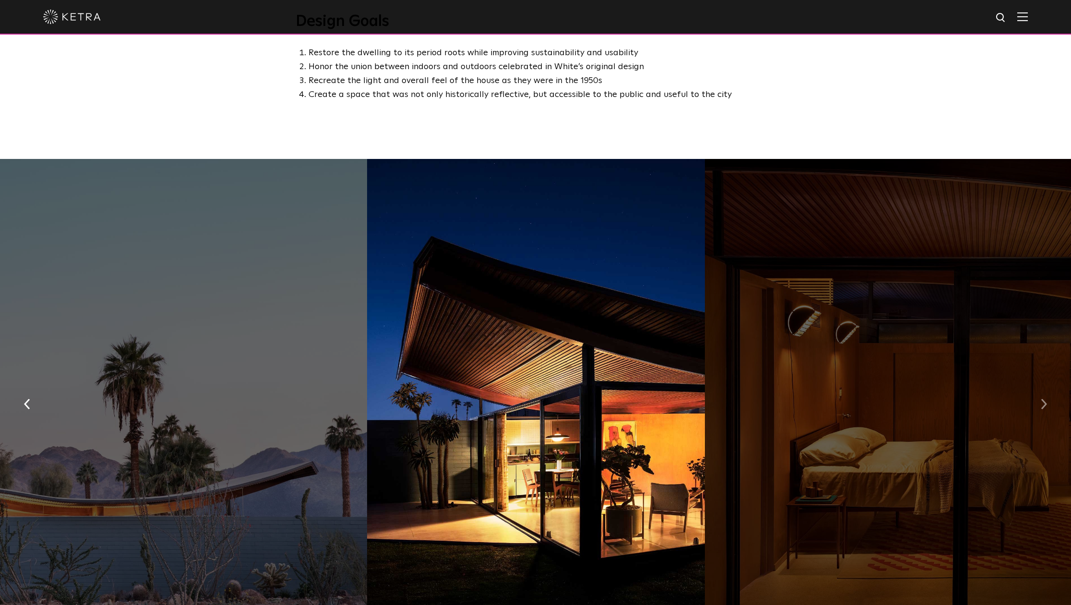
click at [1045, 399] on img "button" at bounding box center [1044, 404] width 6 height 11
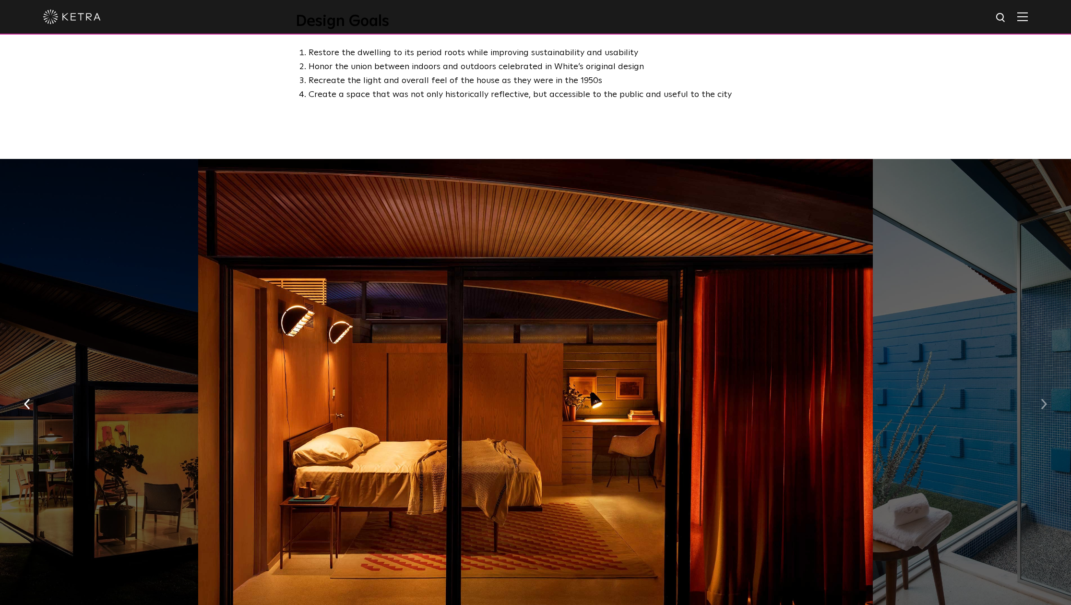
click at [1045, 399] on img "button" at bounding box center [1044, 404] width 6 height 11
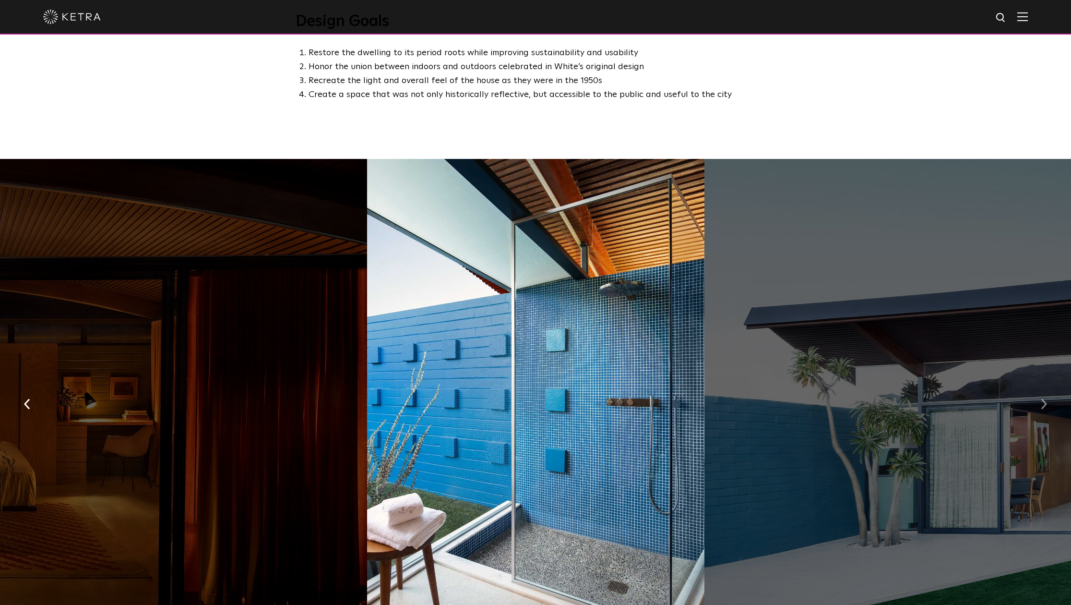
click at [1045, 399] on img "button" at bounding box center [1044, 404] width 6 height 11
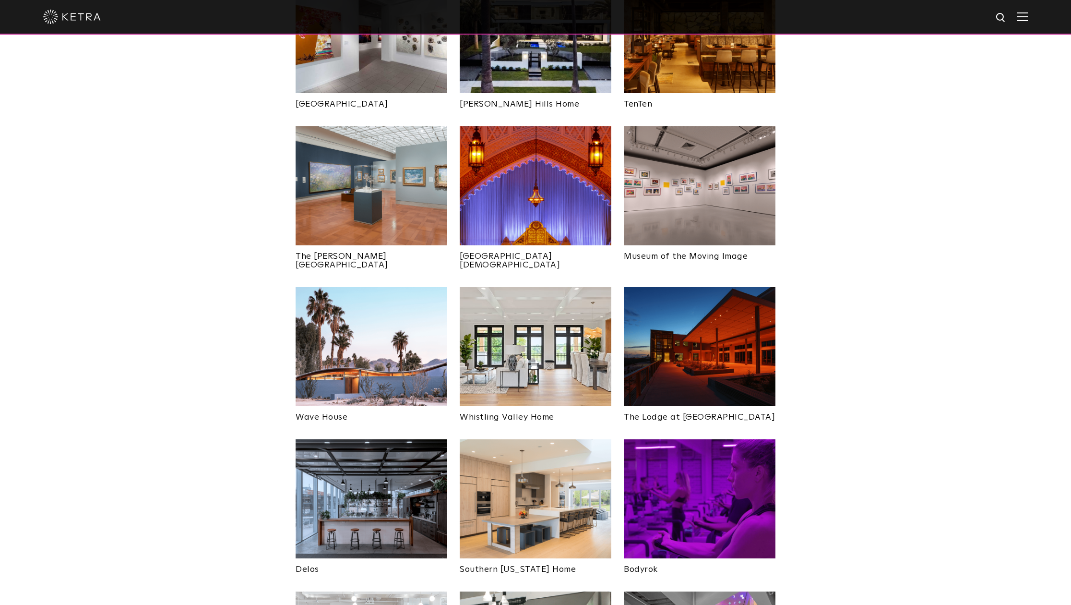
scroll to position [1106, 0]
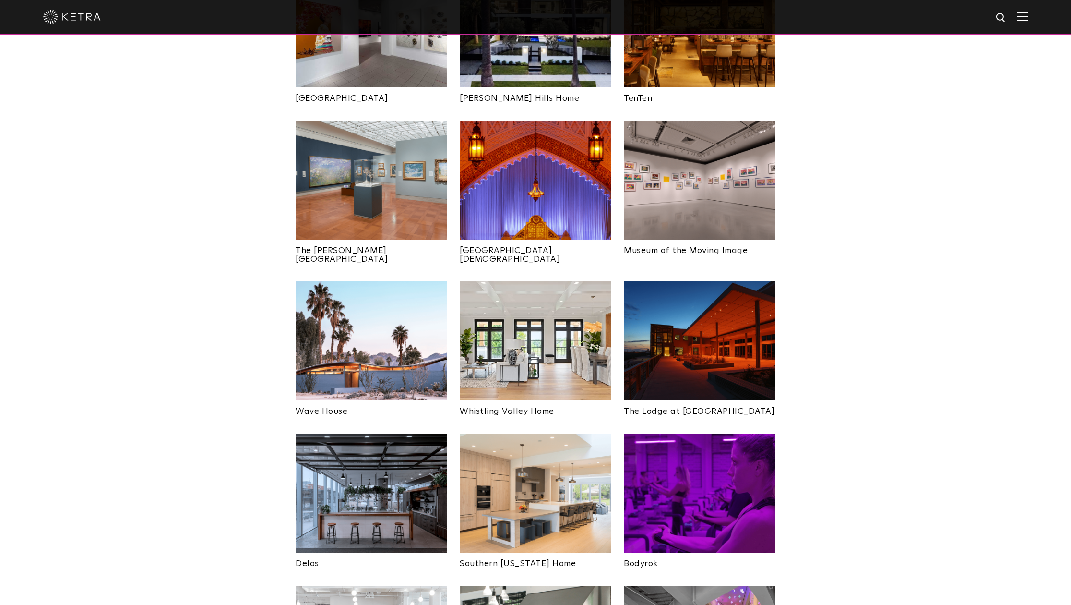
click at [548, 312] on img at bounding box center [536, 340] width 152 height 119
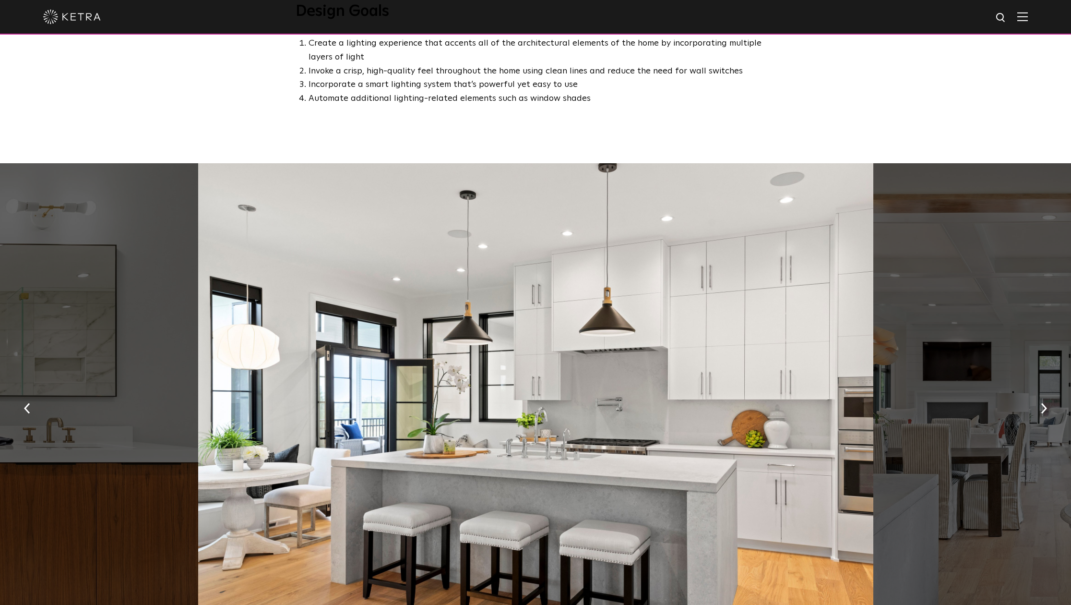
scroll to position [565, 0]
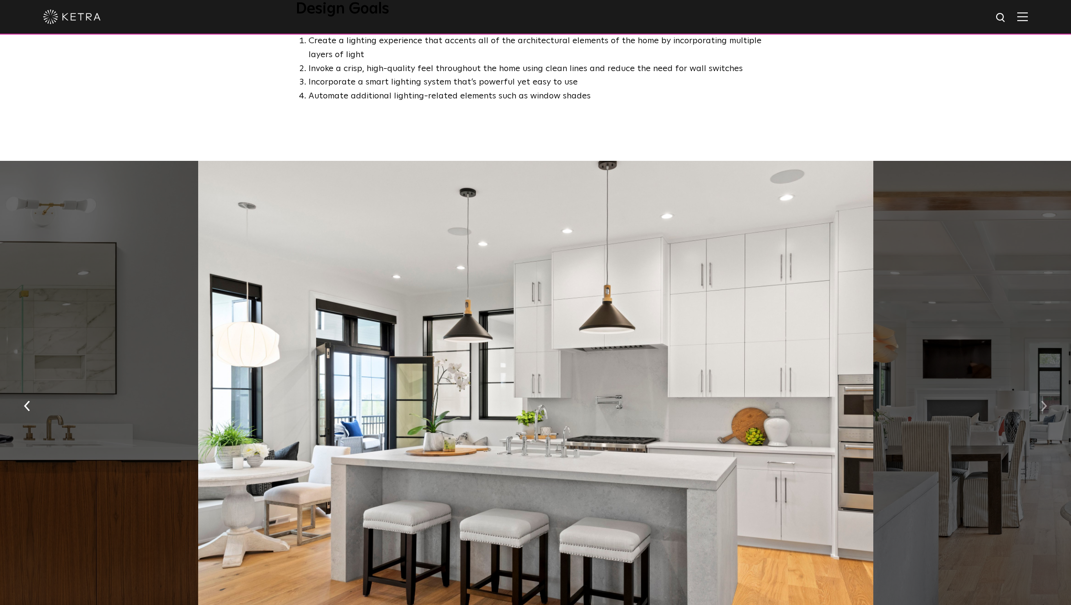
click at [1045, 401] on img "button" at bounding box center [1044, 405] width 6 height 11
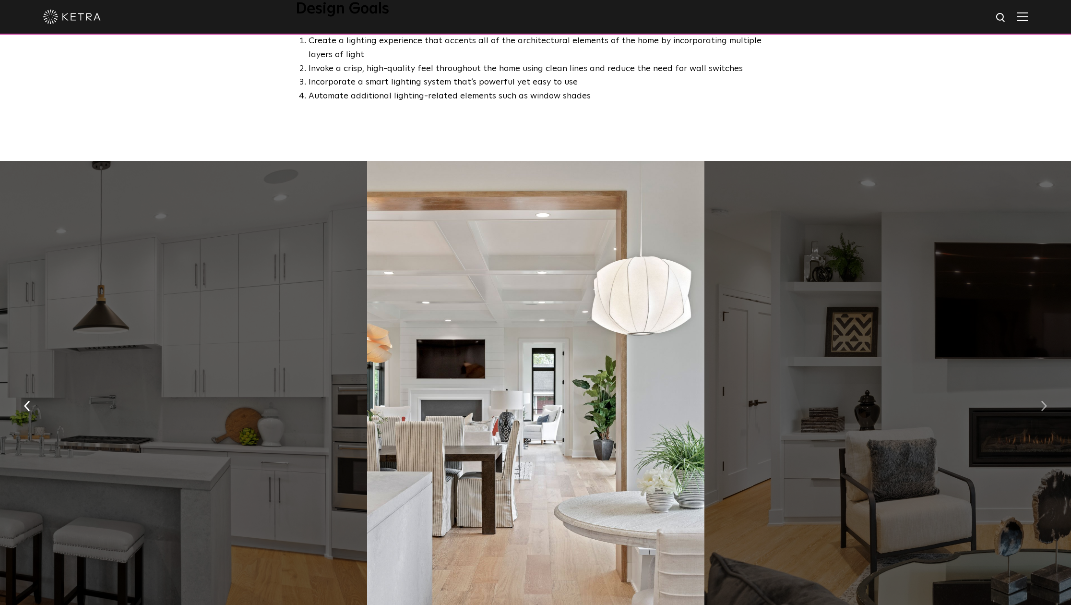
click at [1043, 400] on img "button" at bounding box center [1044, 405] width 6 height 11
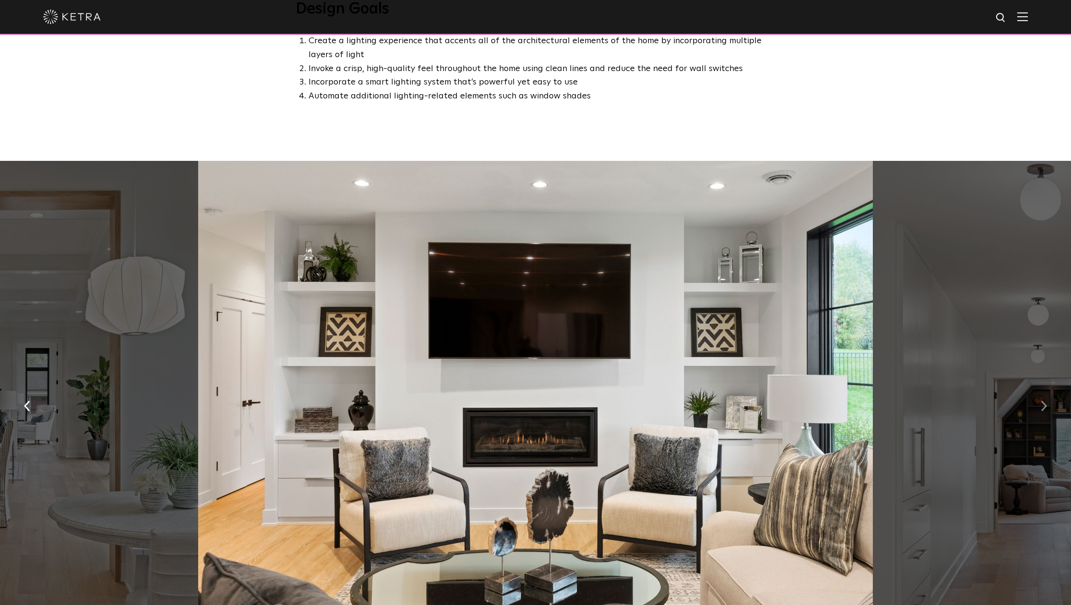
click at [1043, 400] on img "button" at bounding box center [1044, 405] width 6 height 11
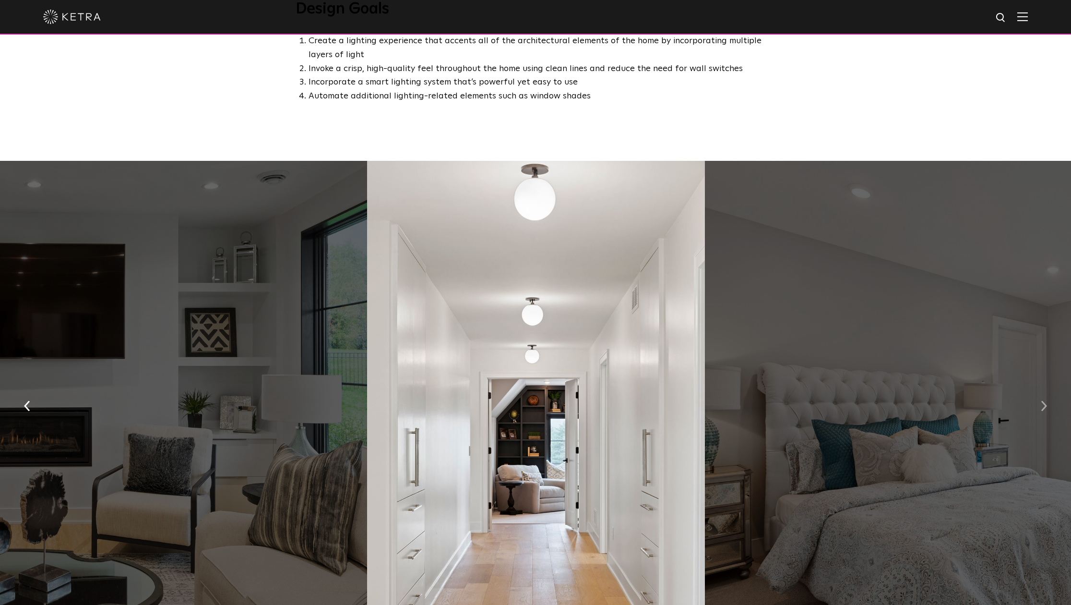
click at [1043, 400] on img "button" at bounding box center [1044, 405] width 6 height 11
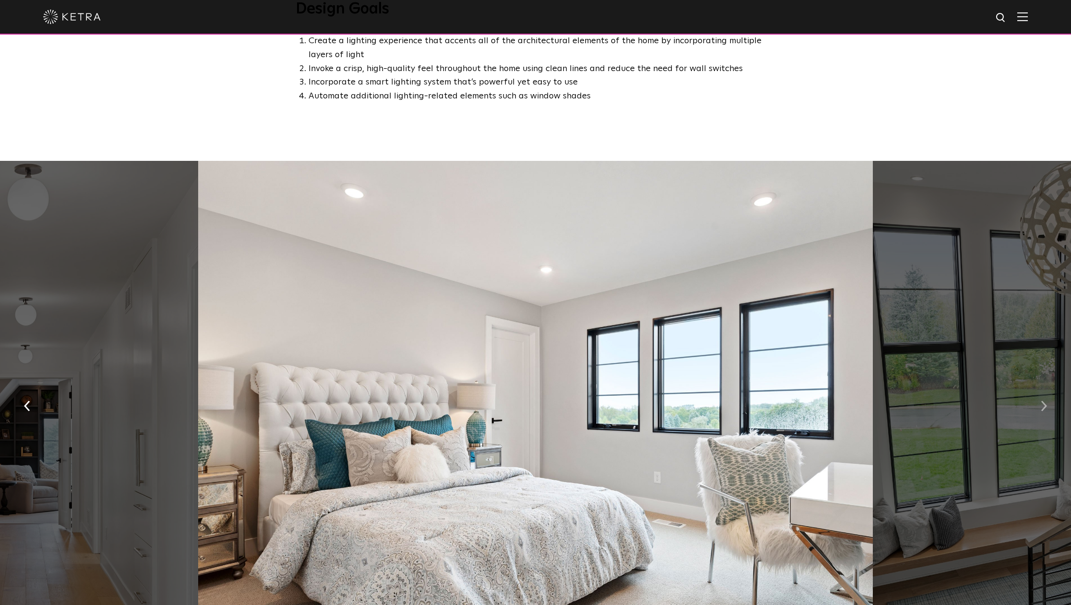
click at [1043, 400] on img "button" at bounding box center [1044, 405] width 6 height 11
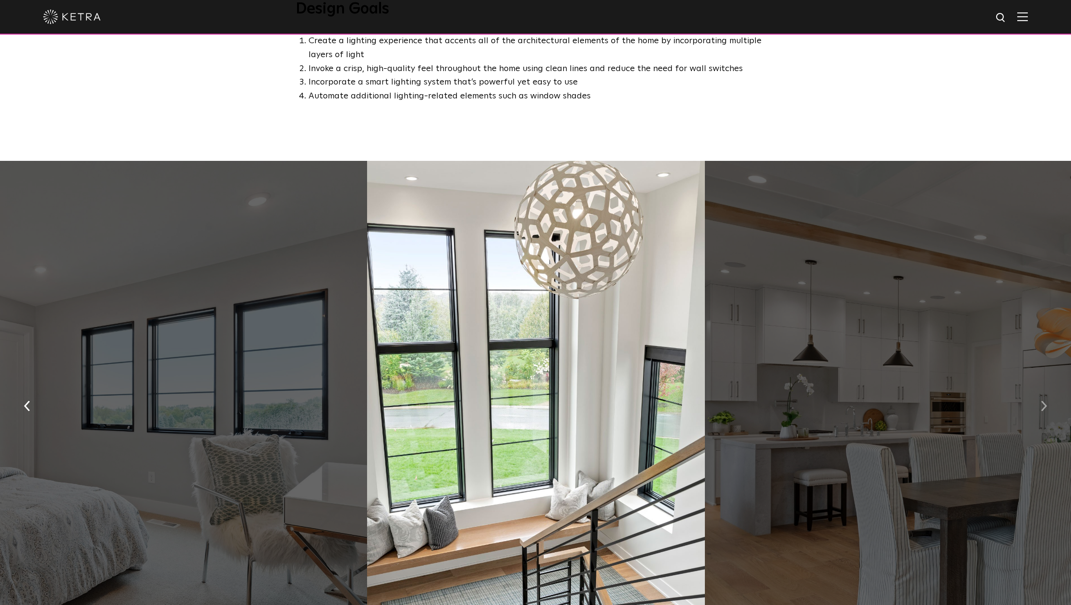
click at [1043, 400] on img "button" at bounding box center [1044, 405] width 6 height 11
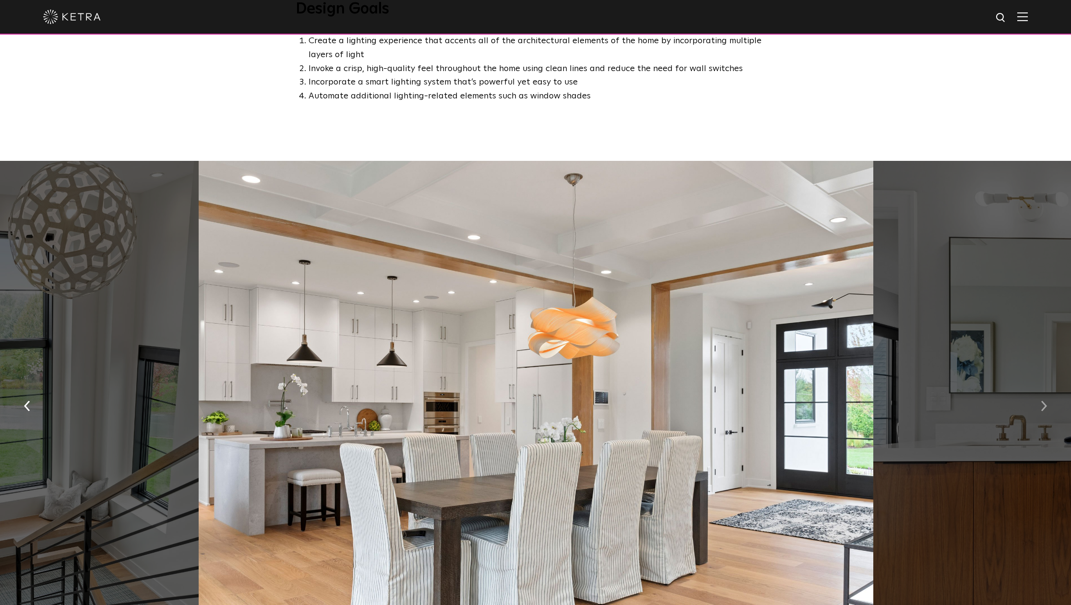
click at [1043, 400] on img "button" at bounding box center [1044, 405] width 6 height 11
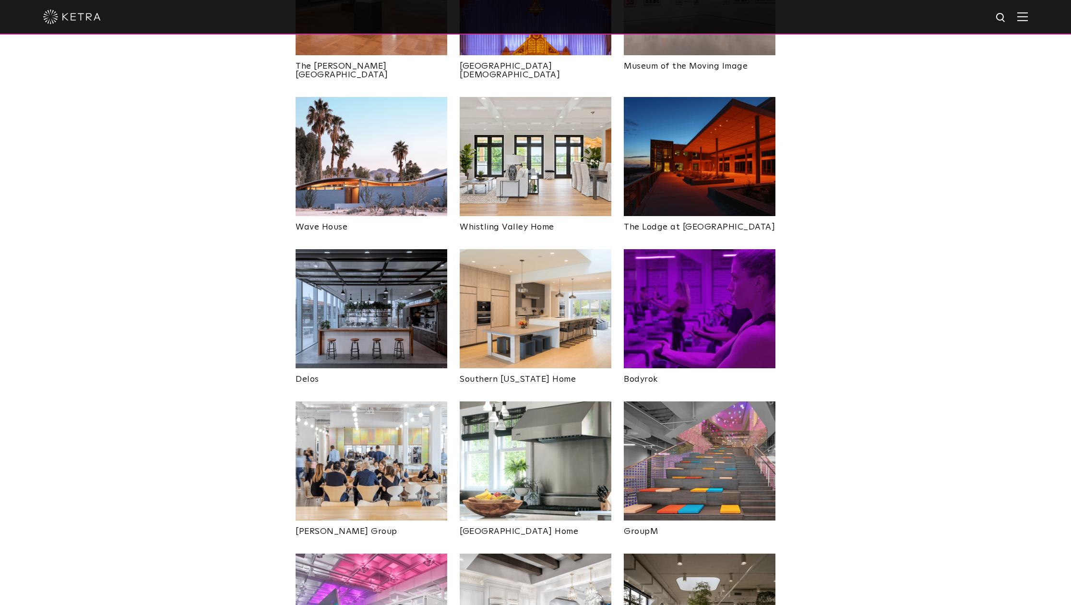
scroll to position [1290, 0]
click at [704, 122] on img at bounding box center [700, 155] width 152 height 119
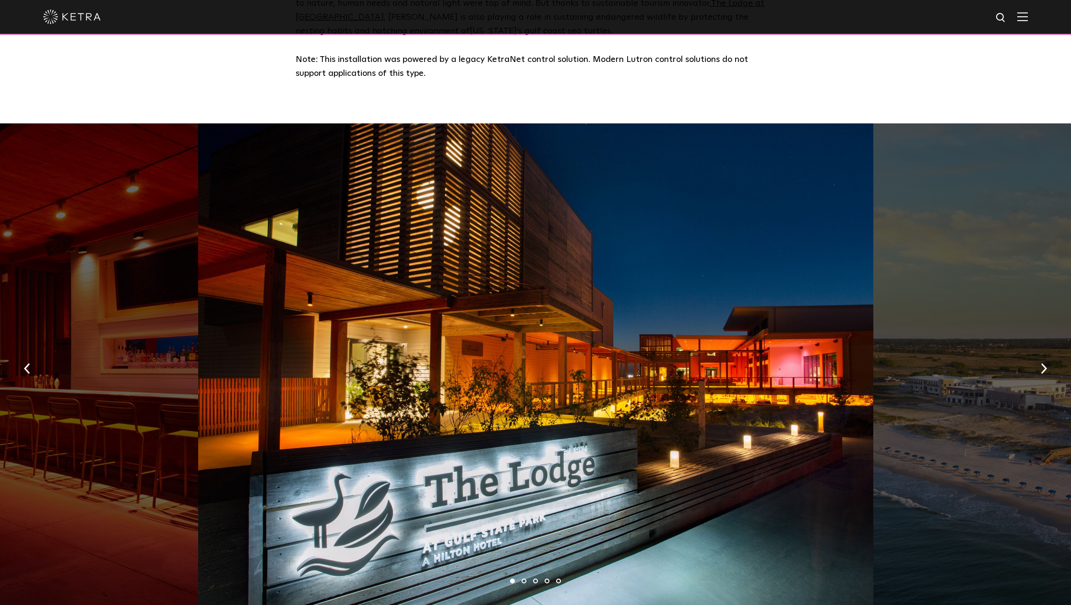
scroll to position [487, 0]
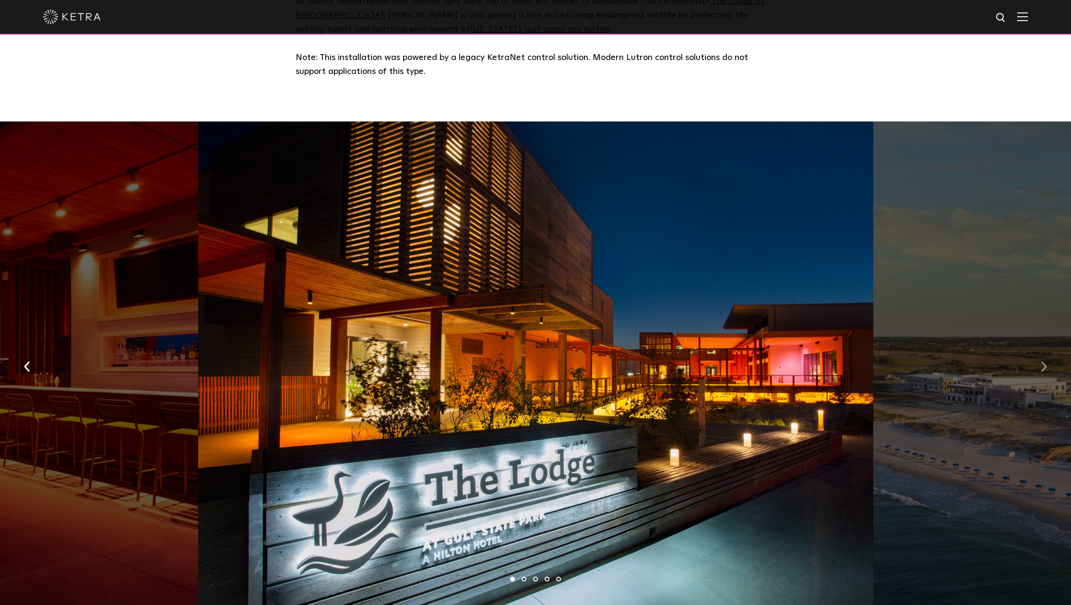
click at [1048, 354] on button "button" at bounding box center [1044, 365] width 21 height 33
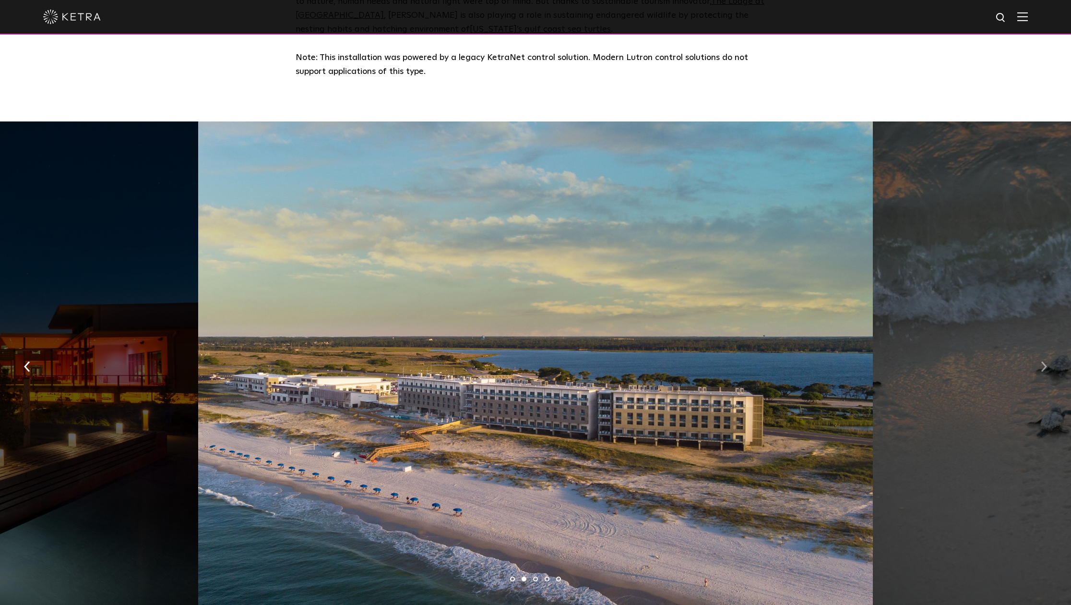
click at [1048, 354] on button "button" at bounding box center [1044, 365] width 21 height 33
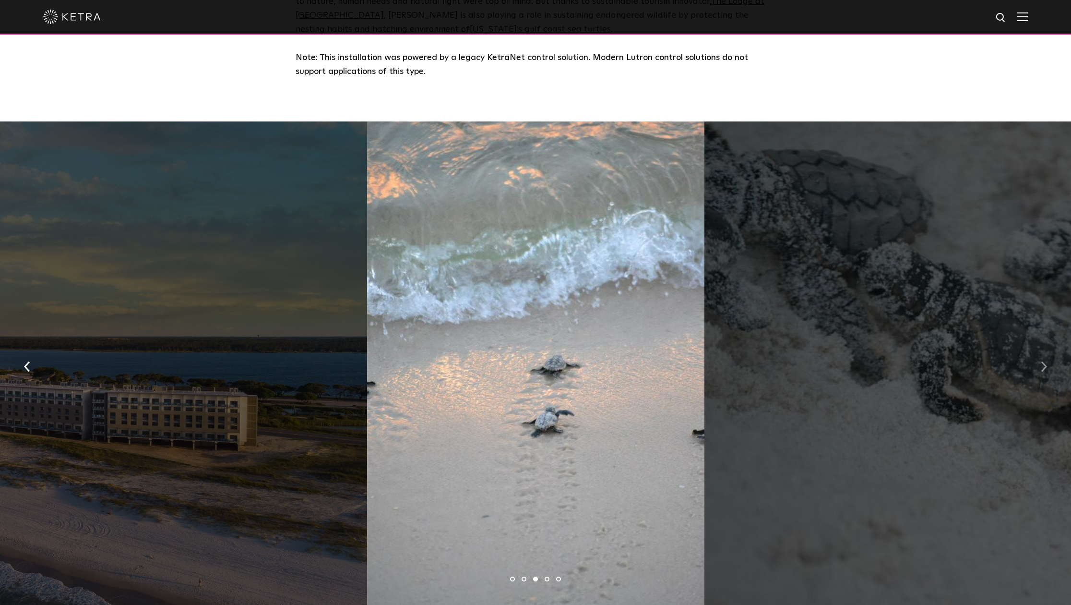
click at [1048, 354] on button "button" at bounding box center [1044, 365] width 21 height 33
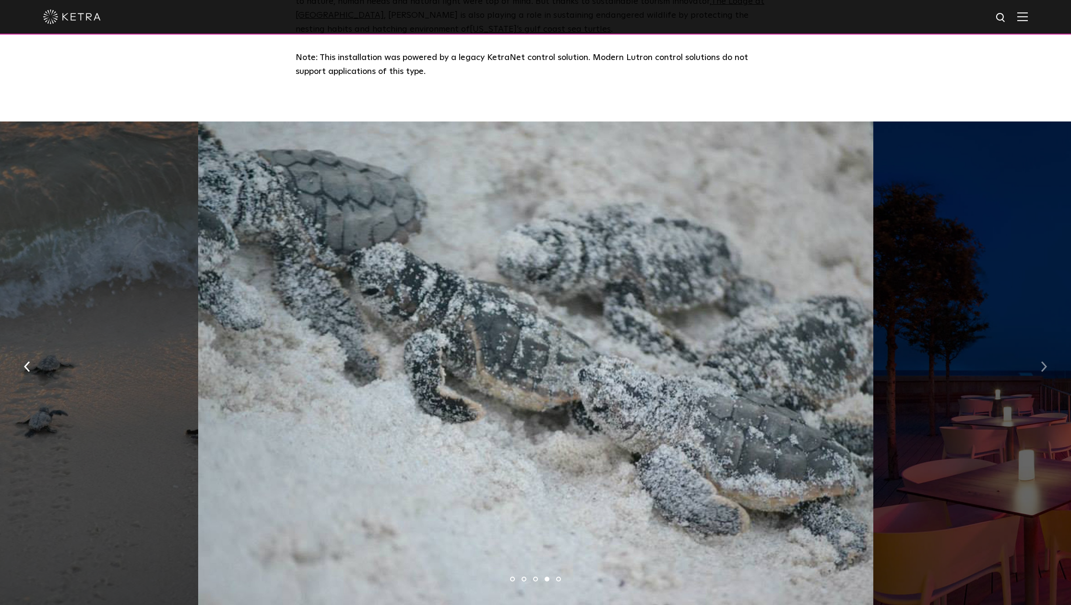
click at [1048, 354] on button "button" at bounding box center [1044, 365] width 21 height 33
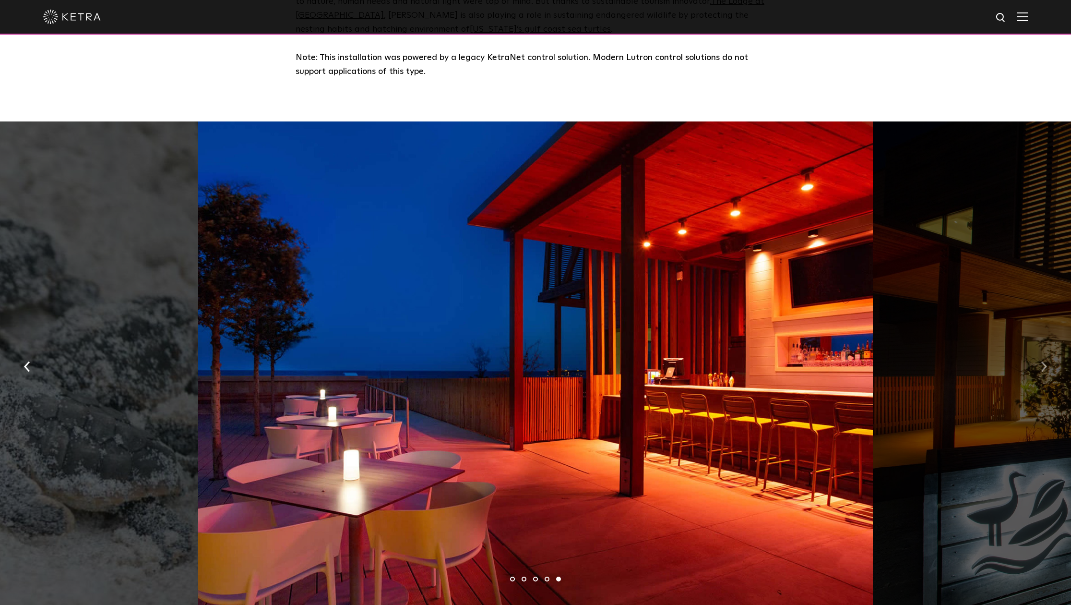
click at [1048, 354] on button "button" at bounding box center [1044, 365] width 21 height 33
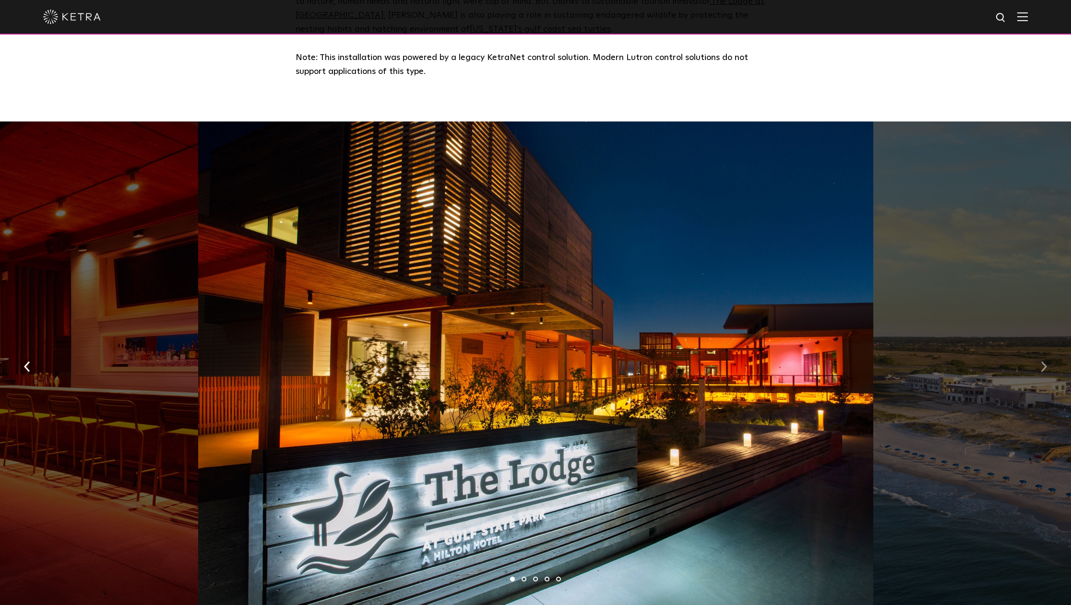
click at [1048, 354] on button "button" at bounding box center [1044, 365] width 21 height 33
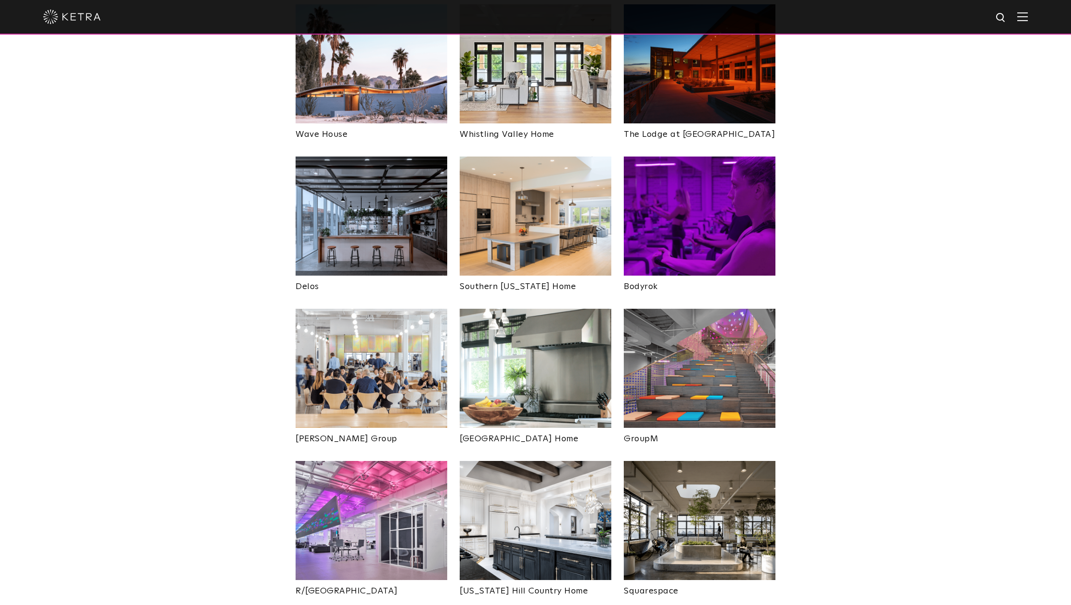
scroll to position [1381, 0]
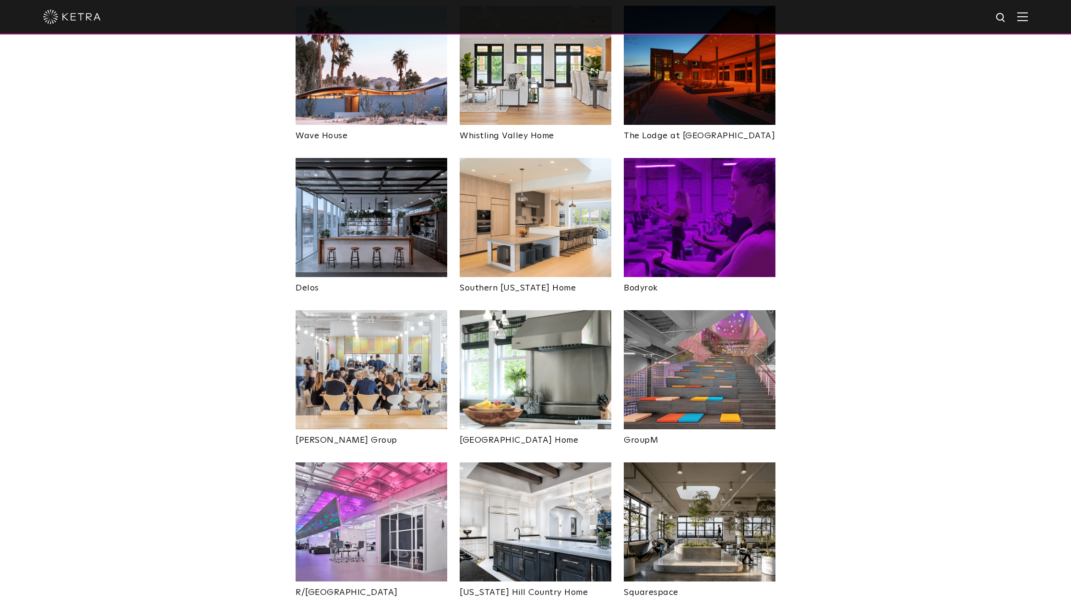
click at [520, 200] on img at bounding box center [536, 217] width 152 height 119
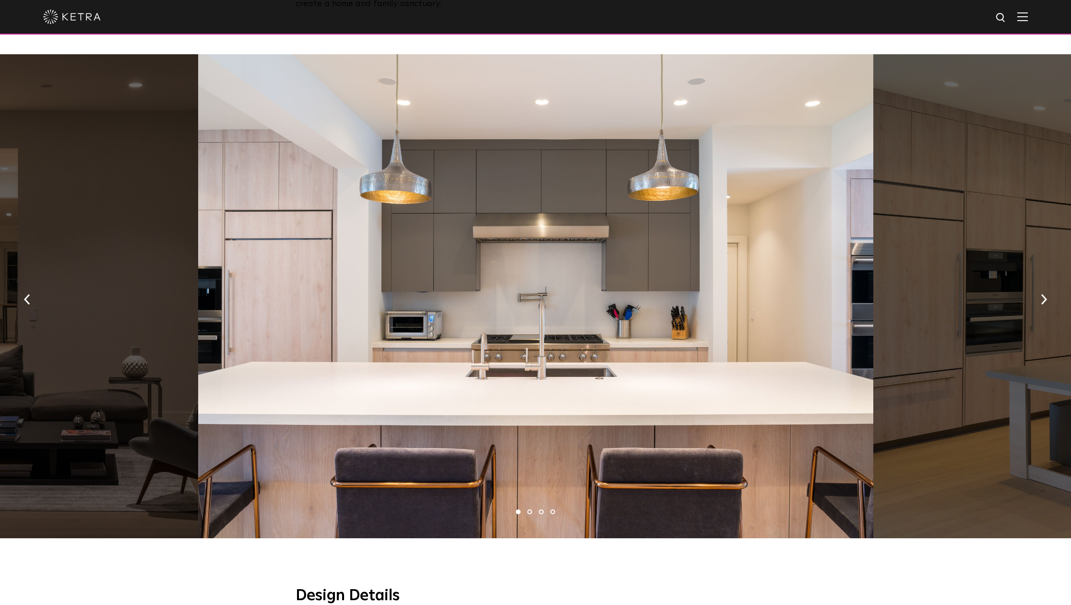
scroll to position [508, 0]
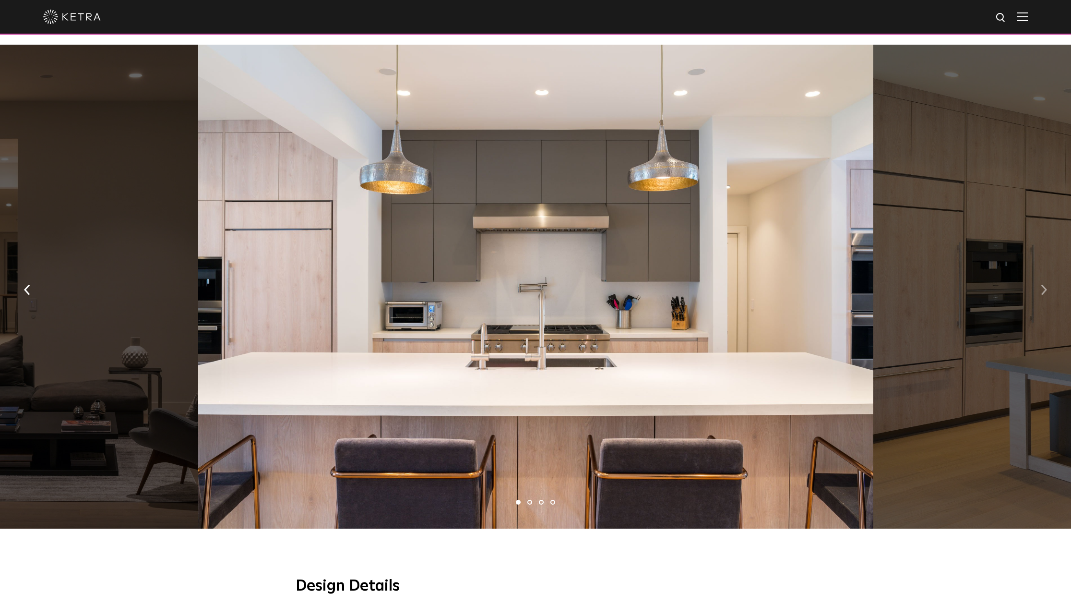
click at [1042, 284] on img "button" at bounding box center [1044, 289] width 6 height 11
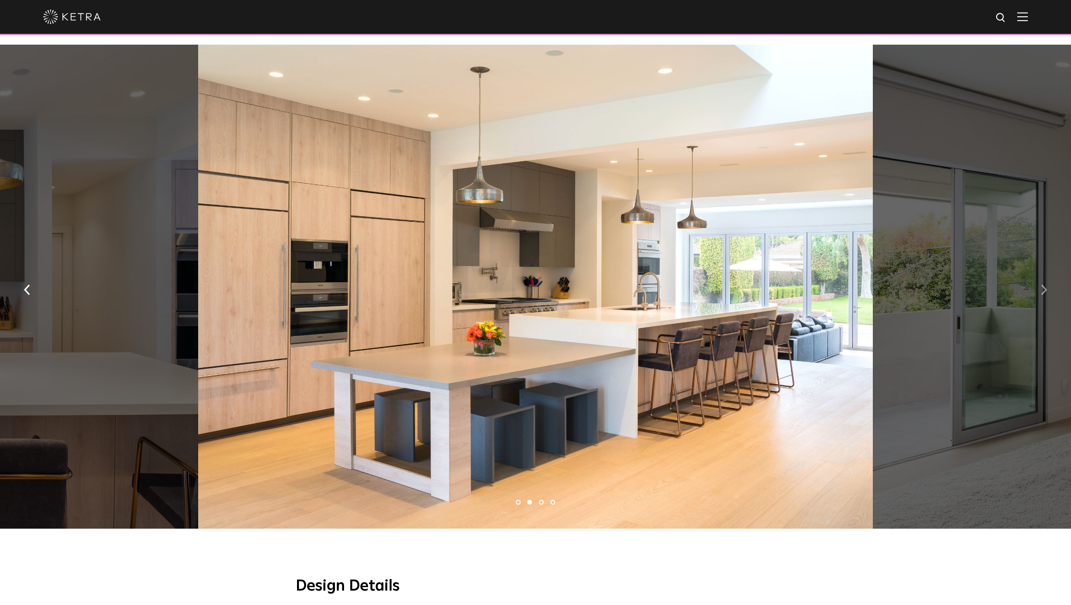
click at [1042, 284] on img "button" at bounding box center [1044, 289] width 6 height 11
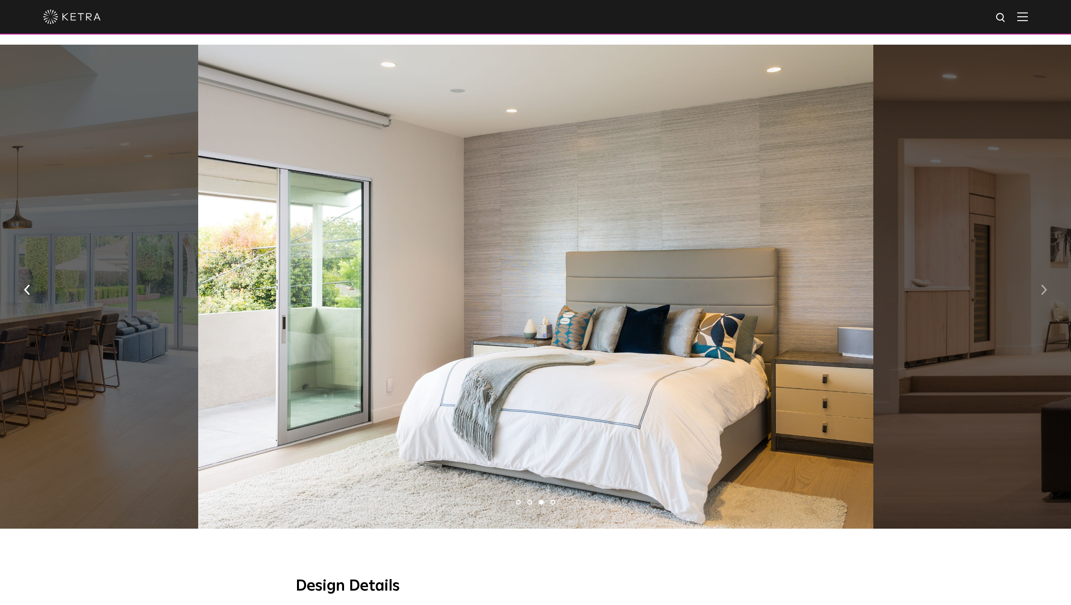
click at [1042, 284] on img "button" at bounding box center [1044, 289] width 6 height 11
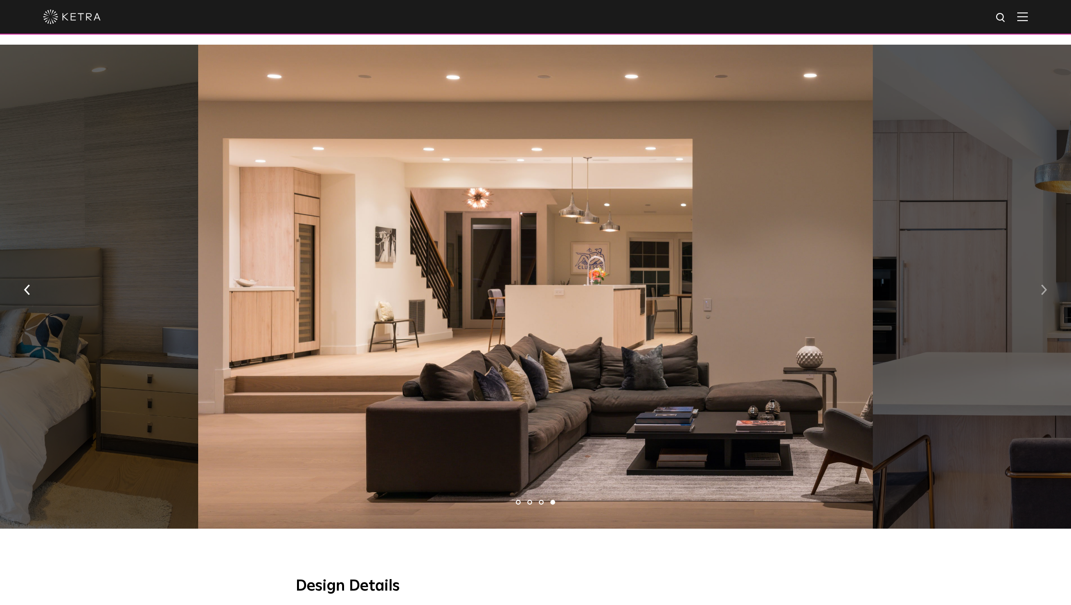
click at [1042, 284] on img "button" at bounding box center [1044, 289] width 6 height 11
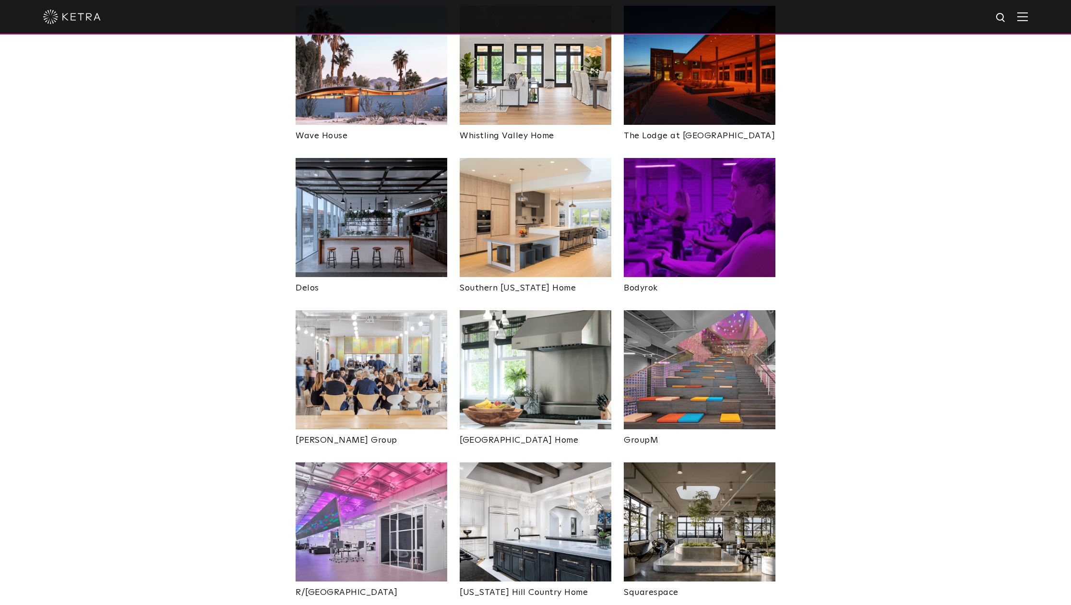
scroll to position [1381, 0]
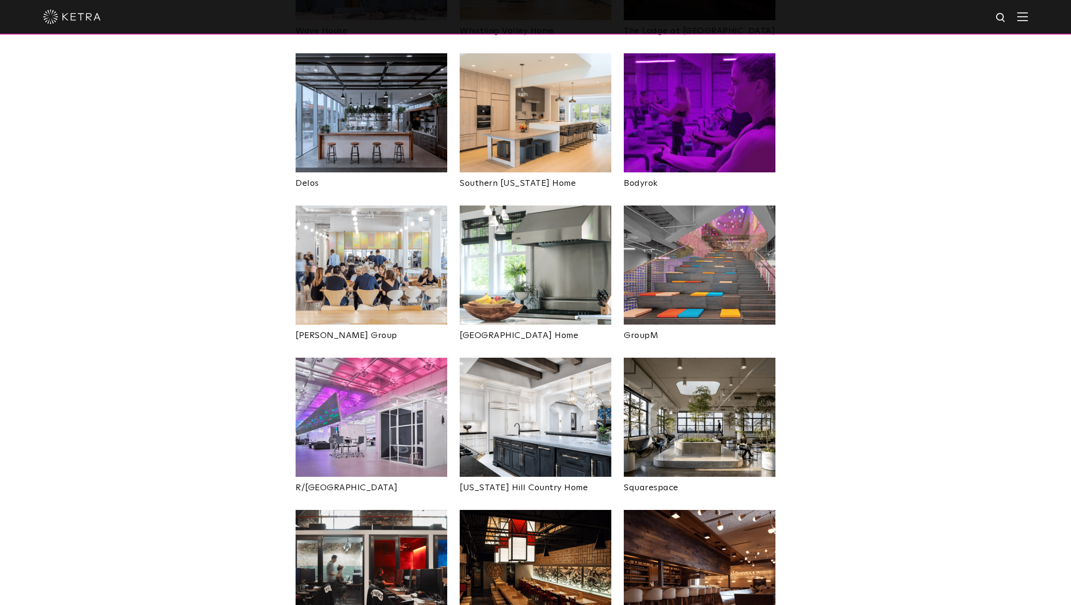
scroll to position [1485, 0]
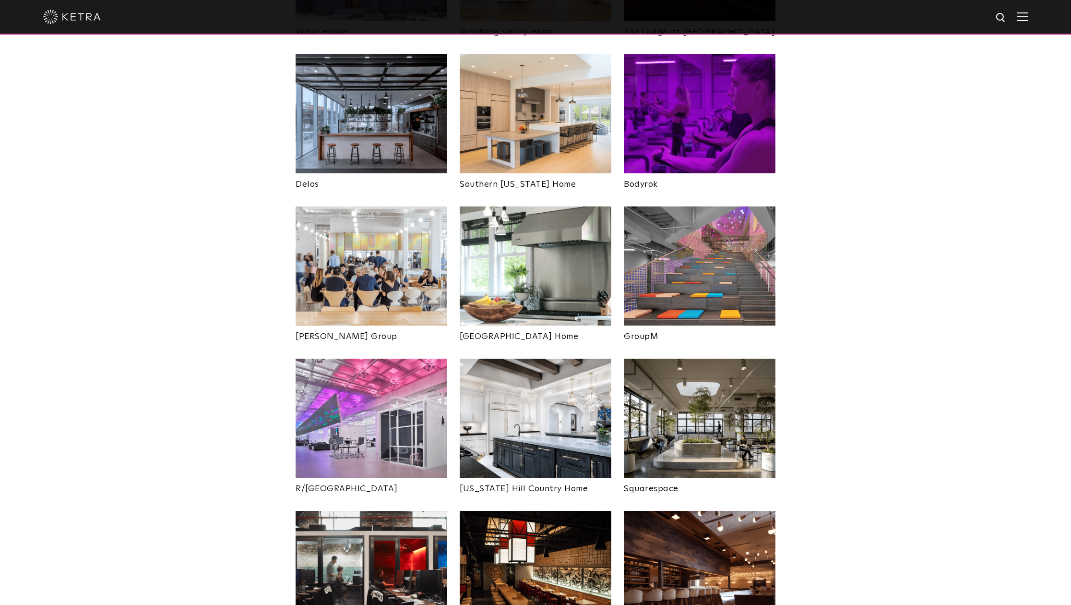
click at [363, 226] on img at bounding box center [372, 265] width 152 height 119
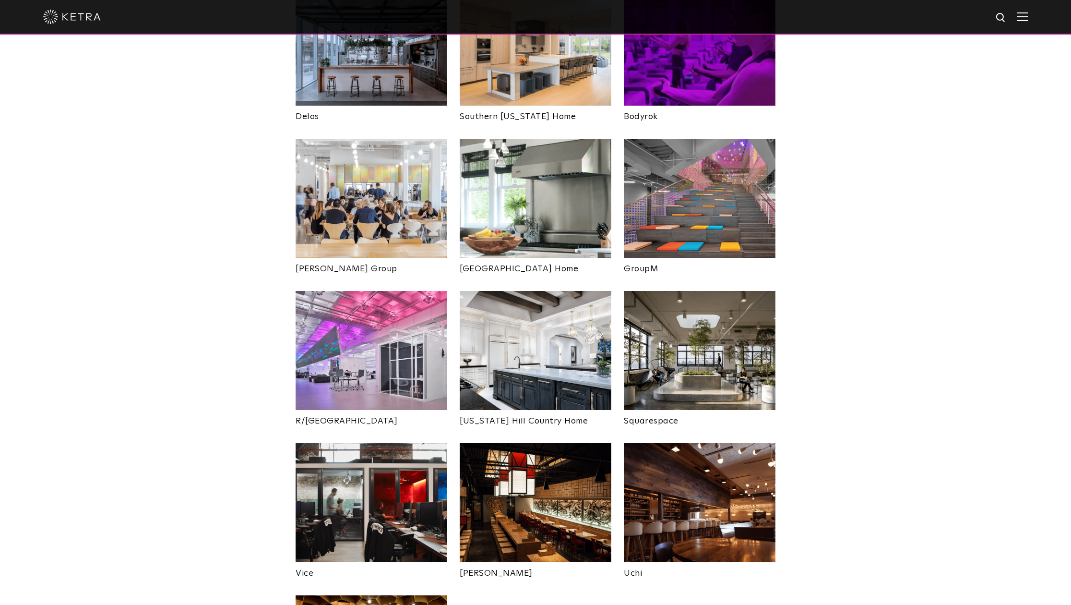
scroll to position [1553, 0]
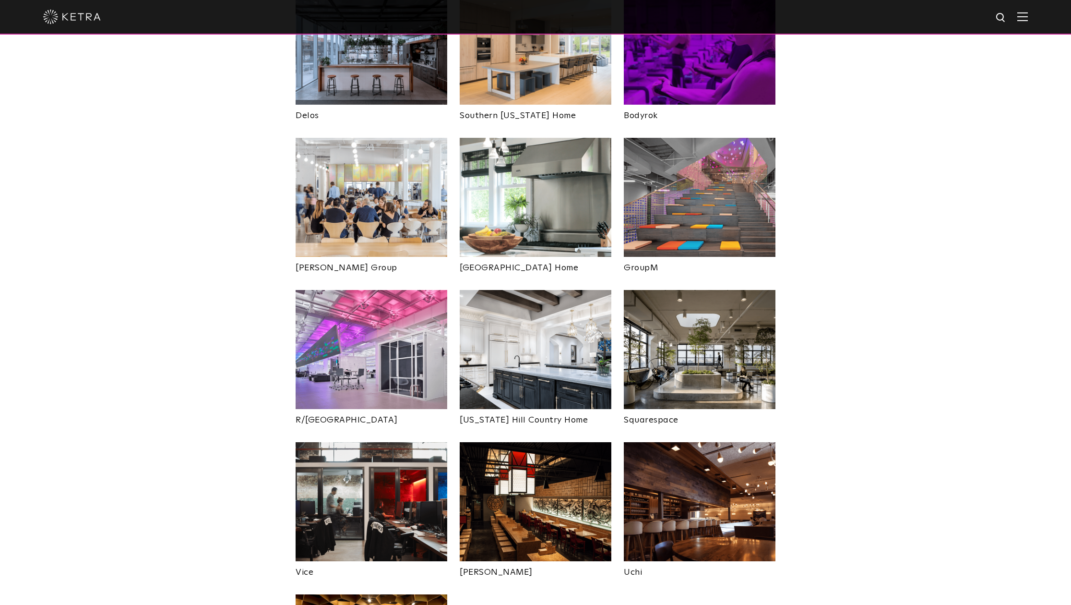
click at [517, 159] on img at bounding box center [536, 197] width 152 height 119
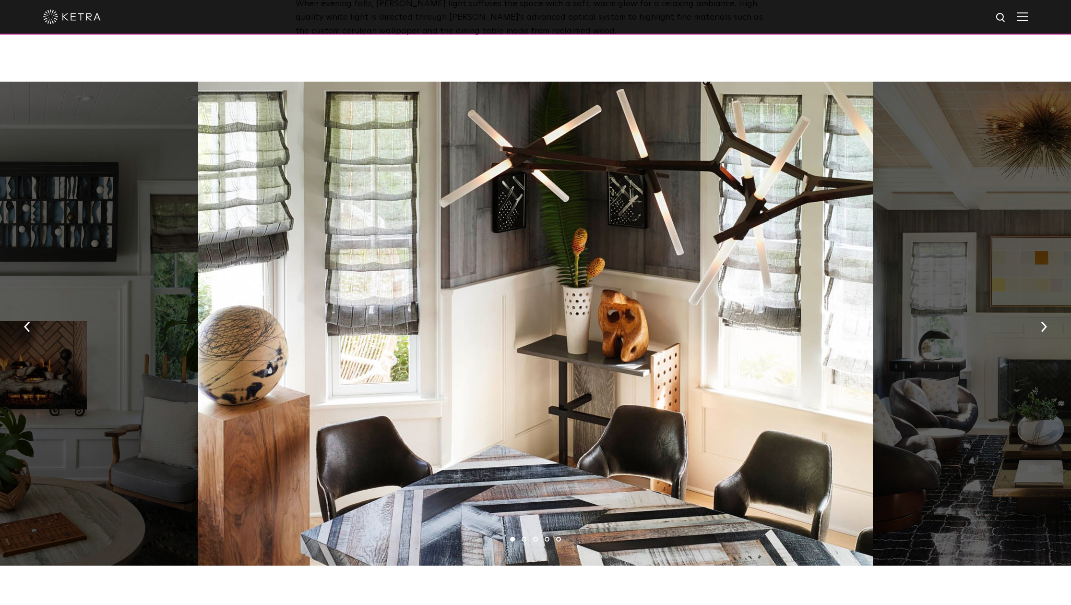
scroll to position [647, 0]
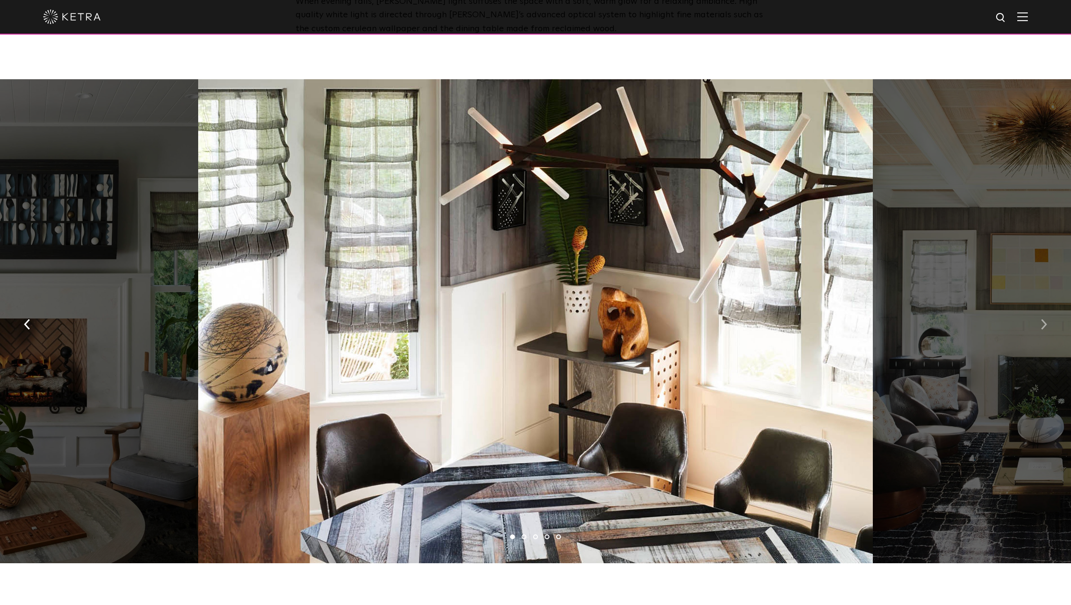
click at [1042, 319] on img "button" at bounding box center [1044, 324] width 6 height 11
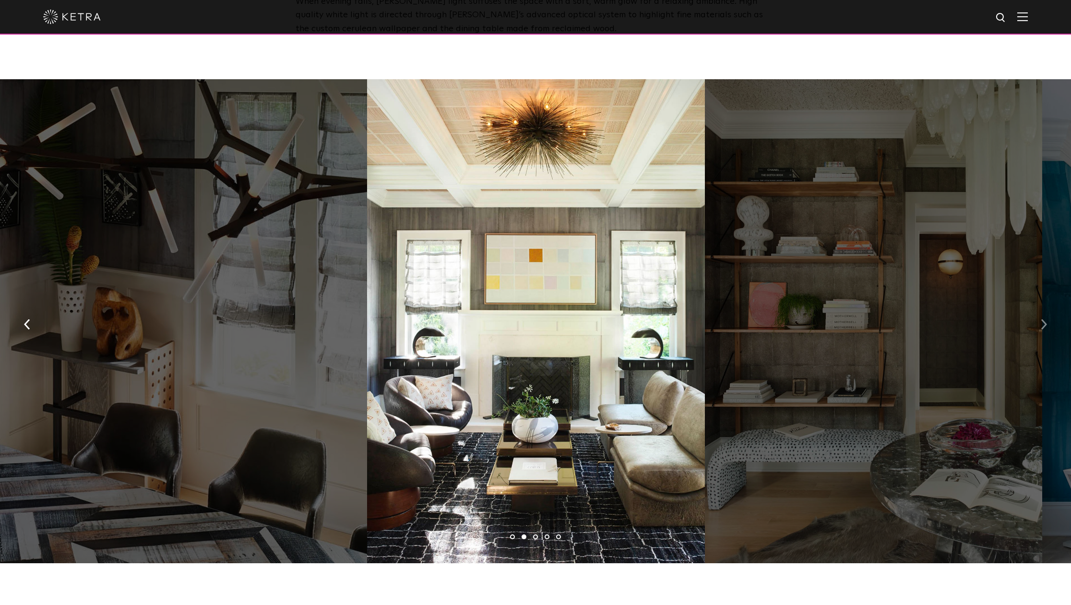
click at [1043, 319] on img "button" at bounding box center [1044, 324] width 6 height 11
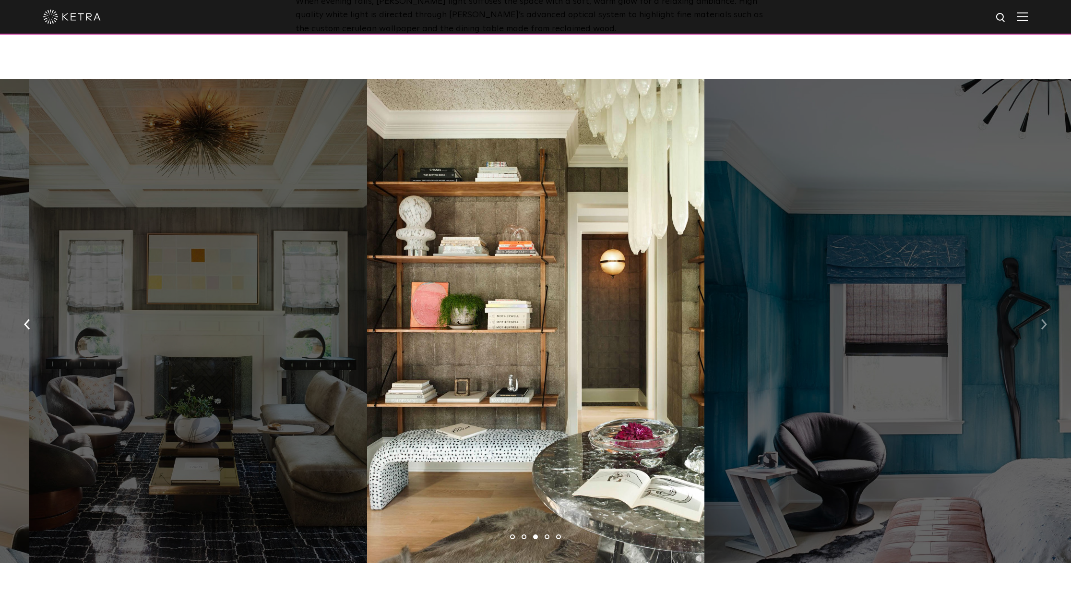
click at [1043, 319] on img "button" at bounding box center [1044, 324] width 6 height 11
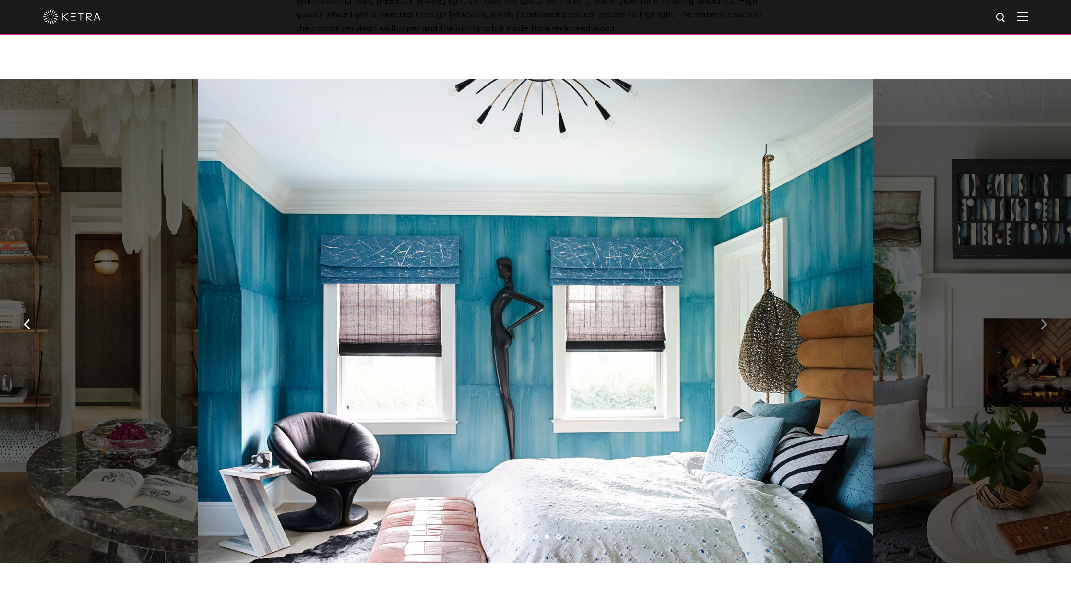
click at [1043, 319] on img "button" at bounding box center [1044, 324] width 6 height 11
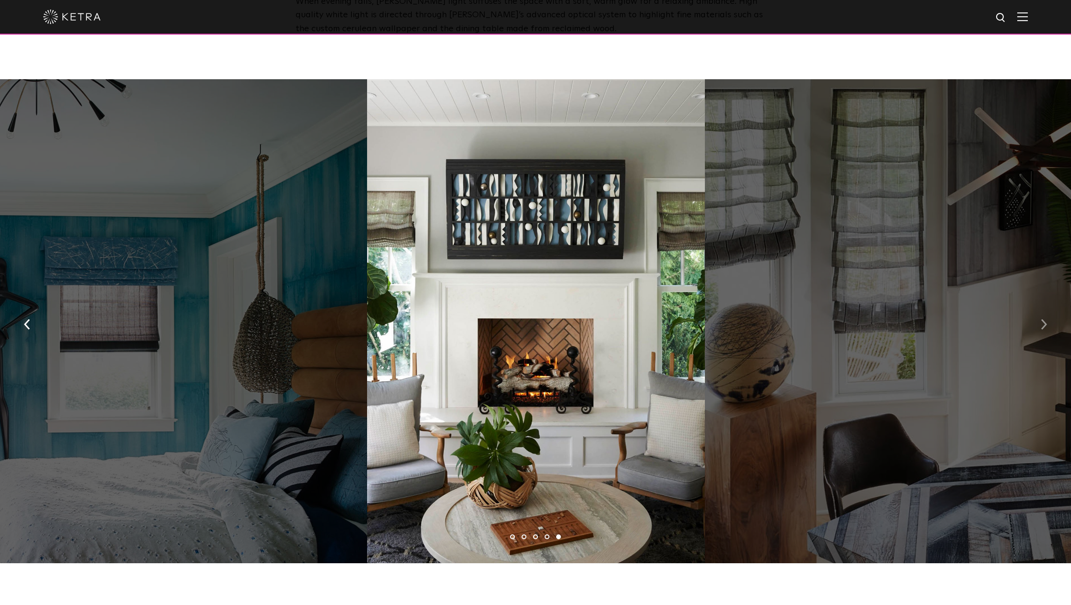
click at [1043, 319] on img "button" at bounding box center [1044, 324] width 6 height 11
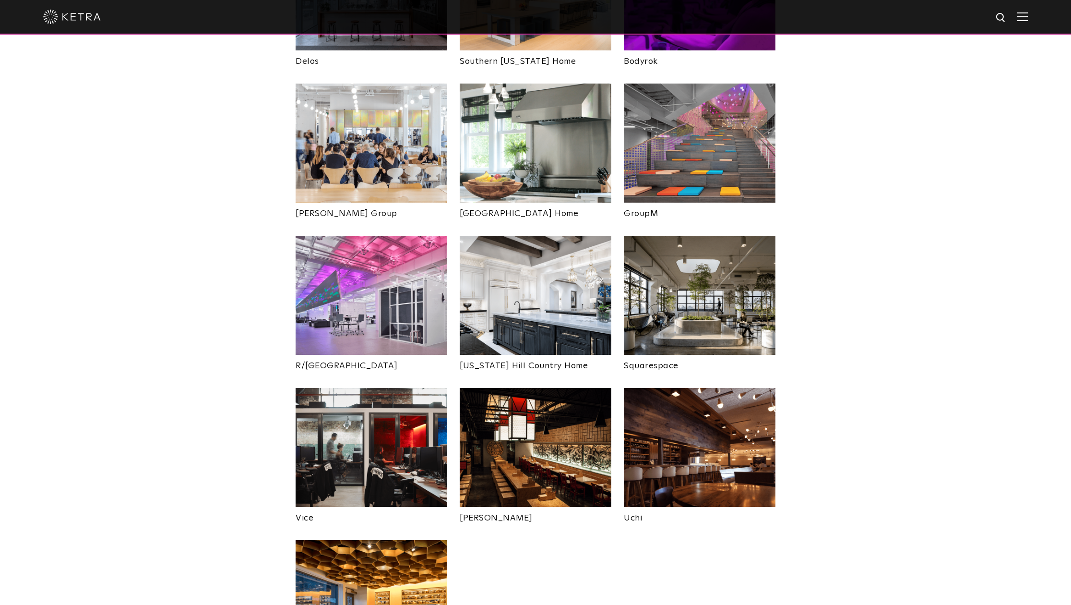
scroll to position [1612, 0]
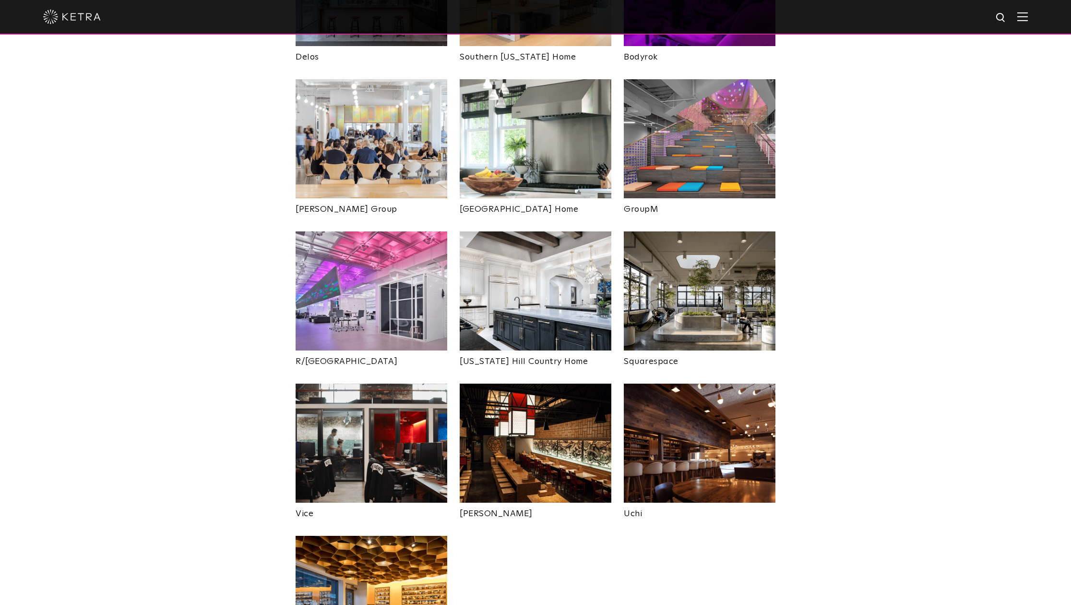
click at [646, 86] on img at bounding box center [700, 138] width 152 height 119
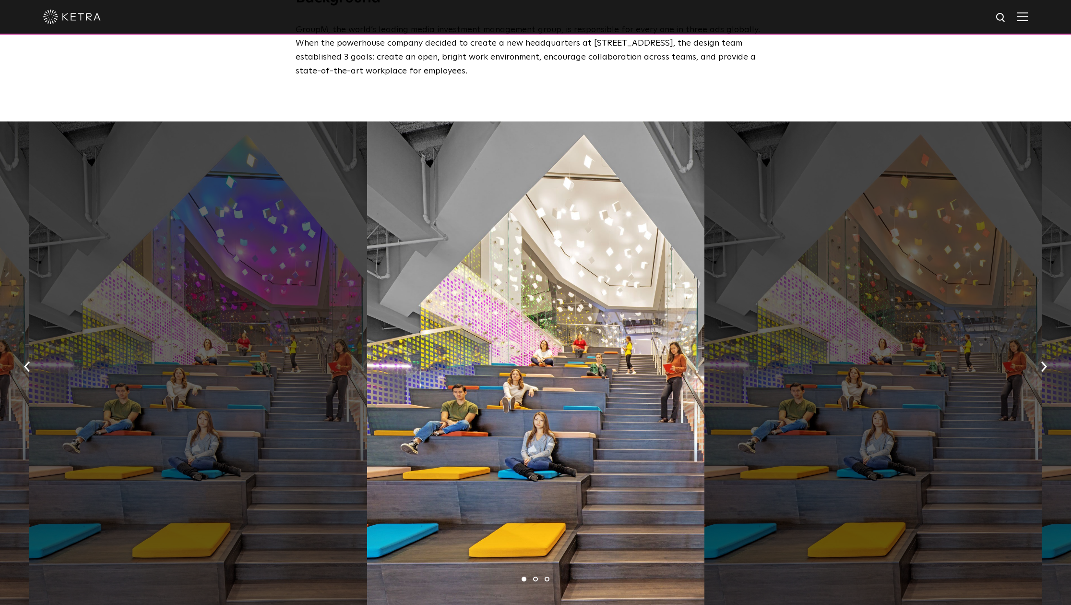
scroll to position [445, 0]
click at [1046, 359] on button "button" at bounding box center [1044, 364] width 21 height 33
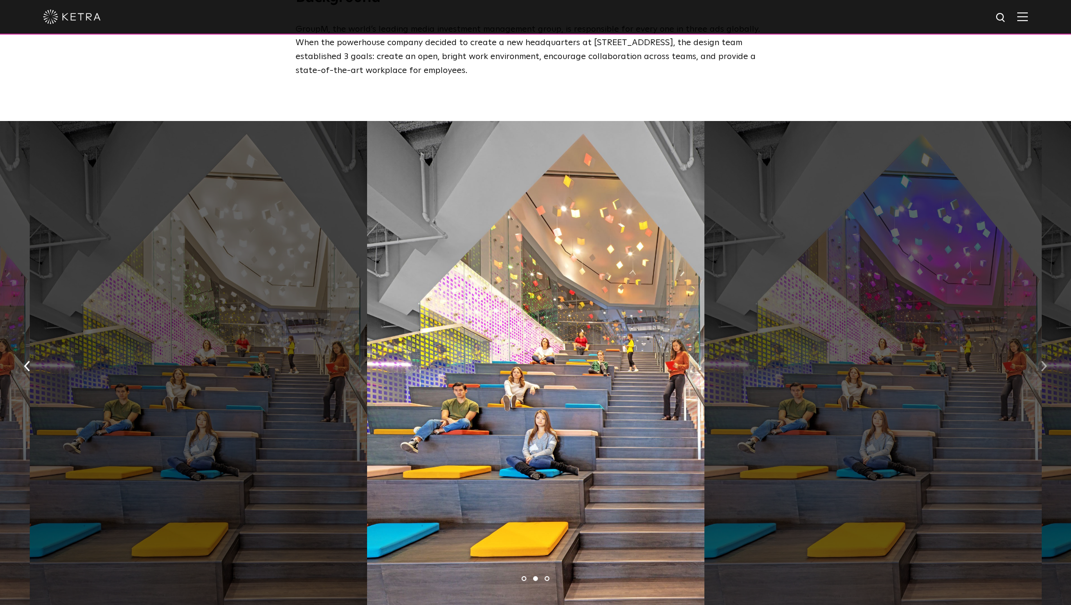
click at [1046, 359] on button "button" at bounding box center [1044, 364] width 21 height 33
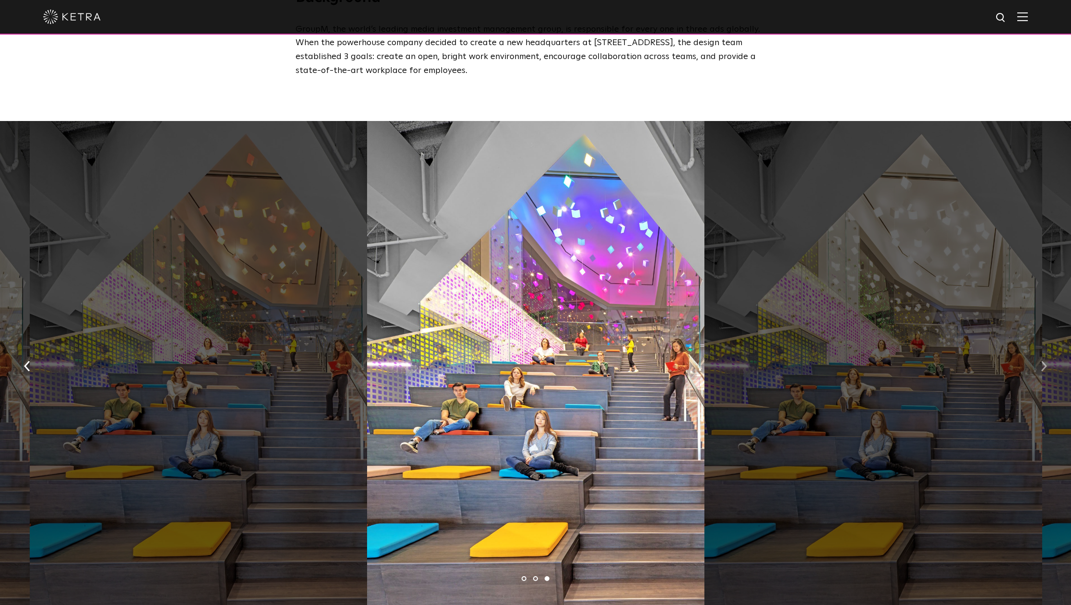
click at [1046, 359] on button "button" at bounding box center [1044, 364] width 21 height 33
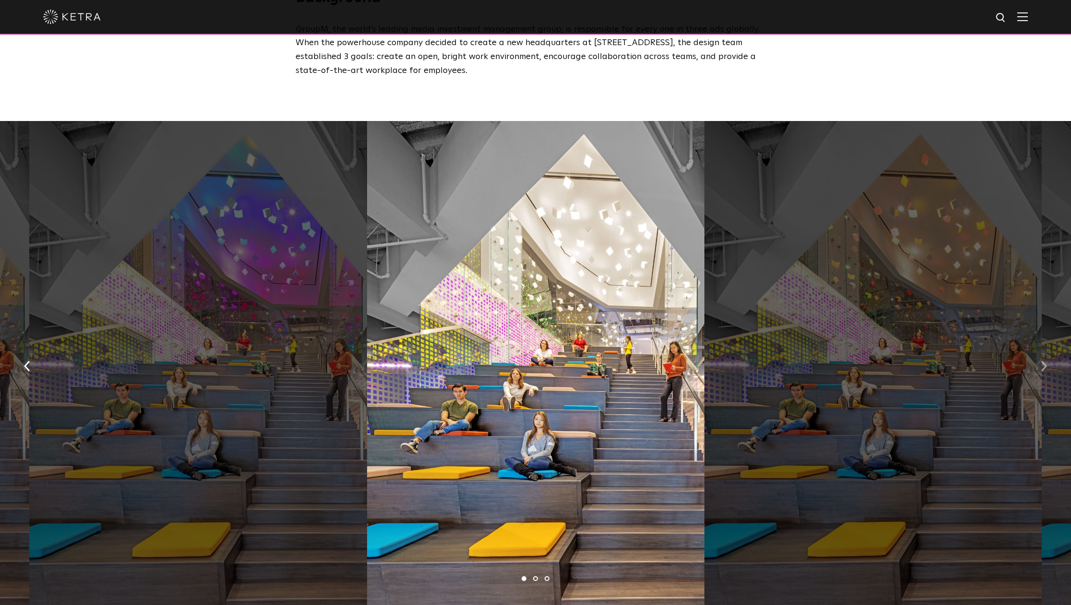
click at [1046, 359] on button "button" at bounding box center [1044, 364] width 21 height 33
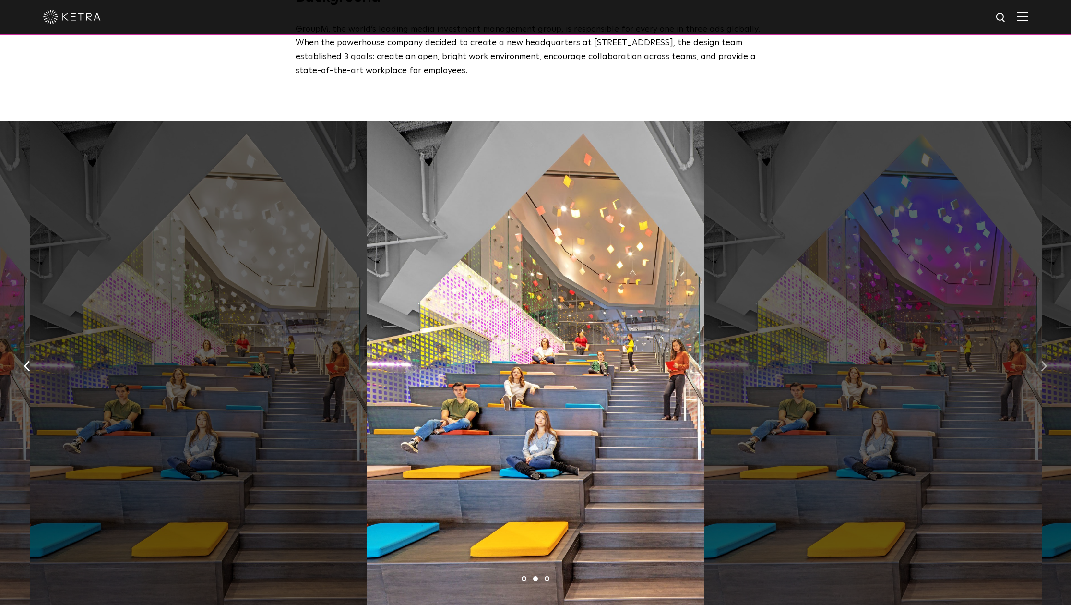
click at [1046, 359] on button "button" at bounding box center [1044, 364] width 21 height 33
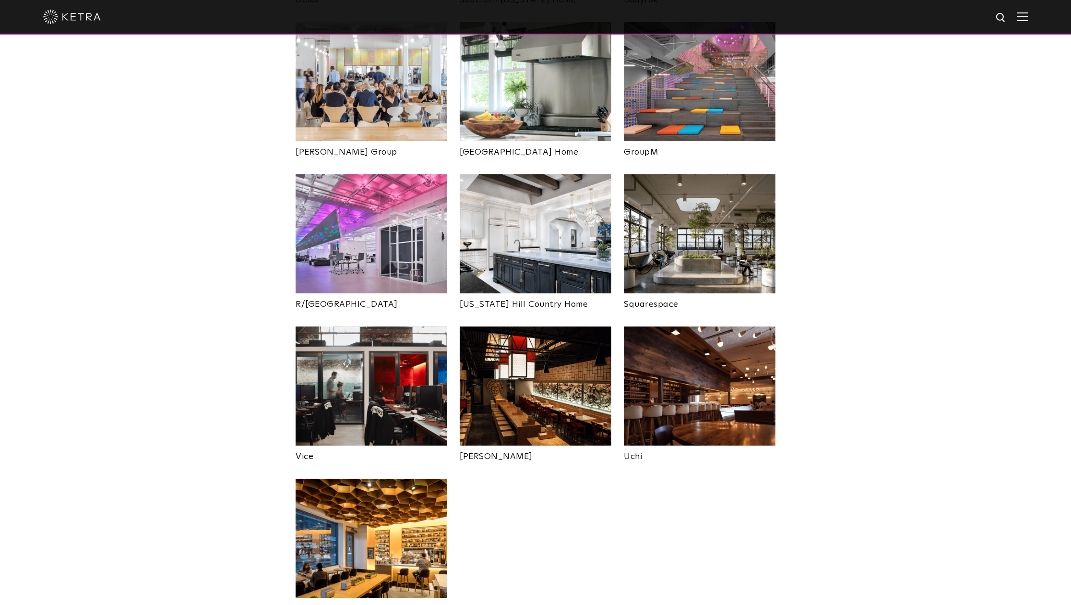
scroll to position [1669, 0]
click at [359, 206] on img at bounding box center [372, 233] width 152 height 119
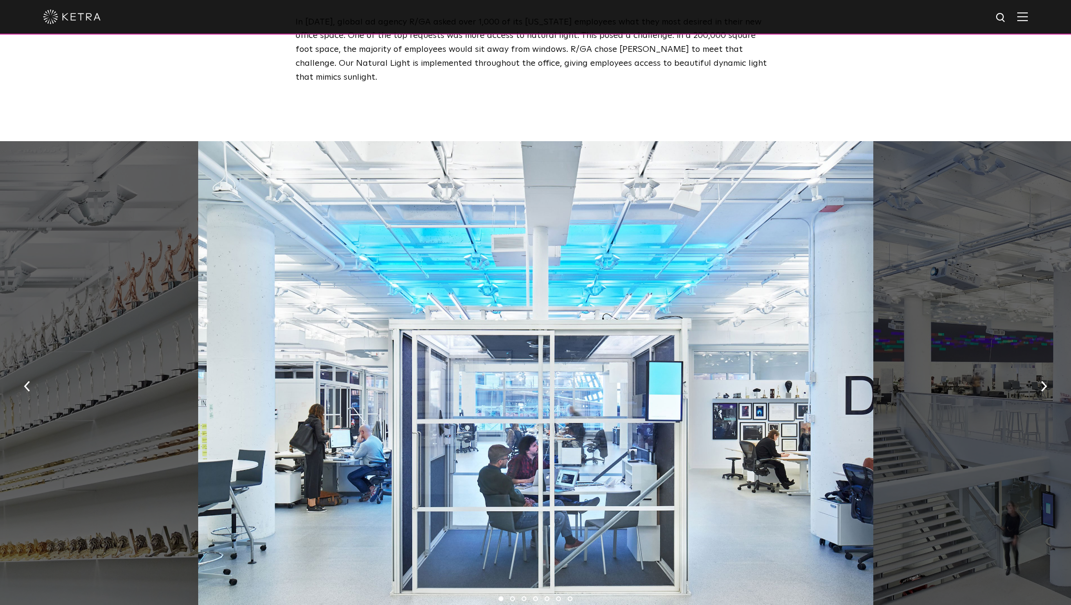
scroll to position [455, 0]
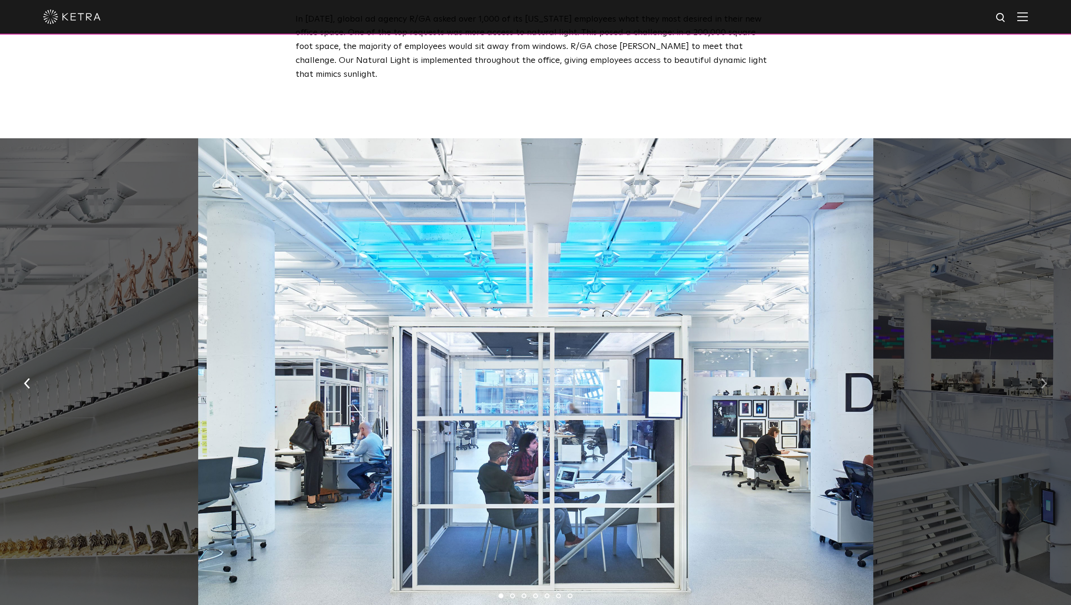
click at [1039, 366] on button "button" at bounding box center [1044, 382] width 21 height 33
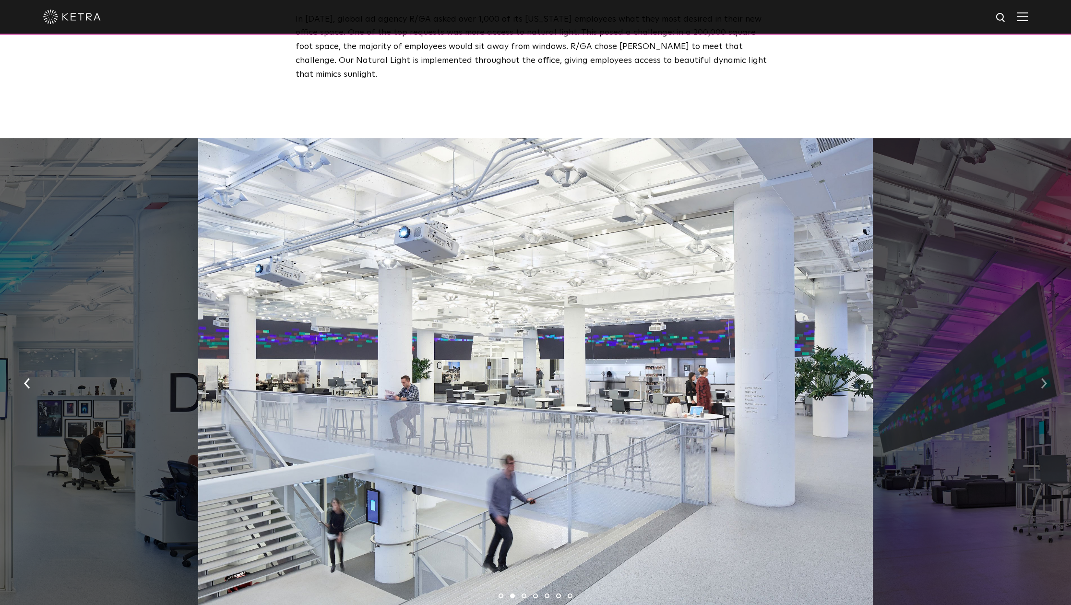
click at [1039, 366] on button "button" at bounding box center [1044, 382] width 21 height 33
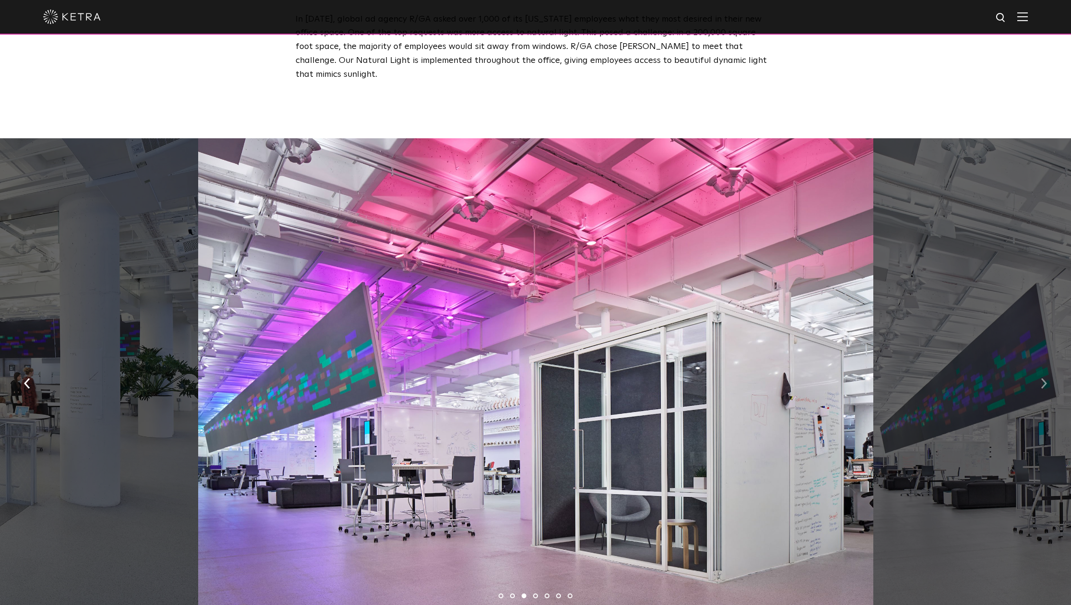
click at [1039, 366] on button "button" at bounding box center [1044, 382] width 21 height 33
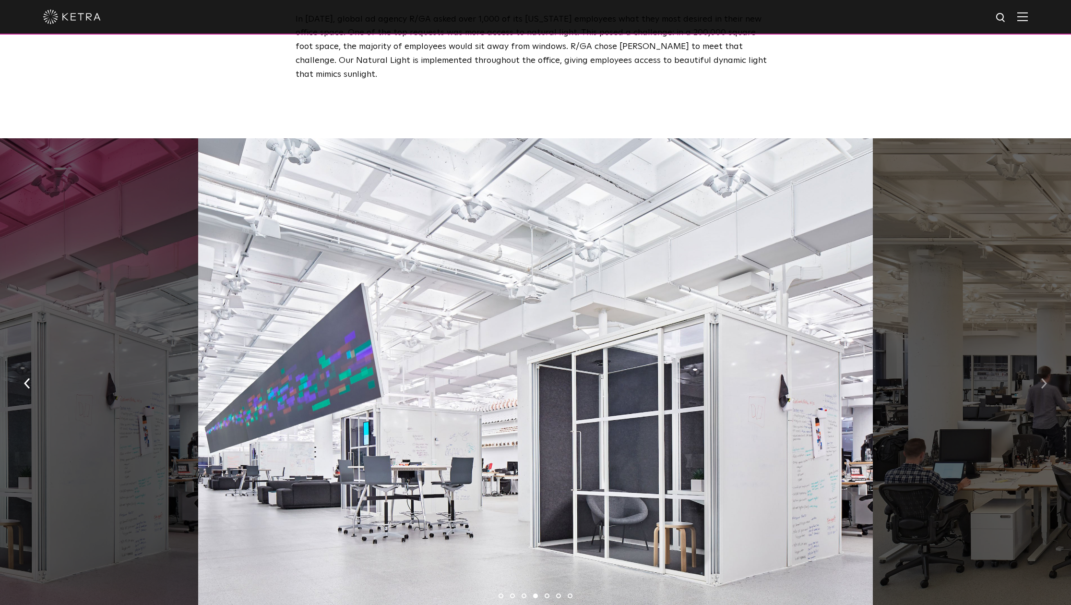
click at [1039, 366] on button "button" at bounding box center [1044, 382] width 21 height 33
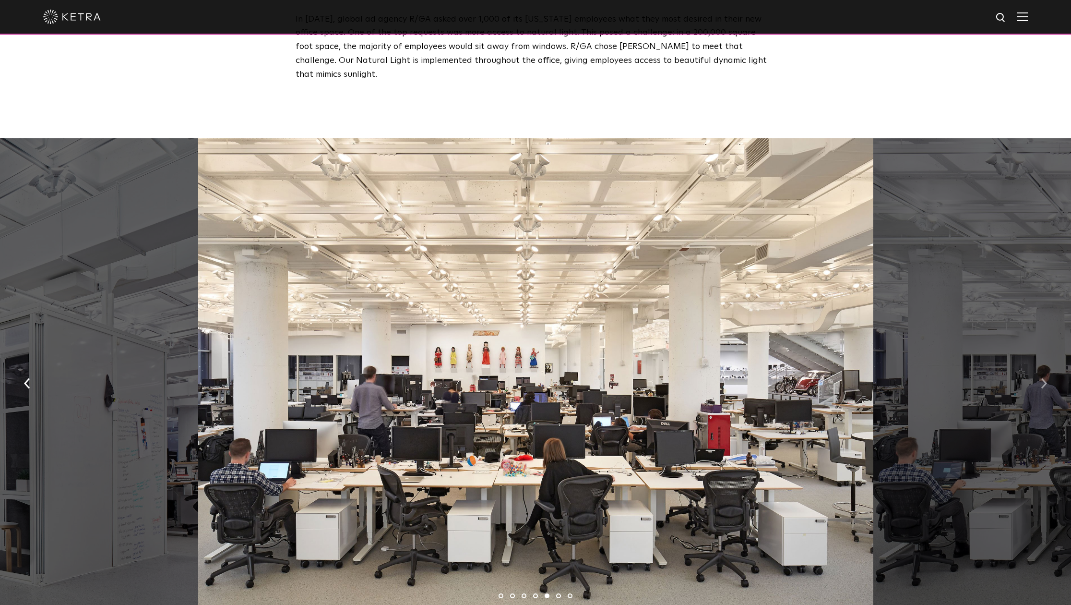
click at [1039, 366] on button "button" at bounding box center [1044, 382] width 21 height 33
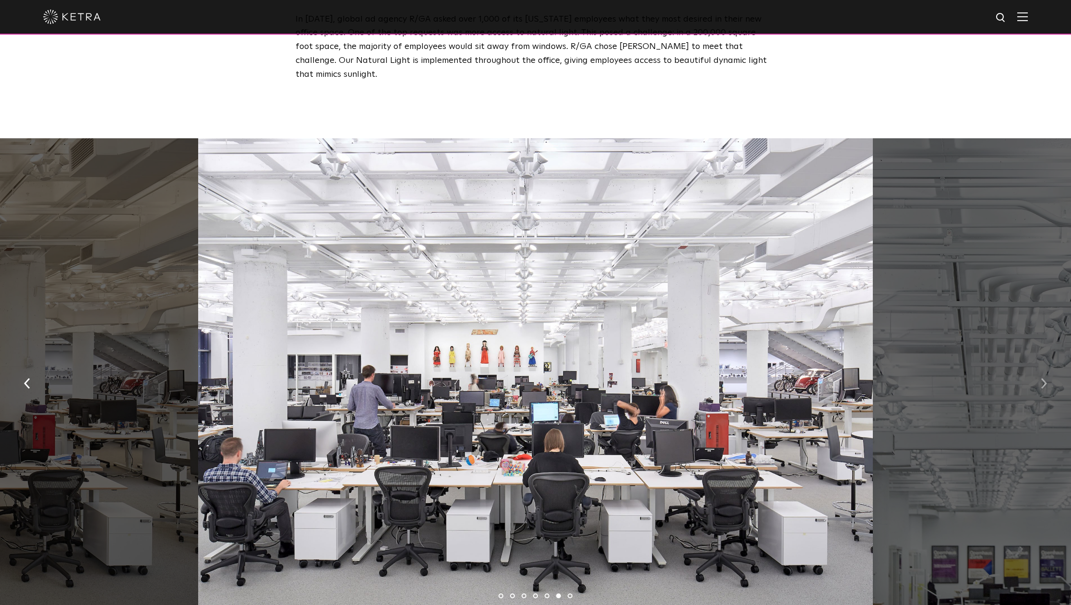
click at [1039, 366] on button "button" at bounding box center [1044, 382] width 21 height 33
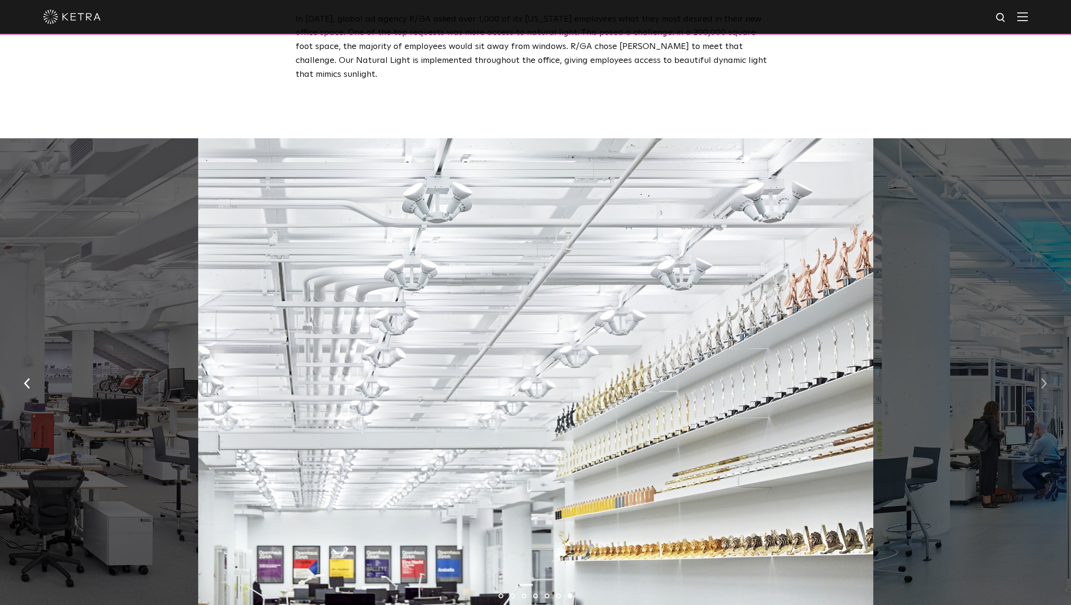
click at [1039, 366] on button "button" at bounding box center [1044, 382] width 21 height 33
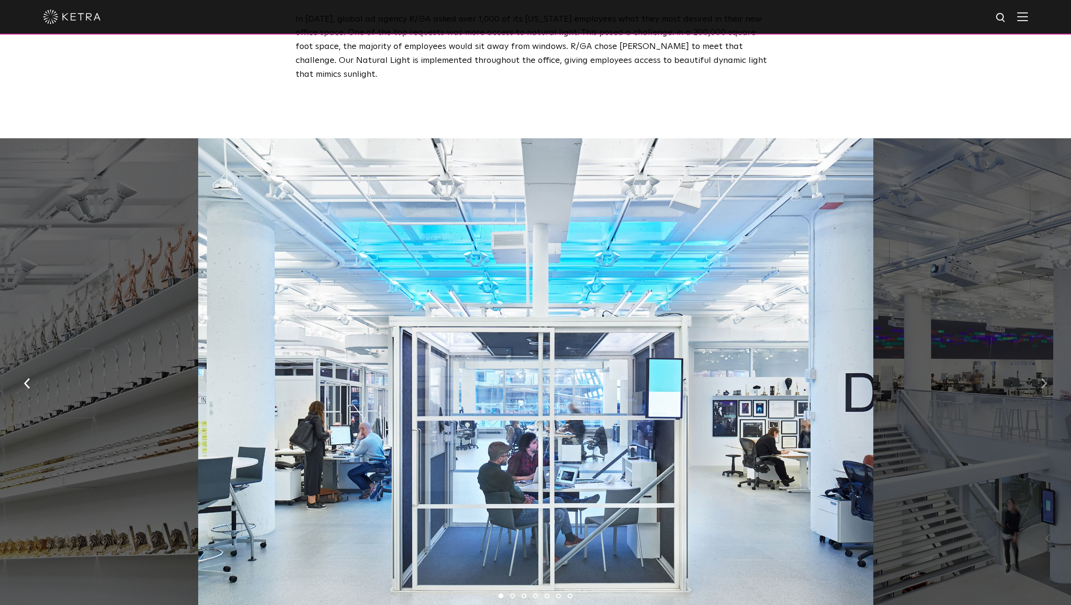
click at [1039, 366] on button "button" at bounding box center [1044, 382] width 21 height 33
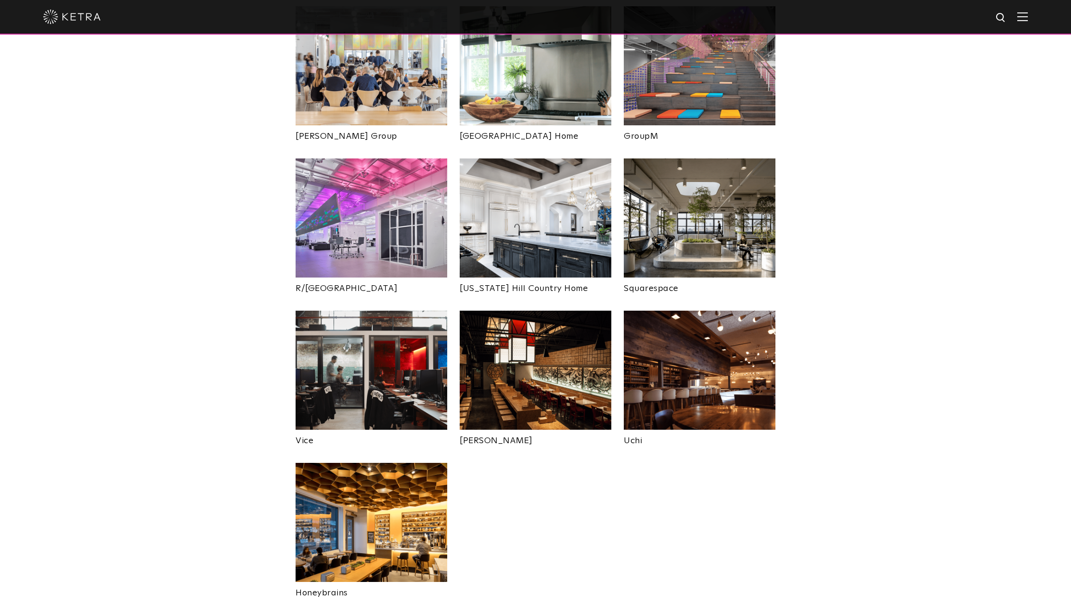
scroll to position [1689, 0]
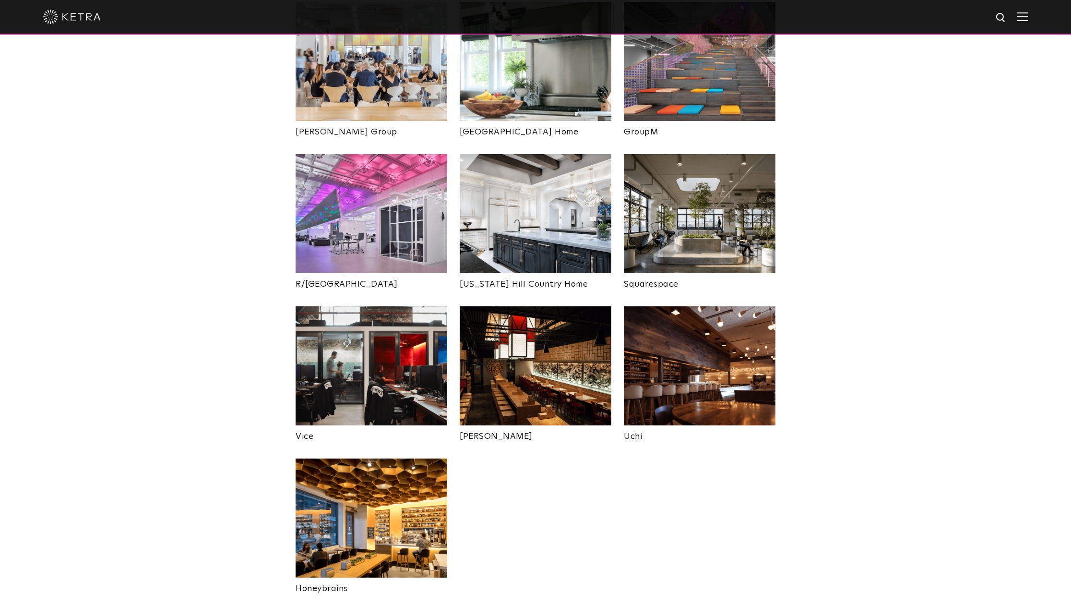
click at [545, 165] on img at bounding box center [536, 213] width 152 height 119
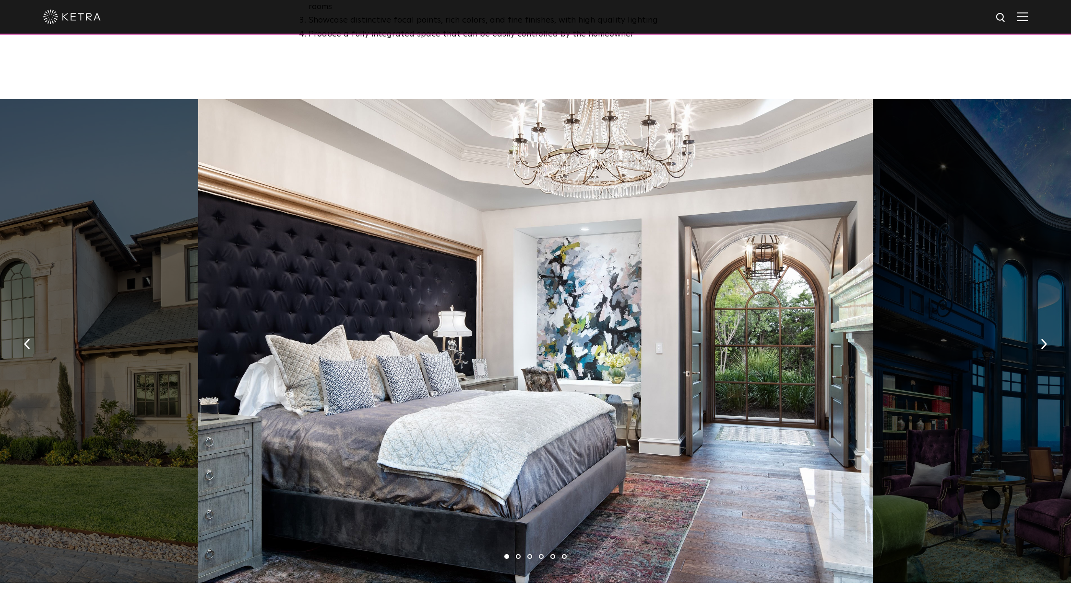
scroll to position [632, 0]
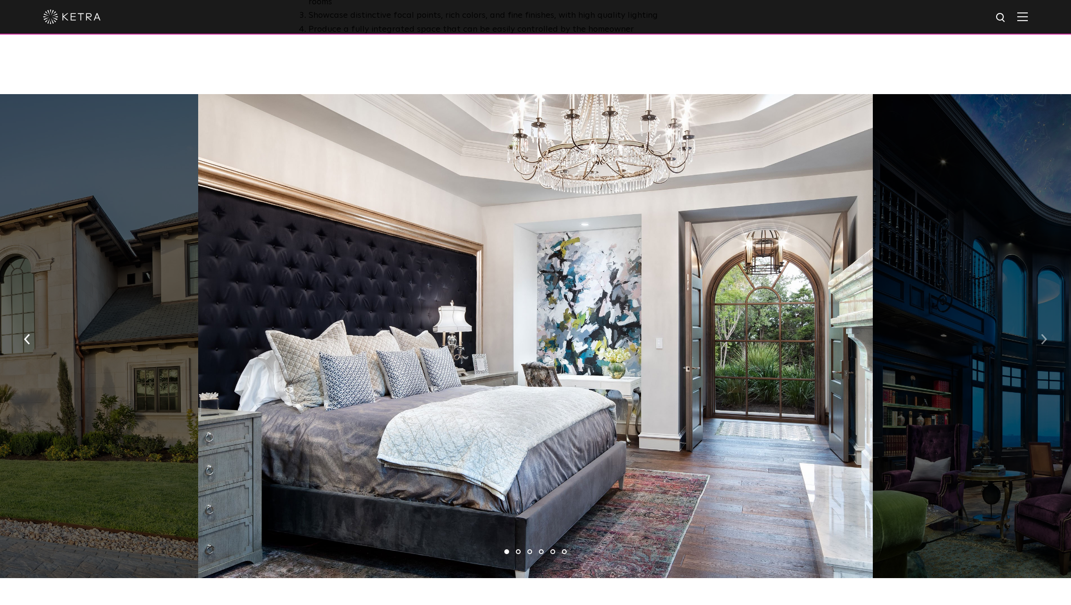
click at [1036, 322] on button "button" at bounding box center [1044, 338] width 21 height 33
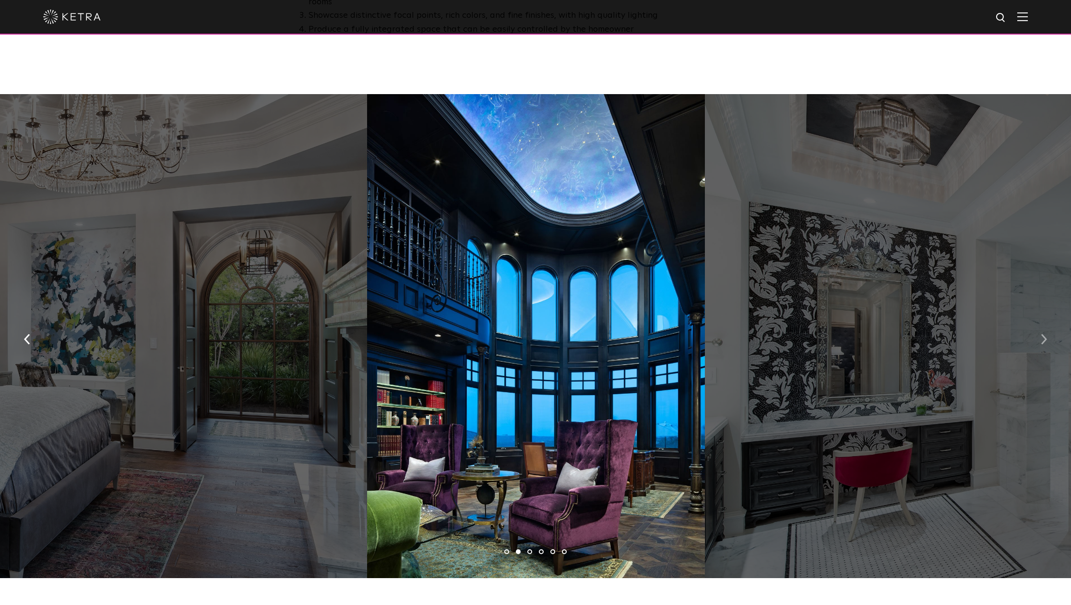
click at [1039, 322] on button "button" at bounding box center [1044, 338] width 21 height 33
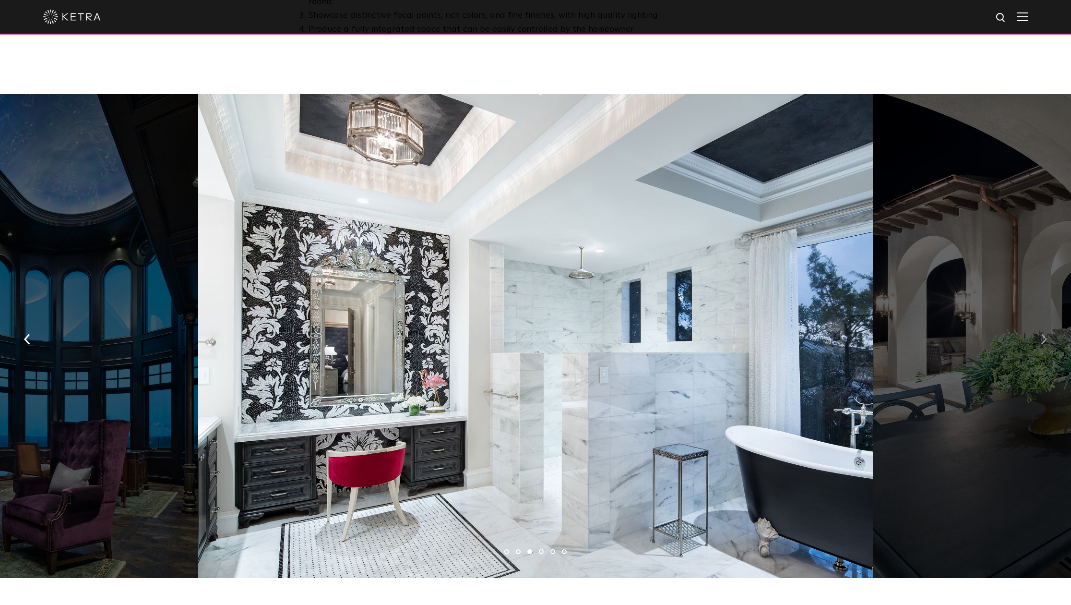
click at [1039, 322] on button "button" at bounding box center [1044, 338] width 21 height 33
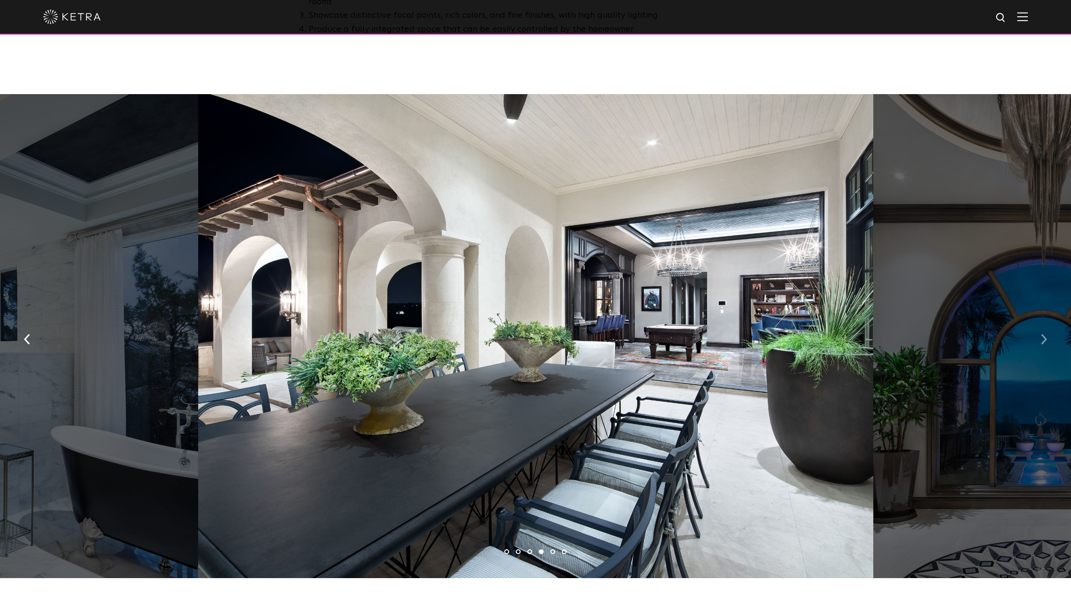
click at [1039, 322] on button "button" at bounding box center [1044, 338] width 21 height 33
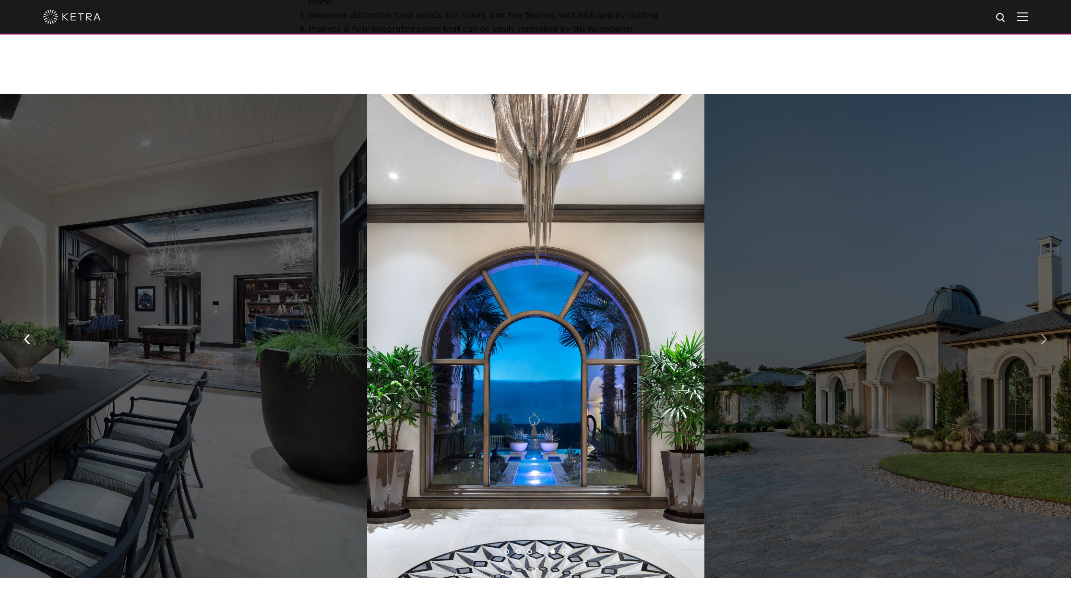
click at [1039, 322] on button "button" at bounding box center [1044, 338] width 21 height 33
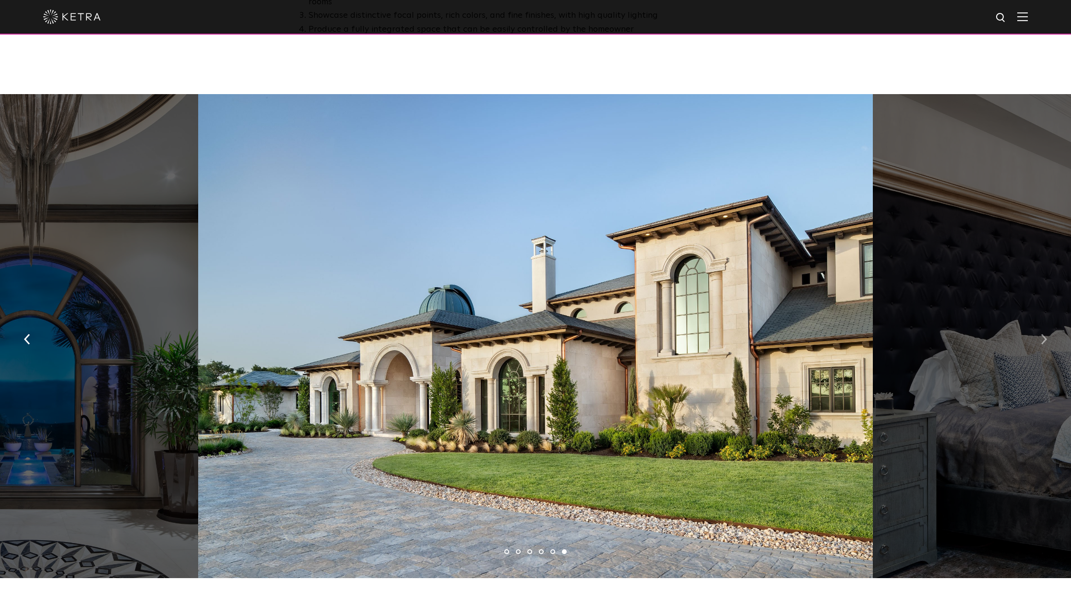
click at [1039, 322] on button "button" at bounding box center [1044, 338] width 21 height 33
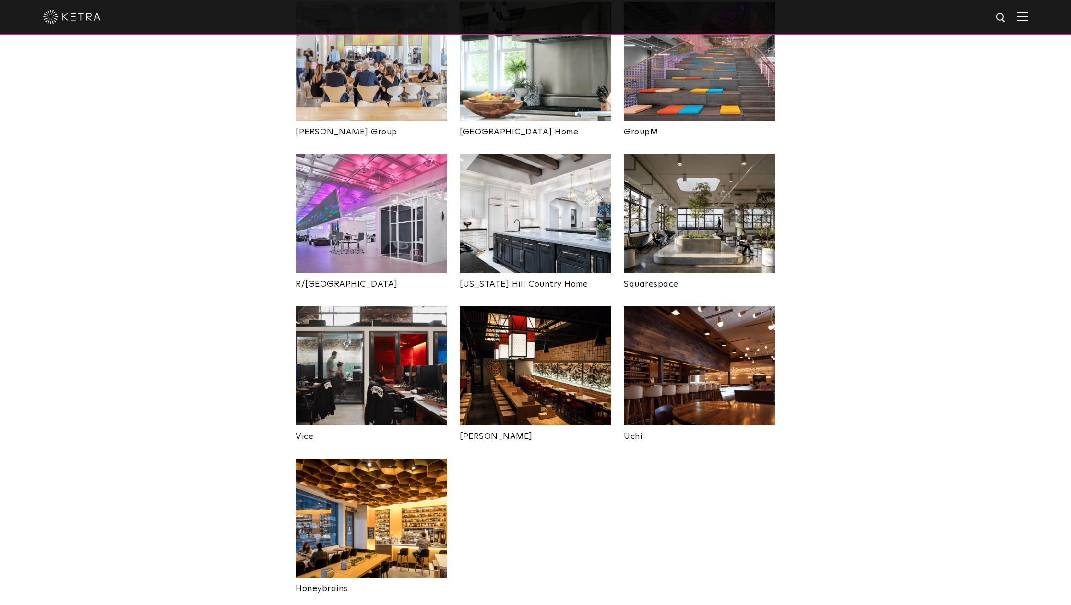
click at [670, 178] on img at bounding box center [700, 213] width 152 height 119
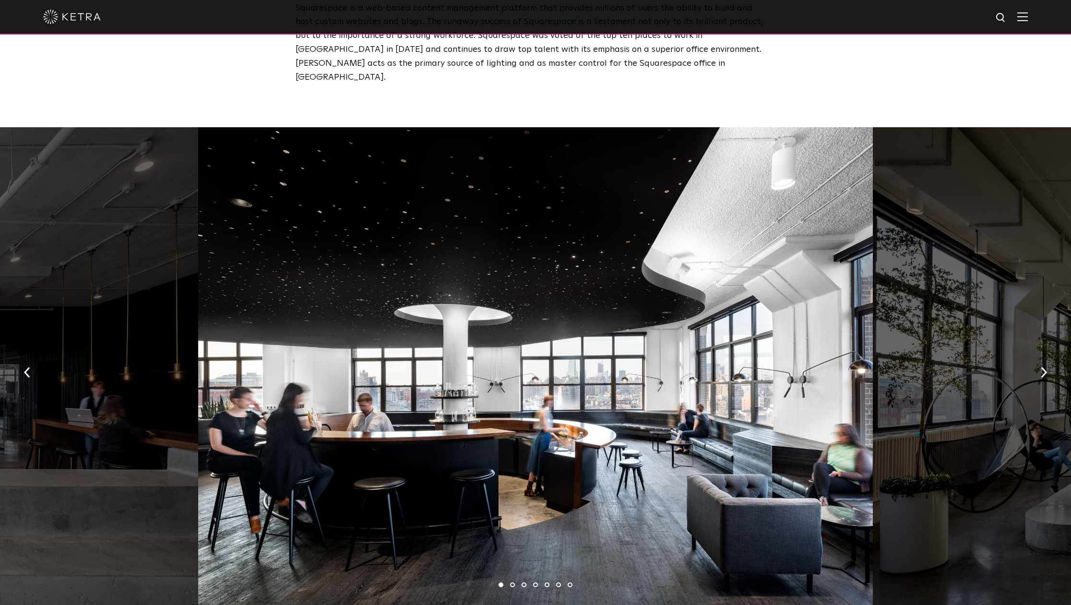
scroll to position [472, 0]
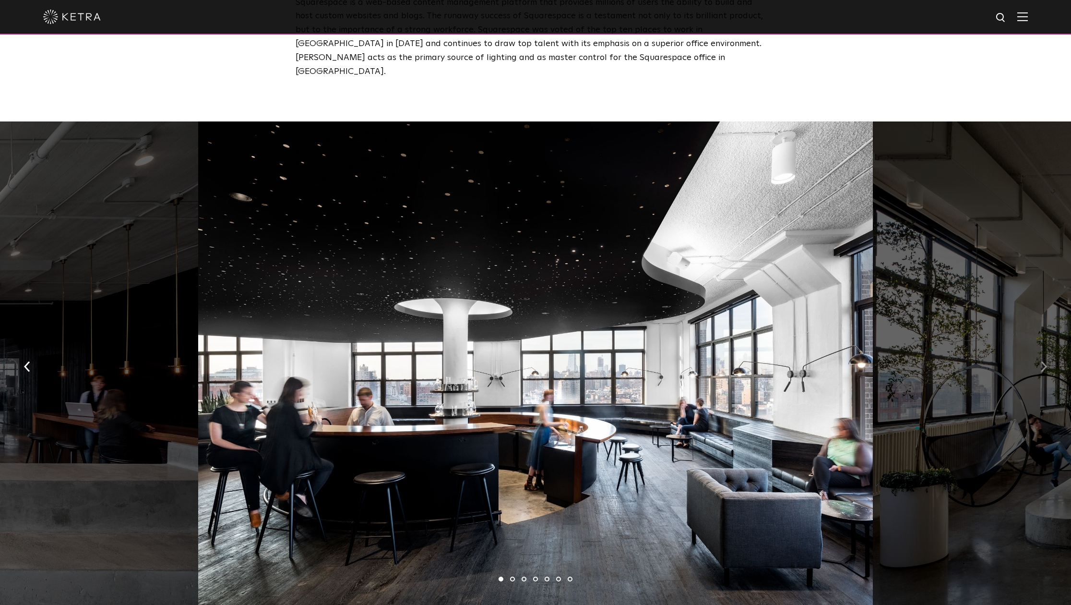
click at [1040, 349] on button "button" at bounding box center [1044, 365] width 21 height 33
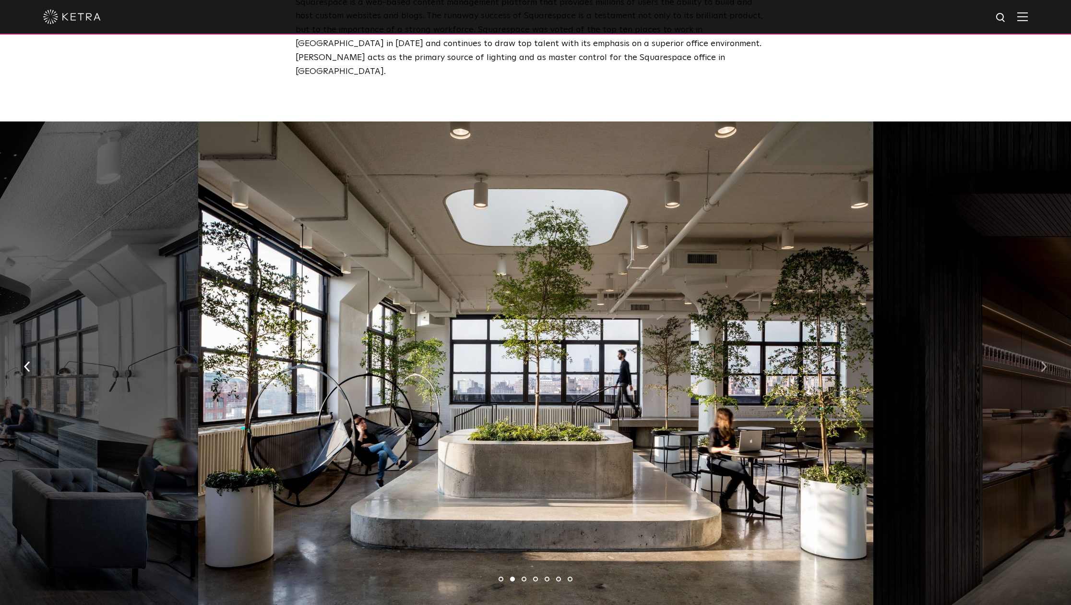
click at [1040, 349] on button "button" at bounding box center [1044, 365] width 21 height 33
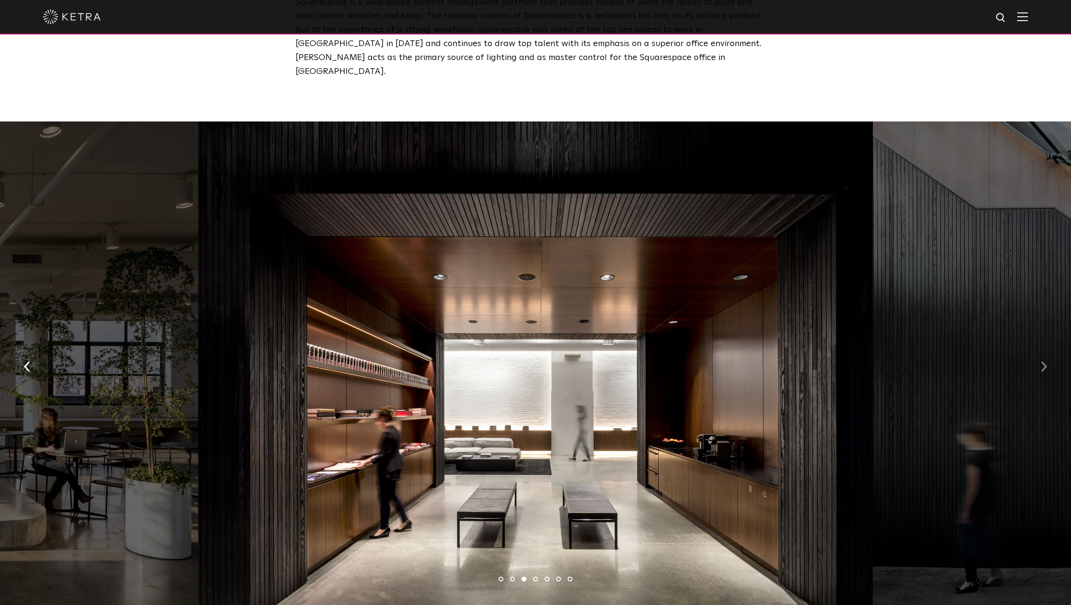
click at [1040, 349] on button "button" at bounding box center [1044, 365] width 21 height 33
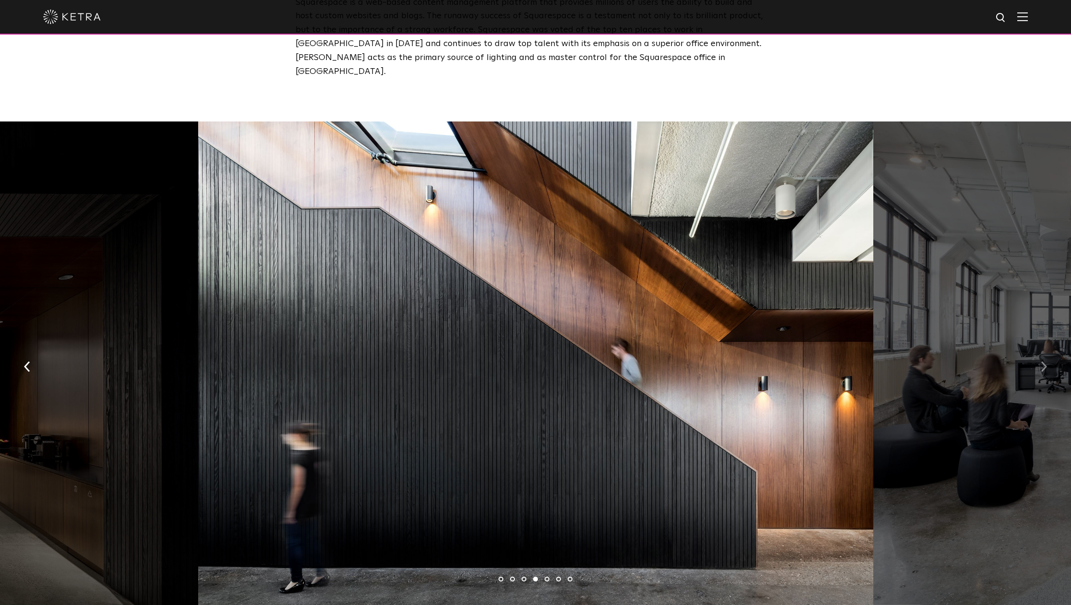
click at [1040, 349] on button "button" at bounding box center [1044, 365] width 21 height 33
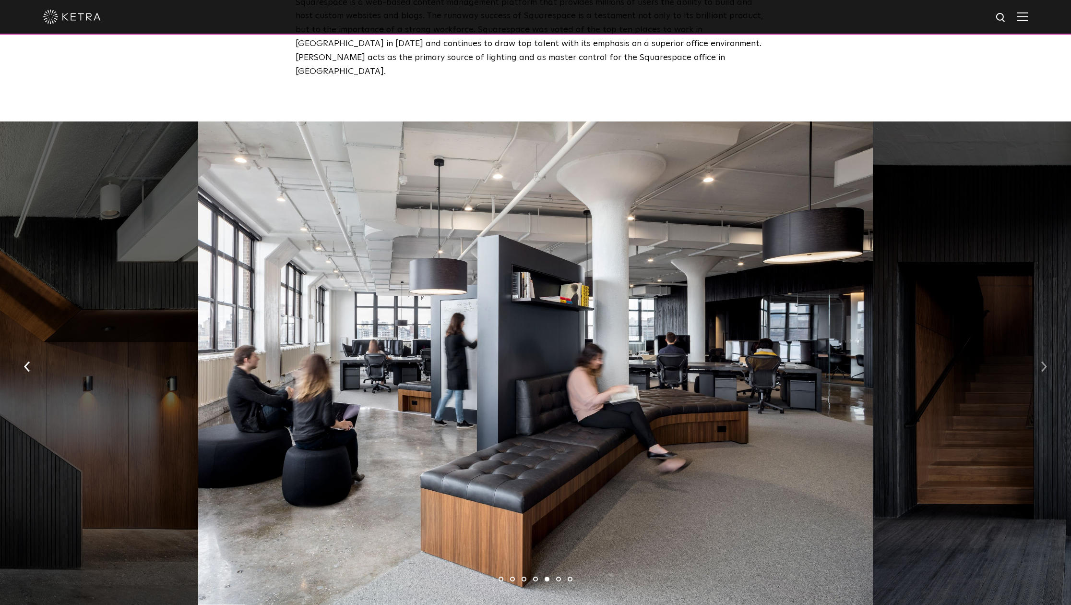
click at [1040, 349] on button "button" at bounding box center [1044, 365] width 21 height 33
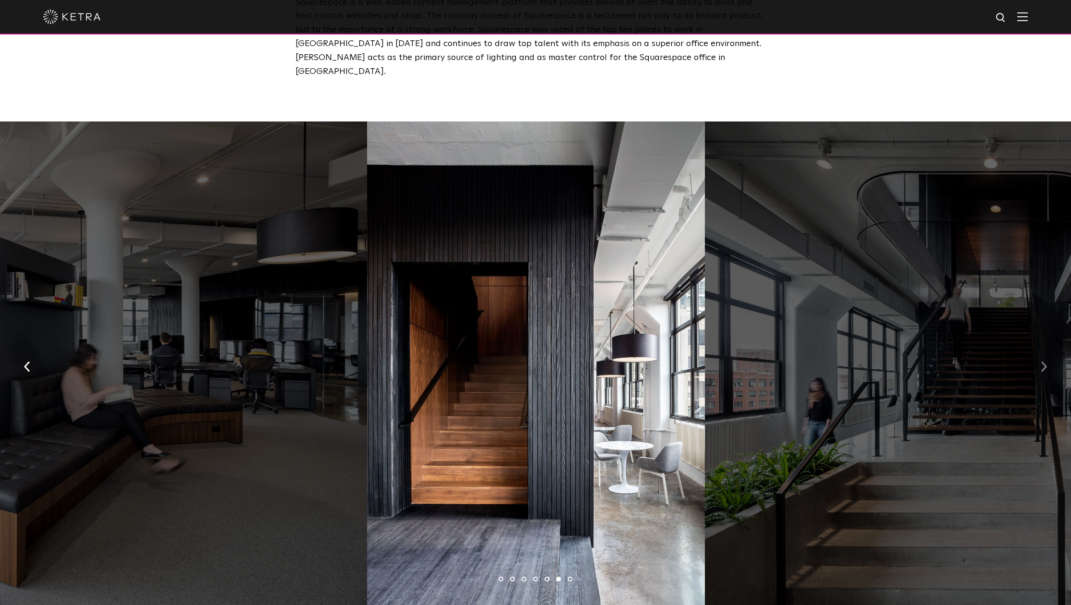
click at [1040, 349] on button "button" at bounding box center [1044, 365] width 21 height 33
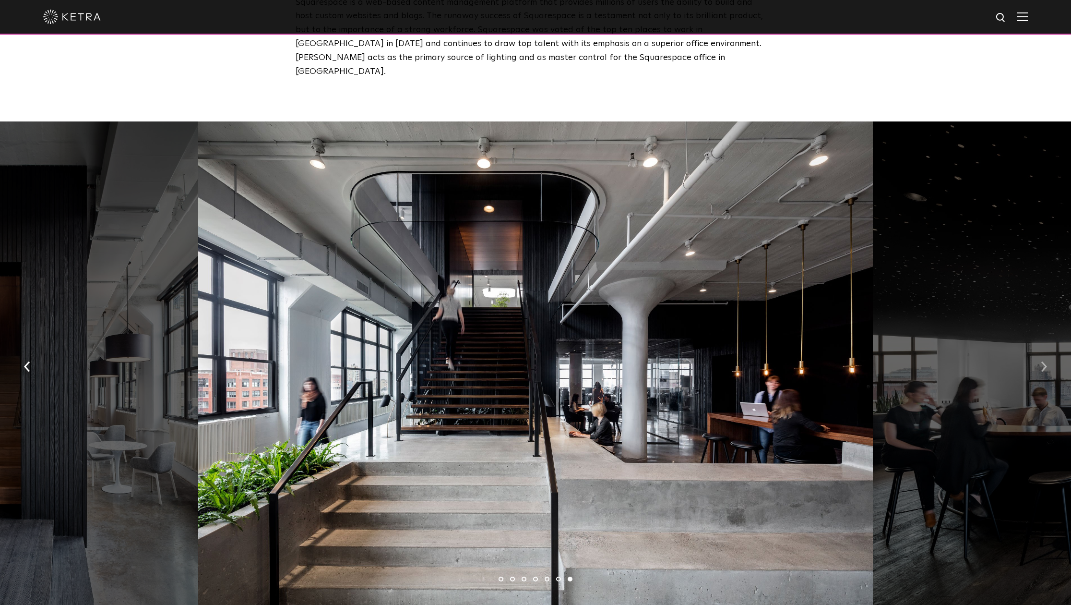
click at [1040, 349] on button "button" at bounding box center [1044, 365] width 21 height 33
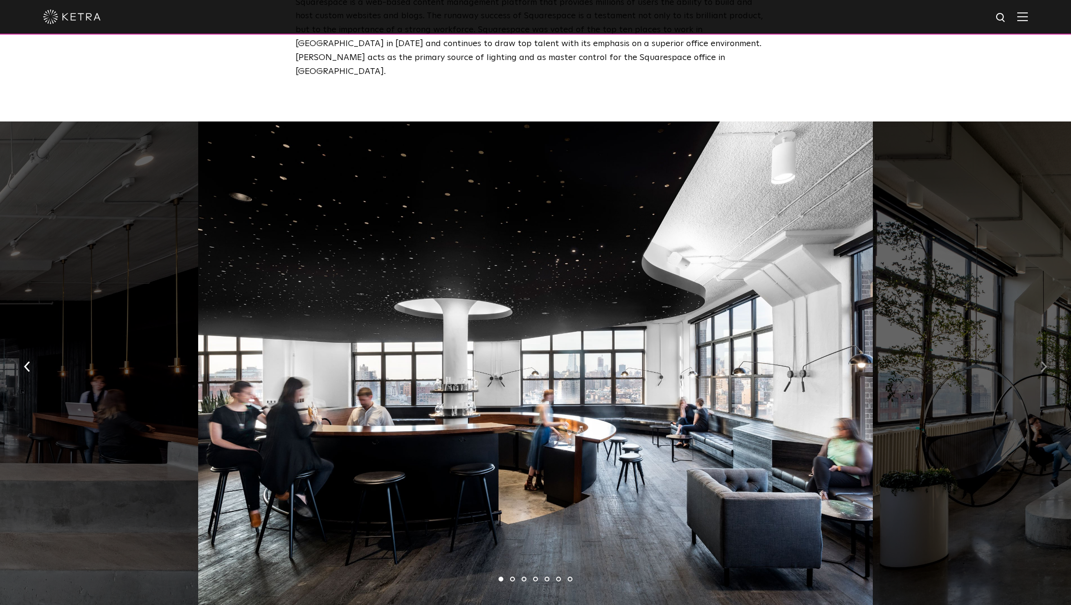
click at [1040, 349] on button "button" at bounding box center [1044, 365] width 21 height 33
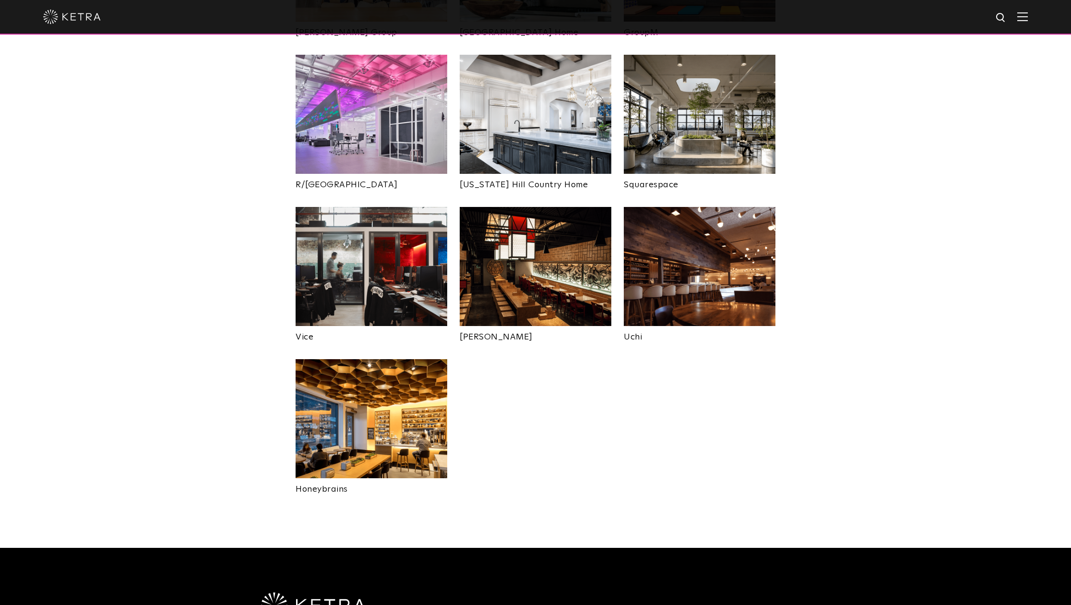
scroll to position [1789, 0]
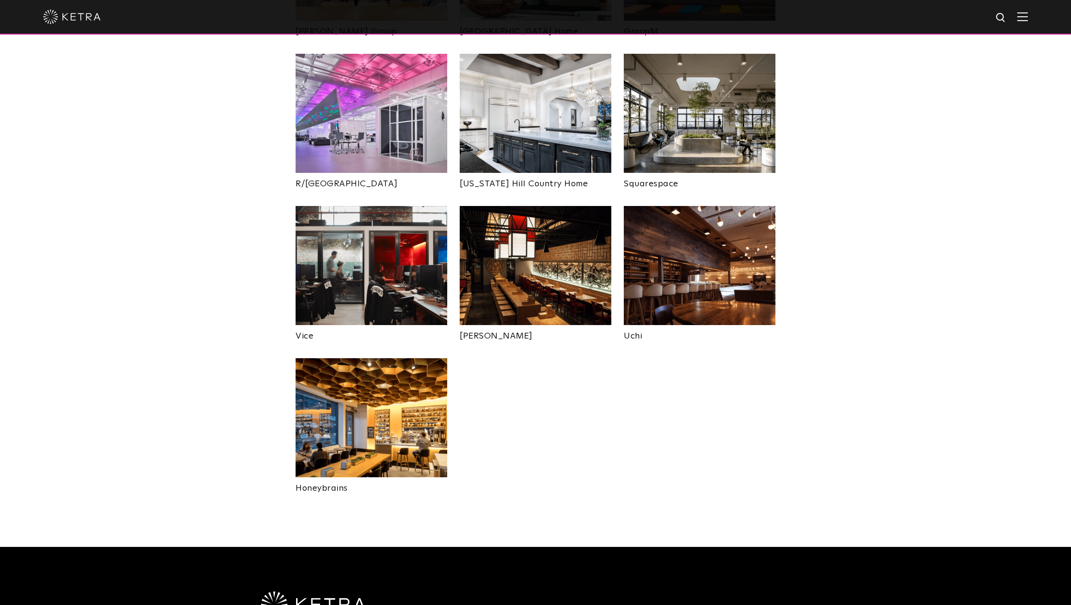
click at [348, 234] on img at bounding box center [372, 265] width 152 height 119
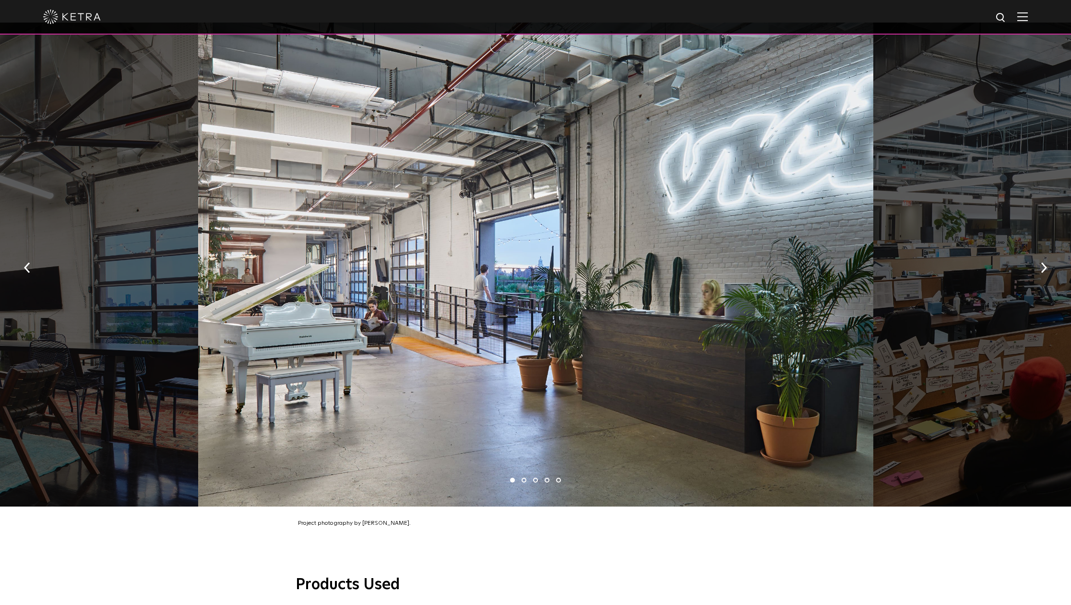
scroll to position [587, 0]
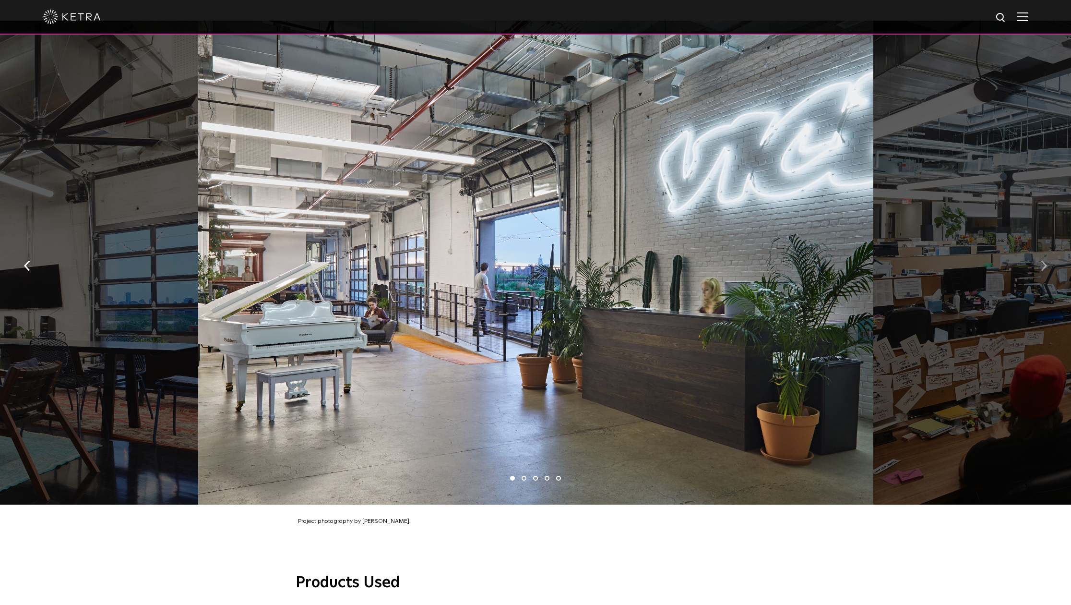
click at [1046, 261] on img "button" at bounding box center [1044, 266] width 6 height 11
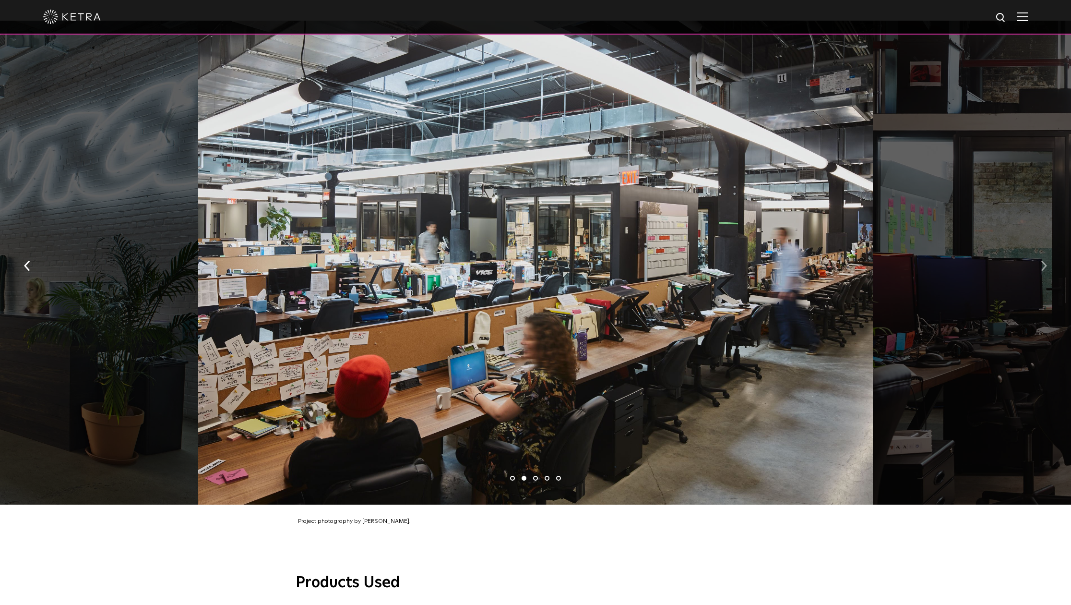
click at [1046, 261] on img "button" at bounding box center [1044, 266] width 6 height 11
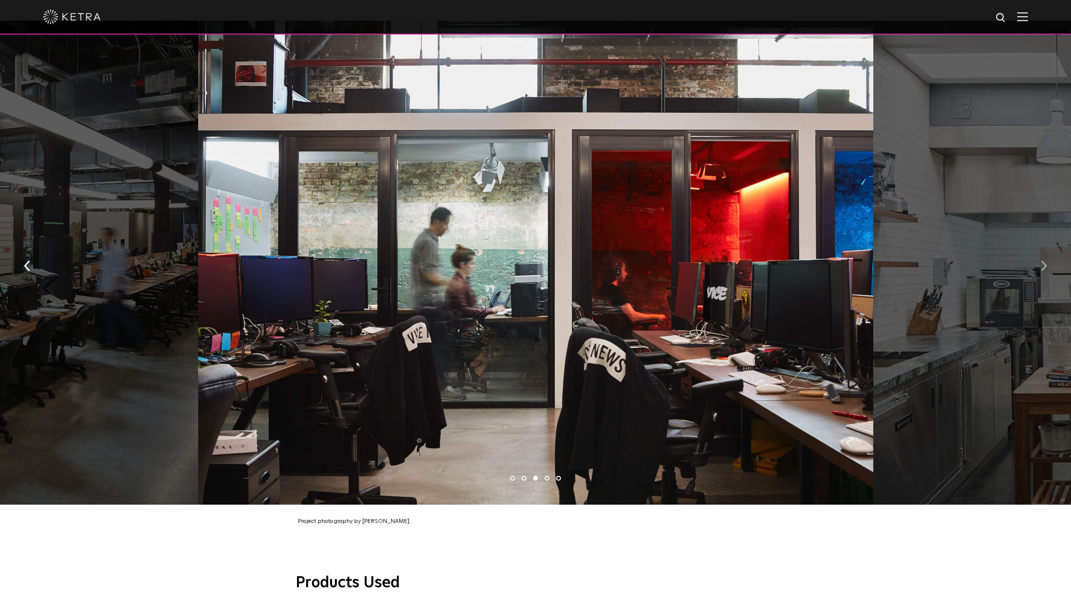
click at [1046, 261] on img "button" at bounding box center [1044, 266] width 6 height 11
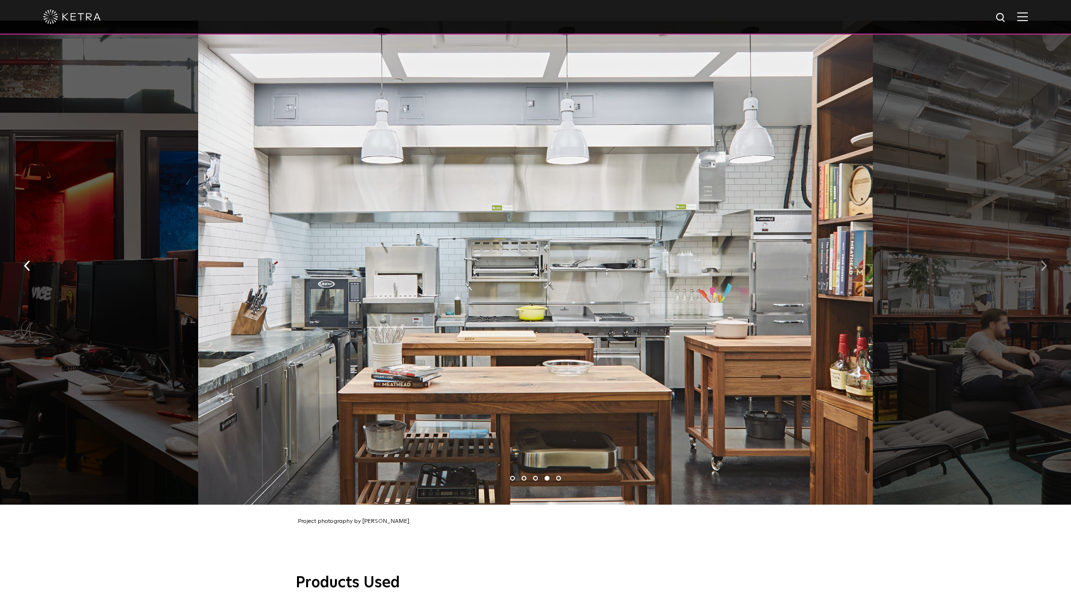
click at [1046, 261] on img "button" at bounding box center [1044, 266] width 6 height 11
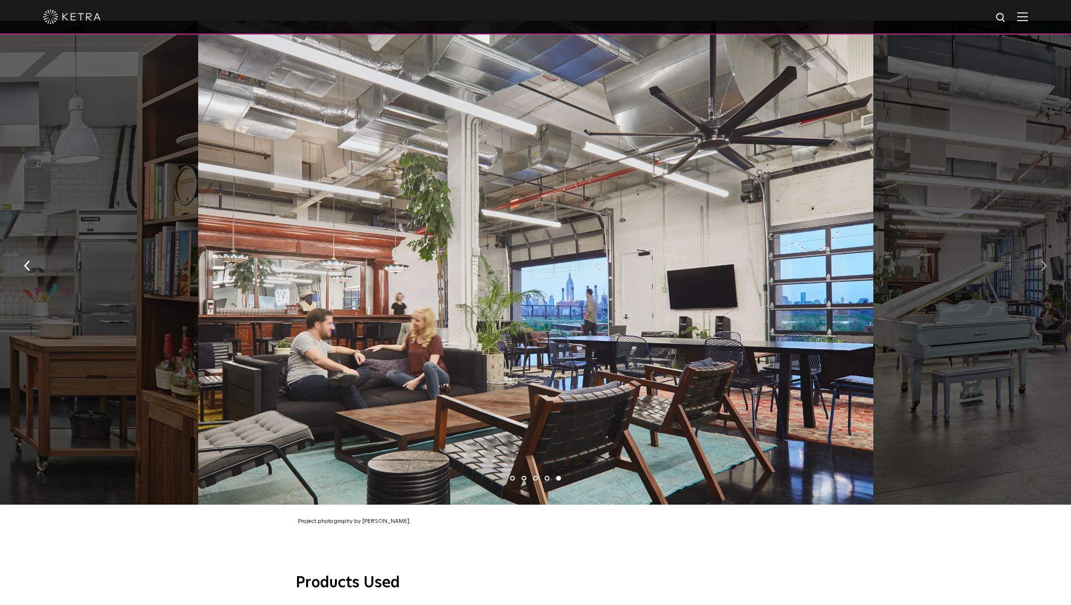
click at [1046, 261] on img "button" at bounding box center [1044, 266] width 6 height 11
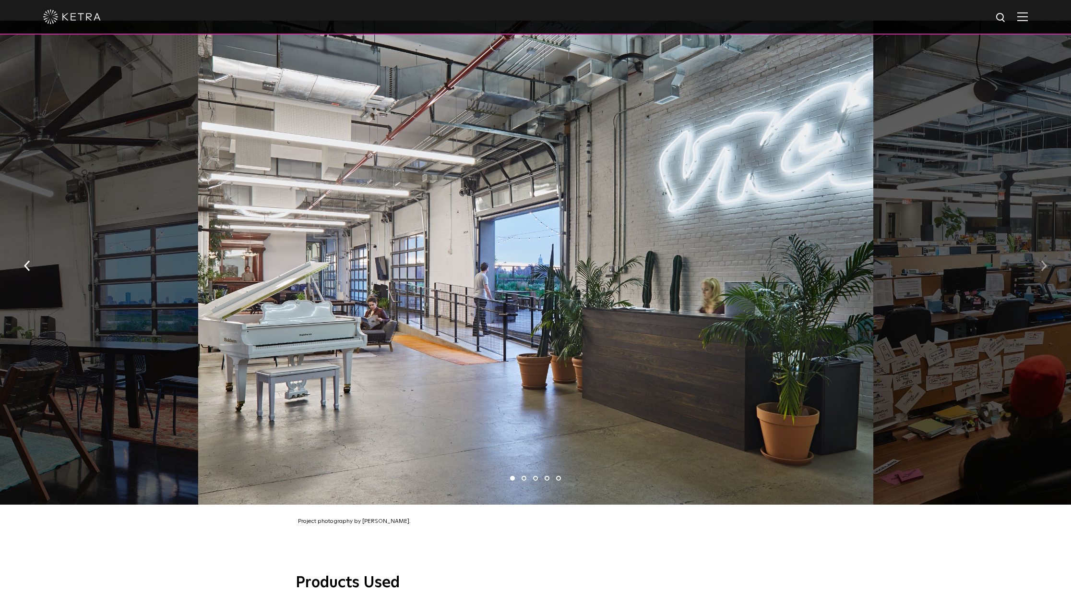
click at [1046, 261] on img "button" at bounding box center [1044, 266] width 6 height 11
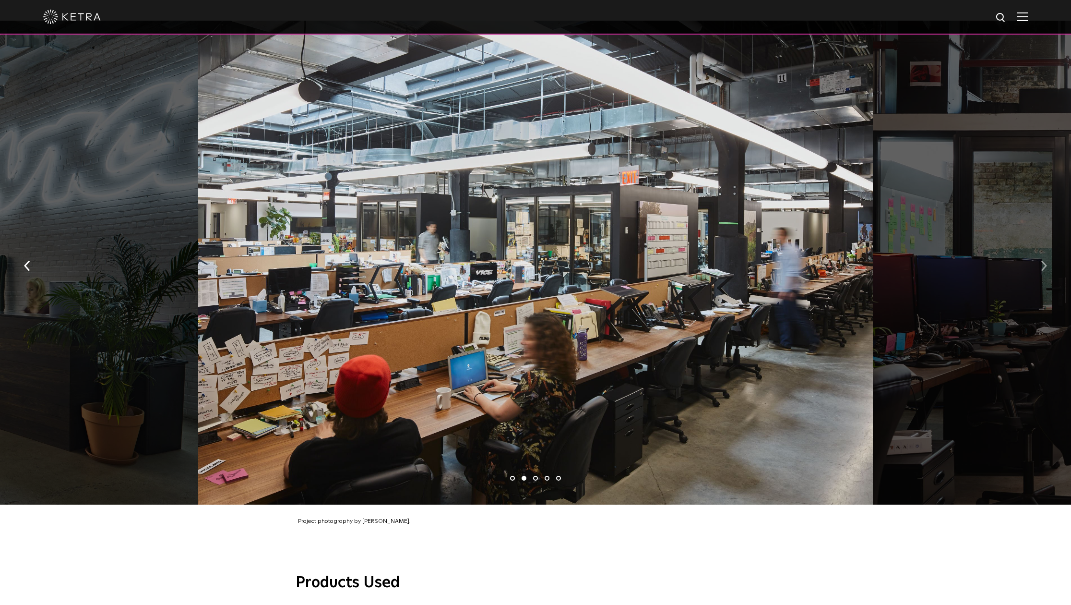
click at [1046, 261] on img "button" at bounding box center [1044, 266] width 6 height 11
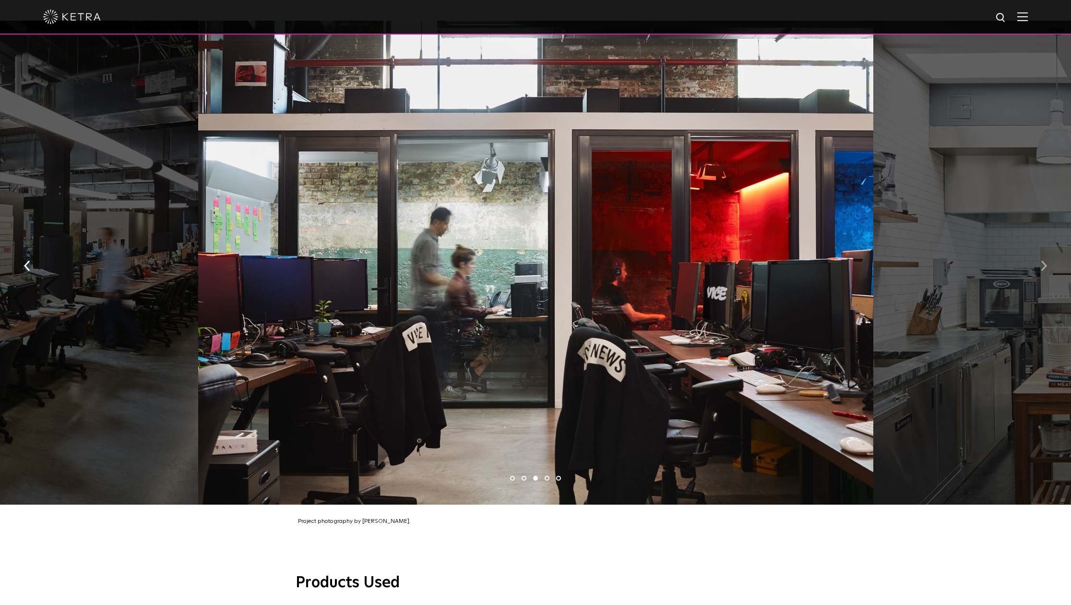
click at [1046, 261] on img "button" at bounding box center [1044, 266] width 6 height 11
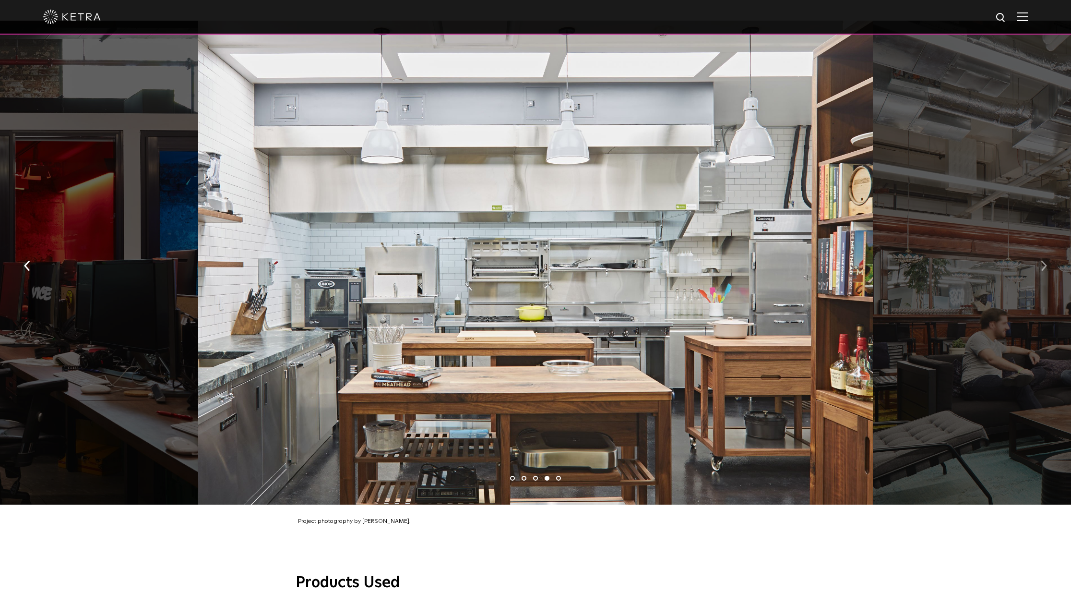
click at [1046, 261] on img "button" at bounding box center [1044, 266] width 6 height 11
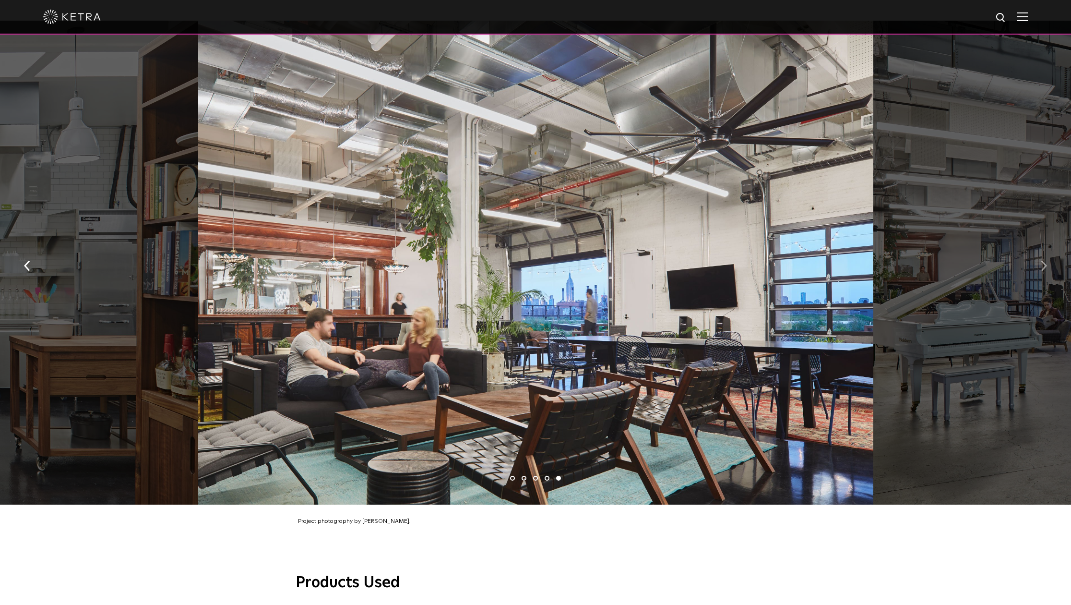
click at [1046, 261] on img "button" at bounding box center [1044, 266] width 6 height 11
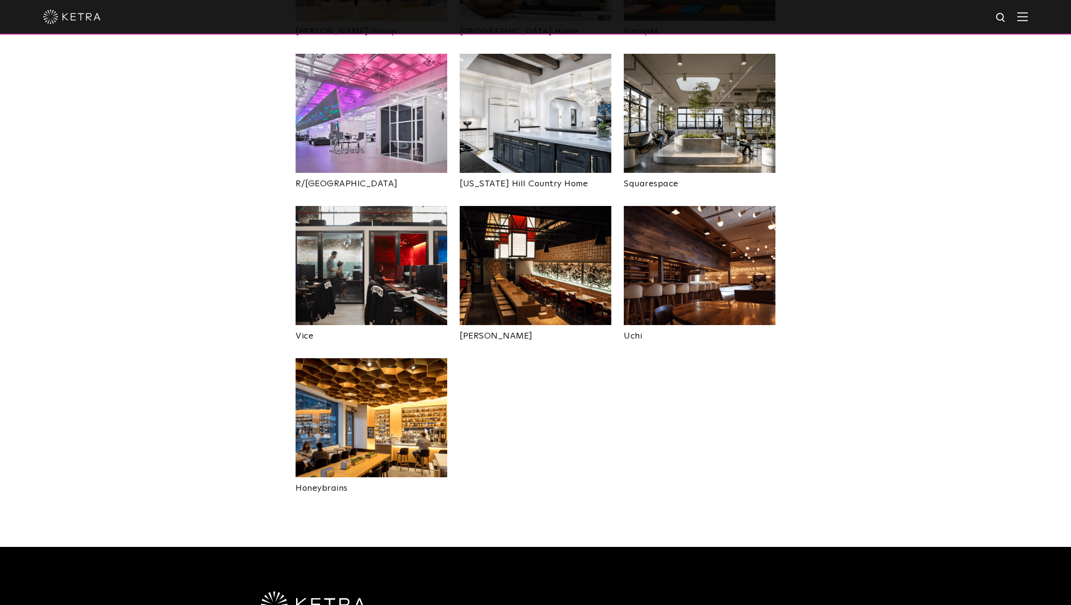
click at [513, 233] on img at bounding box center [536, 265] width 152 height 119
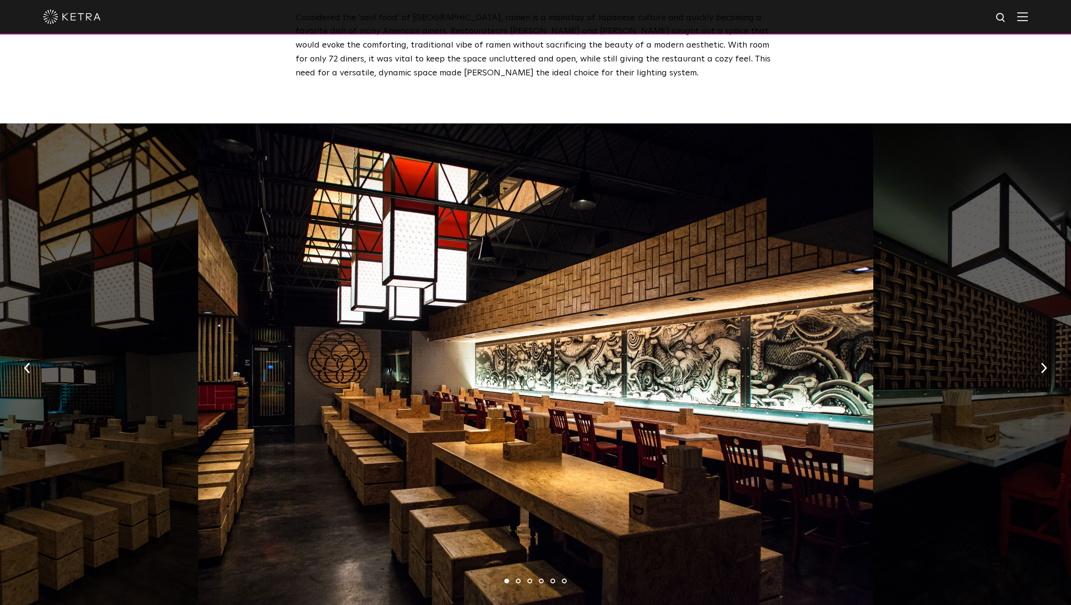
scroll to position [461, 0]
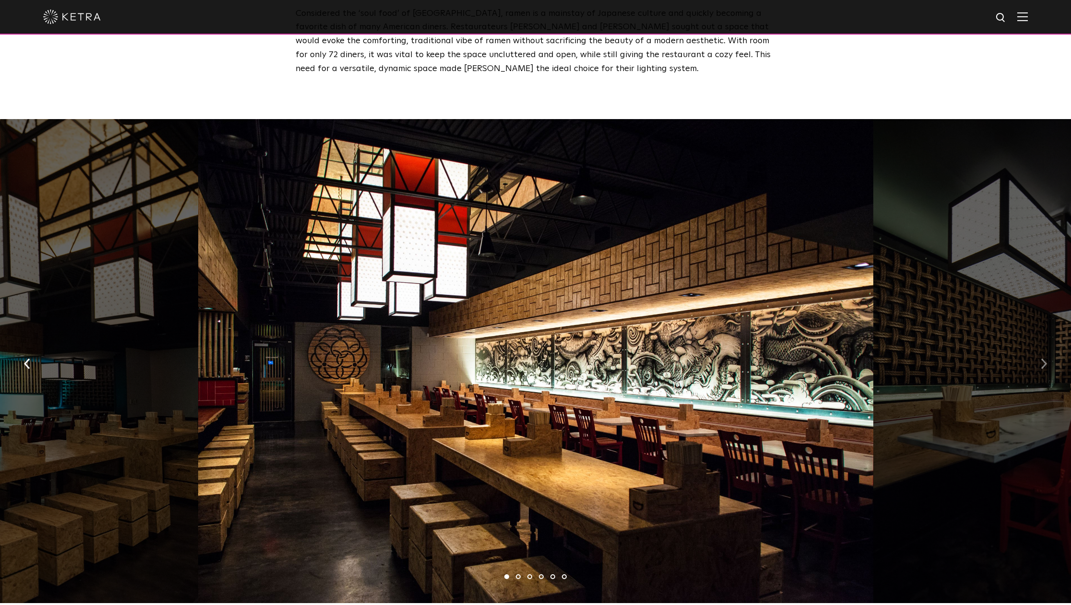
click at [1042, 346] on button "button" at bounding box center [1044, 362] width 21 height 33
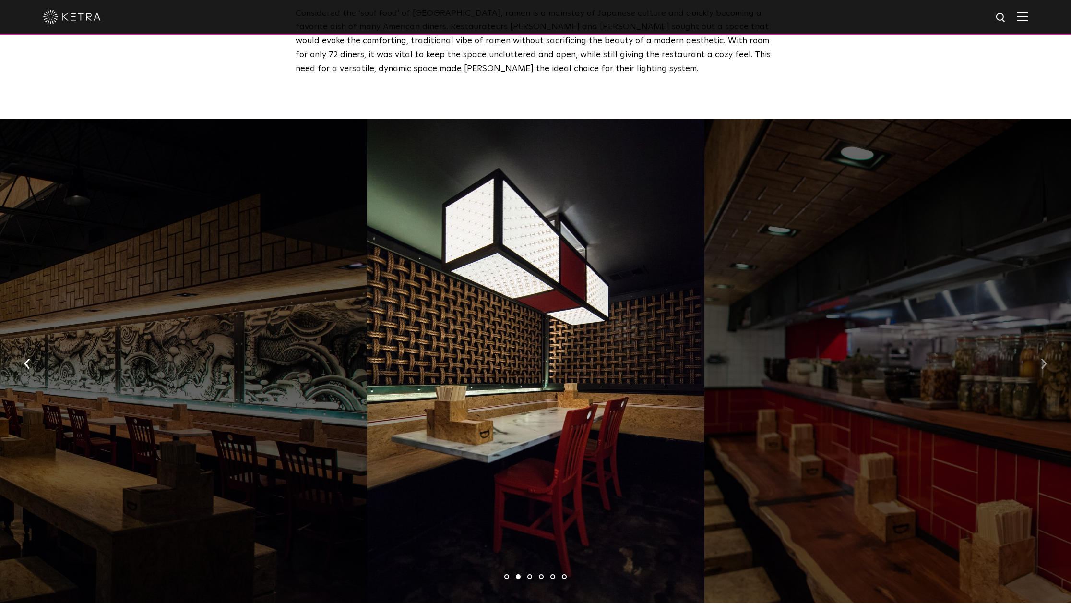
click at [1045, 358] on img "button" at bounding box center [1044, 363] width 6 height 11
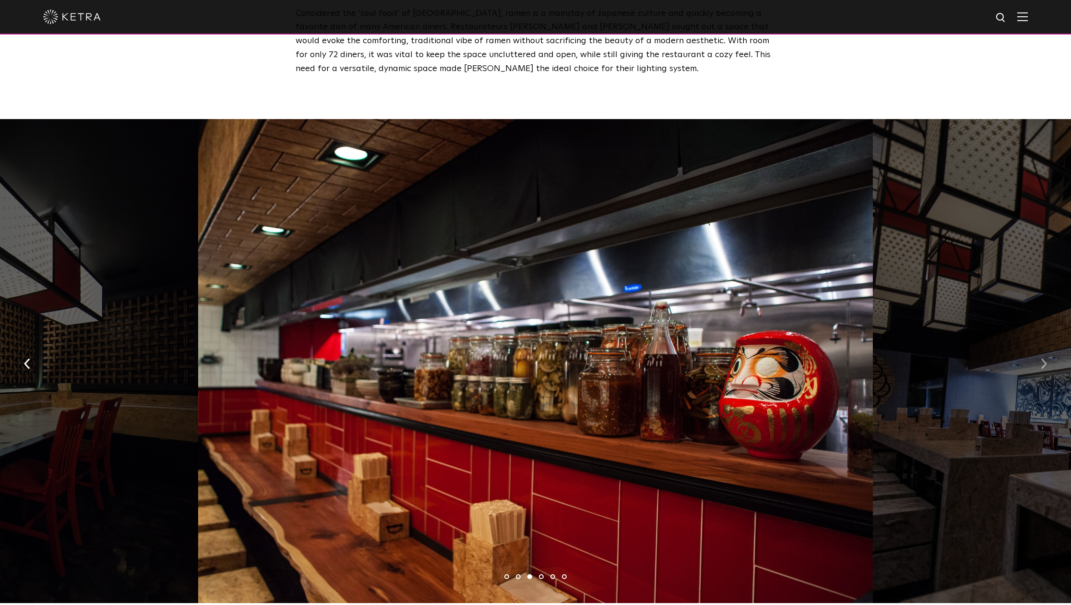
click at [1045, 358] on img "button" at bounding box center [1044, 363] width 6 height 11
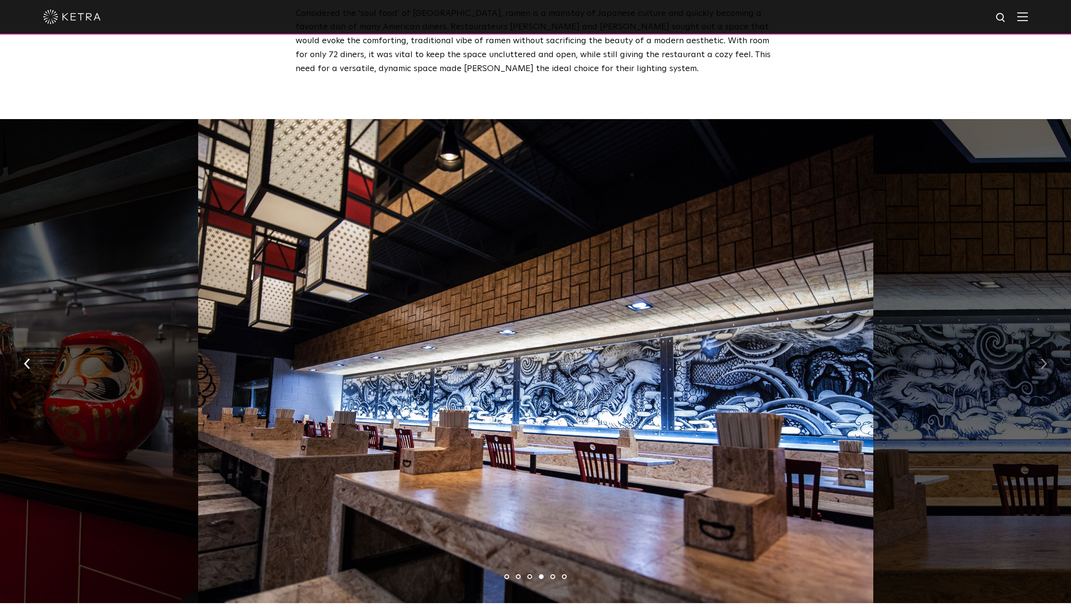
click at [1045, 358] on img "button" at bounding box center [1044, 363] width 6 height 11
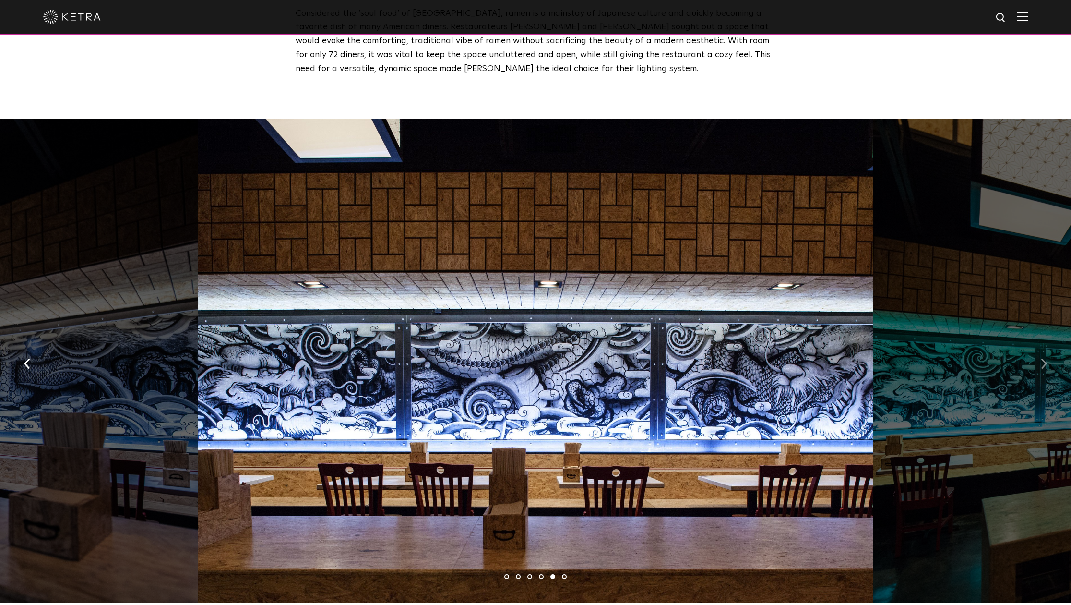
click at [1045, 358] on img "button" at bounding box center [1044, 363] width 6 height 11
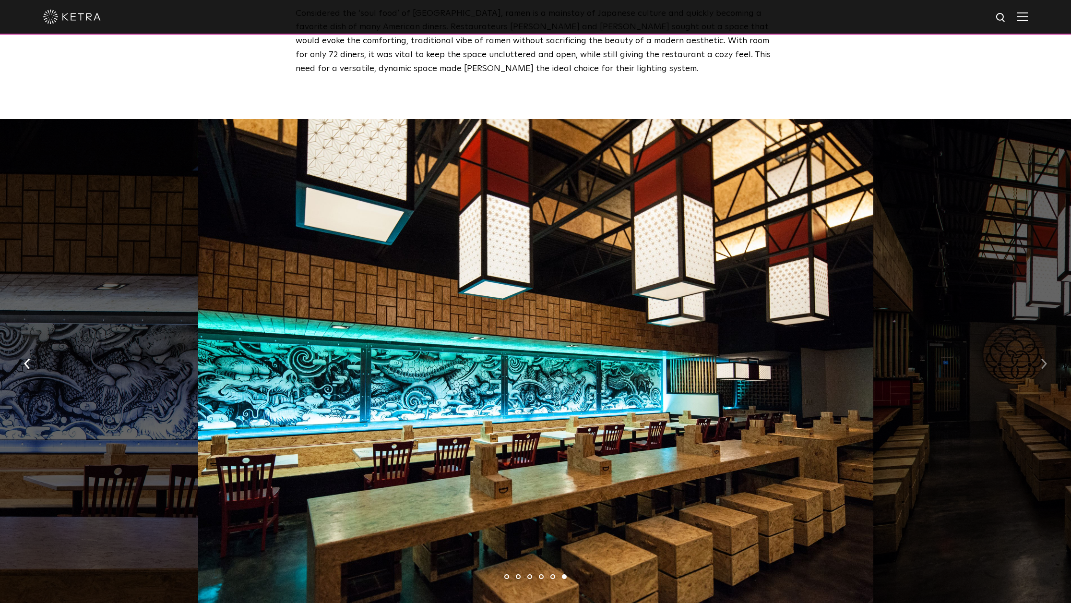
click at [1045, 358] on img "button" at bounding box center [1044, 363] width 6 height 11
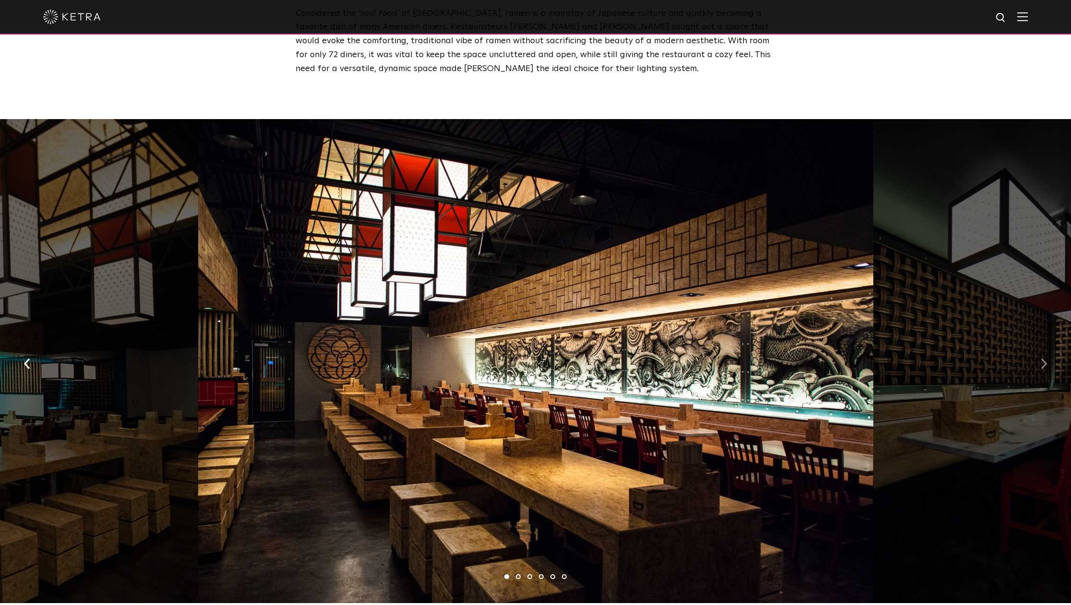
click at [1045, 358] on img "button" at bounding box center [1044, 363] width 6 height 11
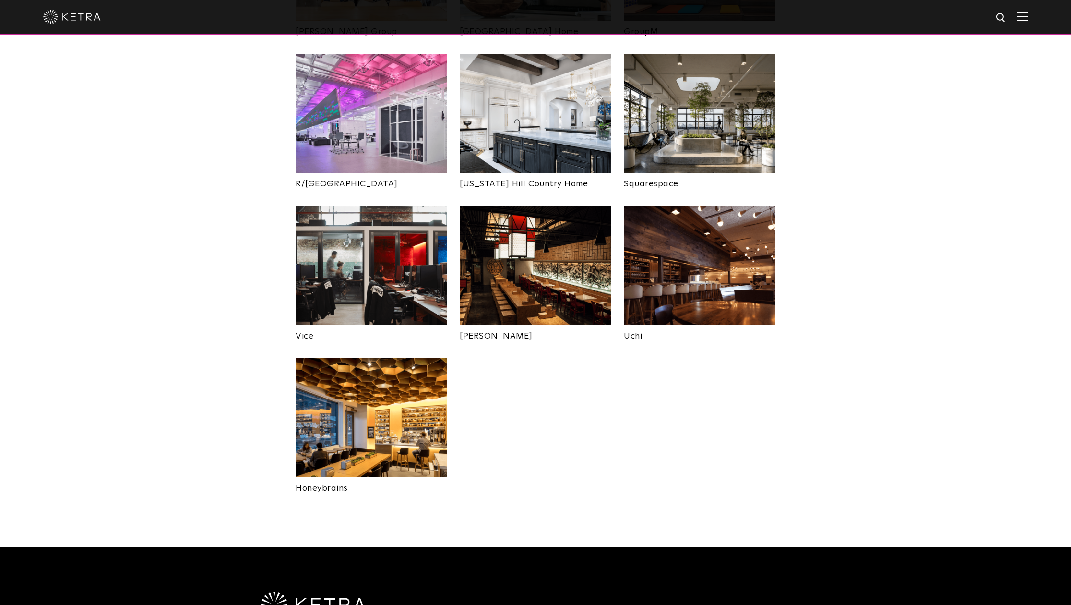
click at [687, 236] on img at bounding box center [700, 265] width 152 height 119
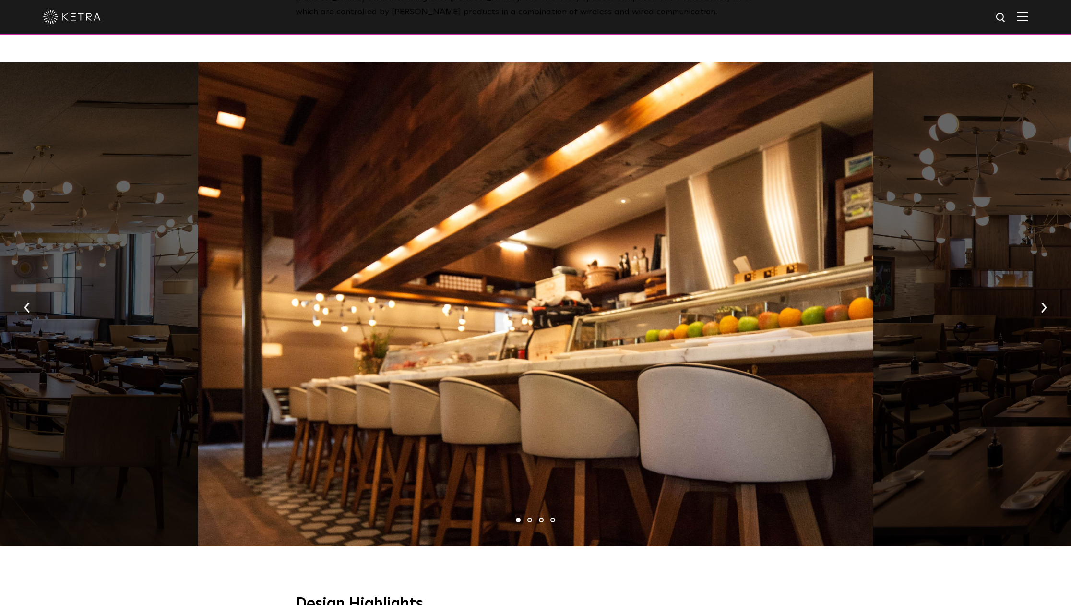
scroll to position [488, 0]
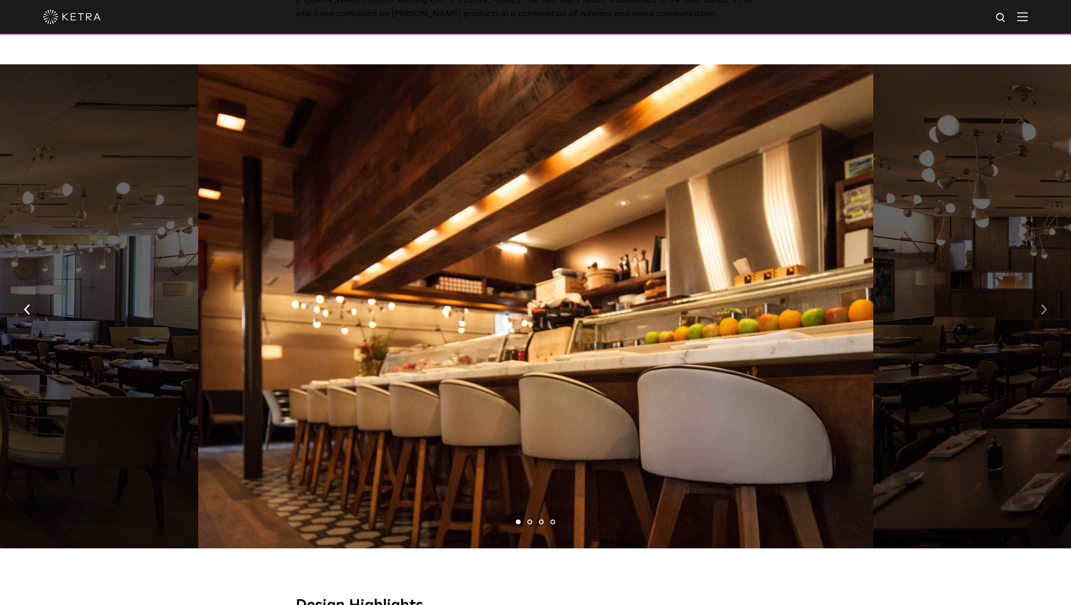
click at [1040, 304] on button "button" at bounding box center [1044, 308] width 21 height 33
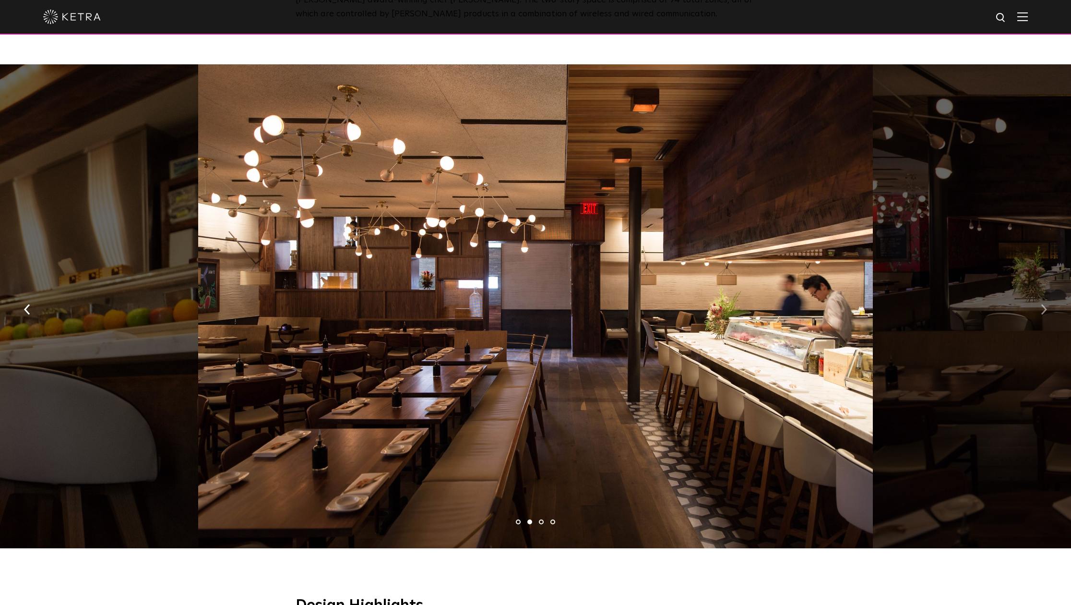
click at [1040, 304] on button "button" at bounding box center [1044, 308] width 21 height 33
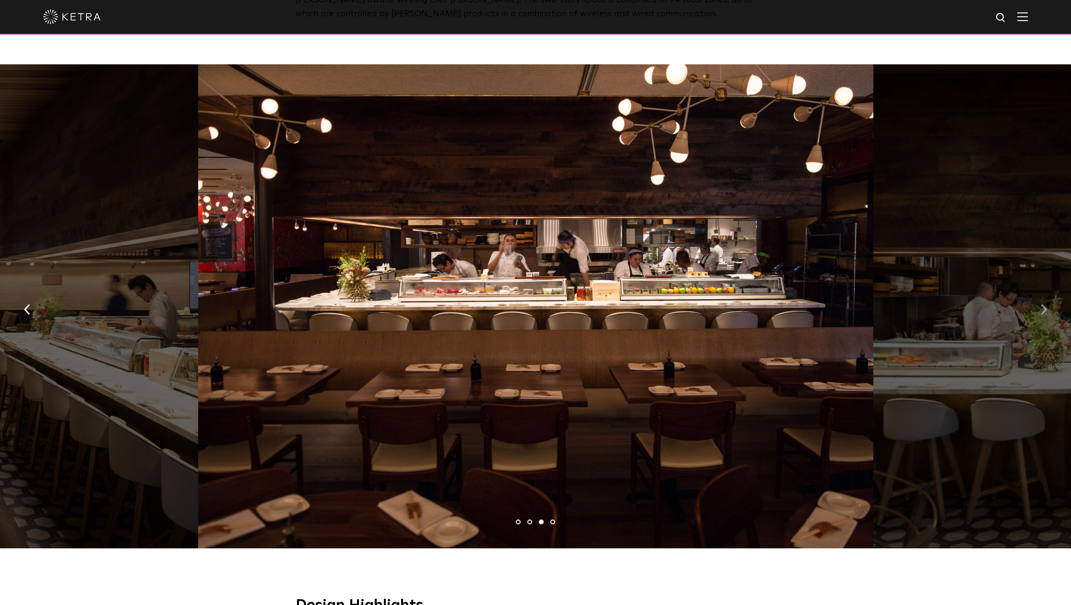
click at [1040, 304] on button "button" at bounding box center [1044, 308] width 21 height 33
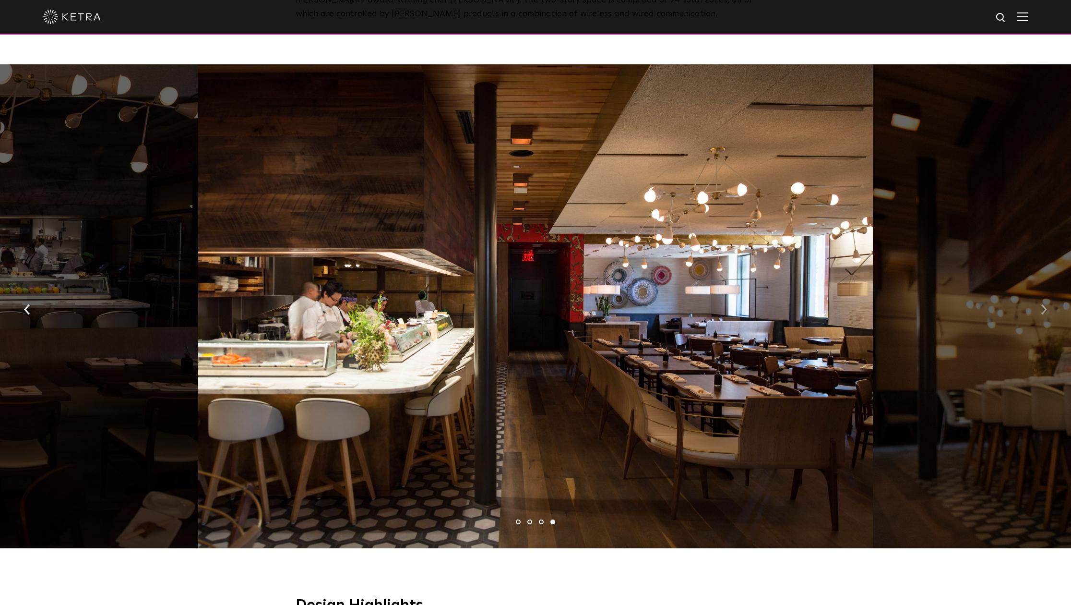
click at [1040, 304] on button "button" at bounding box center [1044, 308] width 21 height 33
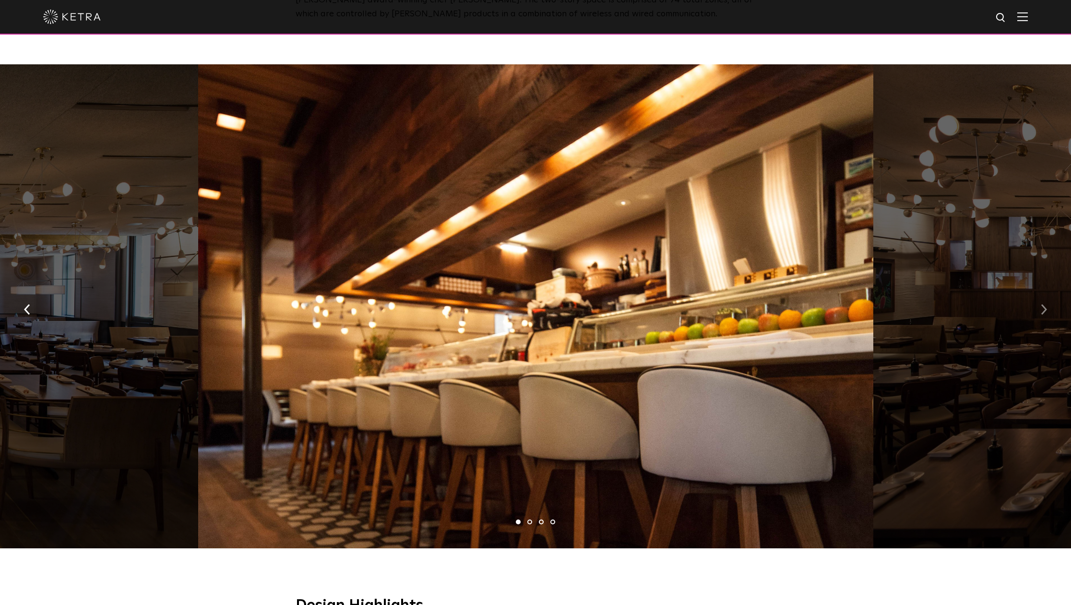
click at [1040, 304] on button "button" at bounding box center [1044, 308] width 21 height 33
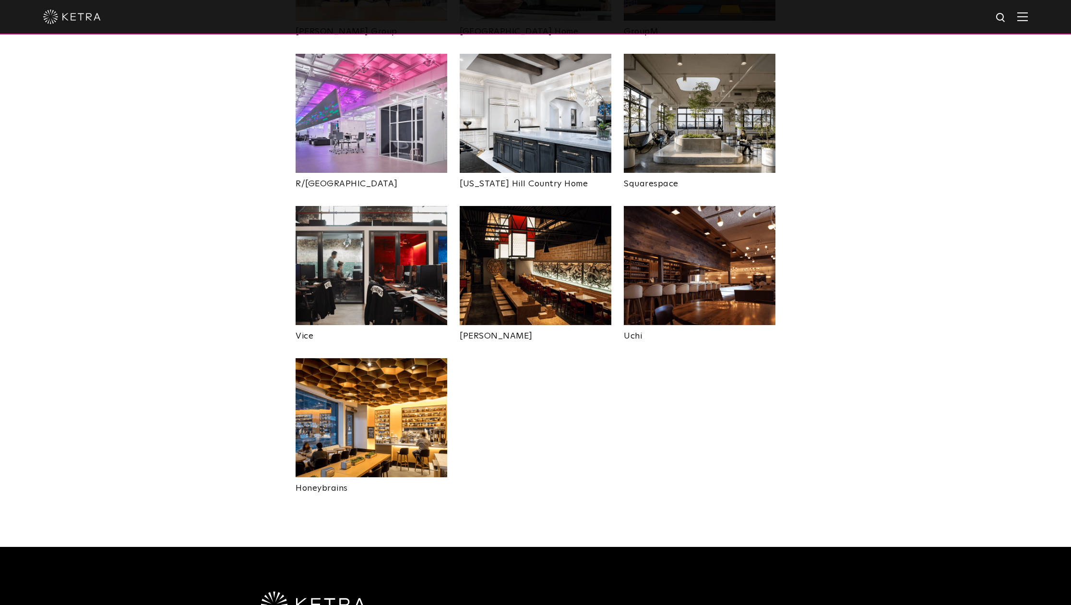
click at [385, 358] on img at bounding box center [372, 417] width 152 height 119
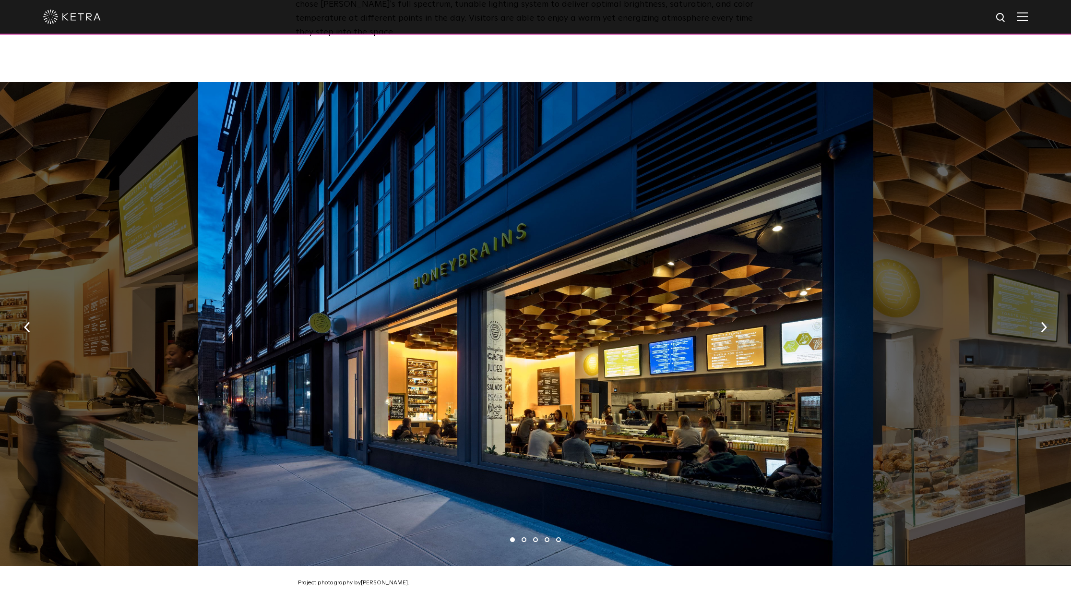
scroll to position [513, 0]
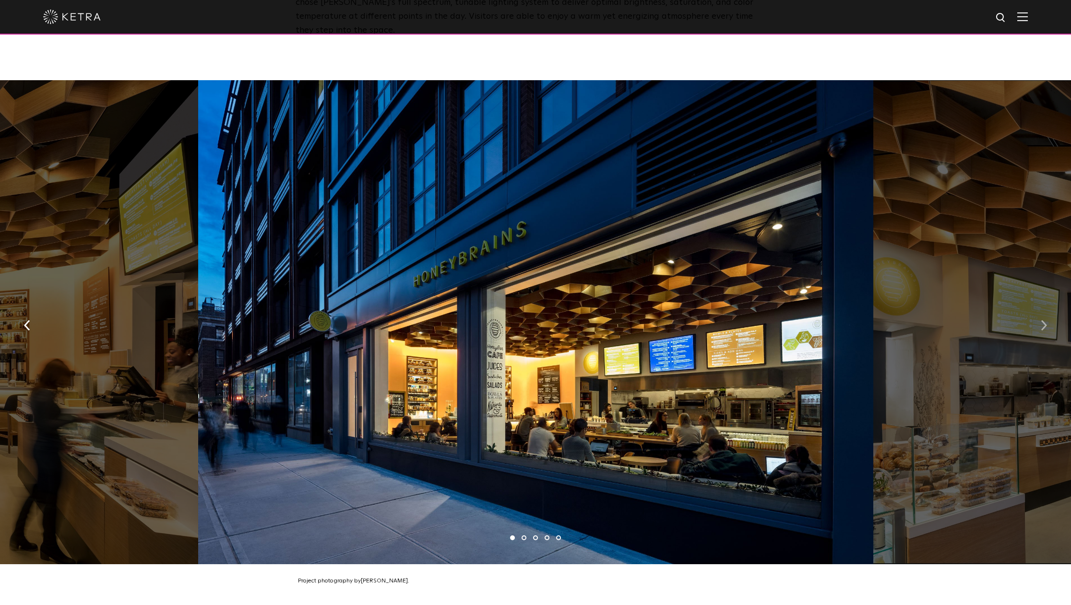
click at [1042, 320] on img "button" at bounding box center [1044, 325] width 6 height 11
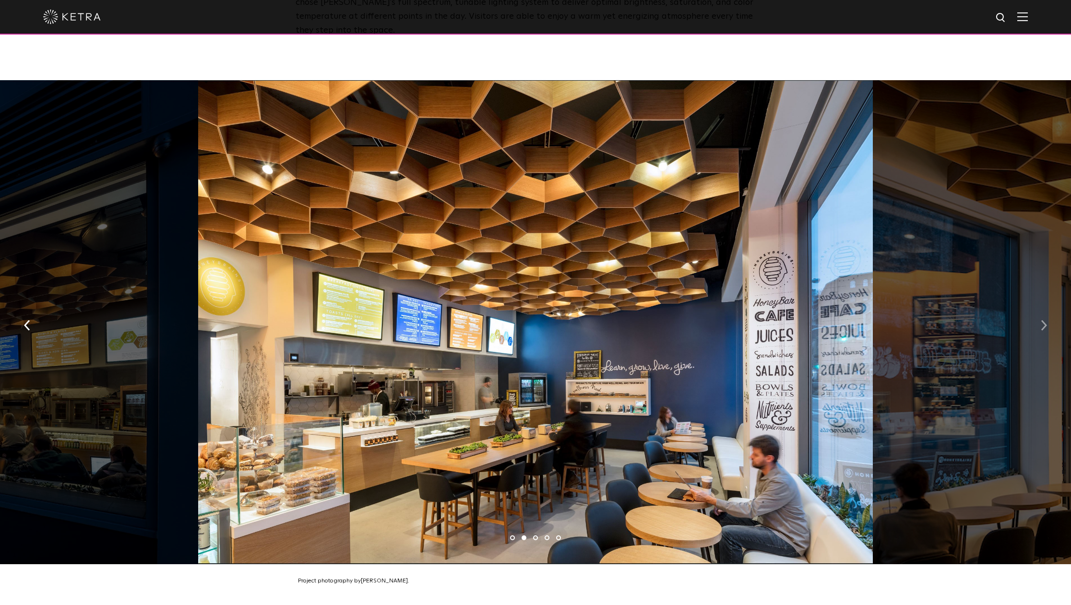
click at [1042, 320] on img "button" at bounding box center [1044, 325] width 6 height 11
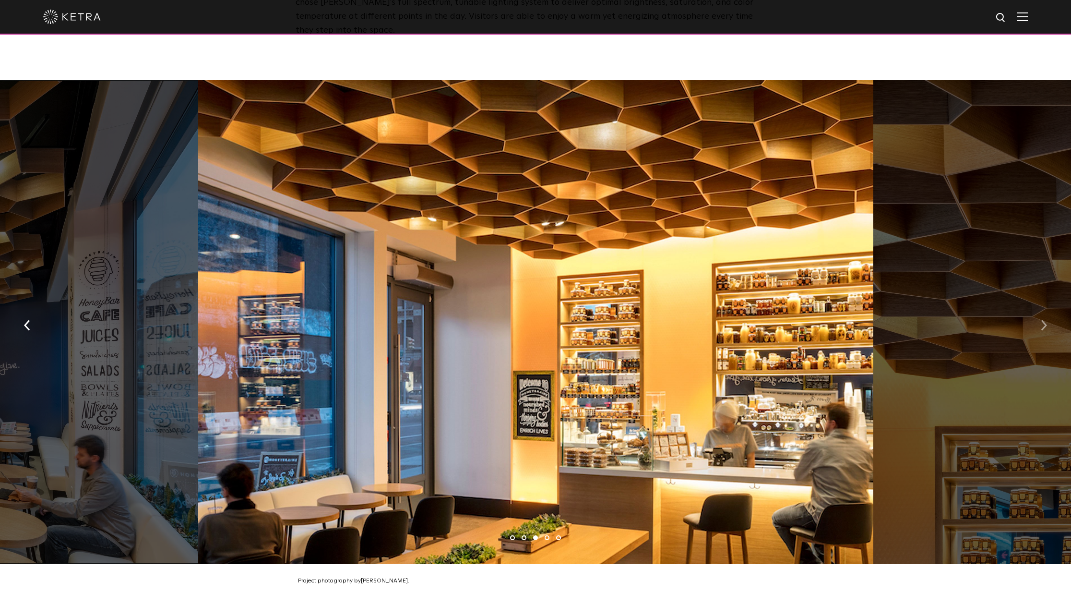
click at [1042, 320] on img "button" at bounding box center [1044, 325] width 6 height 11
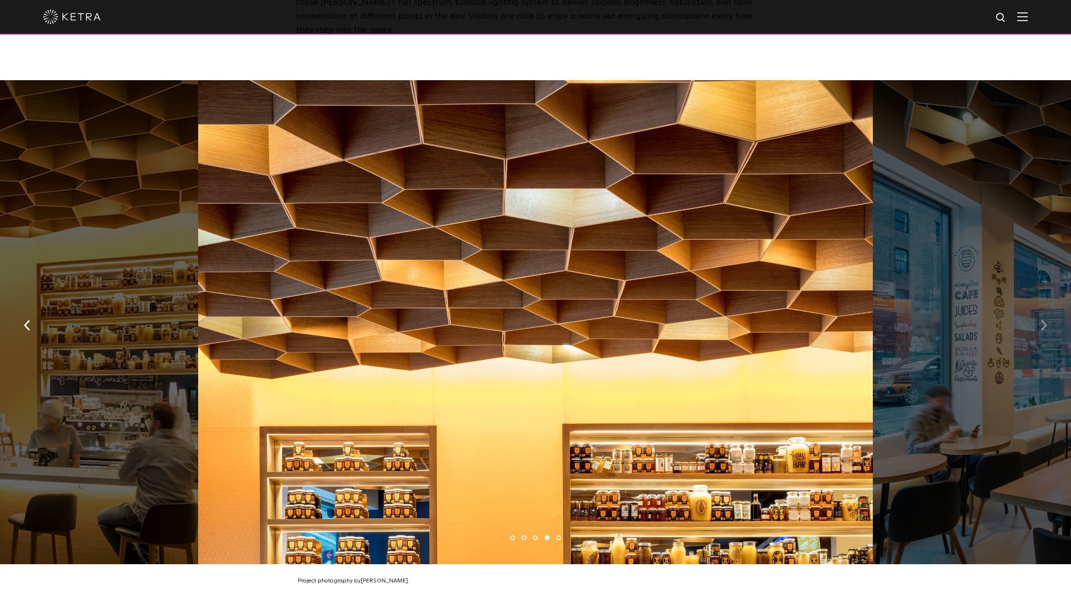
click at [1042, 320] on img "button" at bounding box center [1044, 325] width 6 height 11
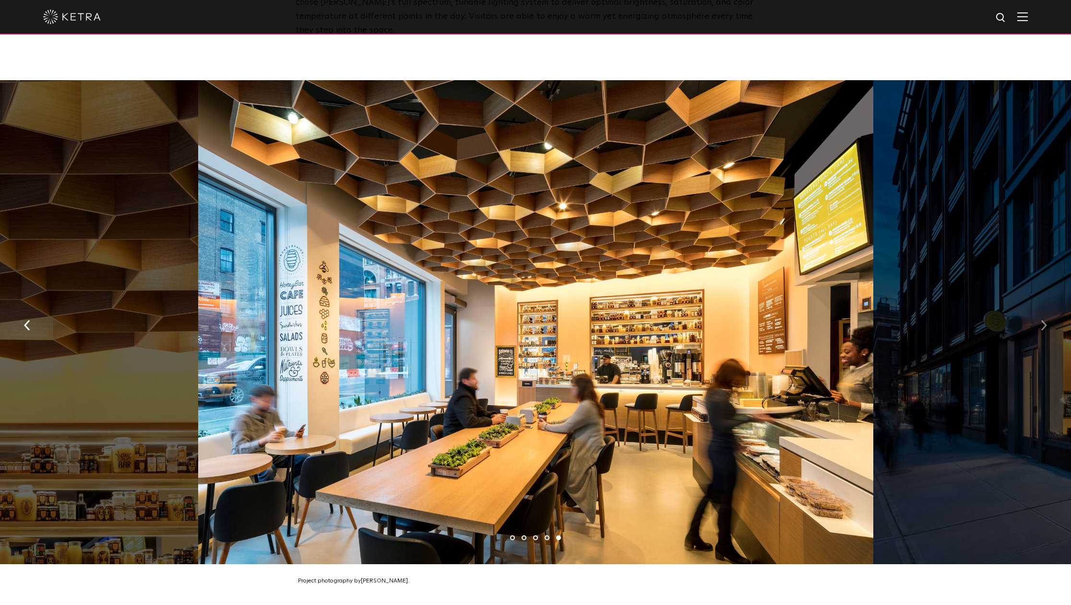
click at [1042, 320] on img "button" at bounding box center [1044, 325] width 6 height 11
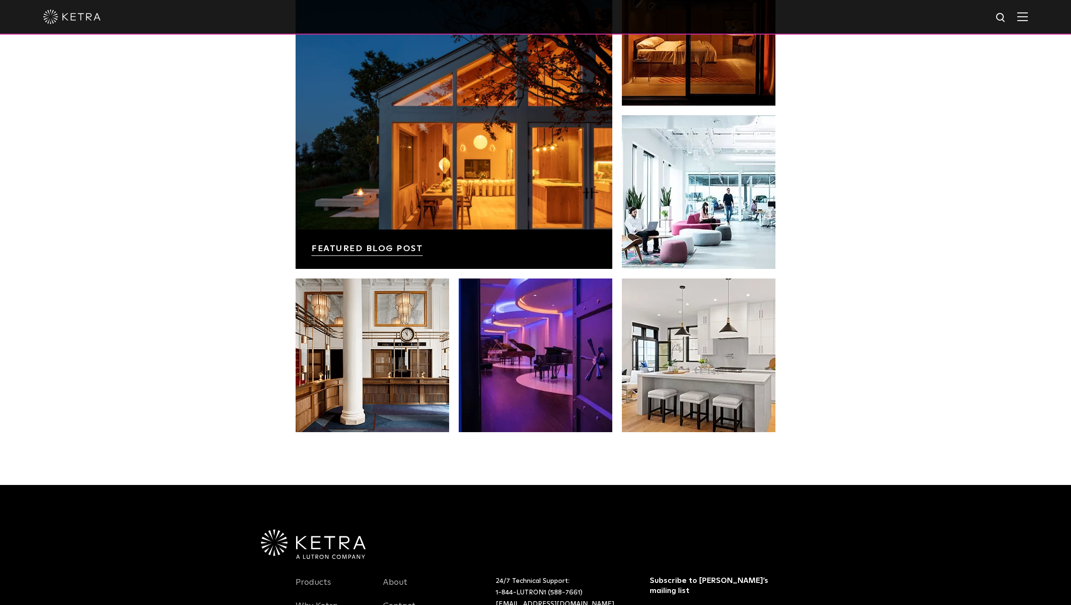
scroll to position [1829, 0]
click at [86, 18] on img at bounding box center [72, 17] width 58 height 14
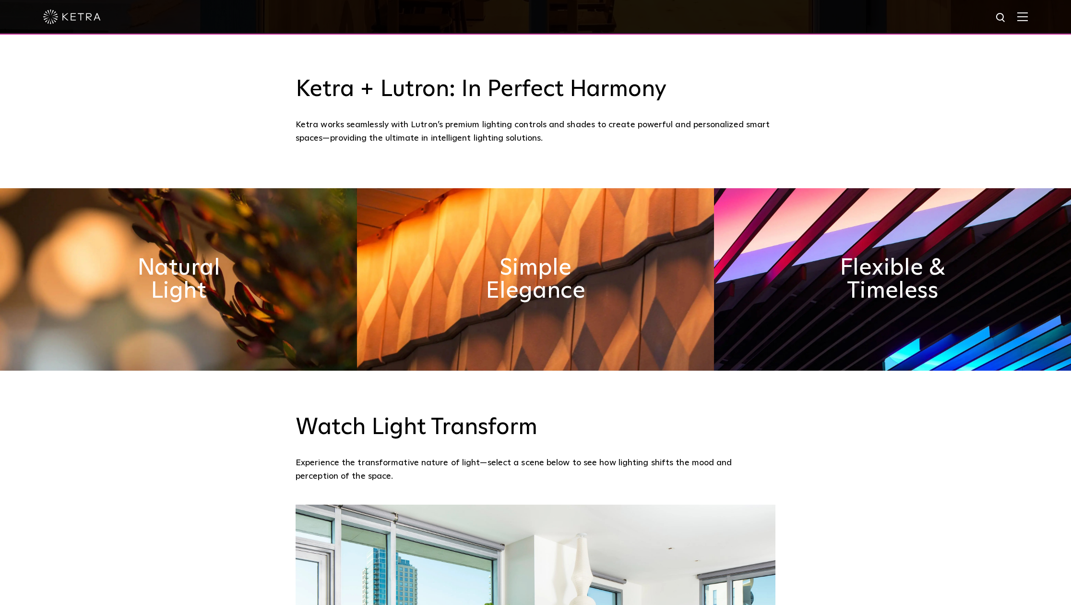
scroll to position [573, 0]
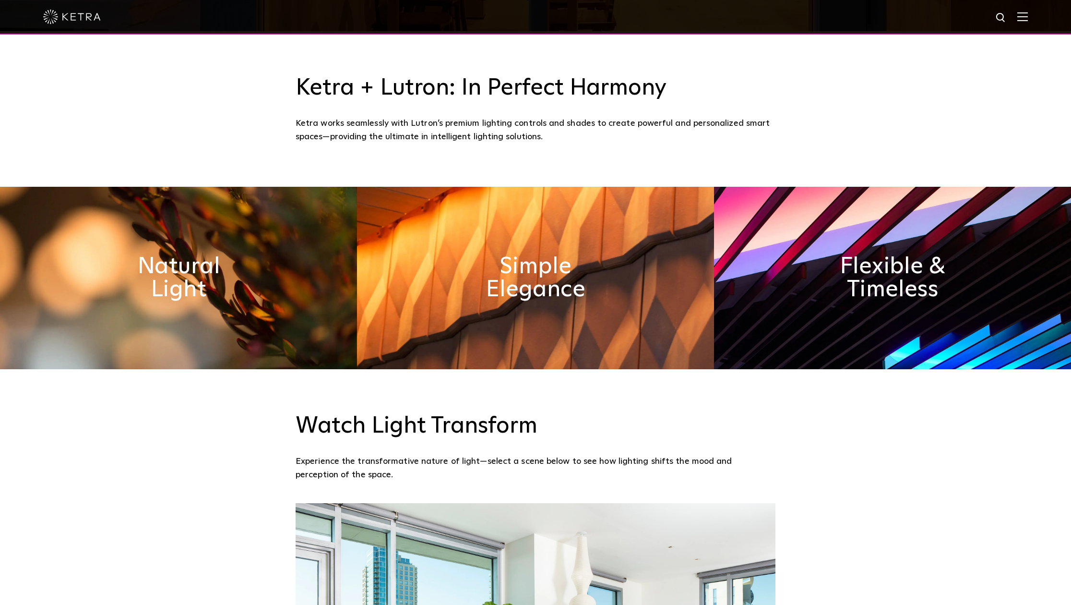
click at [172, 245] on img at bounding box center [178, 278] width 357 height 182
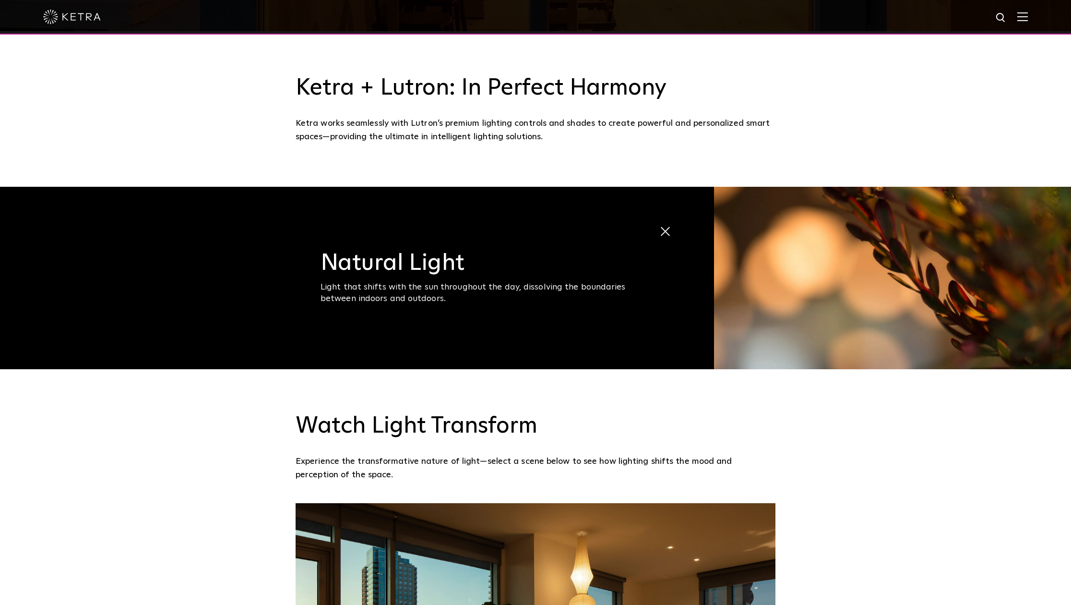
click at [666, 227] on span at bounding box center [668, 231] width 19 height 19
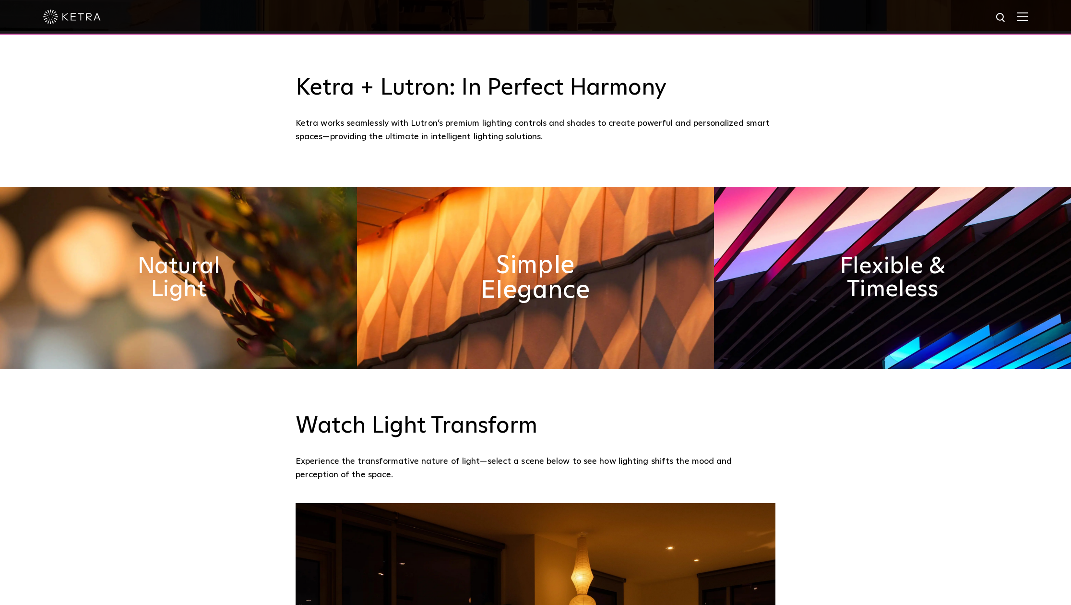
click at [473, 264] on h2 "Simple Elegance" at bounding box center [535, 278] width 140 height 50
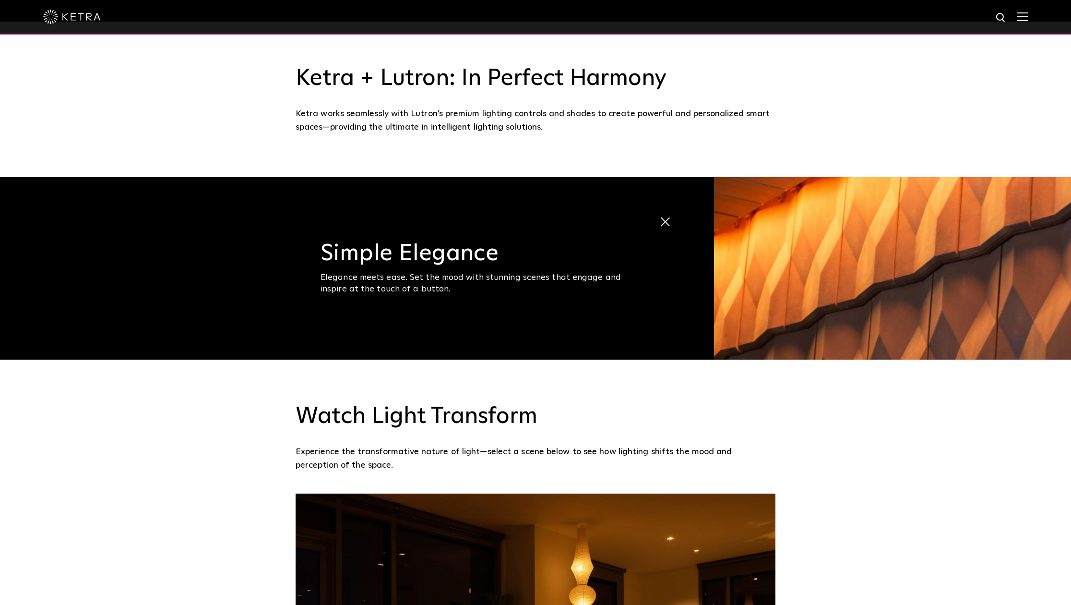
click at [669, 216] on span at bounding box center [668, 222] width 19 height 19
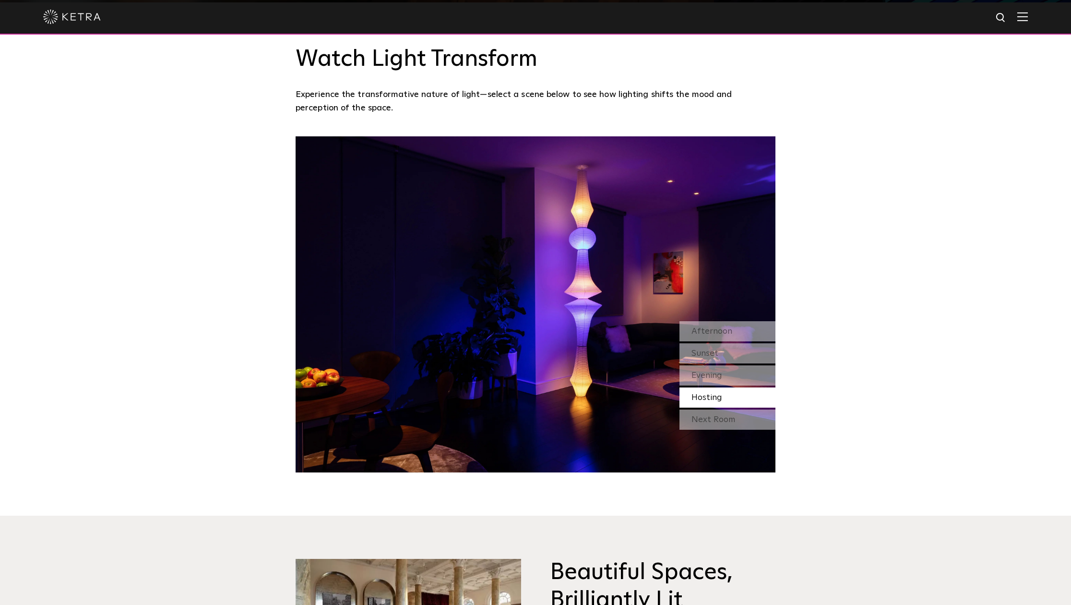
scroll to position [942, 0]
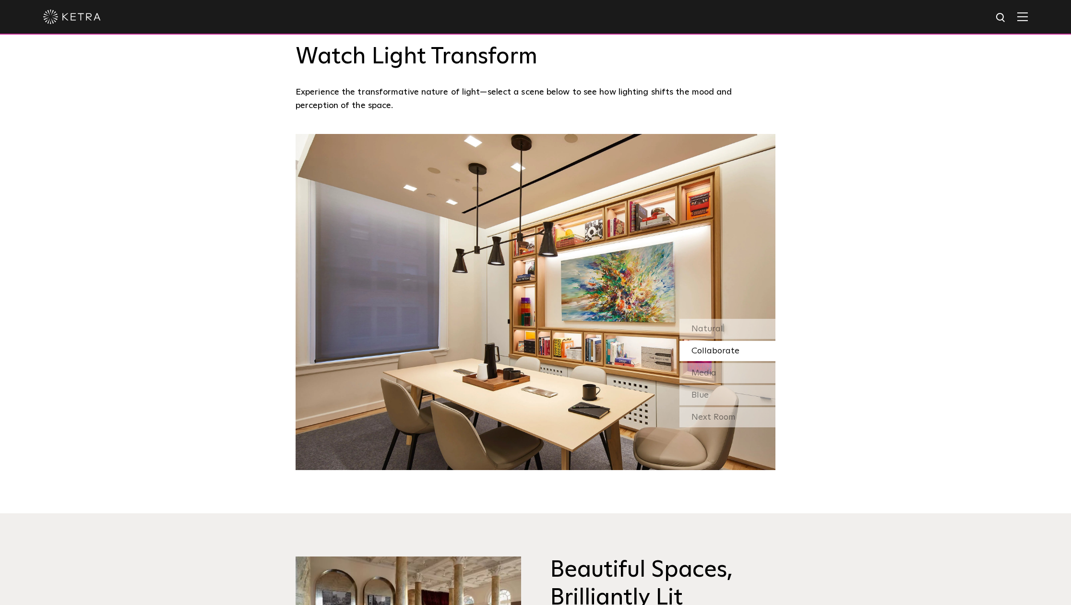
click at [744, 351] on div "Collaborate" at bounding box center [728, 351] width 96 height 20
click at [733, 373] on div "Media" at bounding box center [728, 373] width 96 height 20
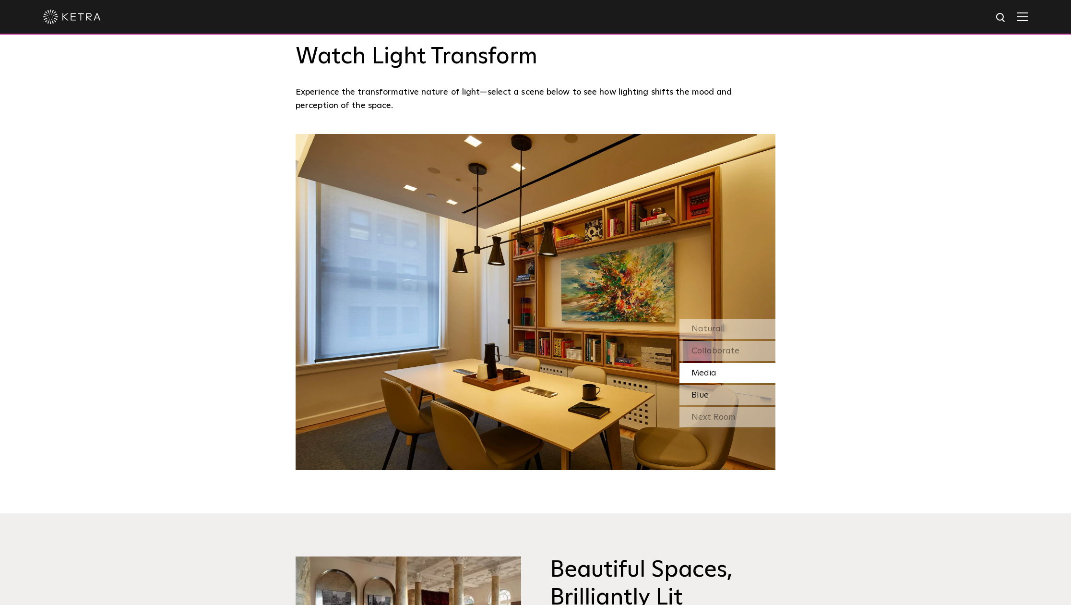
click at [730, 392] on div "Blue" at bounding box center [728, 395] width 96 height 20
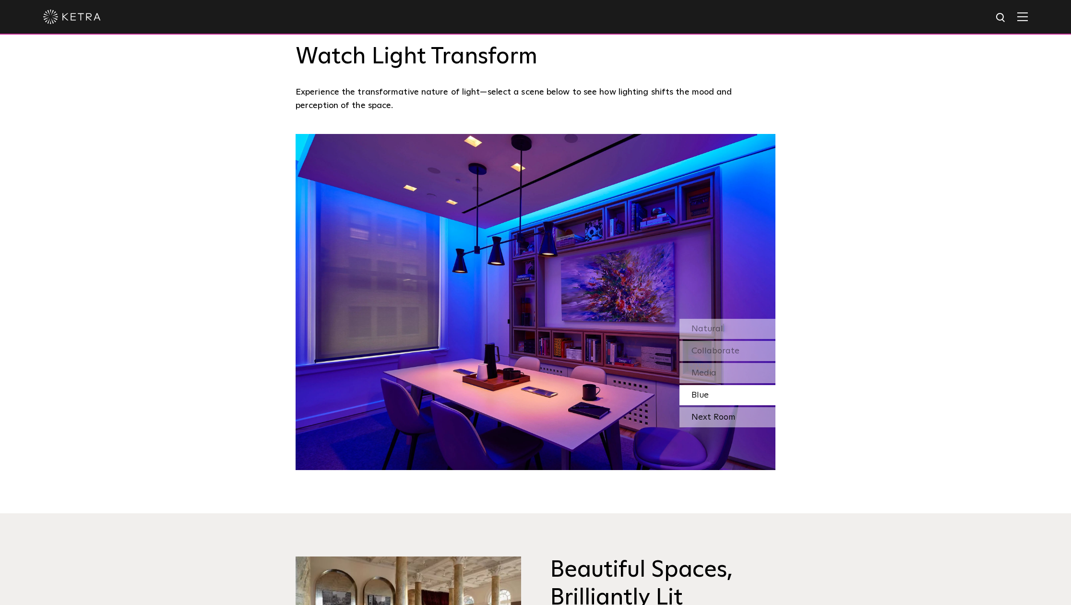
click at [727, 415] on div "Next Room" at bounding box center [728, 417] width 96 height 20
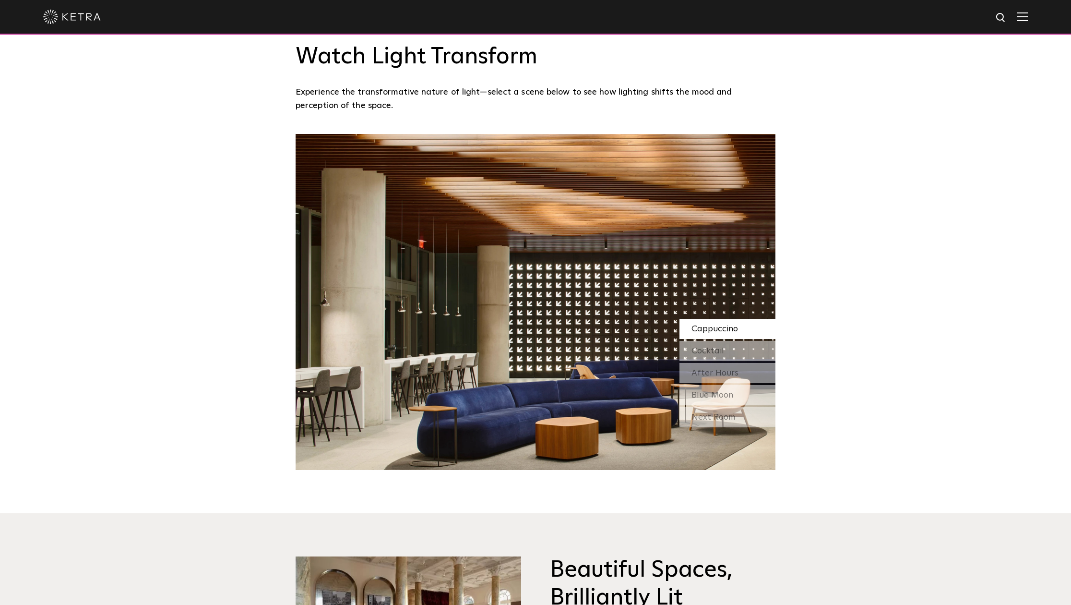
scroll to position [943, 0]
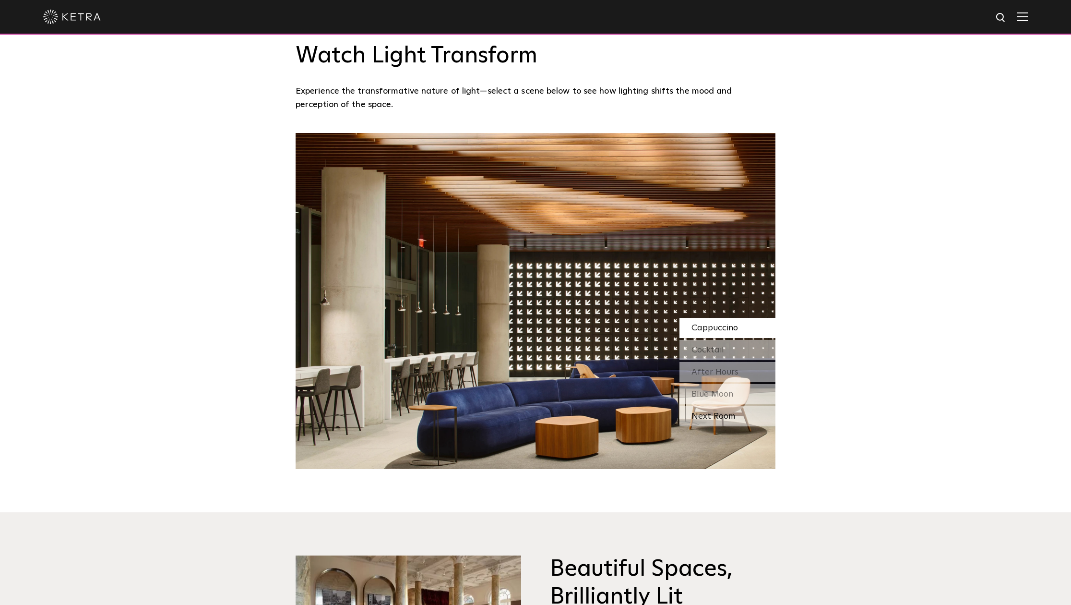
click at [727, 415] on div "Next Room" at bounding box center [728, 416] width 96 height 20
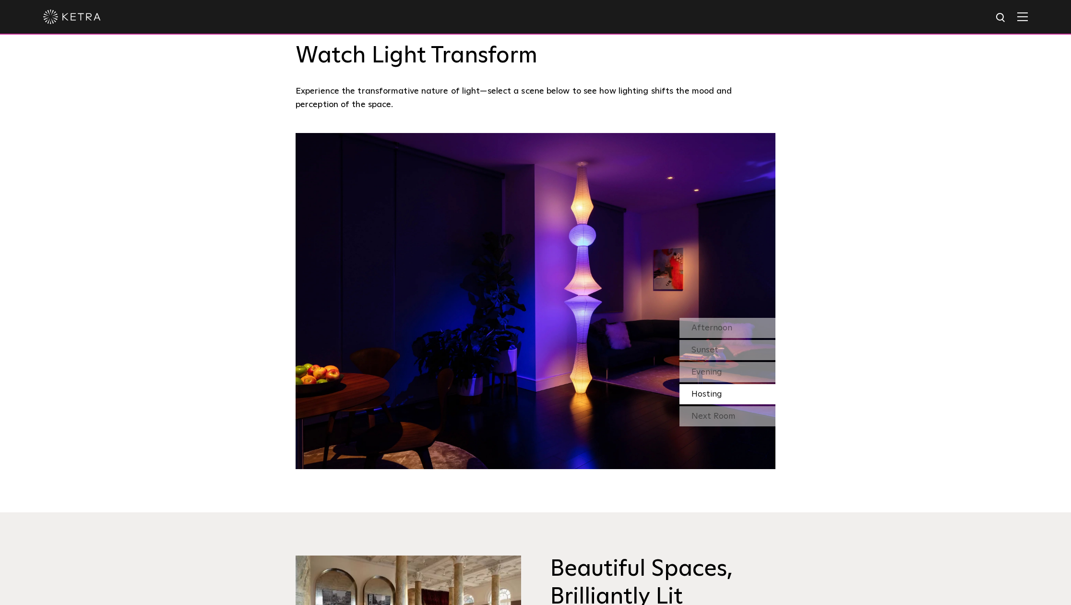
click at [727, 415] on div "Next Room" at bounding box center [728, 416] width 96 height 20
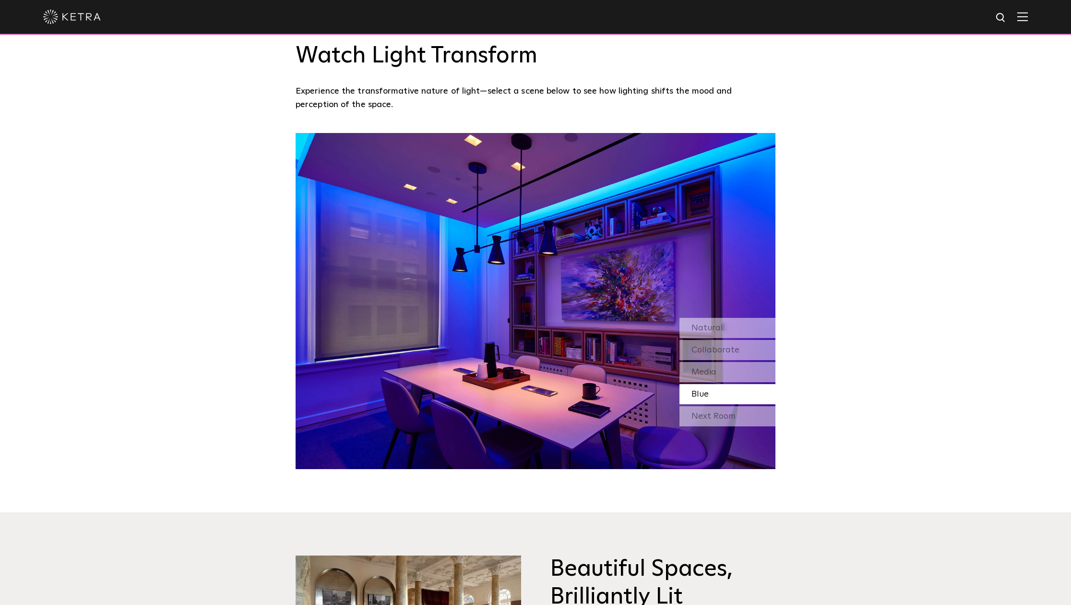
click at [727, 415] on div "Next Room" at bounding box center [728, 416] width 96 height 20
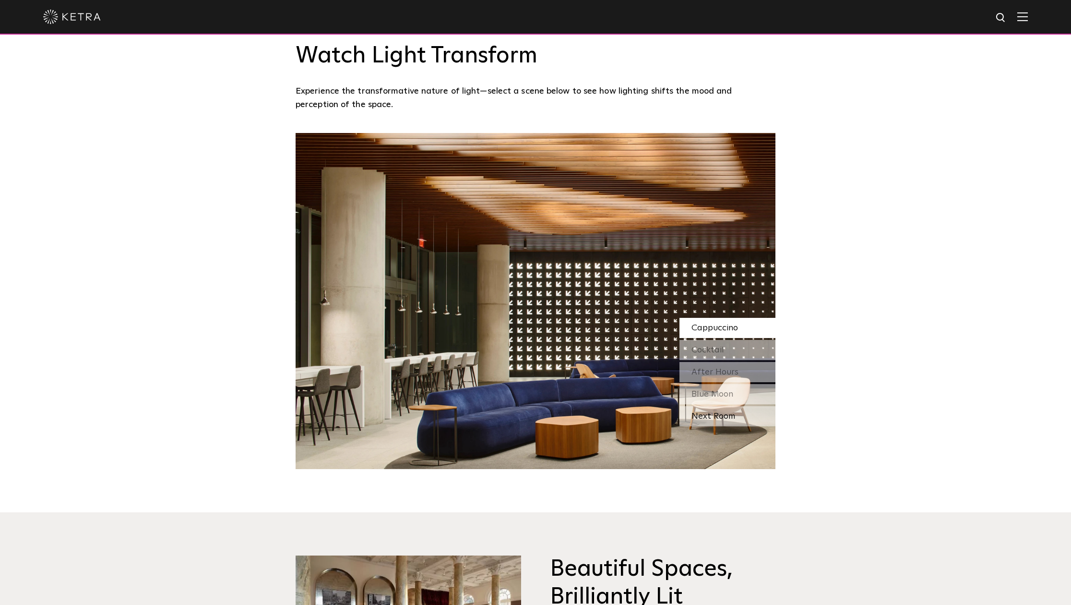
click at [727, 415] on div "Next Room" at bounding box center [728, 416] width 96 height 20
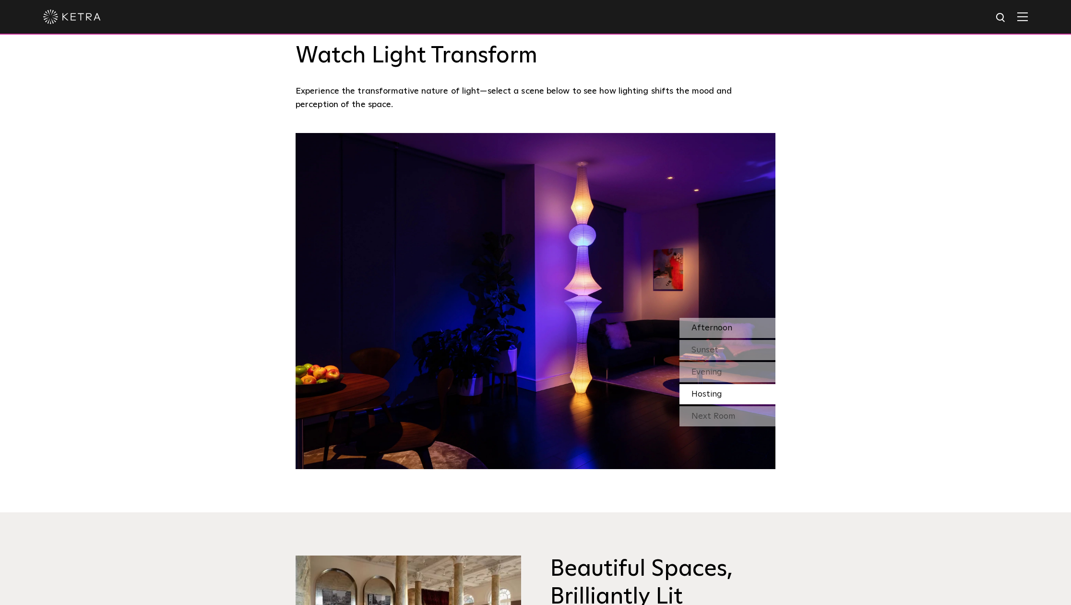
click at [731, 329] on div "Afternoon" at bounding box center [728, 328] width 96 height 20
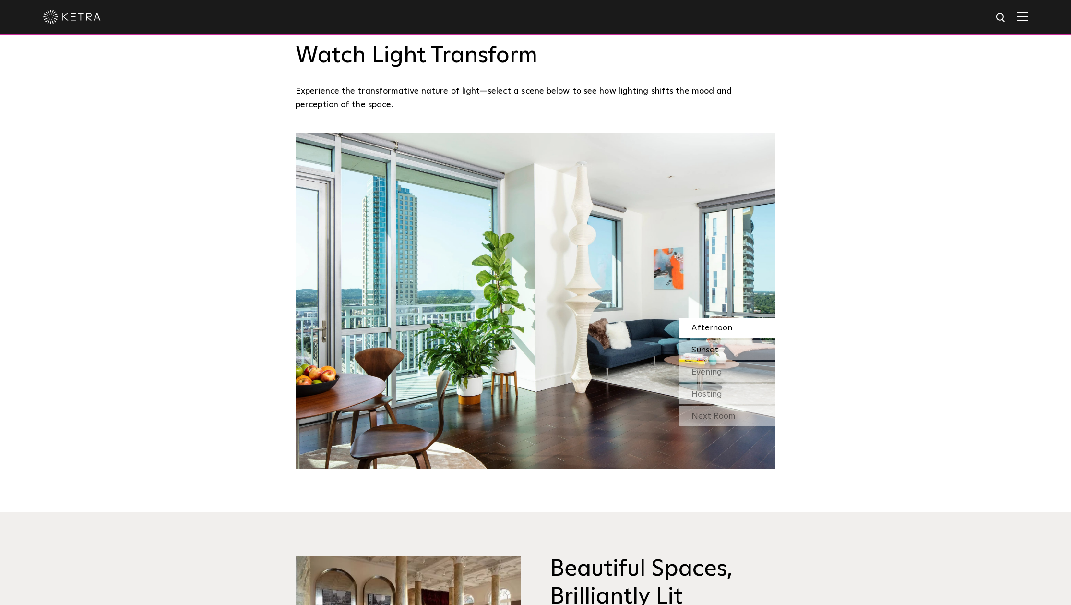
click at [731, 350] on div "Sunset" at bounding box center [728, 350] width 96 height 20
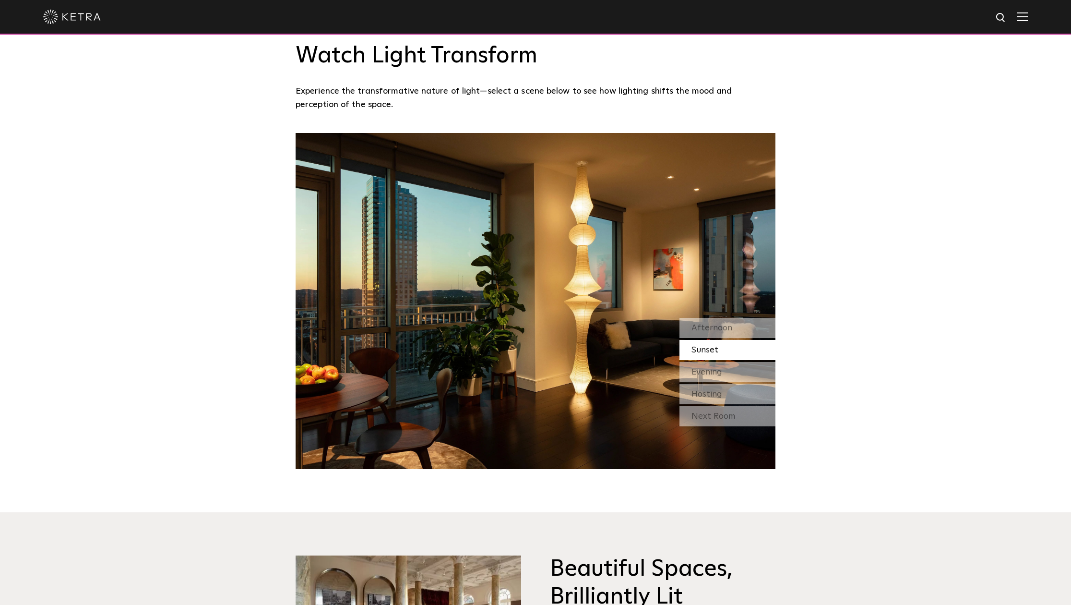
scroll to position [946, 0]
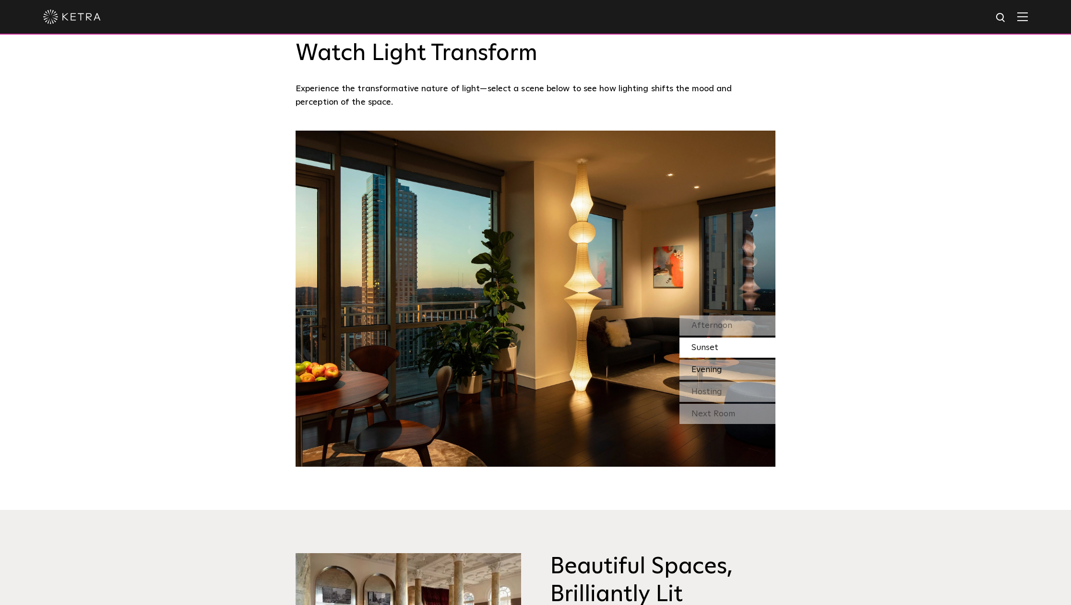
click at [729, 368] on div "Evening" at bounding box center [728, 369] width 96 height 20
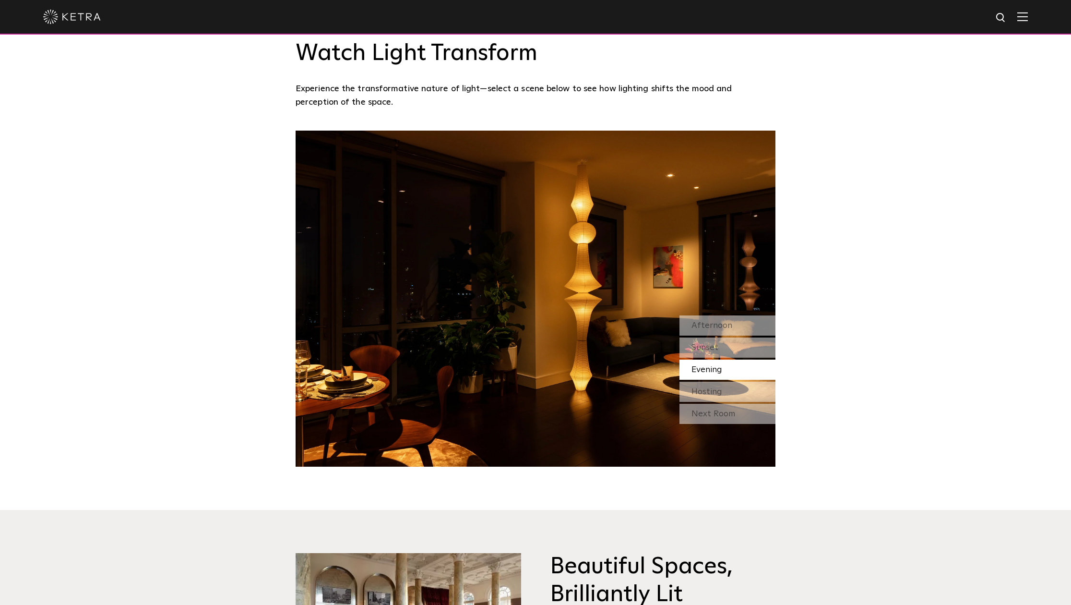
scroll to position [947, 0]
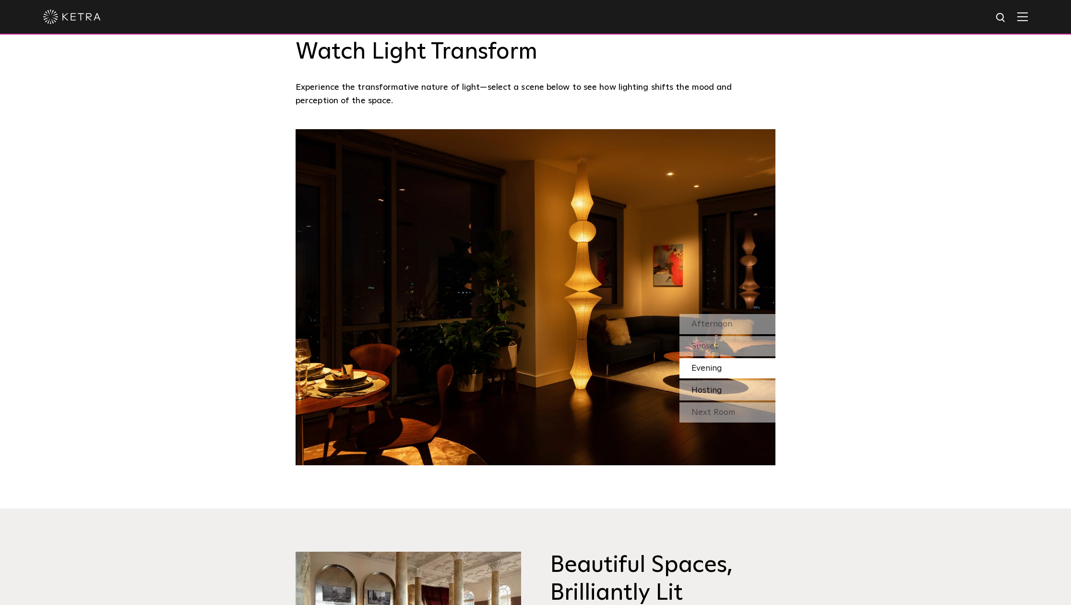
click at [726, 387] on div "Hosting" at bounding box center [728, 390] width 96 height 20
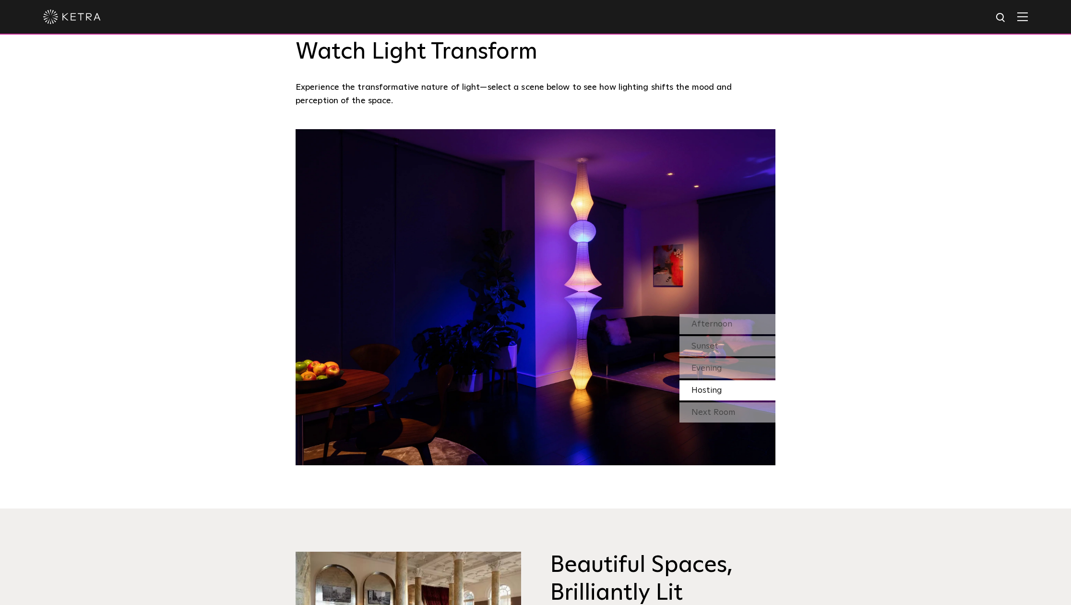
scroll to position [948, 0]
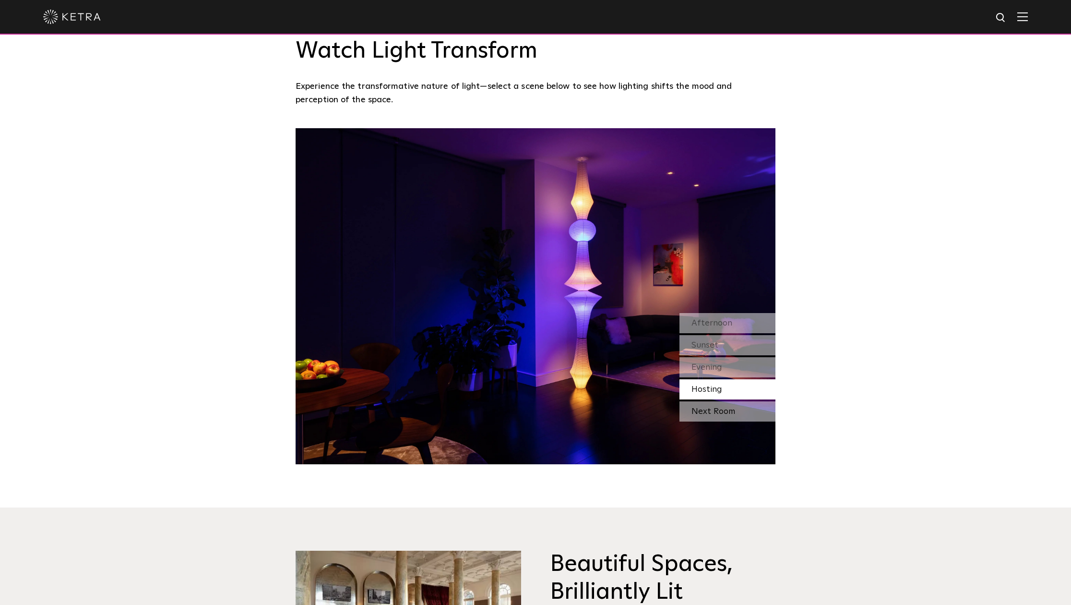
click at [715, 405] on div "Next Room" at bounding box center [728, 411] width 96 height 20
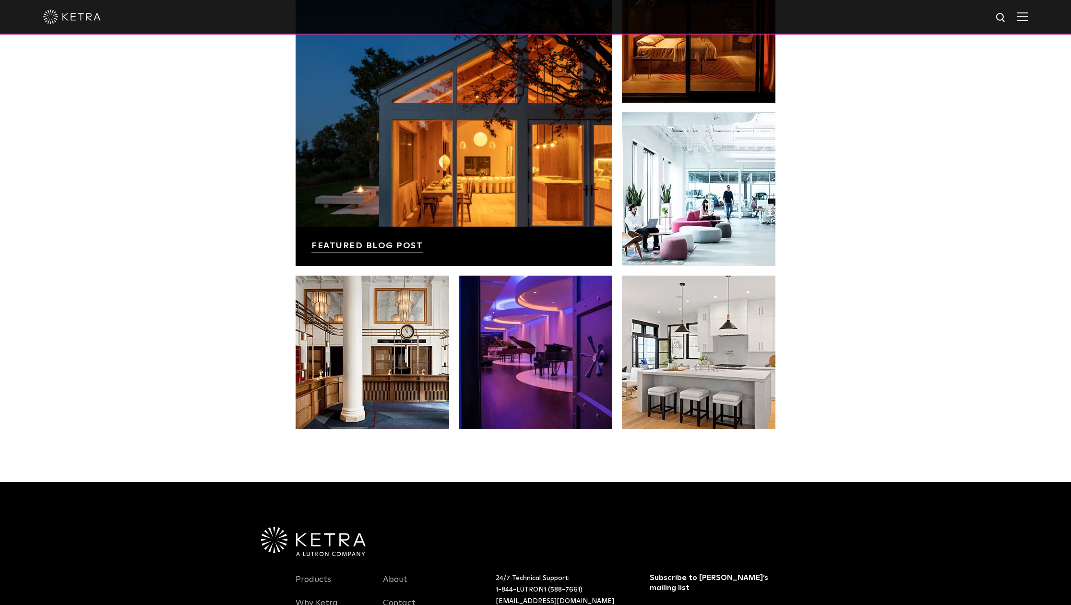
scroll to position [1838, 0]
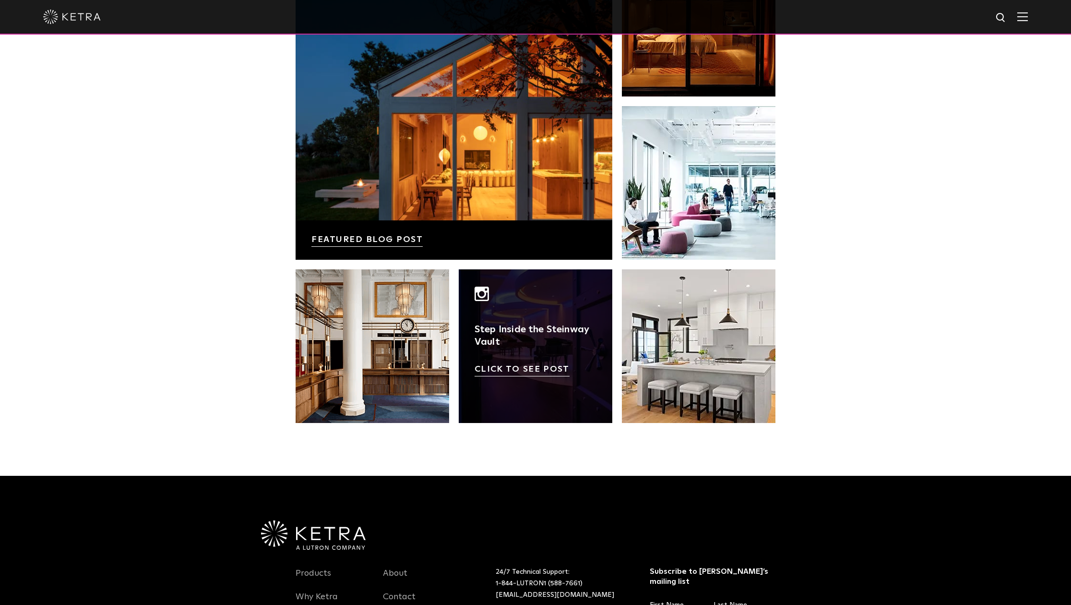
click at [574, 329] on link at bounding box center [536, 346] width 154 height 154
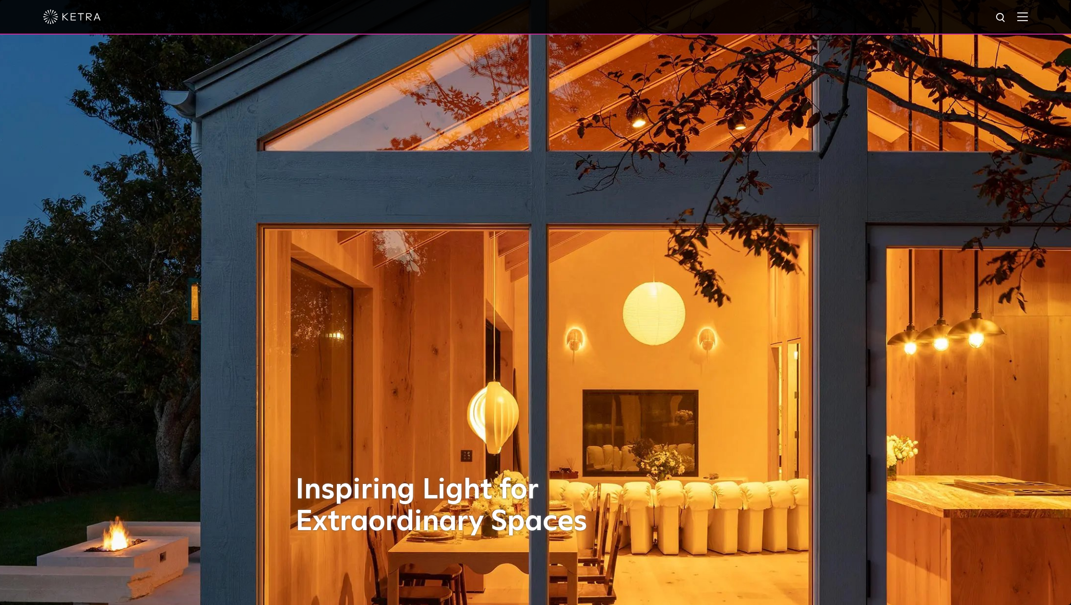
scroll to position [0, 0]
